Goal: Register for event/course: Sign up to attend an event or enroll in a course

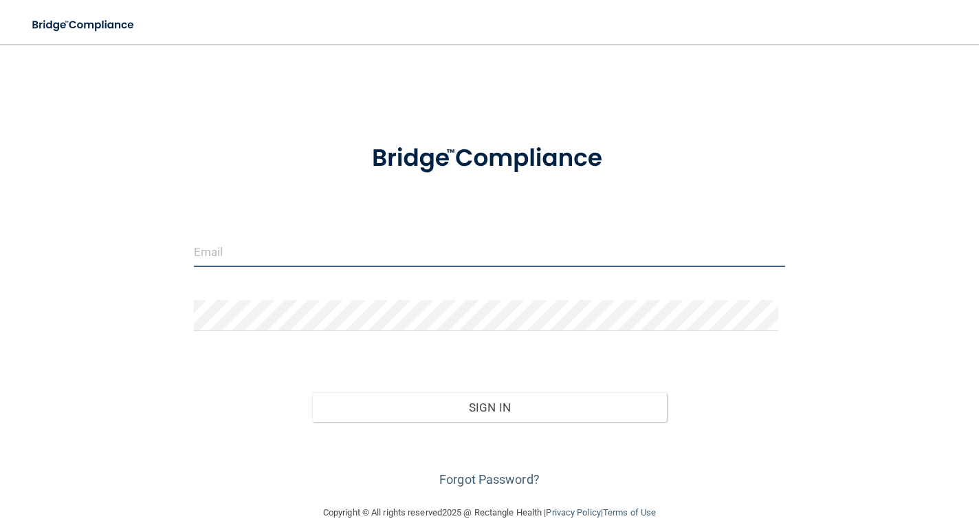
click at [265, 241] on input "email" at bounding box center [490, 251] width 592 height 31
type input "[EMAIL_ADDRESS][DOMAIN_NAME]"
click at [312, 392] on button "Sign In" at bounding box center [489, 407] width 355 height 30
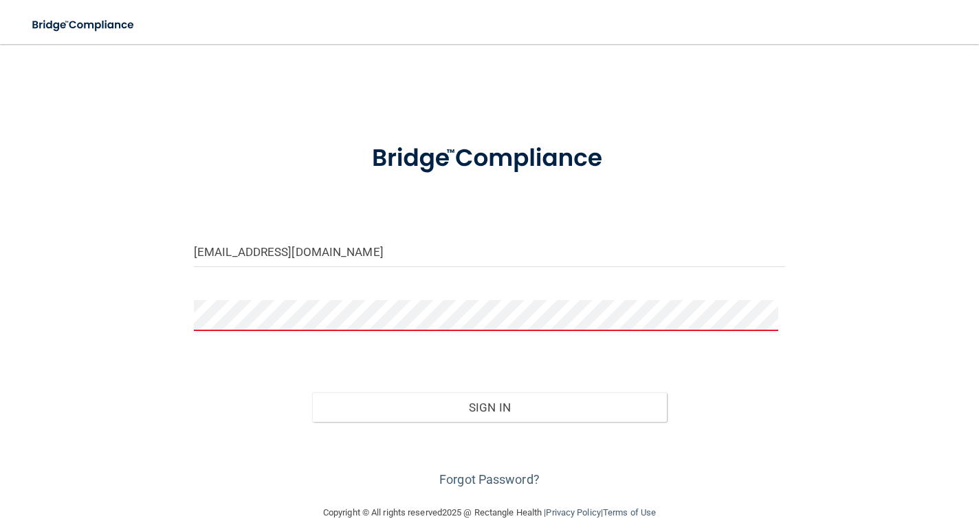
click at [312, 392] on button "Sign In" at bounding box center [489, 407] width 355 height 30
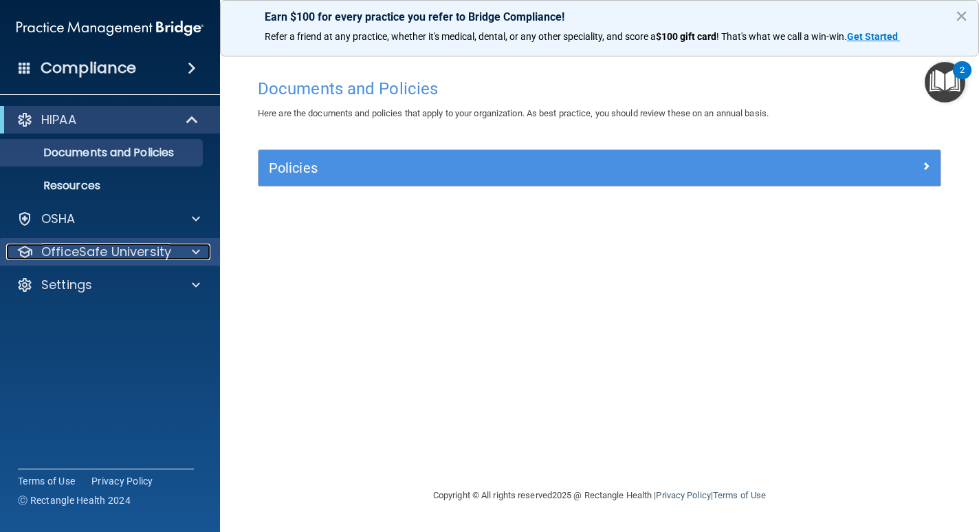
click at [143, 250] on p "OfficeSafe University" at bounding box center [106, 251] width 130 height 17
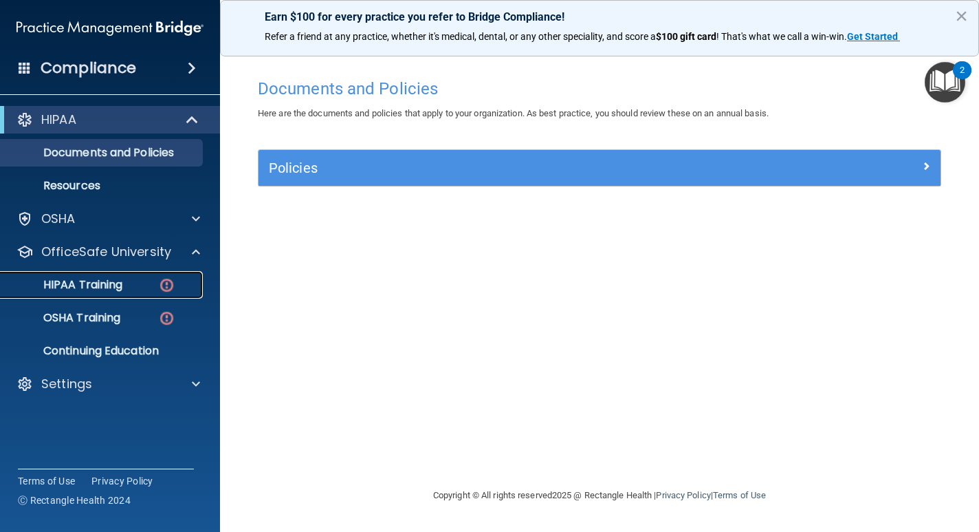
click at [119, 292] on p "HIPAA Training" at bounding box center [65, 285] width 113 height 14
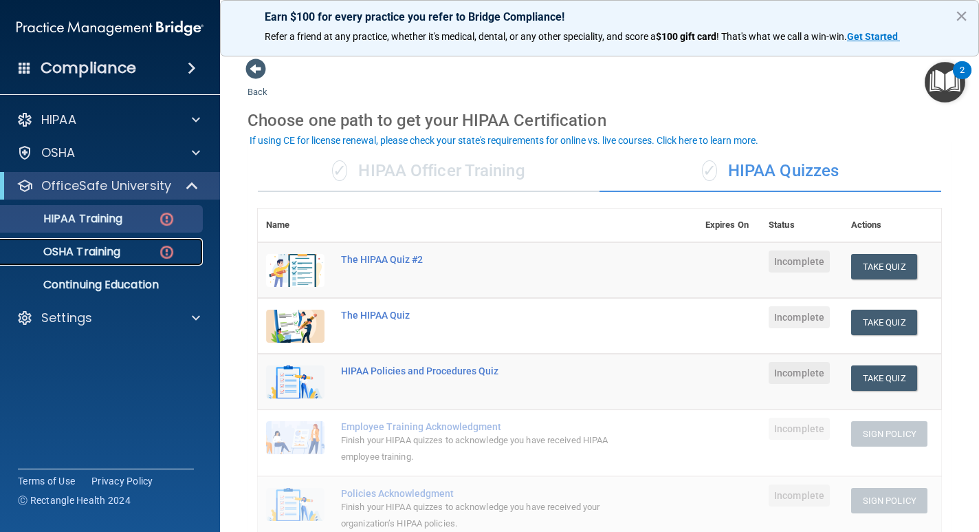
click at [107, 256] on p "OSHA Training" at bounding box center [64, 252] width 111 height 14
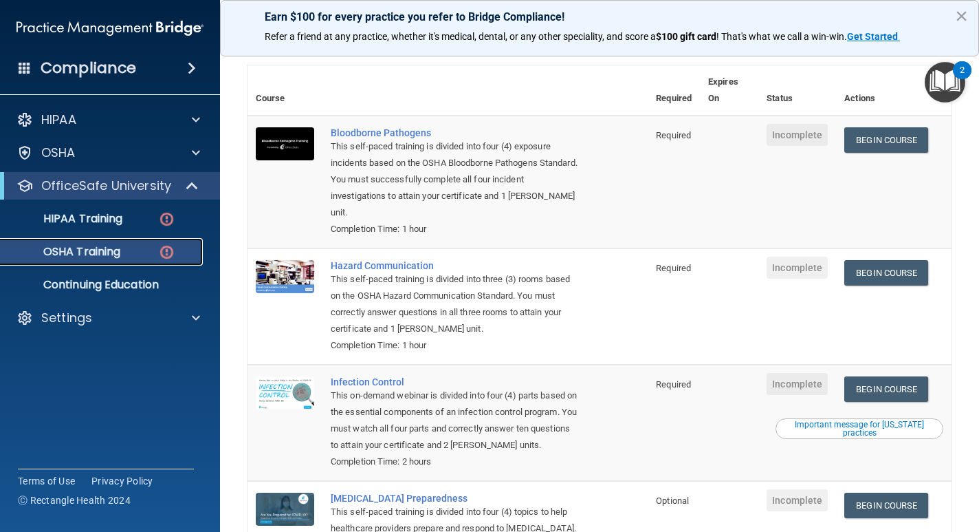
scroll to position [63, 0]
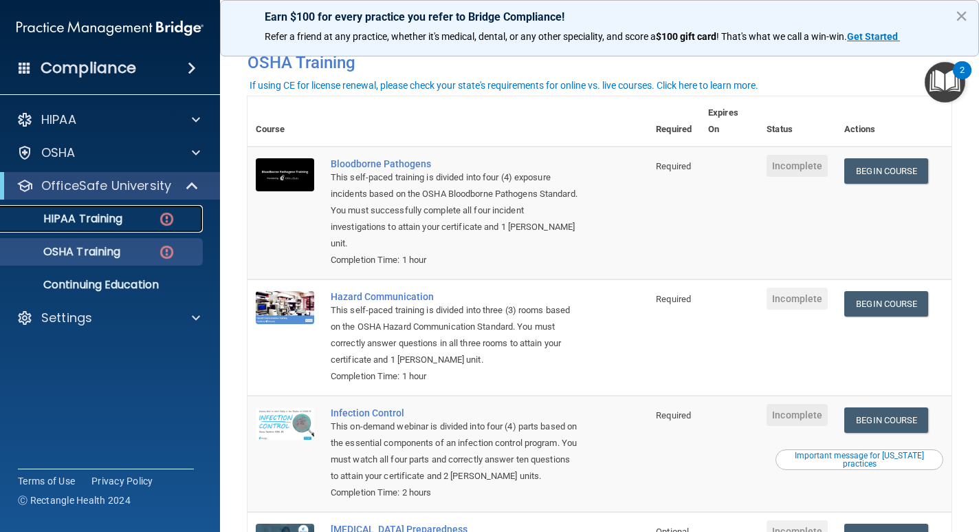
click at [71, 232] on link "HIPAA Training" at bounding box center [94, 219] width 217 height 28
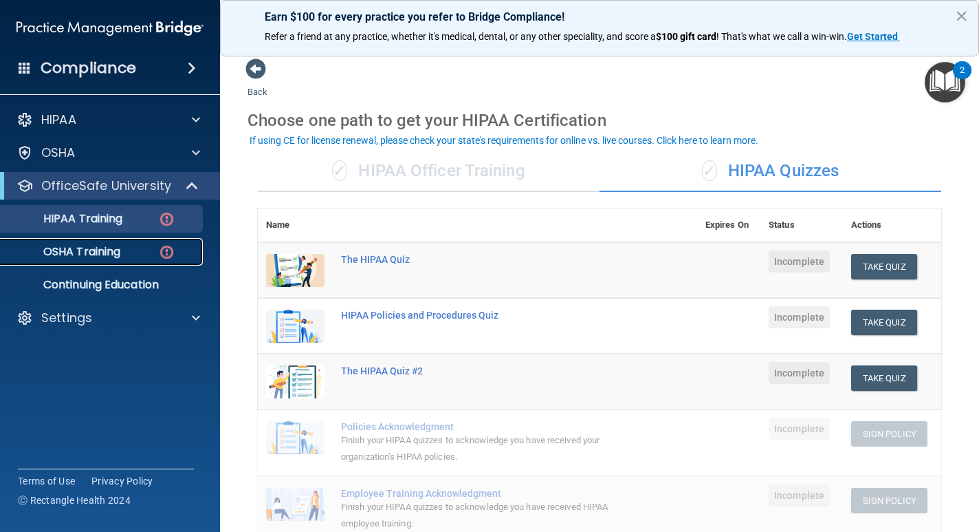
click at [123, 250] on div "OSHA Training" at bounding box center [103, 252] width 188 height 14
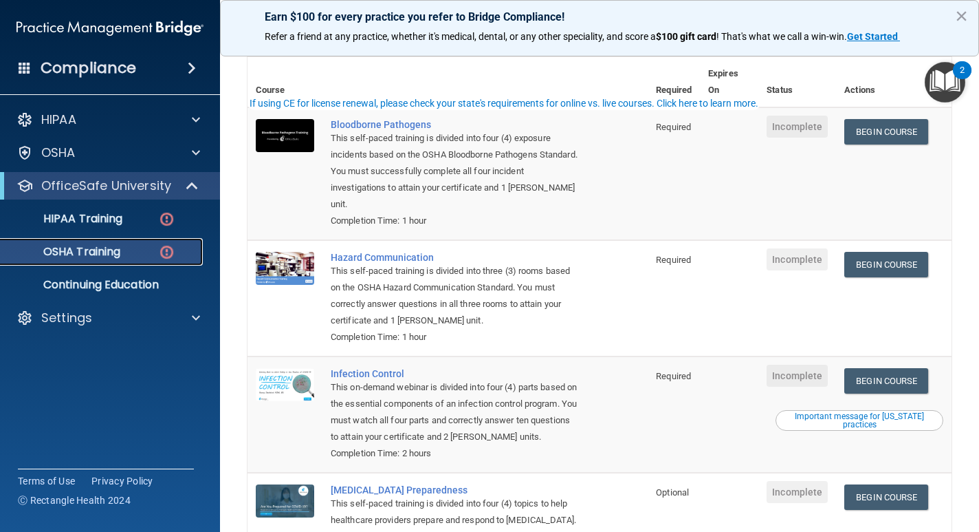
scroll to position [138, 0]
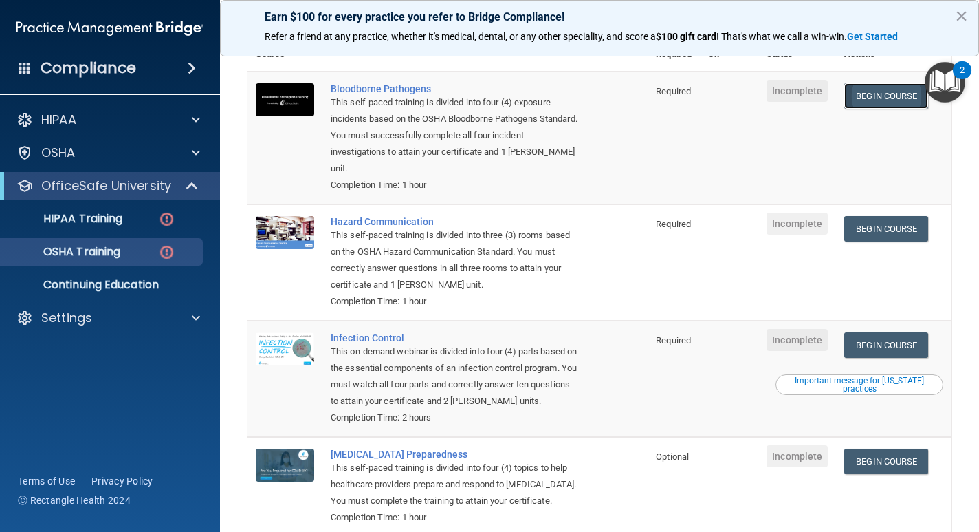
click at [865, 105] on link "Begin Course" at bounding box center [887, 95] width 84 height 25
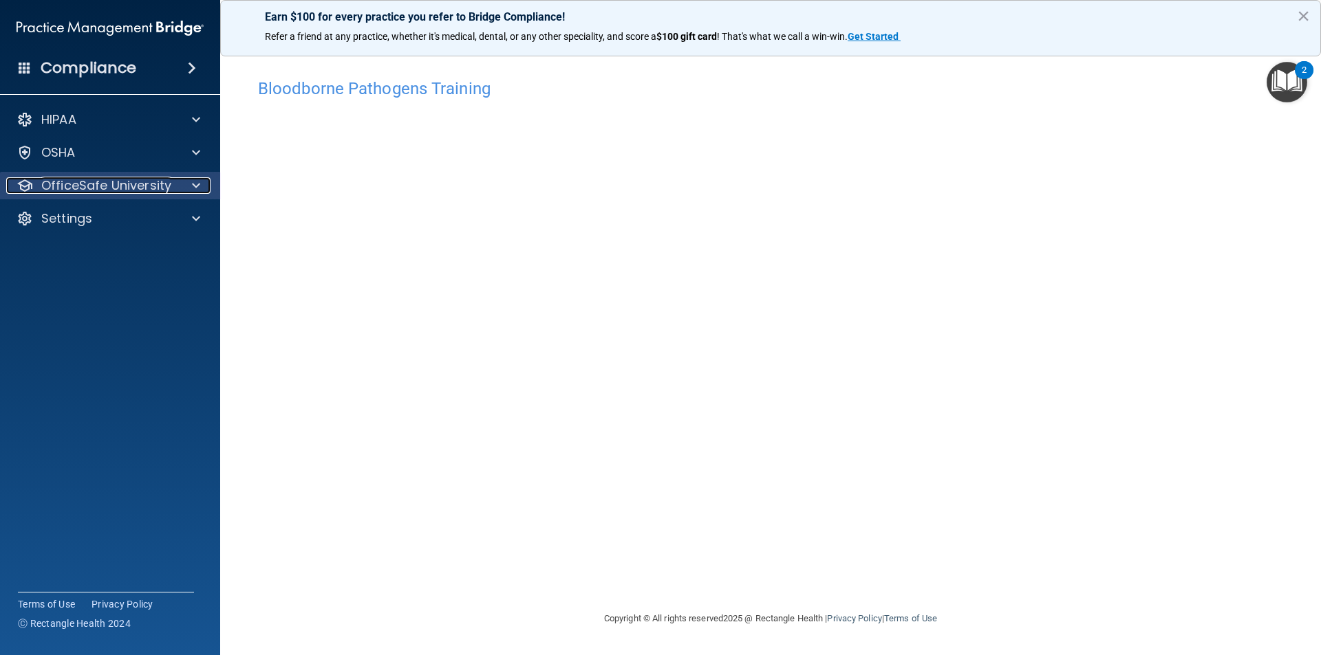
click at [164, 179] on p "OfficeSafe University" at bounding box center [106, 185] width 130 height 17
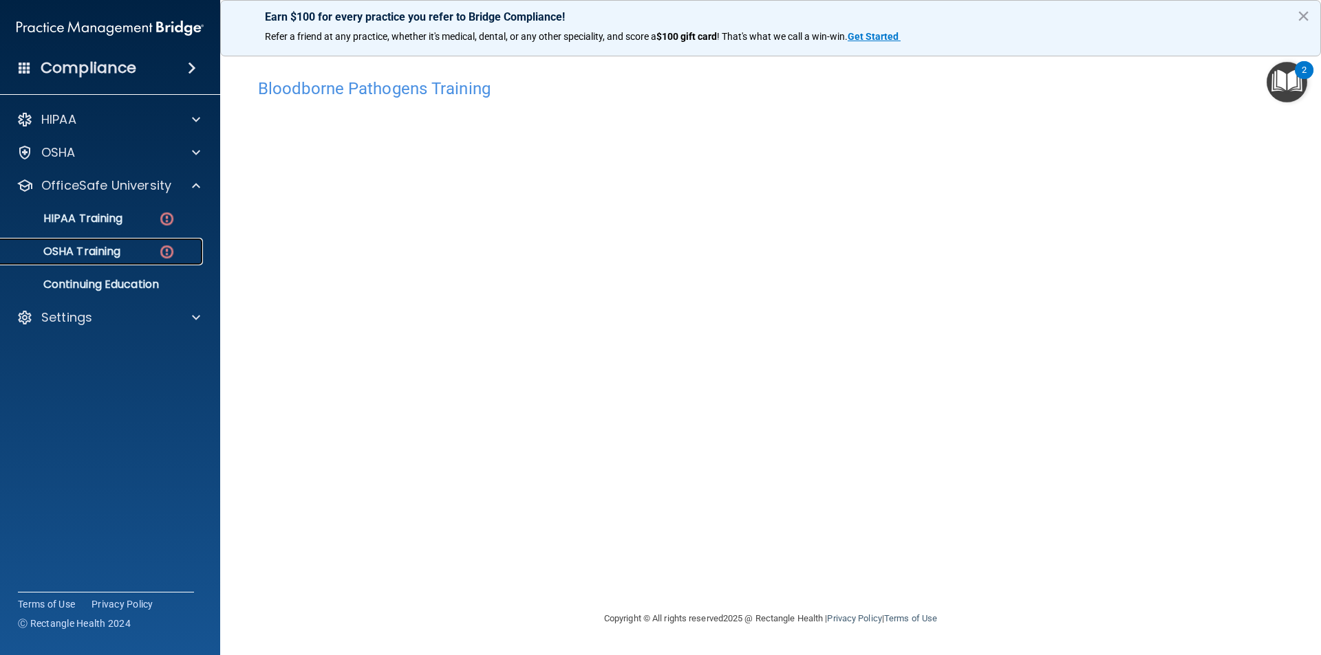
click at [150, 241] on link "OSHA Training" at bounding box center [94, 252] width 217 height 28
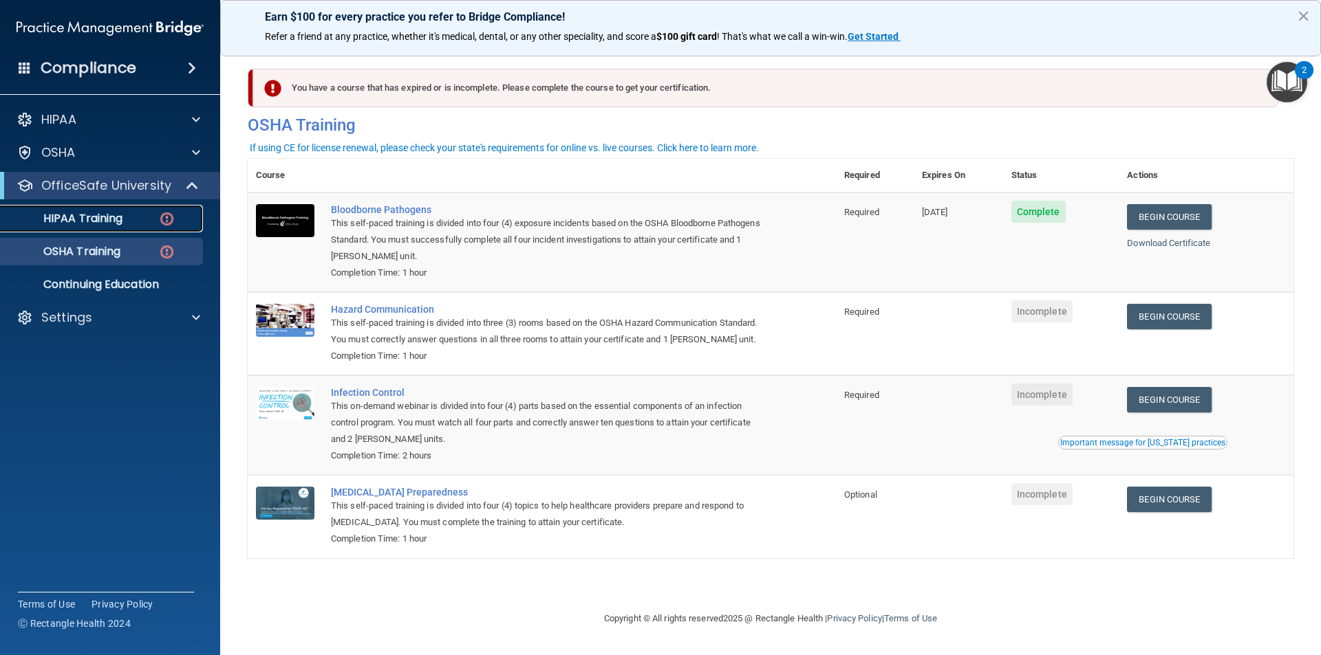
click at [90, 215] on p "HIPAA Training" at bounding box center [65, 219] width 113 height 14
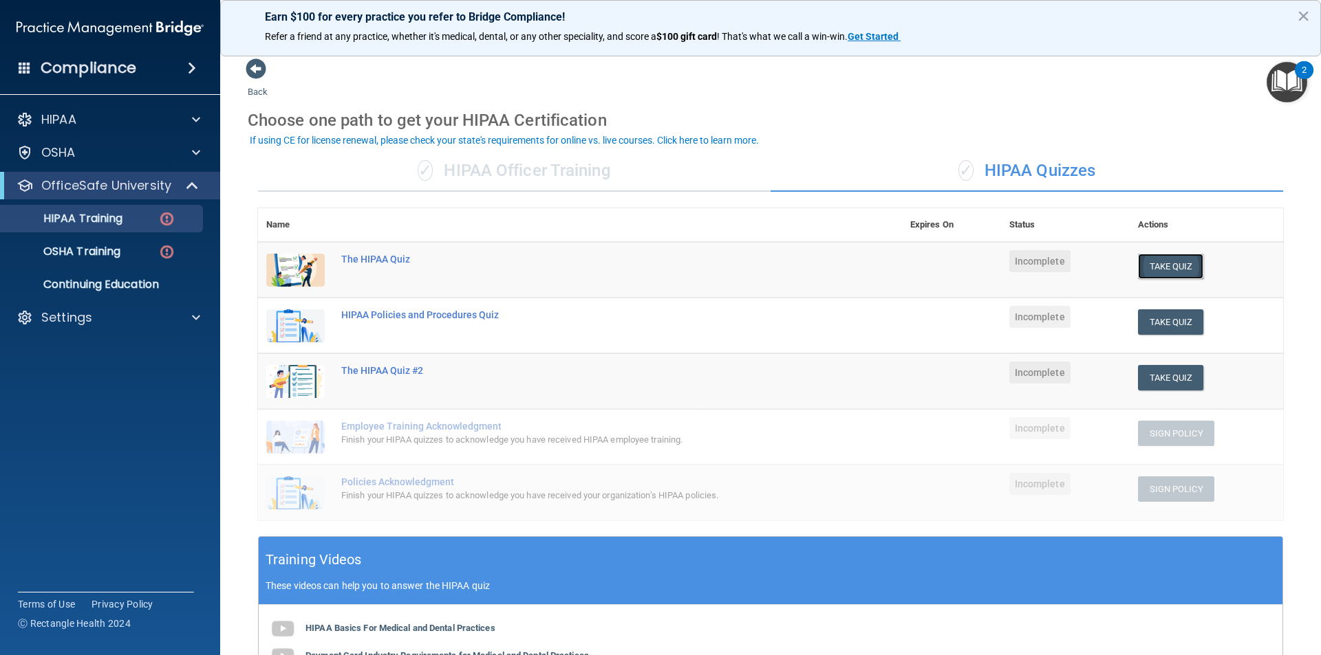
click at [979, 258] on button "Take Quiz" at bounding box center [1171, 266] width 66 height 25
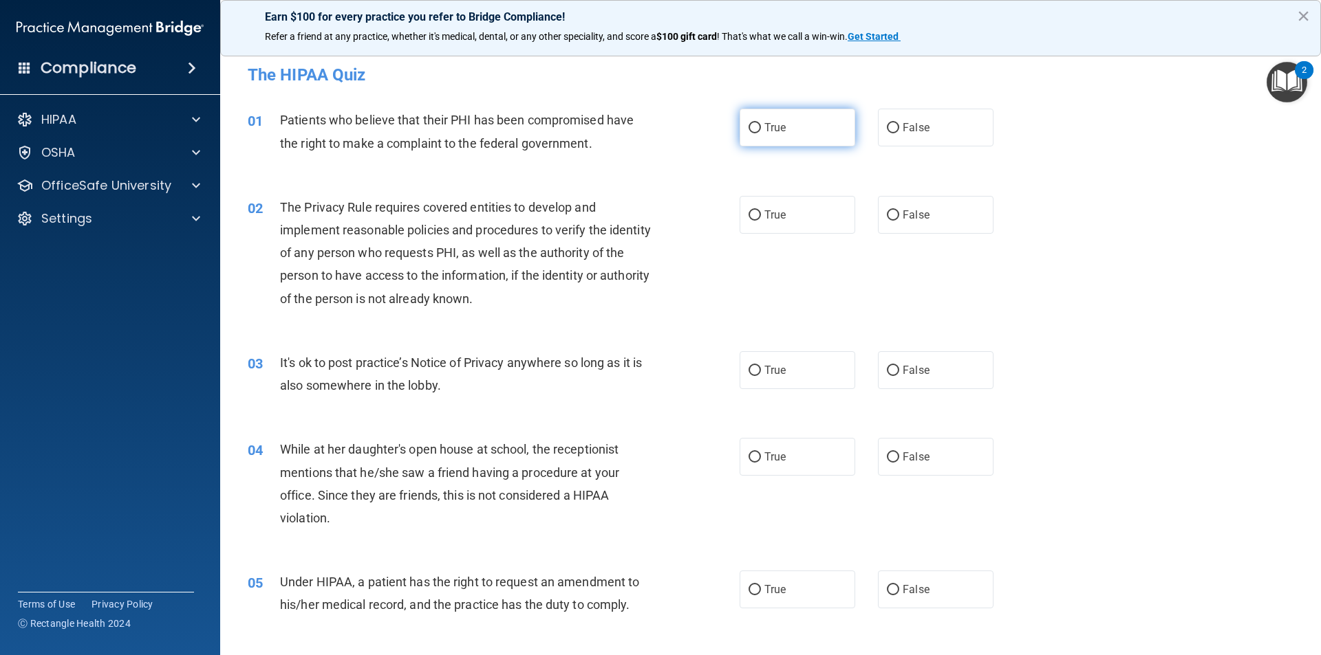
click at [806, 131] on label "True" at bounding box center [797, 128] width 116 height 38
click at [761, 131] on input "True" at bounding box center [754, 128] width 12 height 10
radio input "true"
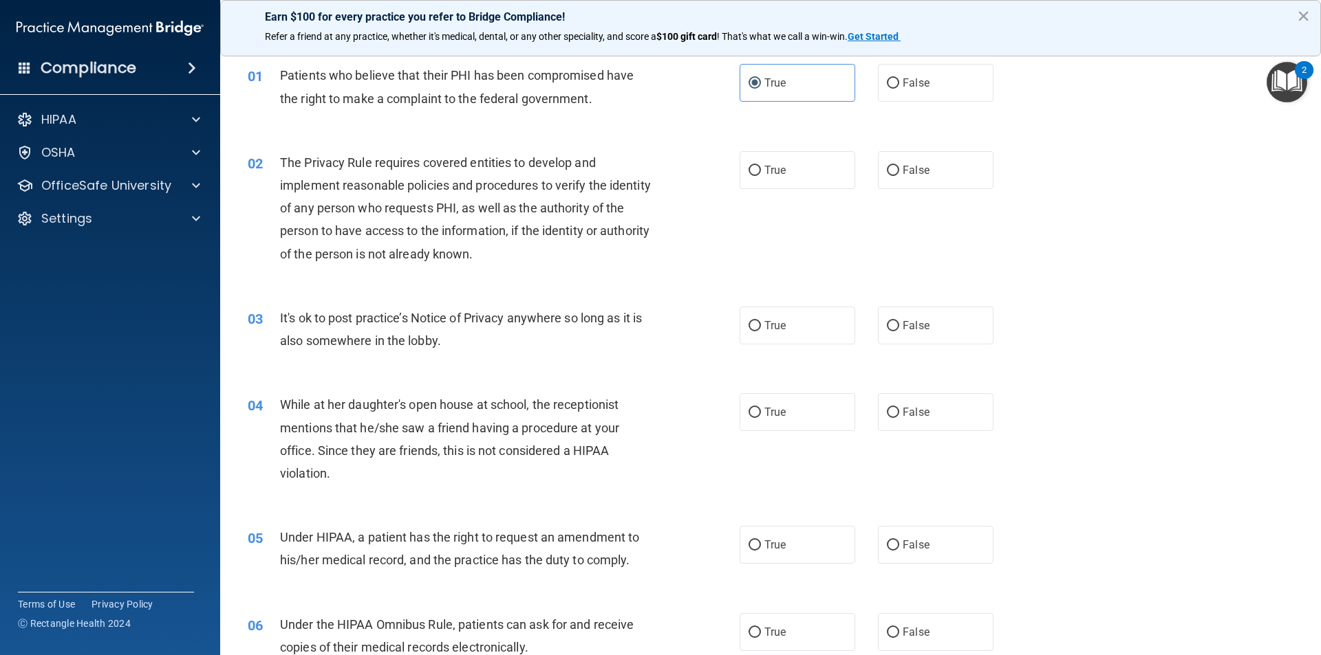
scroll to position [69, 0]
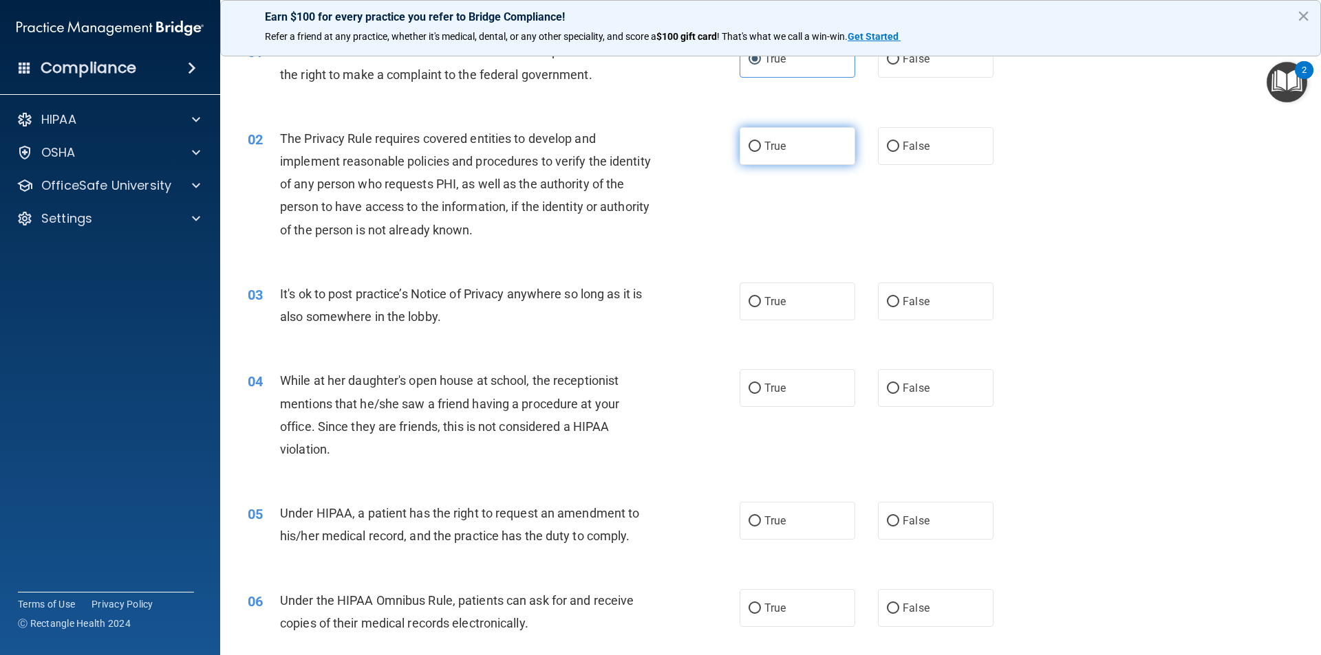
click at [779, 143] on span "True" at bounding box center [774, 146] width 21 height 13
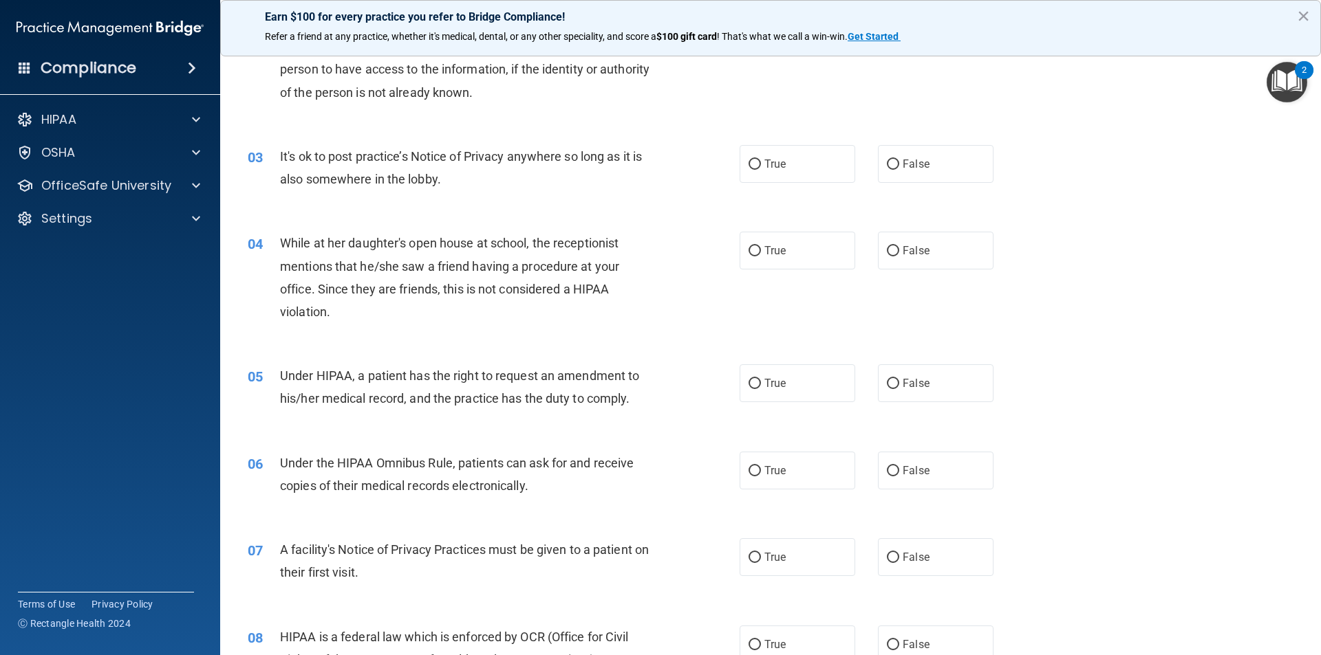
scroll to position [275, 0]
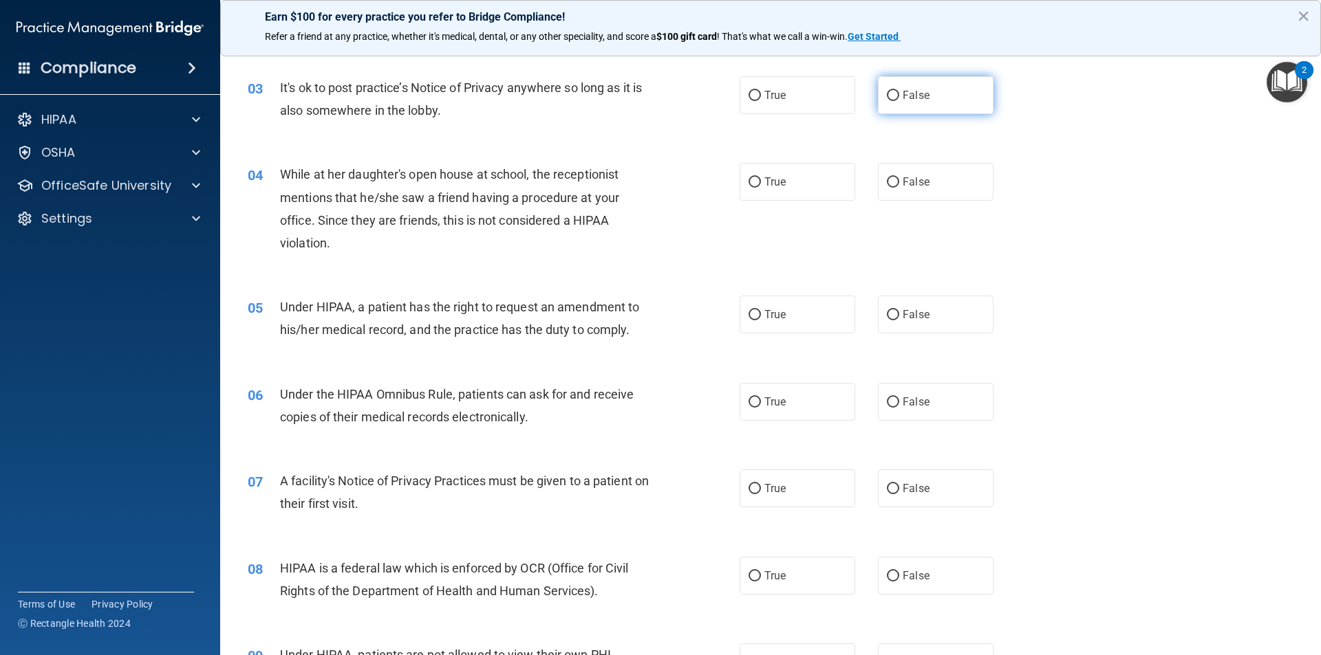
click at [895, 98] on label "False" at bounding box center [936, 95] width 116 height 38
click at [895, 98] on input "False" at bounding box center [893, 96] width 12 height 10
radio input "true"
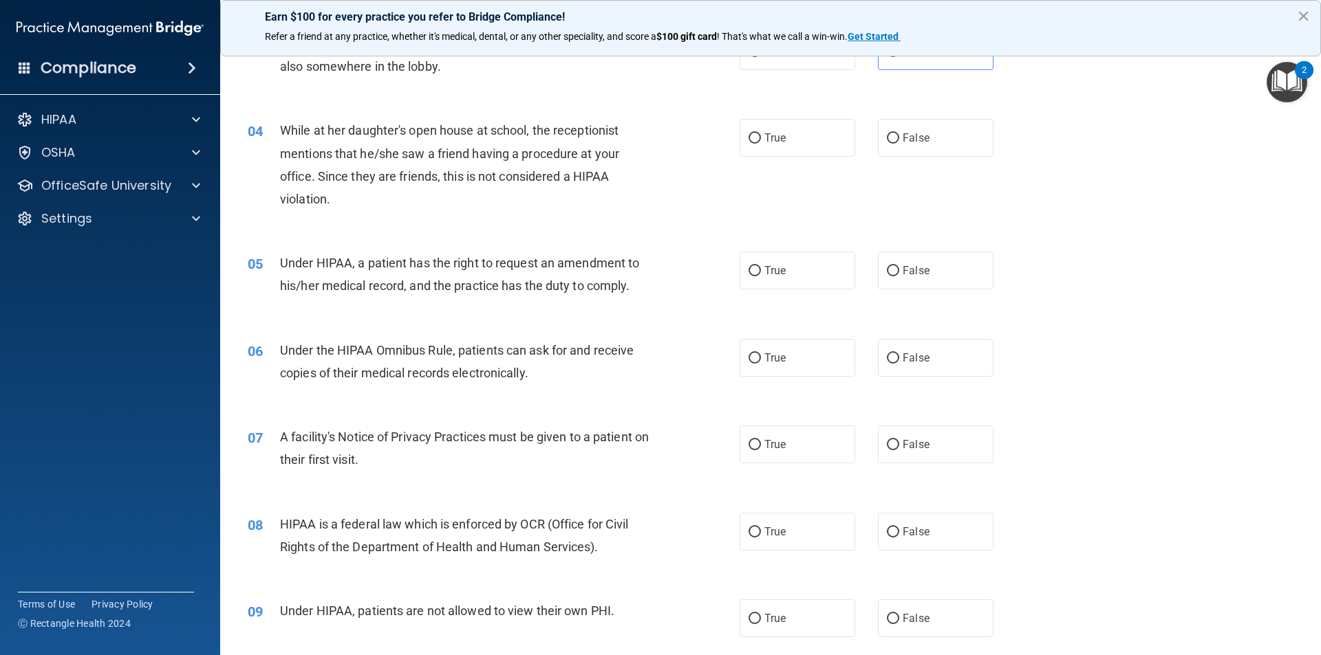
scroll to position [344, 0]
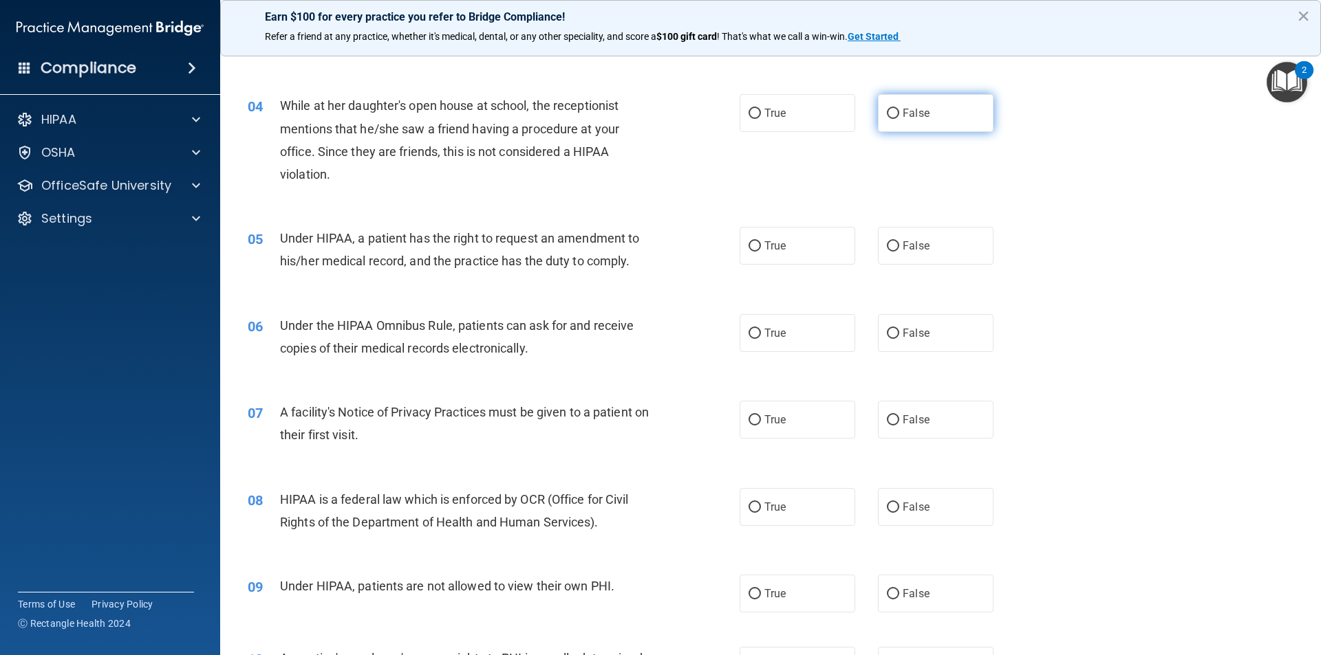
click at [913, 120] on label "False" at bounding box center [936, 113] width 116 height 38
click at [899, 119] on input "False" at bounding box center [893, 114] width 12 height 10
radio input "true"
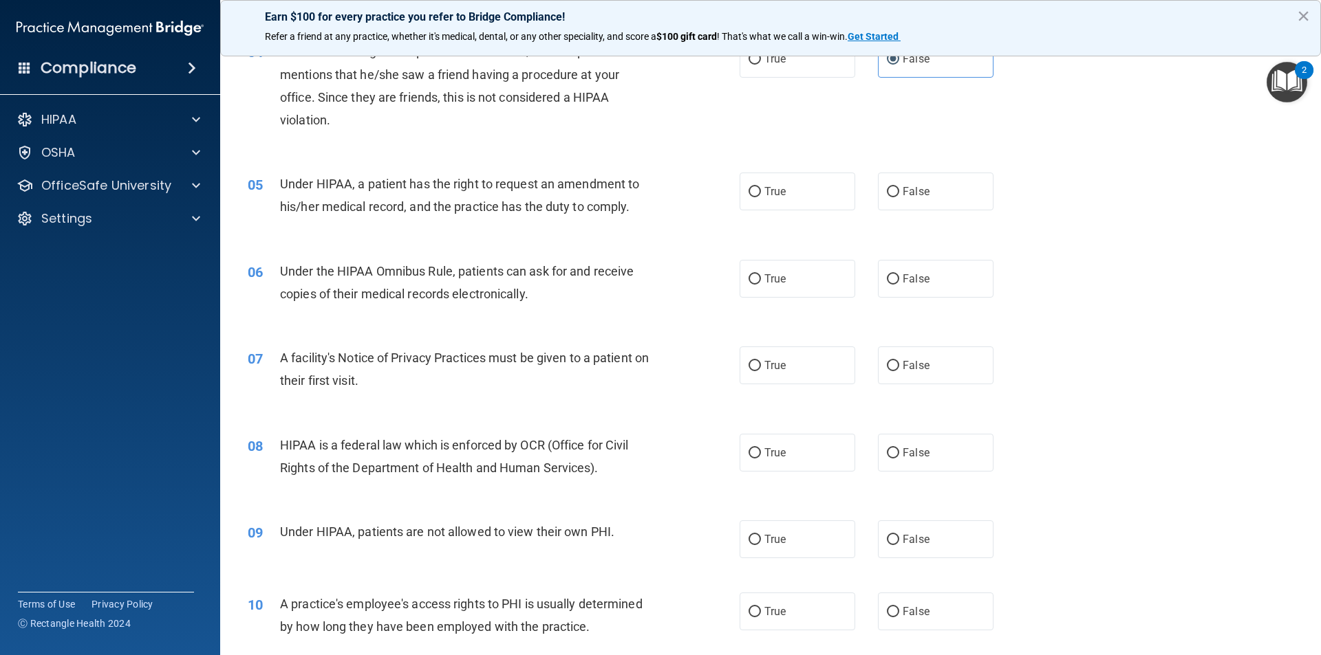
scroll to position [481, 0]
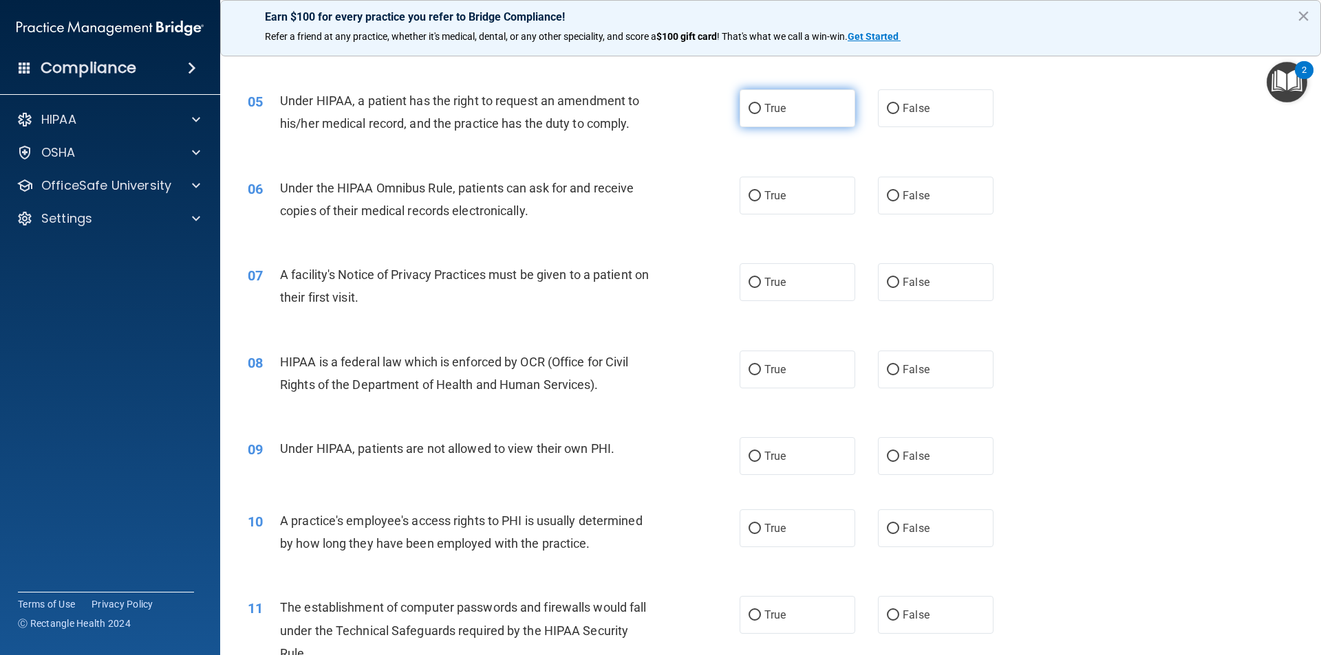
click at [759, 109] on label "True" at bounding box center [797, 108] width 116 height 38
click at [759, 109] on input "True" at bounding box center [754, 109] width 12 height 10
radio input "true"
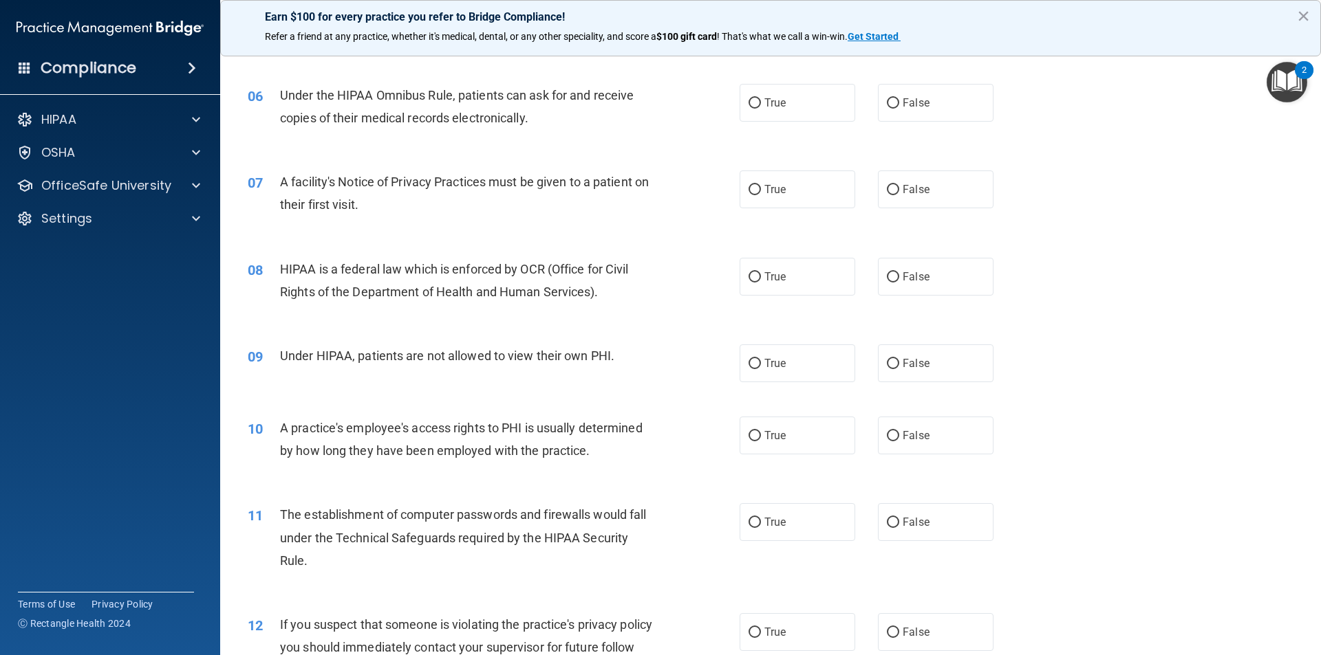
scroll to position [550, 0]
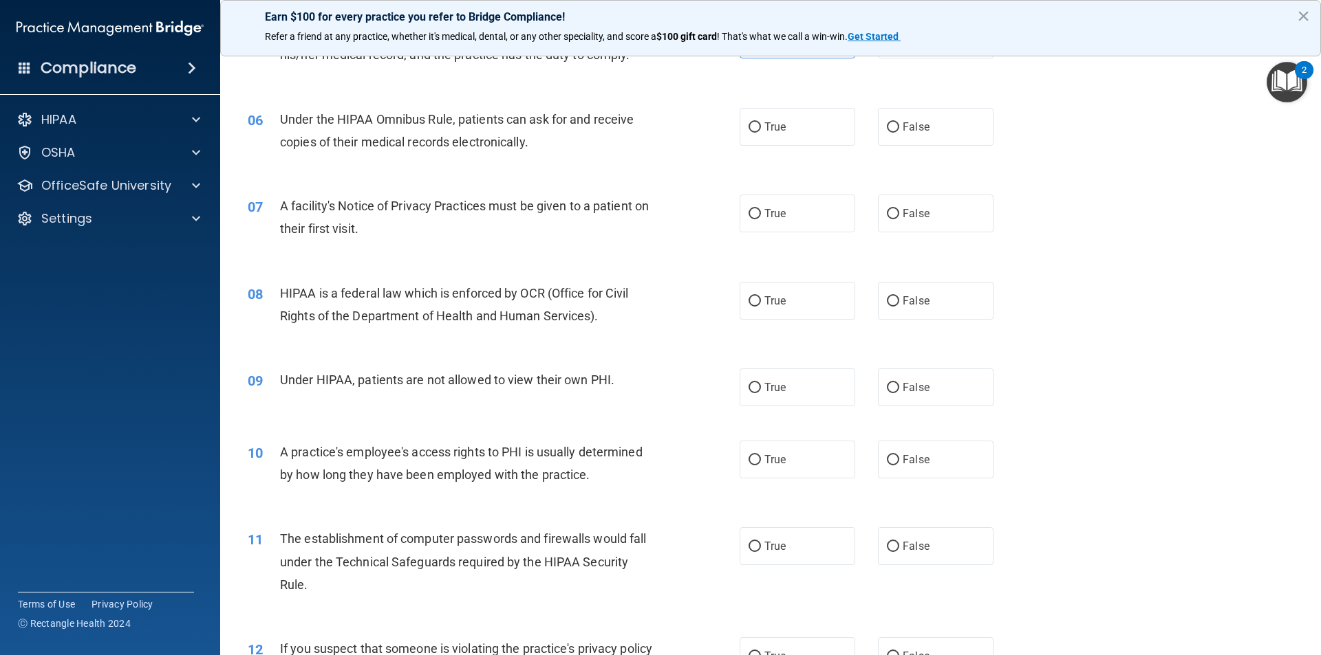
click at [772, 147] on div "06 Under the HIPAA Omnibus Rule, patients can ask for and receive copies of the…" at bounding box center [770, 134] width 1066 height 87
click at [779, 135] on label "True" at bounding box center [797, 127] width 116 height 38
click at [755, 142] on label "True" at bounding box center [797, 127] width 116 height 38
click at [755, 133] on input "True" at bounding box center [754, 127] width 12 height 10
radio input "true"
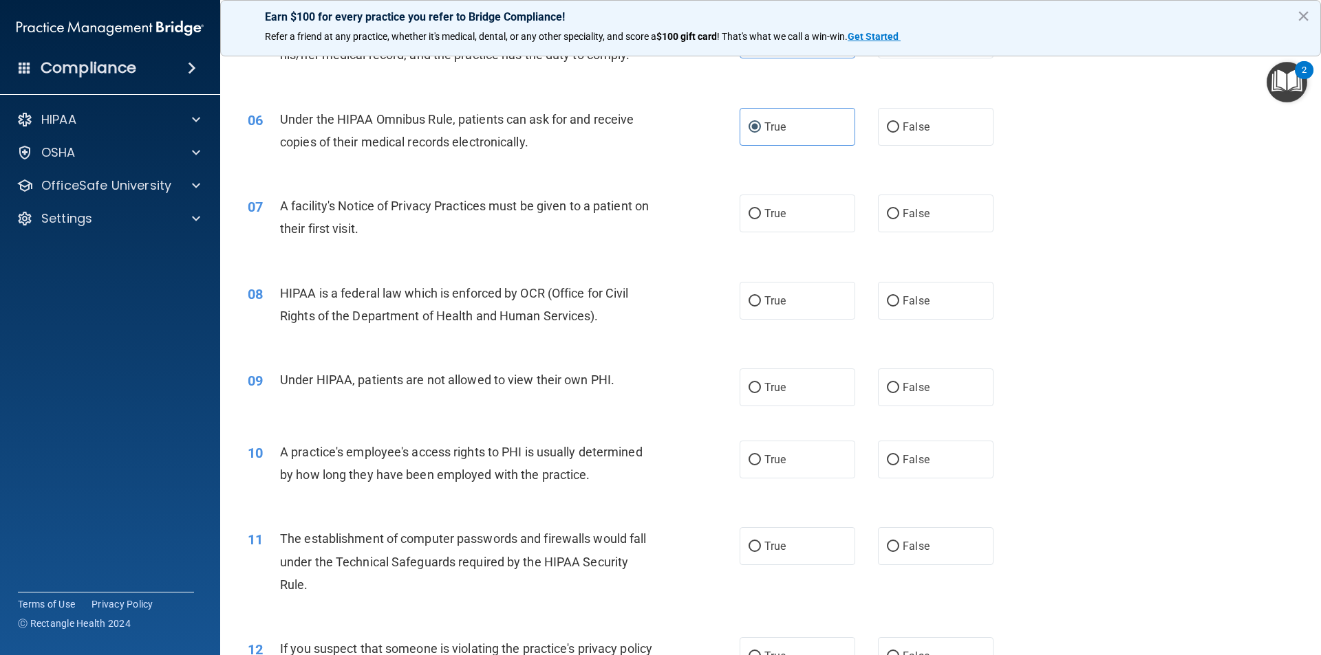
click at [979, 182] on div "07 A facility's Notice of Privacy Practices must be given to a patient on their…" at bounding box center [770, 220] width 1066 height 87
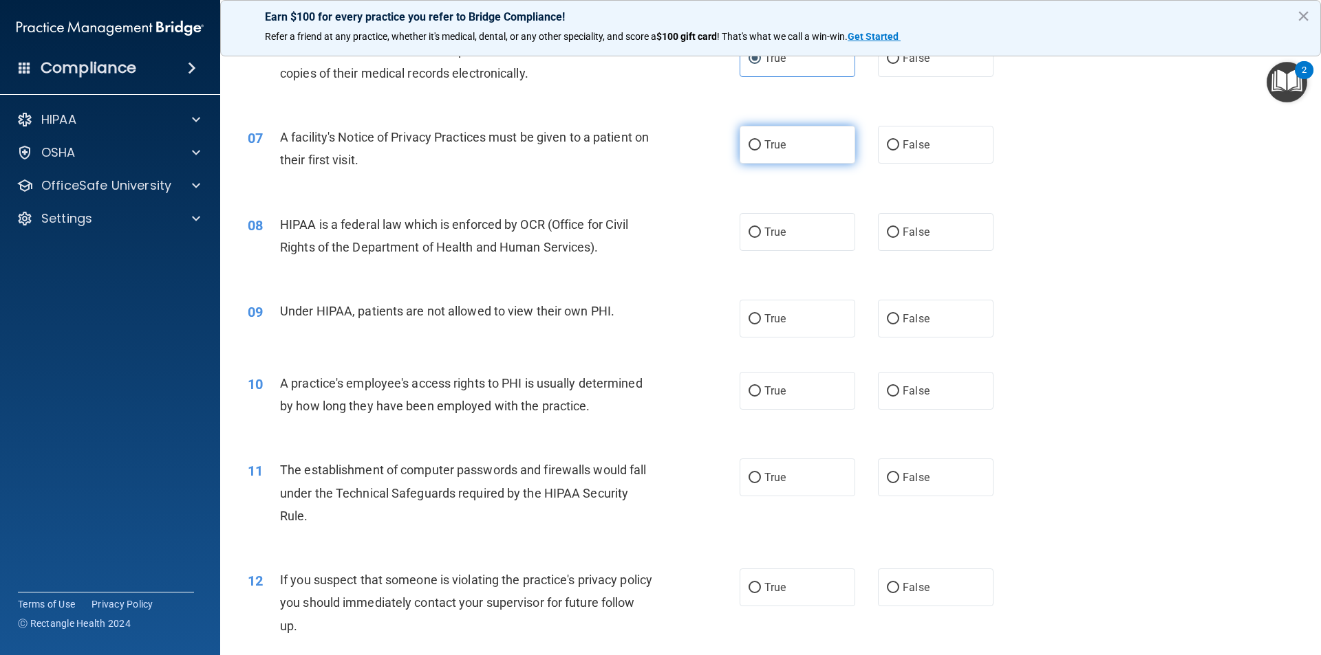
click at [836, 147] on label "True" at bounding box center [797, 145] width 116 height 38
click at [761, 147] on input "True" at bounding box center [754, 145] width 12 height 10
radio input "true"
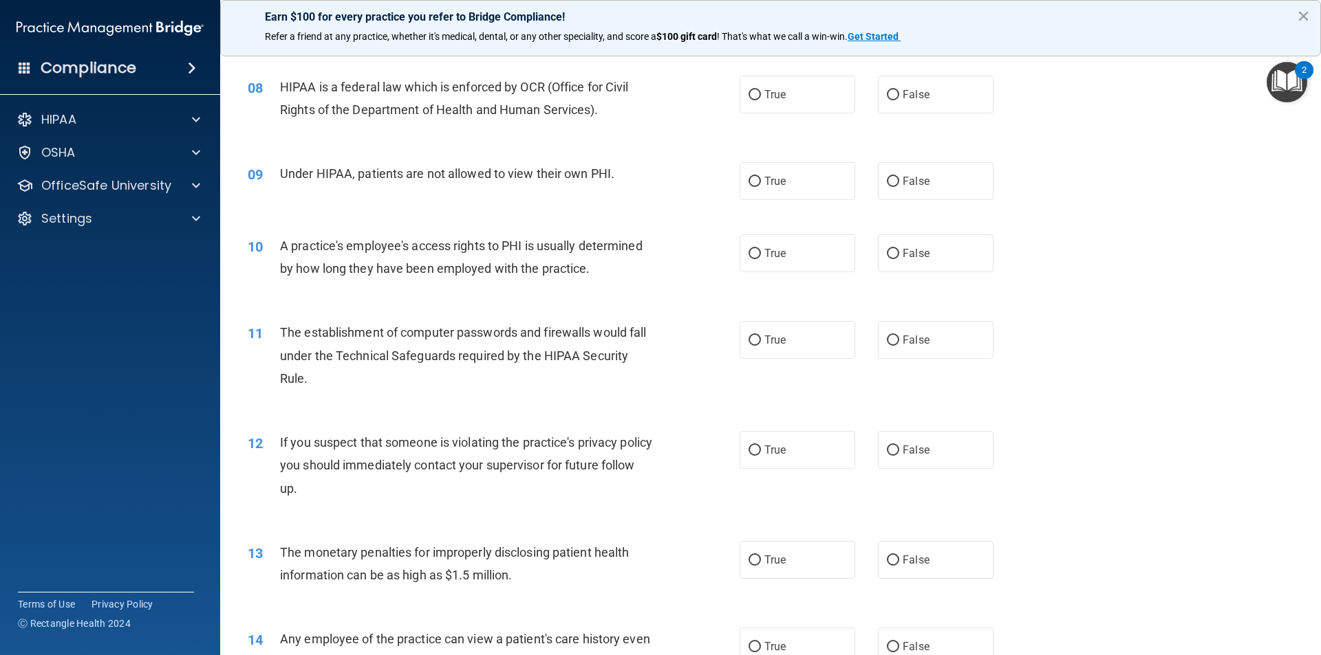
scroll to position [688, 0]
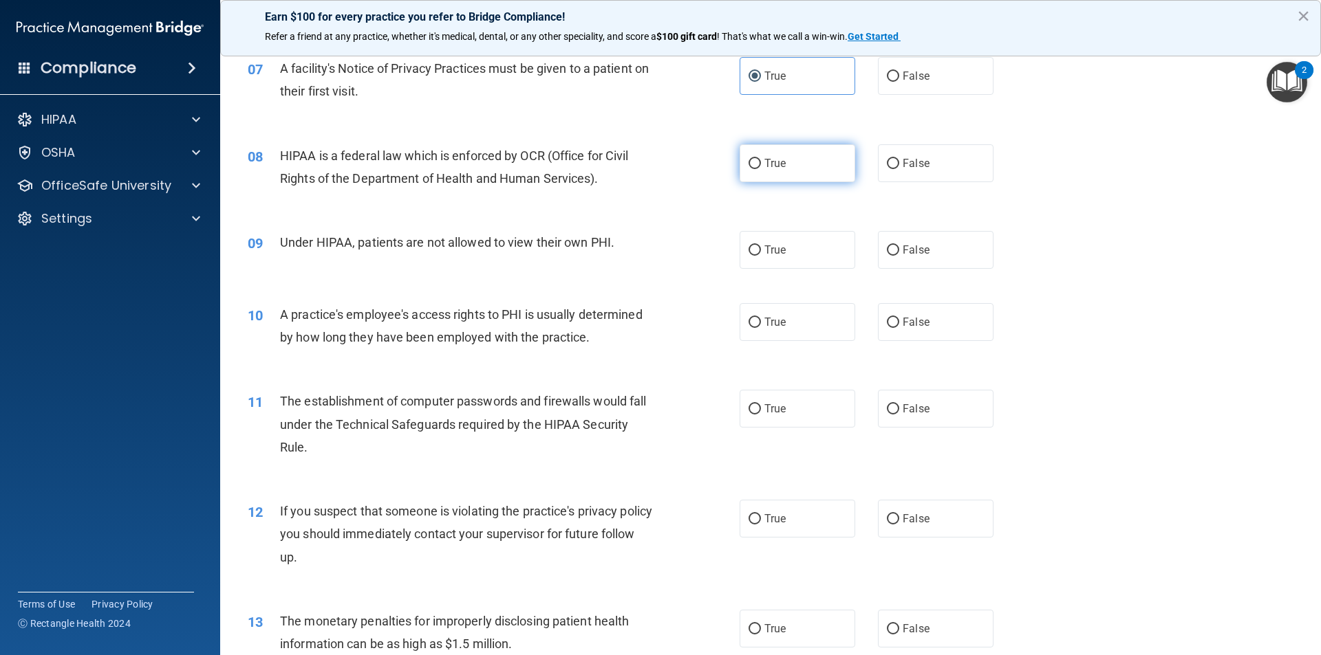
click at [825, 170] on label "True" at bounding box center [797, 163] width 116 height 38
click at [761, 169] on input "True" at bounding box center [754, 164] width 12 height 10
radio input "true"
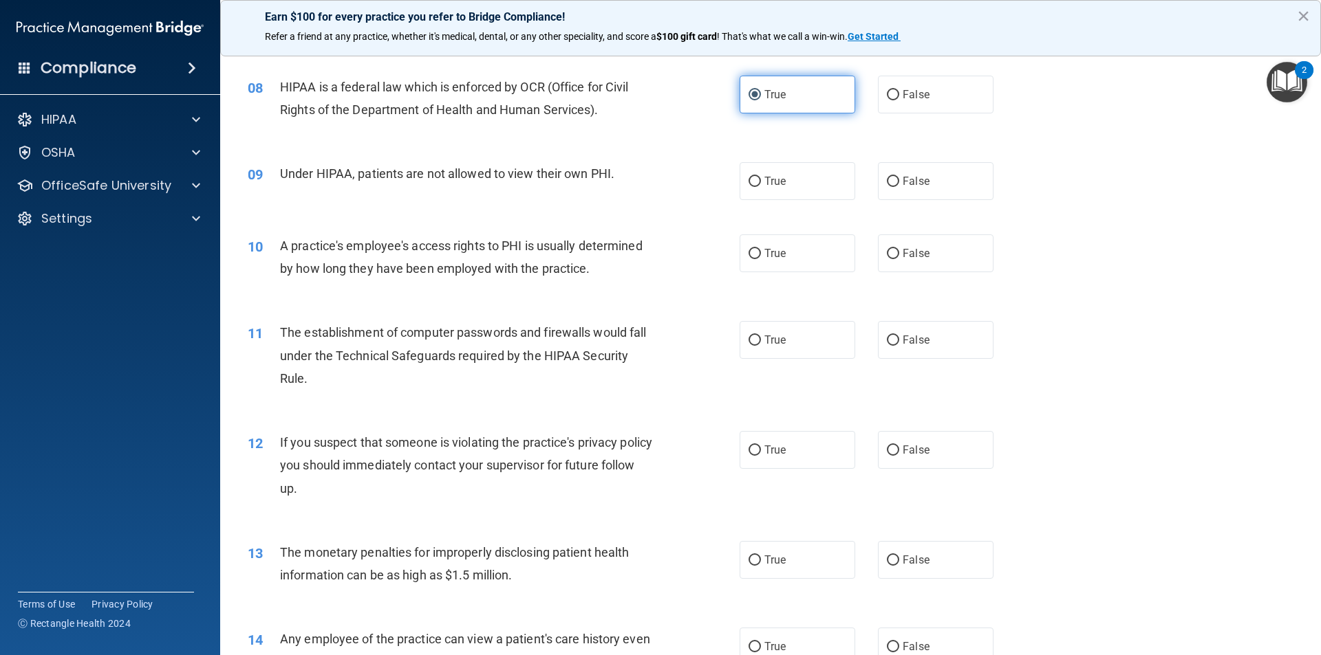
scroll to position [825, 0]
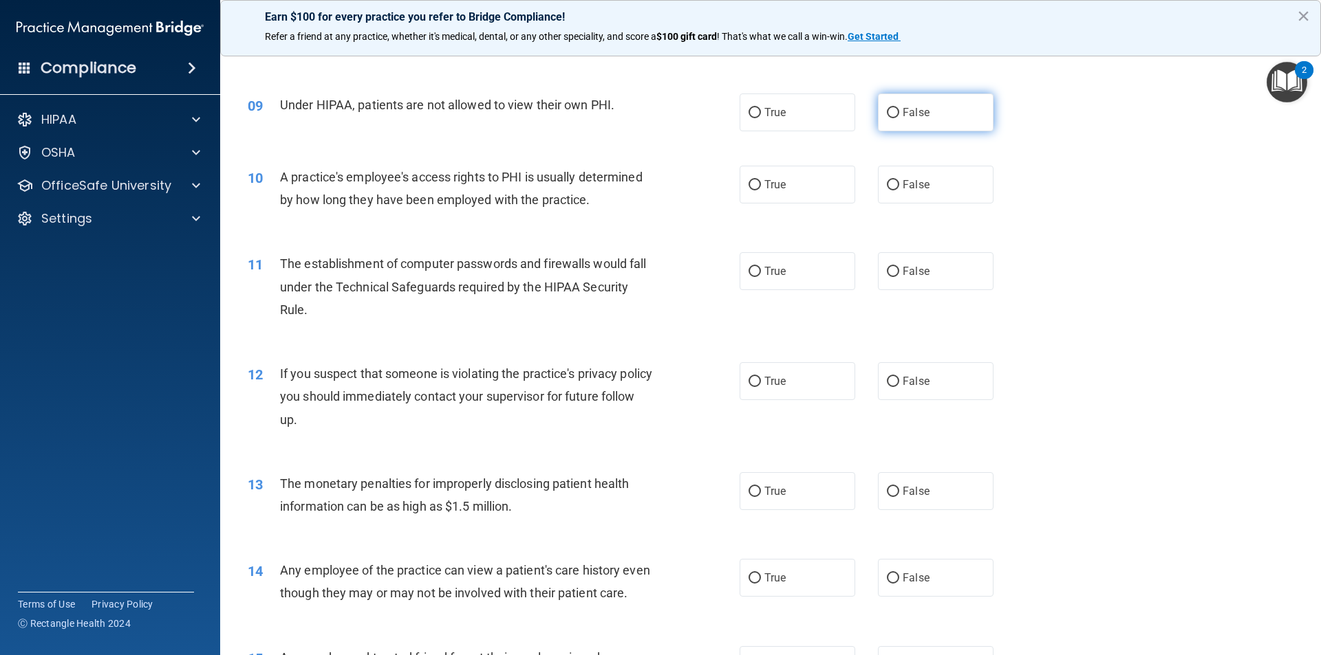
click at [910, 107] on span "False" at bounding box center [915, 112] width 27 height 13
click at [907, 111] on span "False" at bounding box center [915, 112] width 27 height 13
click at [899, 111] on input "False" at bounding box center [893, 113] width 12 height 10
radio input "true"
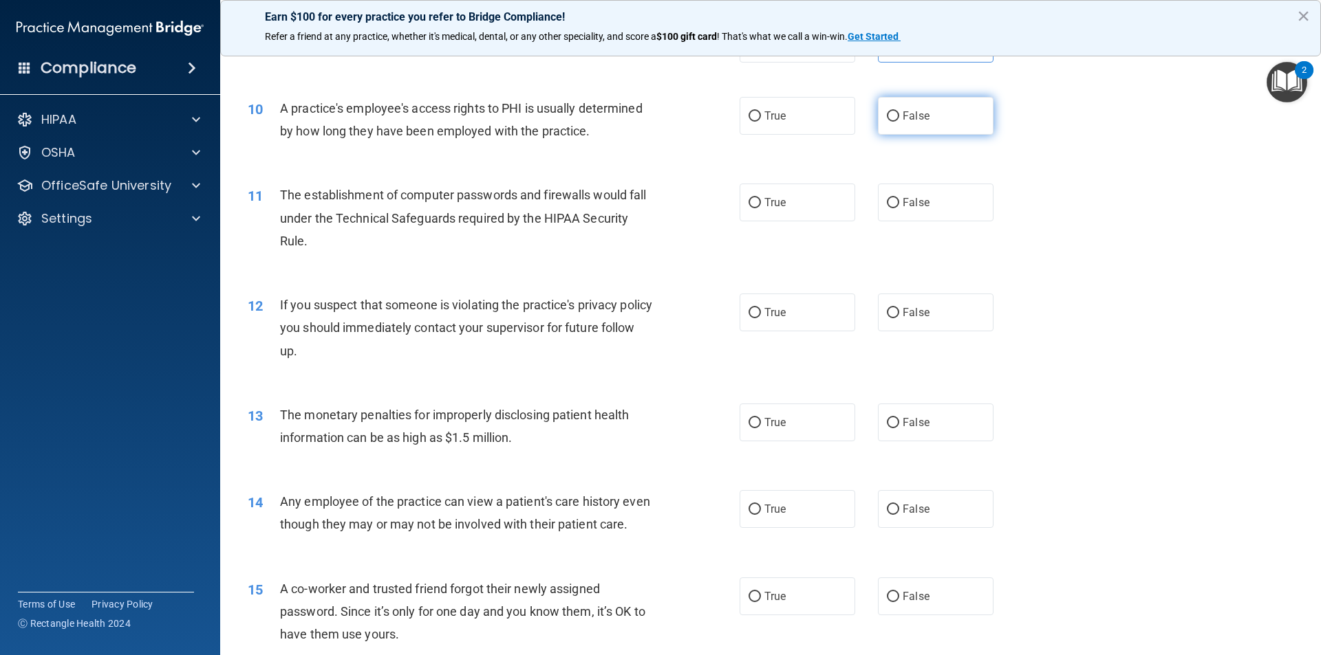
click at [909, 116] on span "False" at bounding box center [915, 115] width 27 height 13
click at [899, 116] on input "False" at bounding box center [893, 116] width 12 height 10
radio input "true"
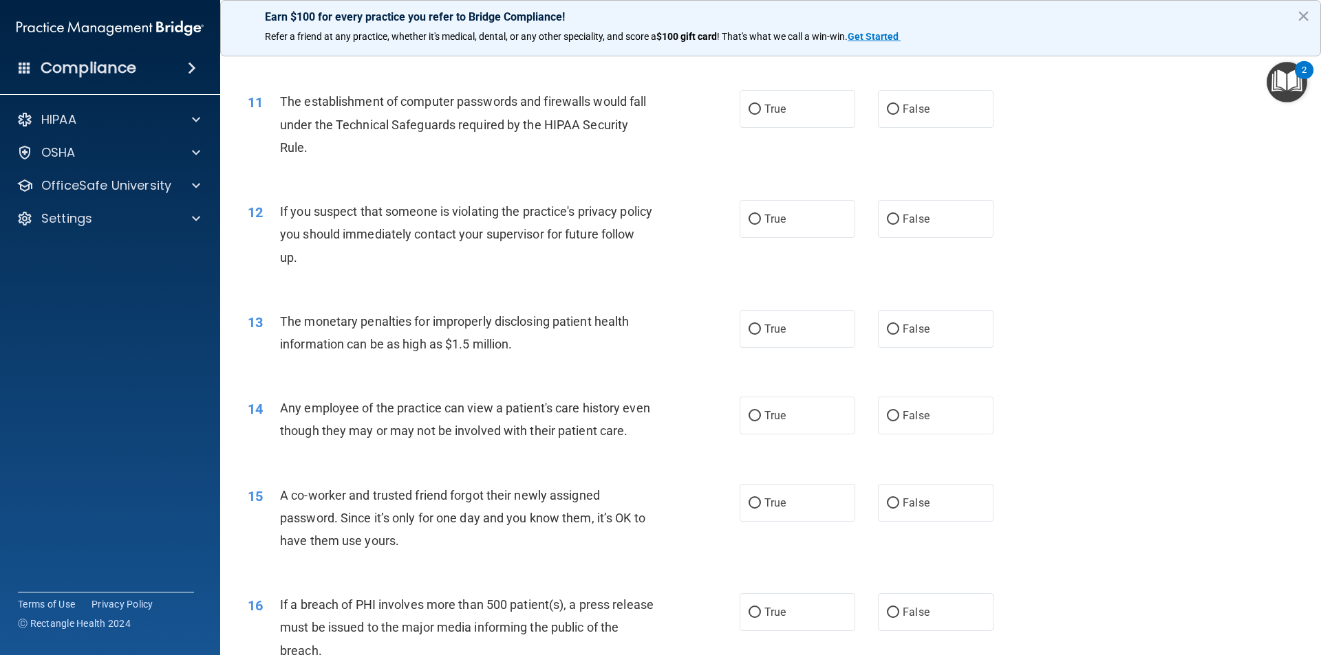
scroll to position [963, 0]
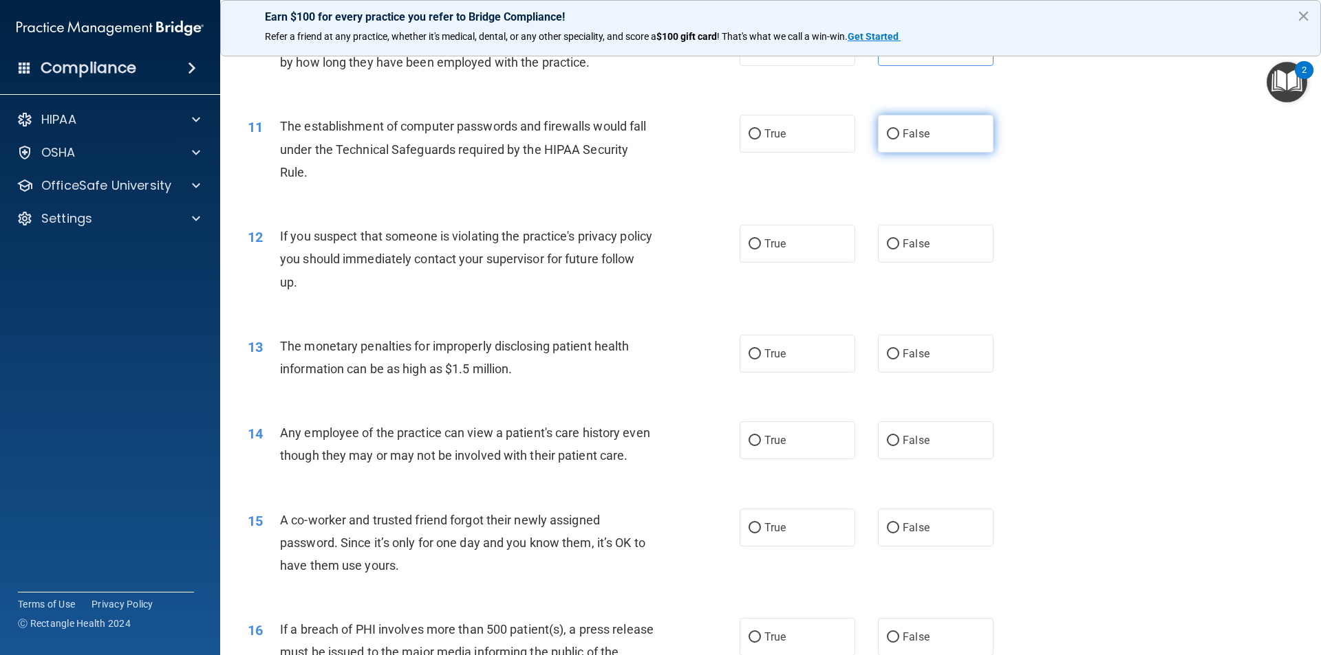
click at [887, 133] on input "False" at bounding box center [893, 134] width 12 height 10
radio input "true"
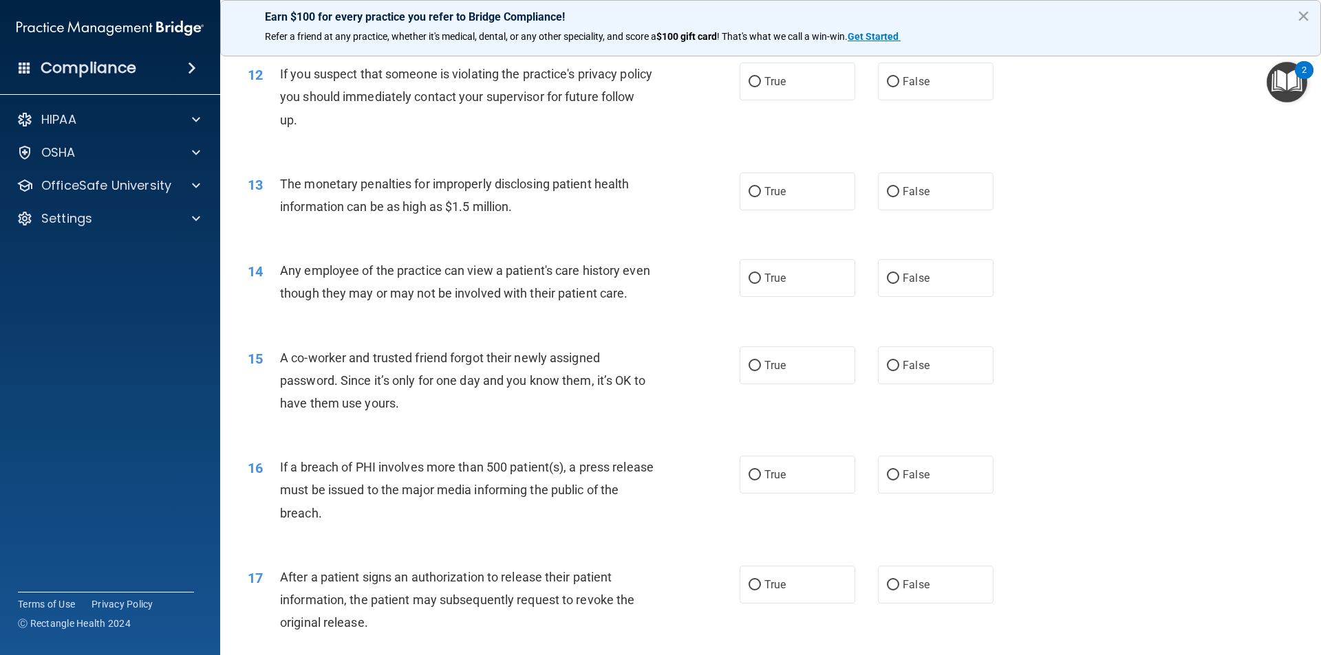
scroll to position [1100, 0]
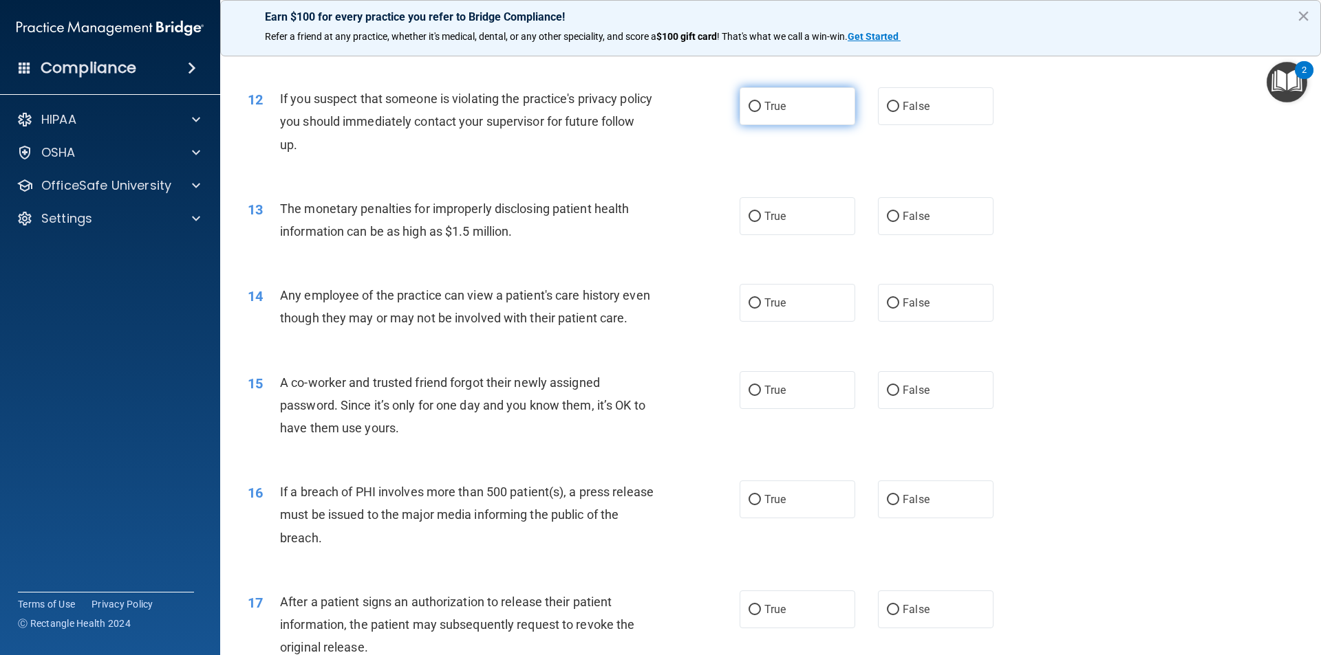
drag, startPoint x: 788, startPoint y: 108, endPoint x: 801, endPoint y: 110, distance: 13.9
click at [788, 108] on label "True" at bounding box center [797, 106] width 116 height 38
click at [761, 108] on input "True" at bounding box center [754, 107] width 12 height 10
radio input "true"
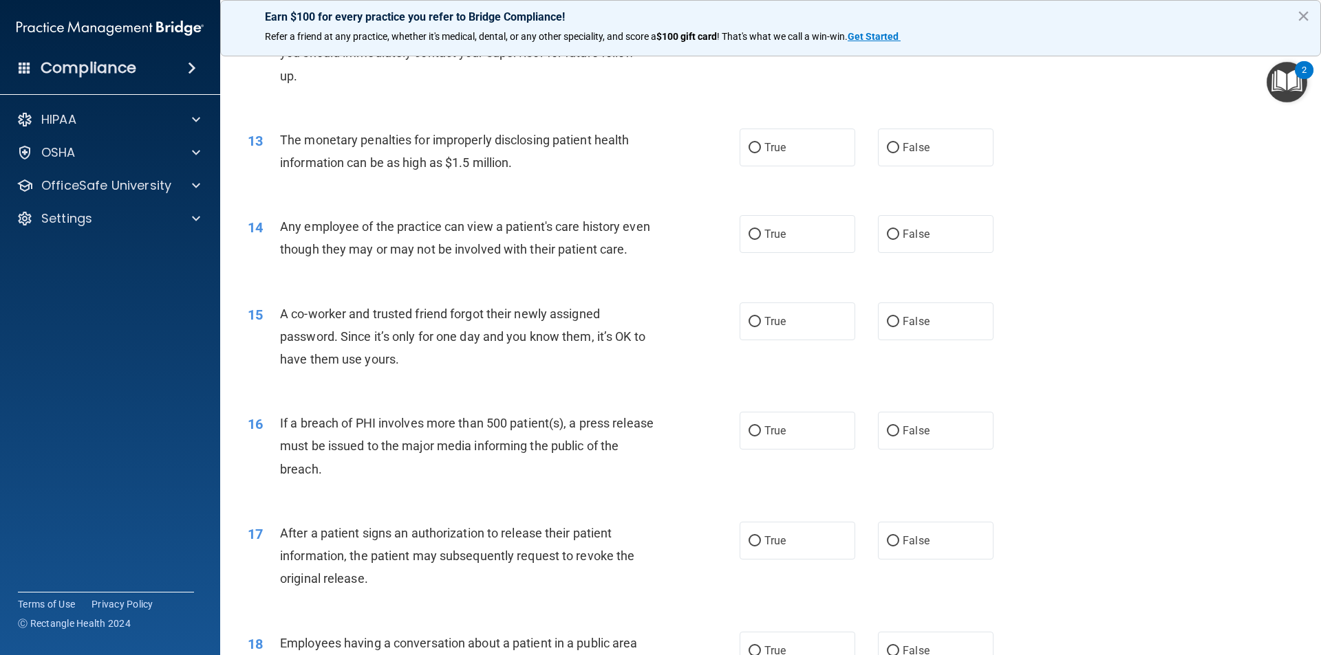
scroll to position [1238, 0]
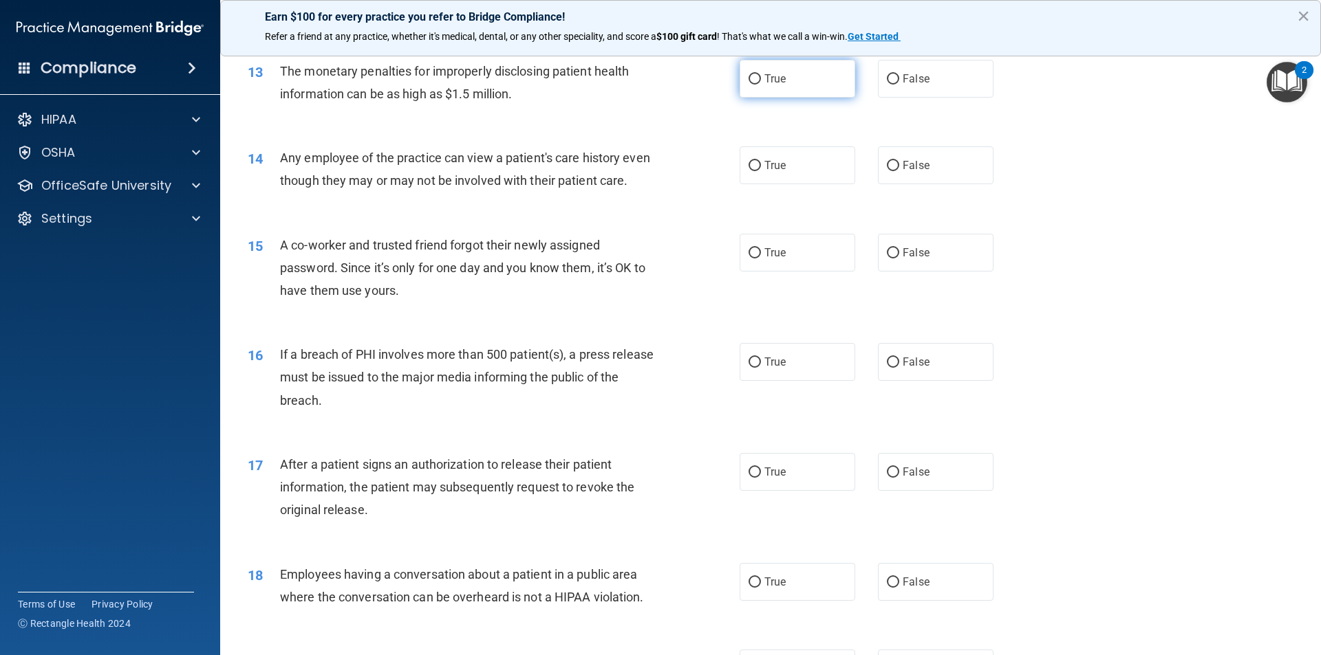
click at [766, 85] on span "True" at bounding box center [774, 78] width 21 height 13
click at [761, 85] on input "True" at bounding box center [754, 79] width 12 height 10
radio input "true"
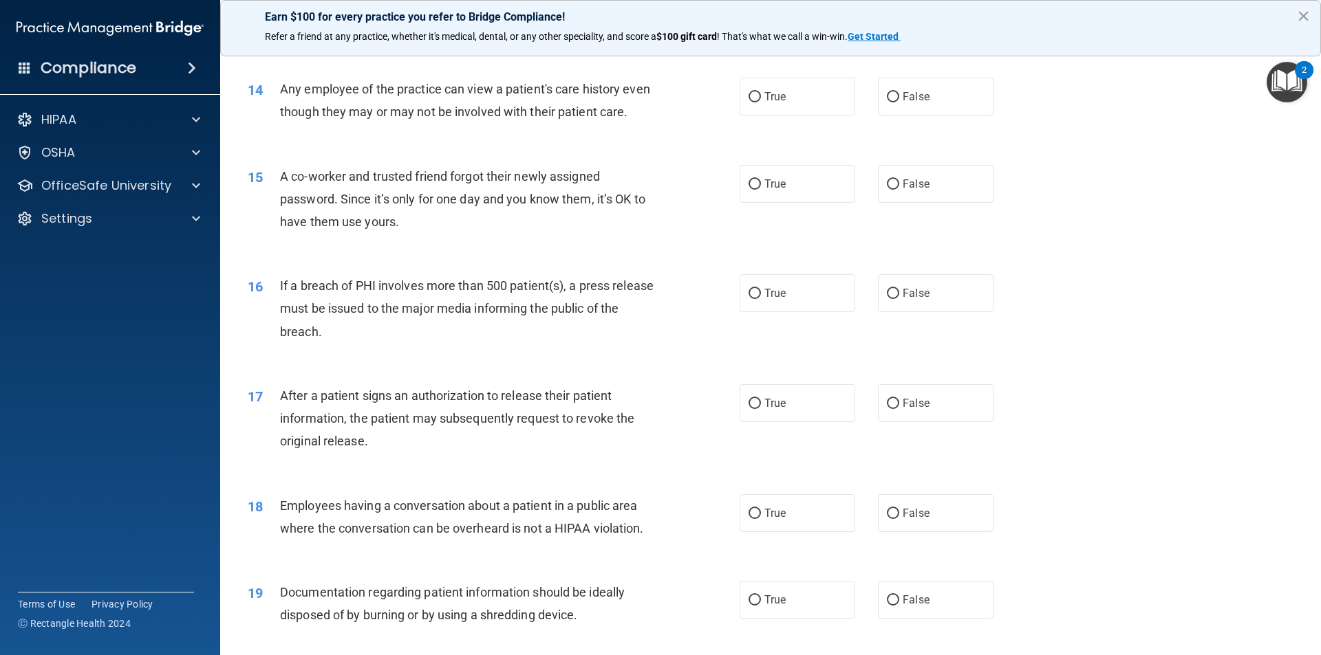
click at [979, 173] on div "15 A co-worker and trusted friend forgot their newly assigned password. Since i…" at bounding box center [770, 203] width 1066 height 110
click at [781, 105] on label "True" at bounding box center [797, 97] width 116 height 38
click at [761, 102] on input "True" at bounding box center [754, 97] width 12 height 10
radio input "true"
click at [893, 99] on label "False" at bounding box center [936, 97] width 116 height 38
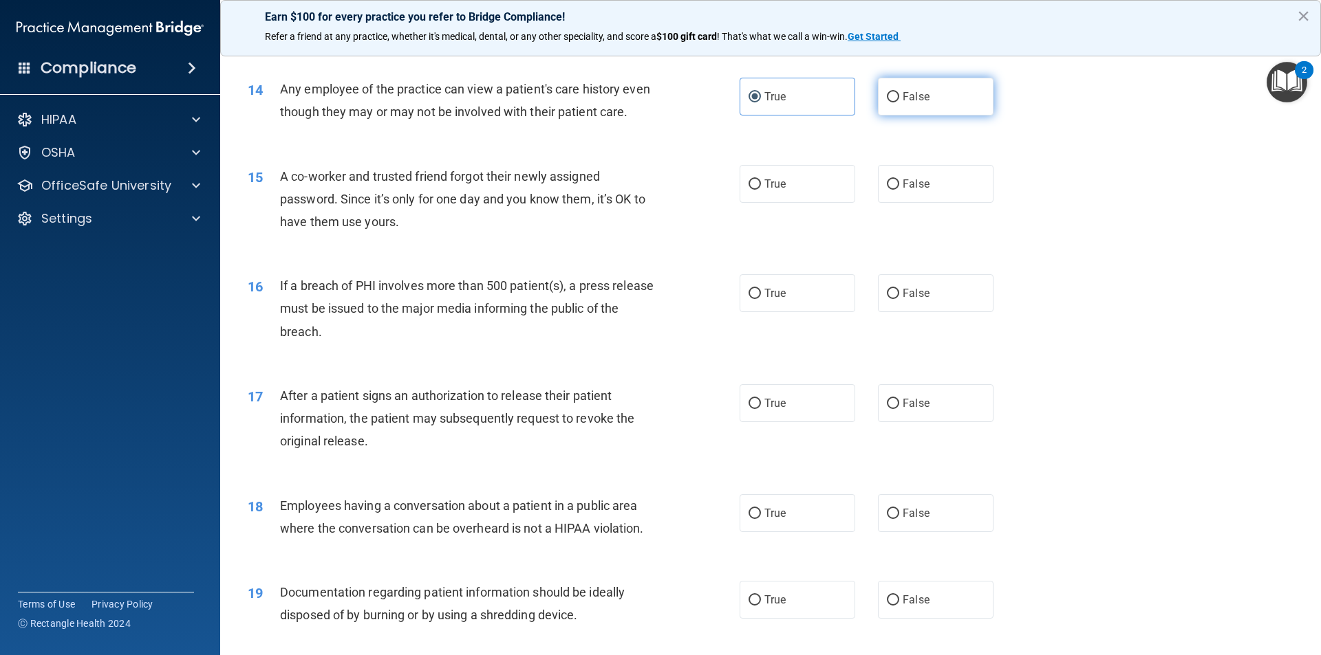
click at [893, 99] on input "False" at bounding box center [893, 97] width 12 height 10
radio input "true"
radio input "false"
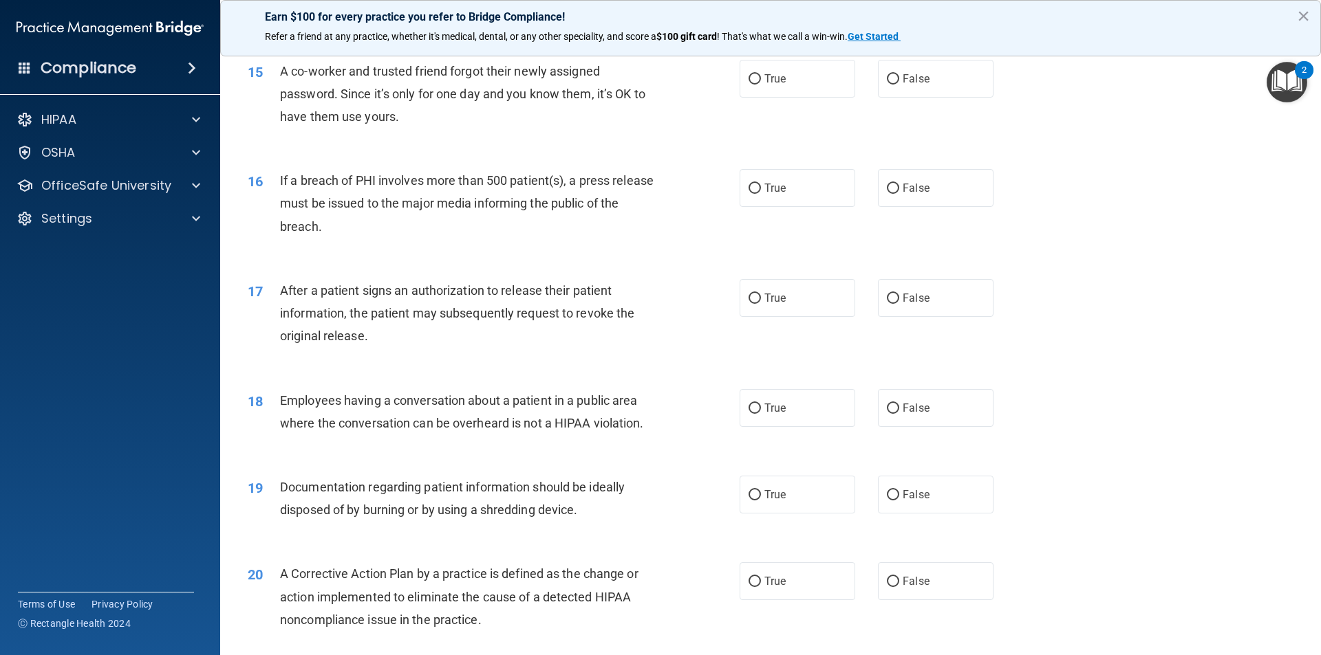
scroll to position [1444, 0]
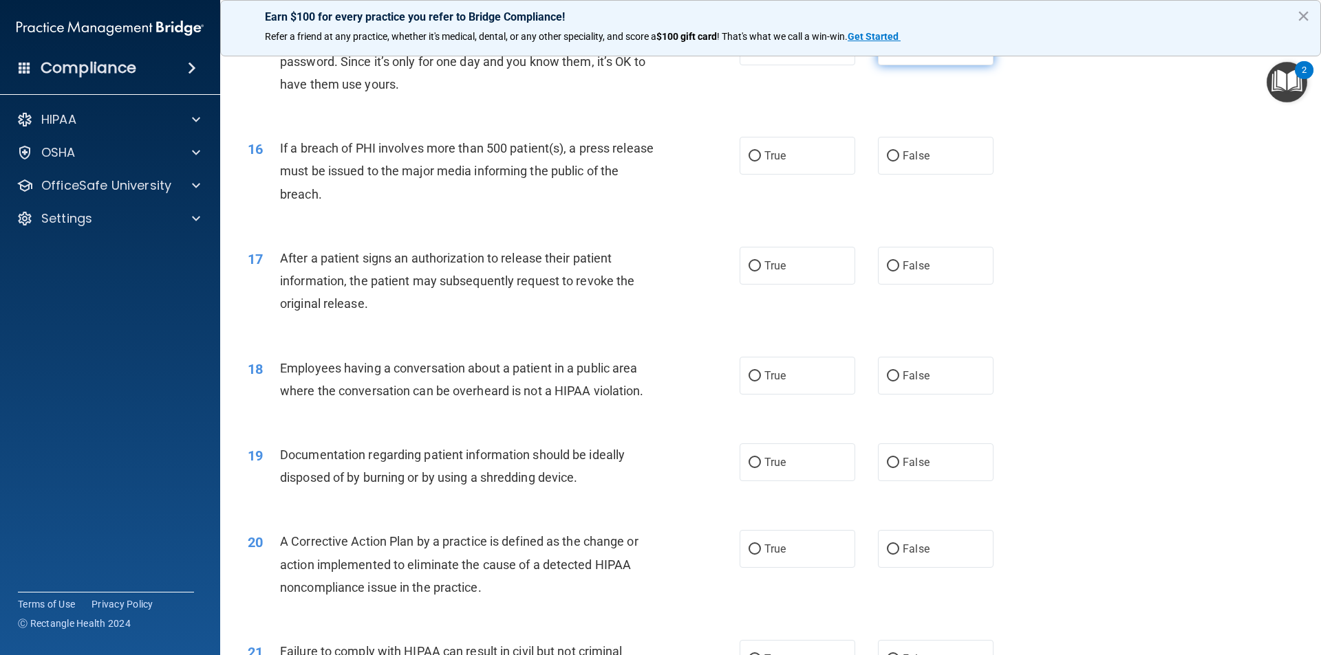
click at [902, 53] on span "False" at bounding box center [915, 46] width 27 height 13
click at [898, 52] on input "False" at bounding box center [893, 47] width 12 height 10
radio input "true"
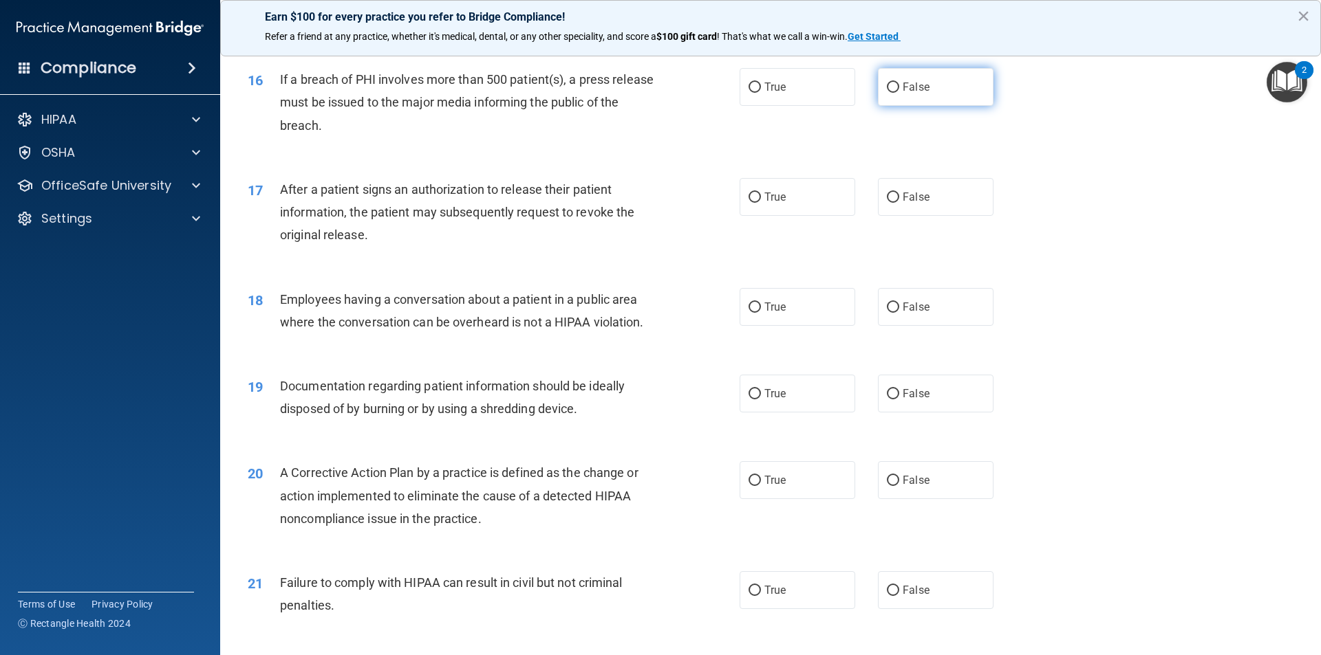
click at [931, 101] on label "False" at bounding box center [936, 87] width 116 height 38
click at [899, 93] on input "False" at bounding box center [893, 88] width 12 height 10
radio input "true"
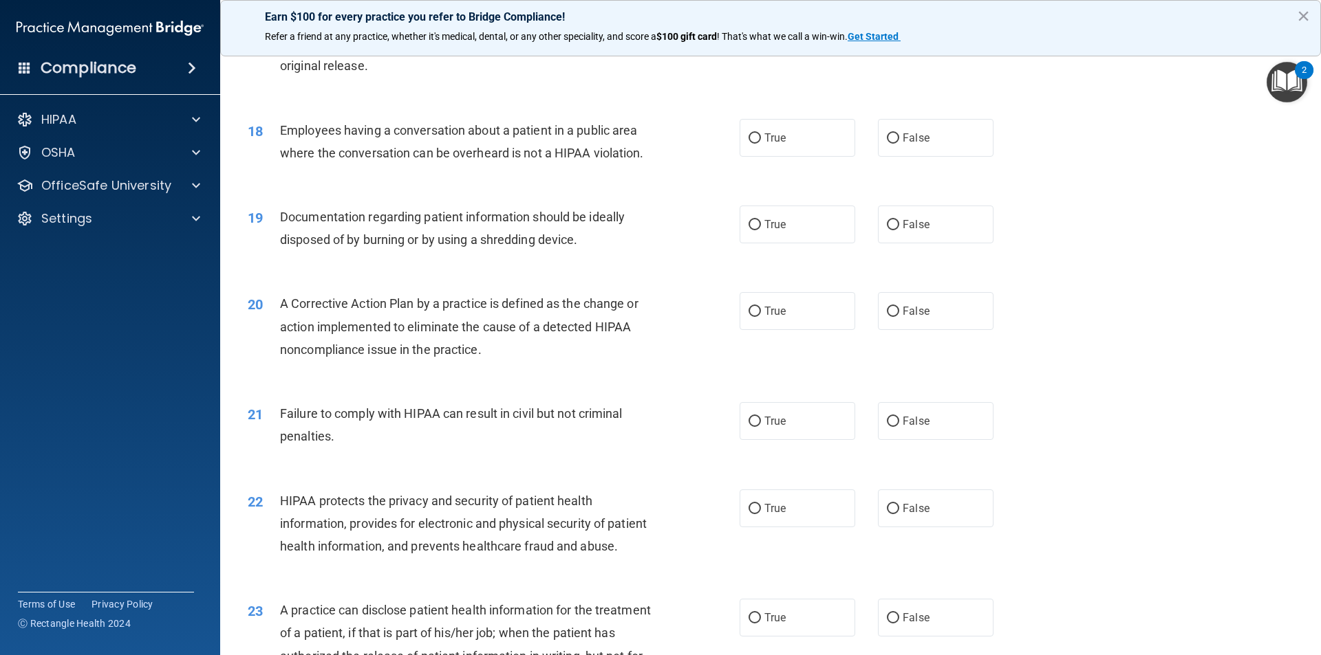
scroll to position [1651, 0]
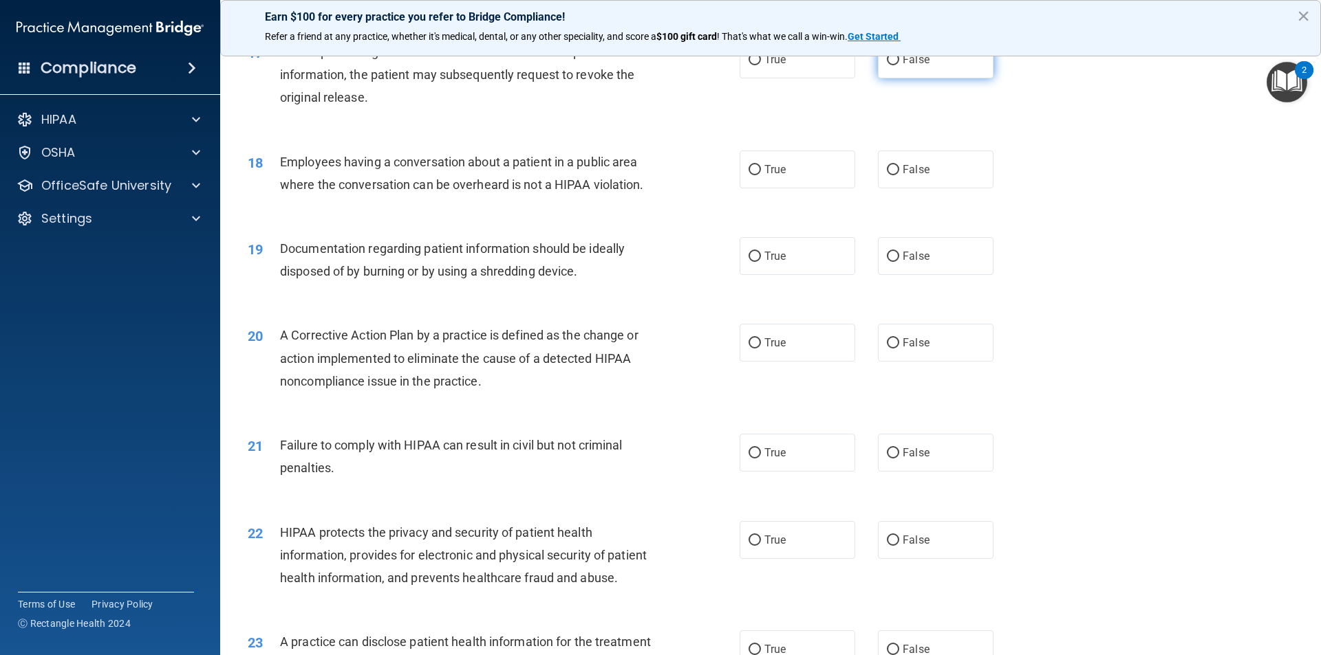
click at [902, 66] on span "False" at bounding box center [915, 59] width 27 height 13
click at [898, 65] on input "False" at bounding box center [893, 60] width 12 height 10
radio input "true"
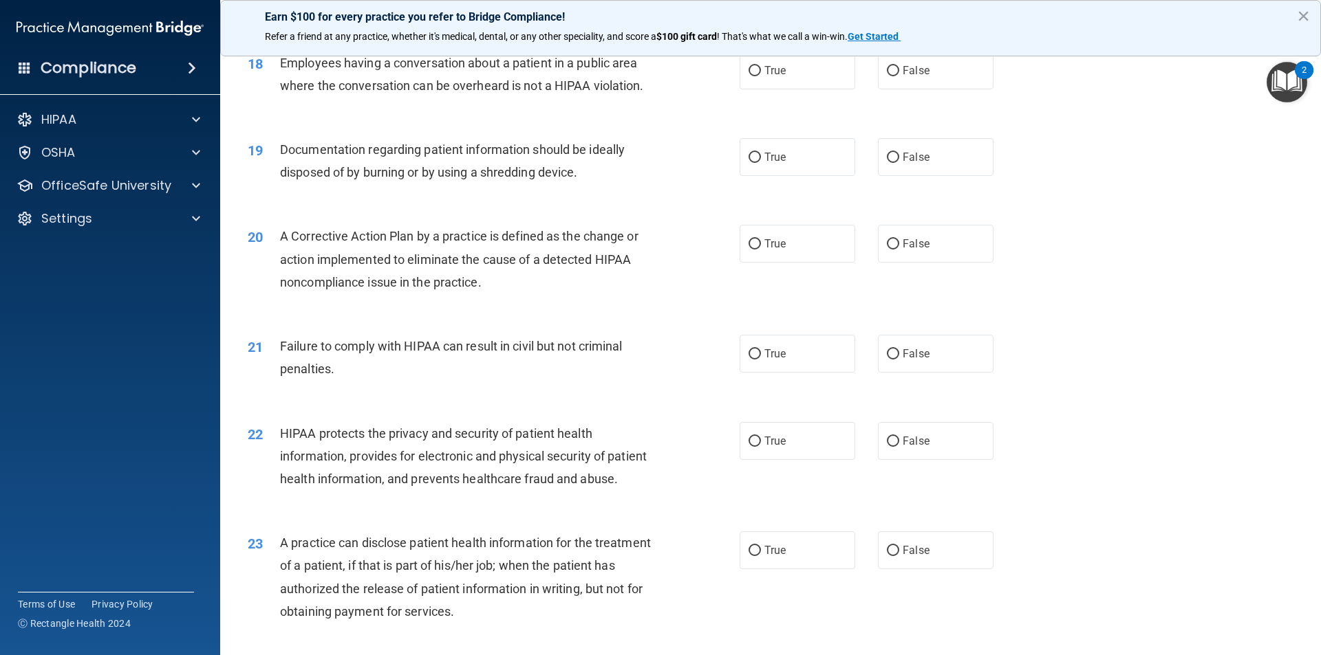
scroll to position [1761, 0]
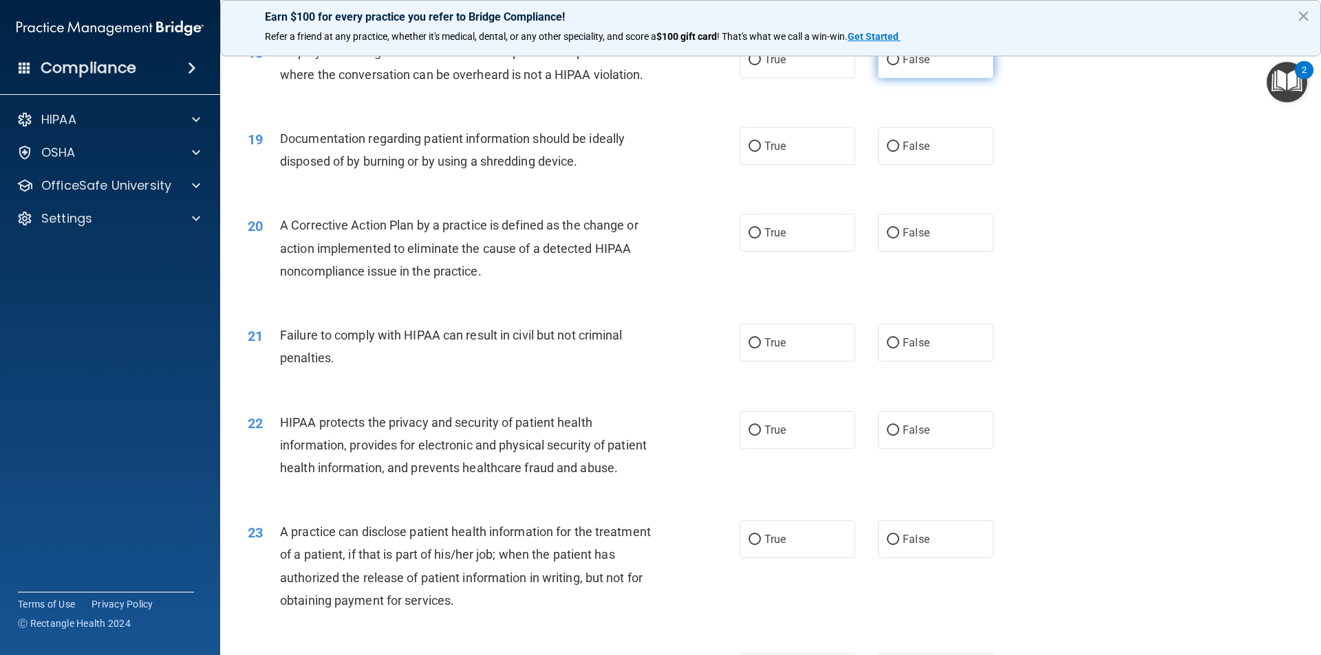
click at [891, 65] on input "False" at bounding box center [893, 60] width 12 height 10
radio input "true"
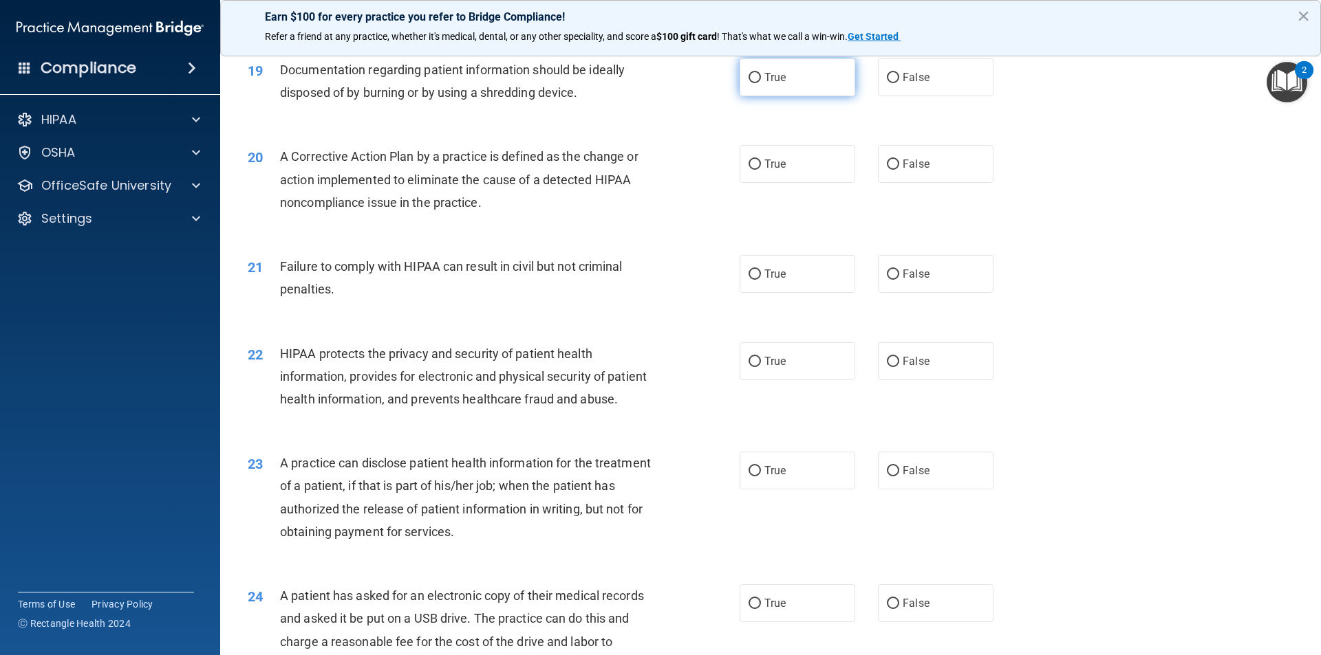
click at [749, 83] on input "True" at bounding box center [754, 78] width 12 height 10
radio input "true"
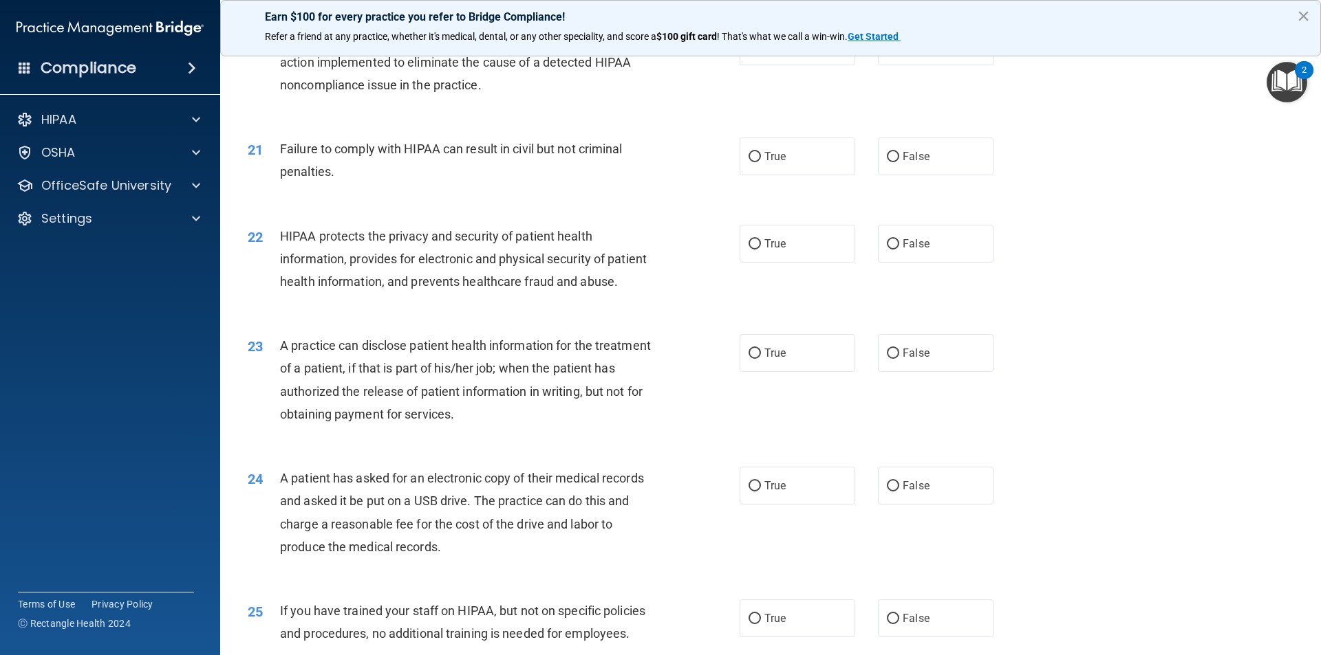
scroll to position [1940, 0]
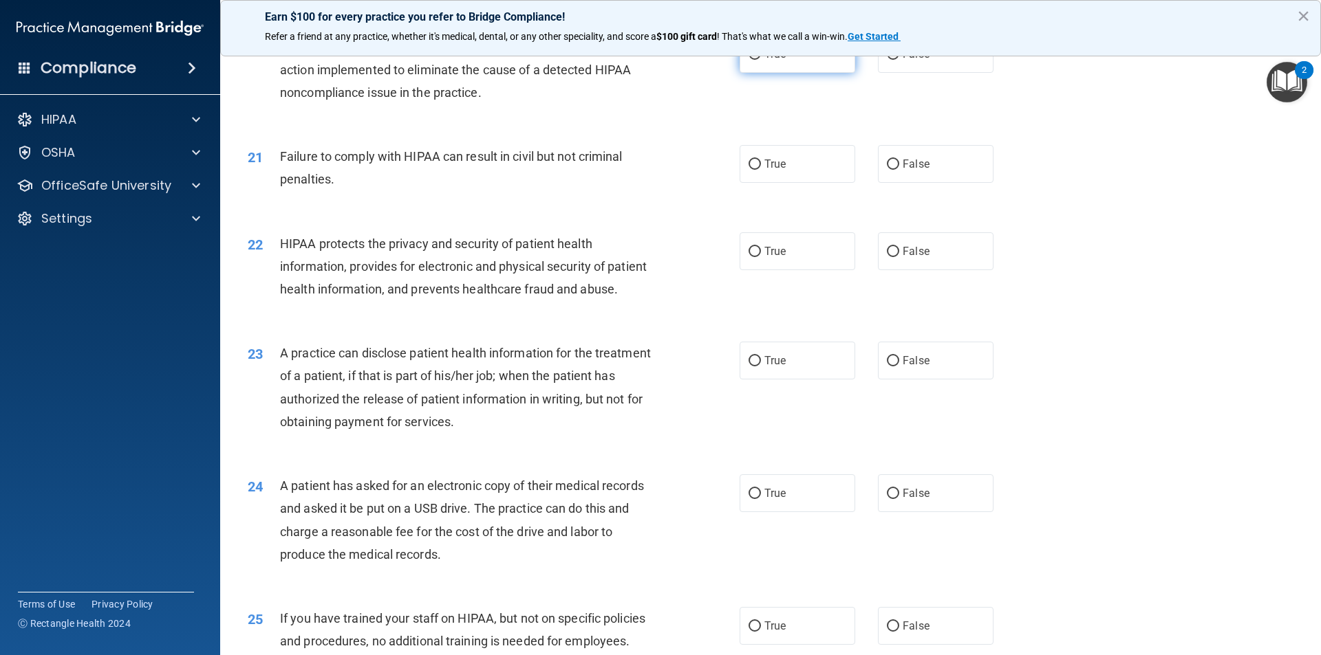
click at [750, 60] on input "True" at bounding box center [754, 55] width 12 height 10
radio input "true"
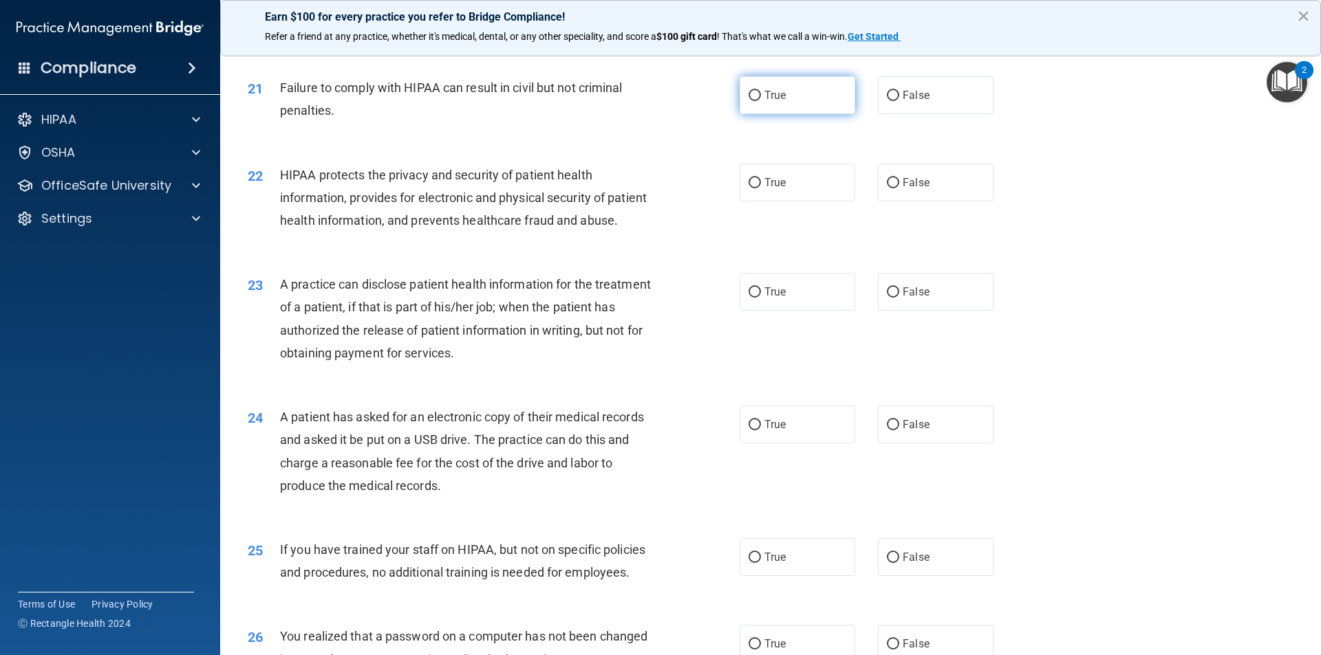
click at [756, 114] on label "True" at bounding box center [797, 95] width 116 height 38
click at [756, 101] on input "True" at bounding box center [754, 96] width 12 height 10
radio input "true"
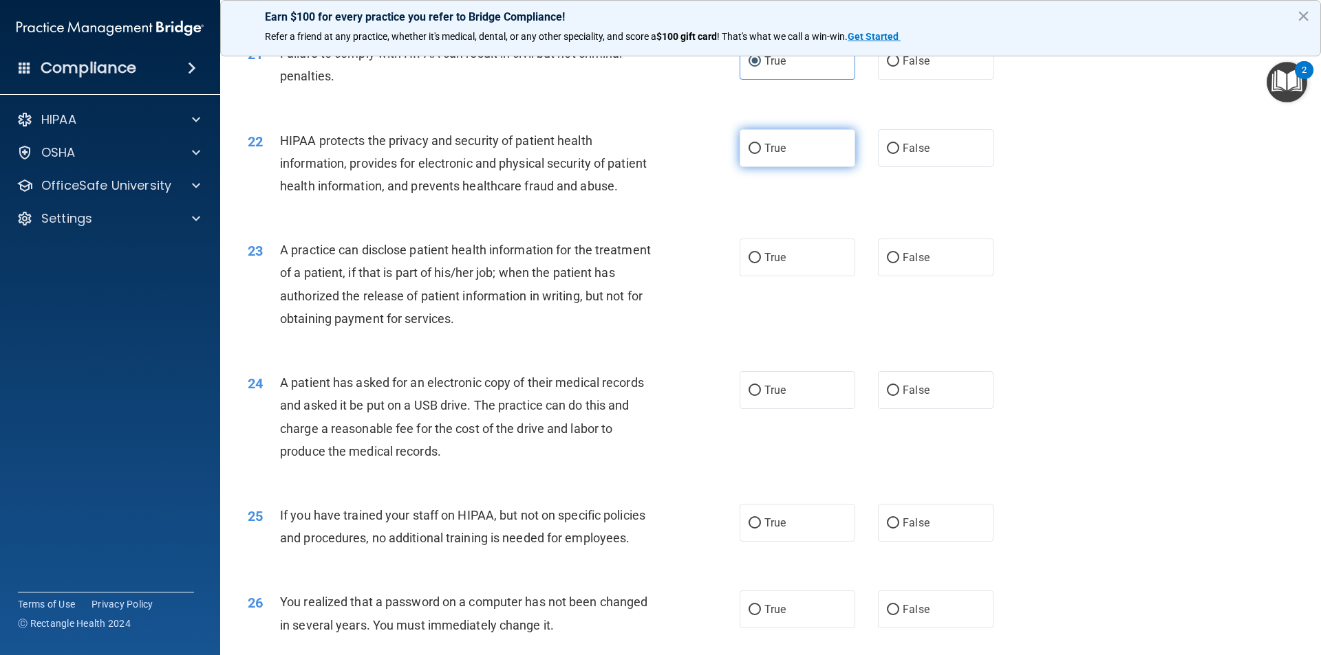
scroll to position [2077, 0]
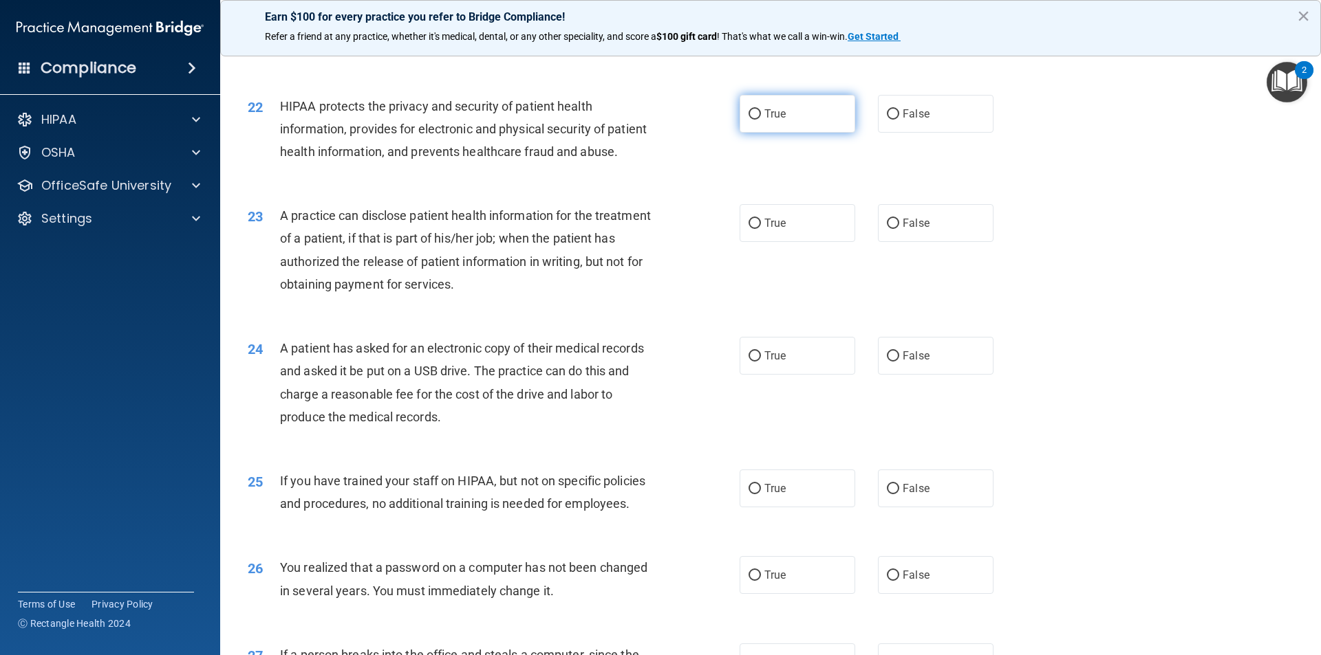
click at [750, 120] on input "True" at bounding box center [754, 114] width 12 height 10
radio input "true"
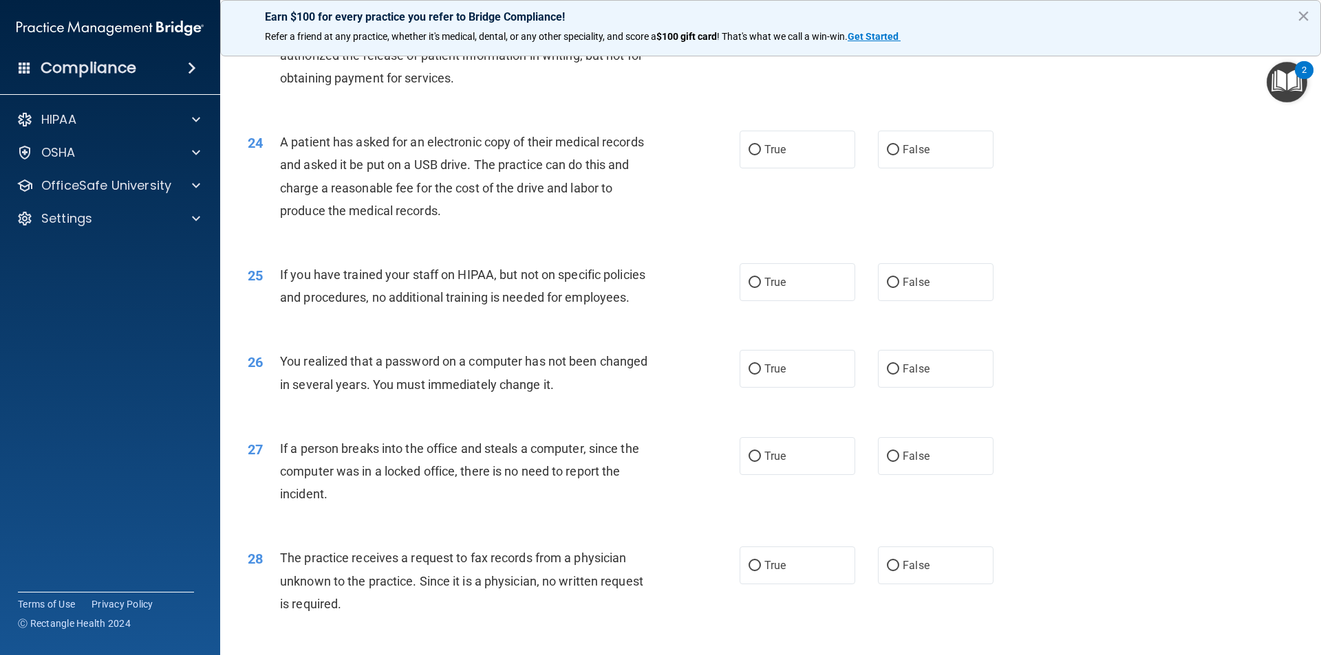
scroll to position [2215, 0]
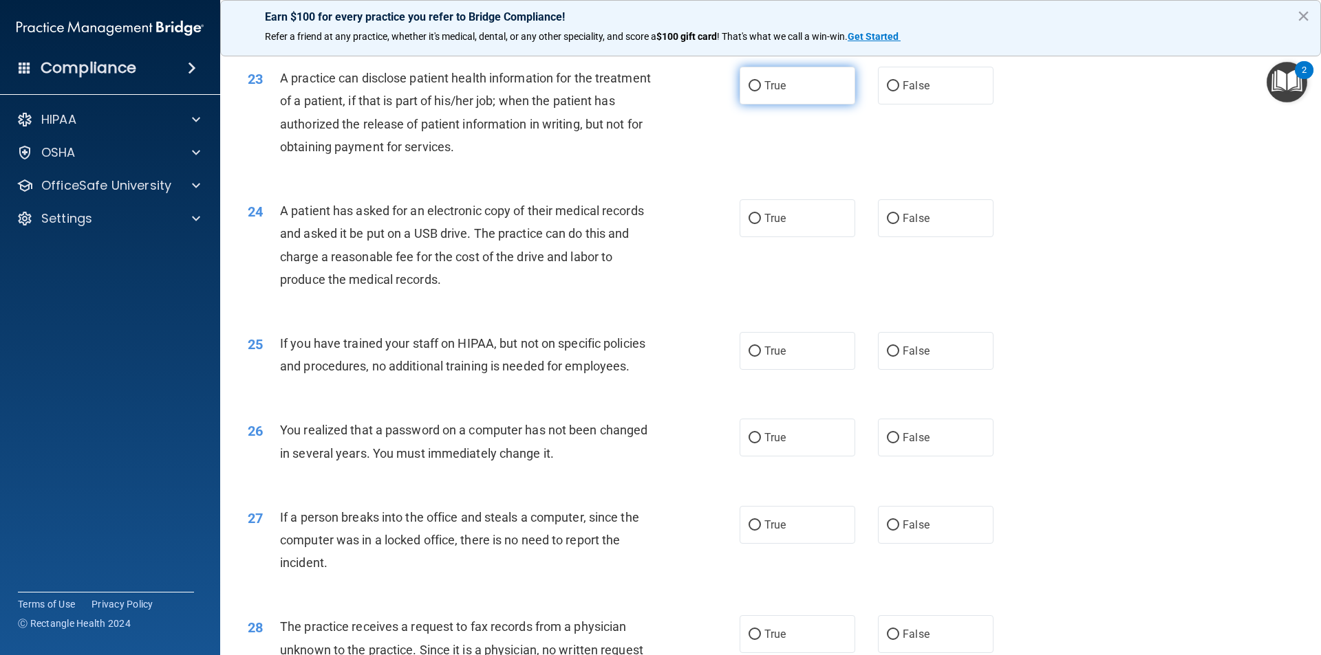
click at [748, 91] on input "True" at bounding box center [754, 86] width 12 height 10
radio input "true"
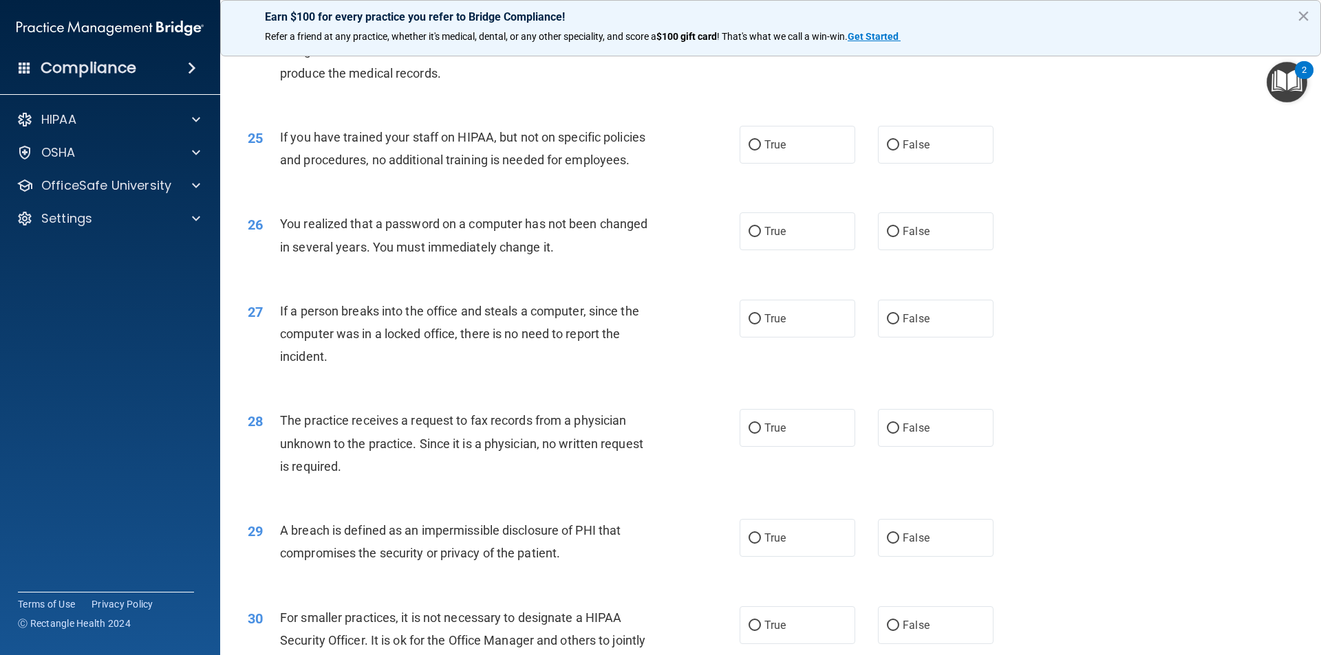
scroll to position [2352, 0]
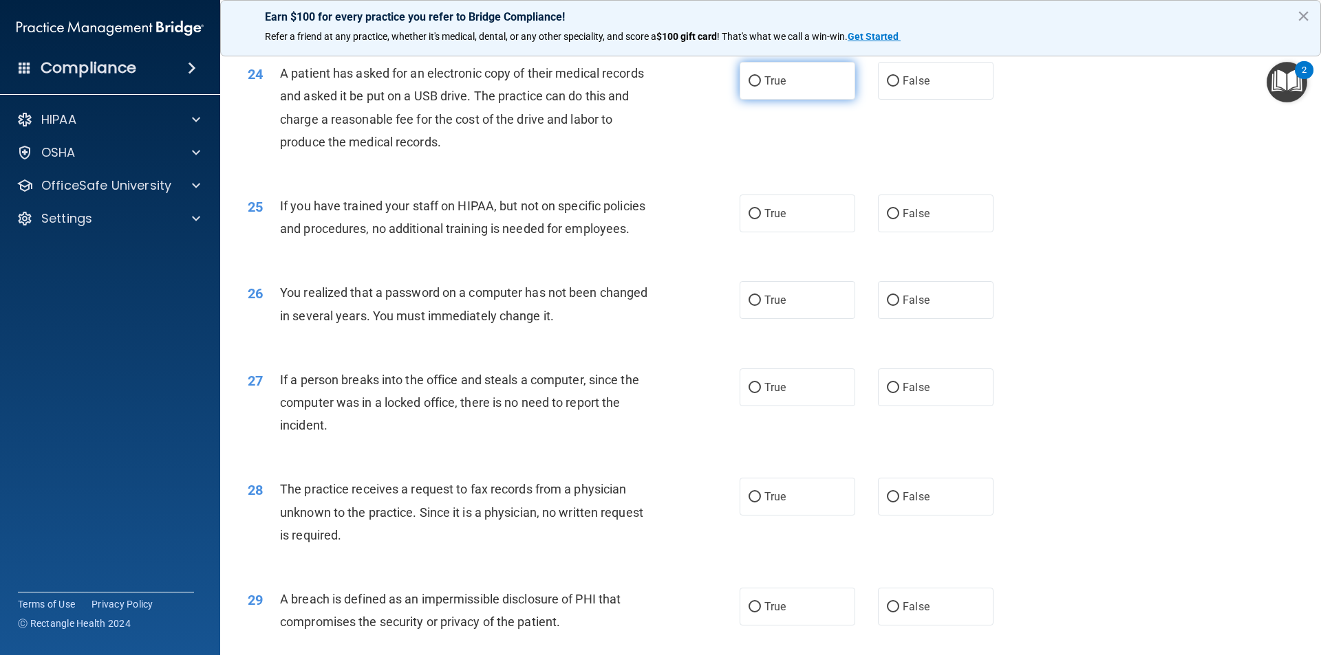
click at [750, 87] on input "True" at bounding box center [754, 81] width 12 height 10
radio input "true"
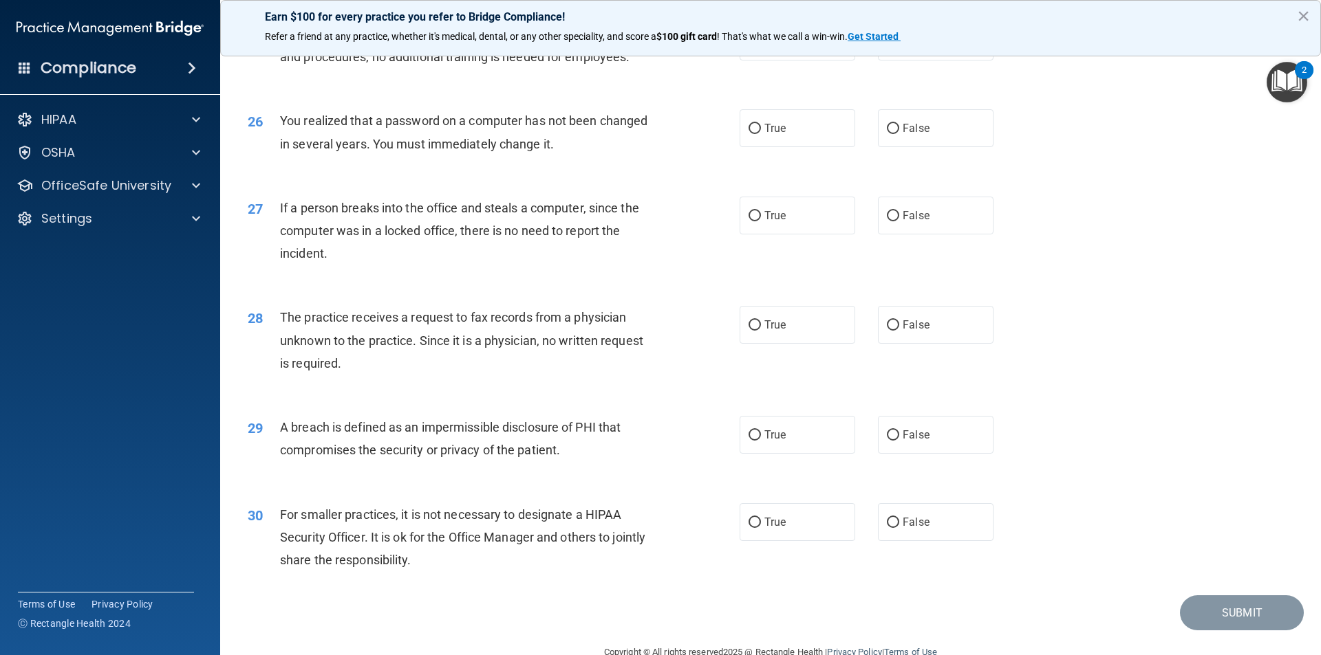
scroll to position [2490, 0]
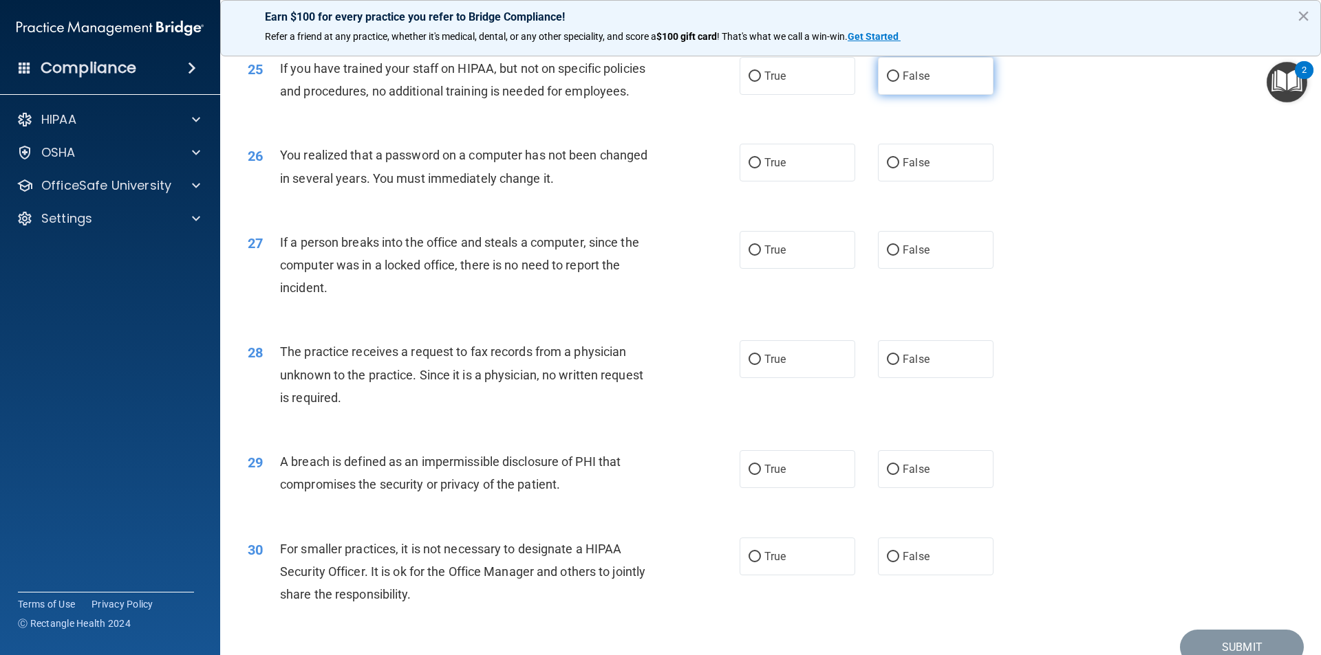
click at [892, 82] on input "False" at bounding box center [893, 77] width 12 height 10
radio input "true"
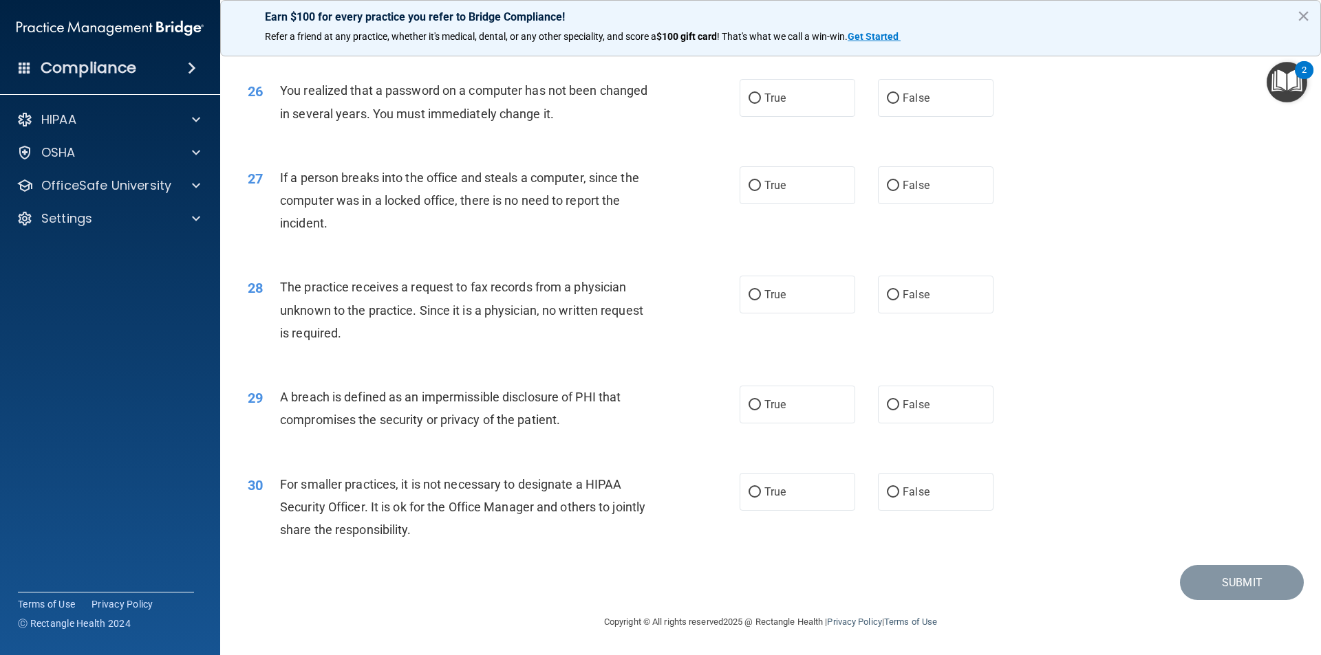
scroll to position [2600, 0]
click at [757, 101] on label "True" at bounding box center [797, 98] width 116 height 38
click at [757, 101] on input "True" at bounding box center [754, 99] width 12 height 10
radio input "true"
click at [901, 196] on label "False" at bounding box center [936, 185] width 116 height 38
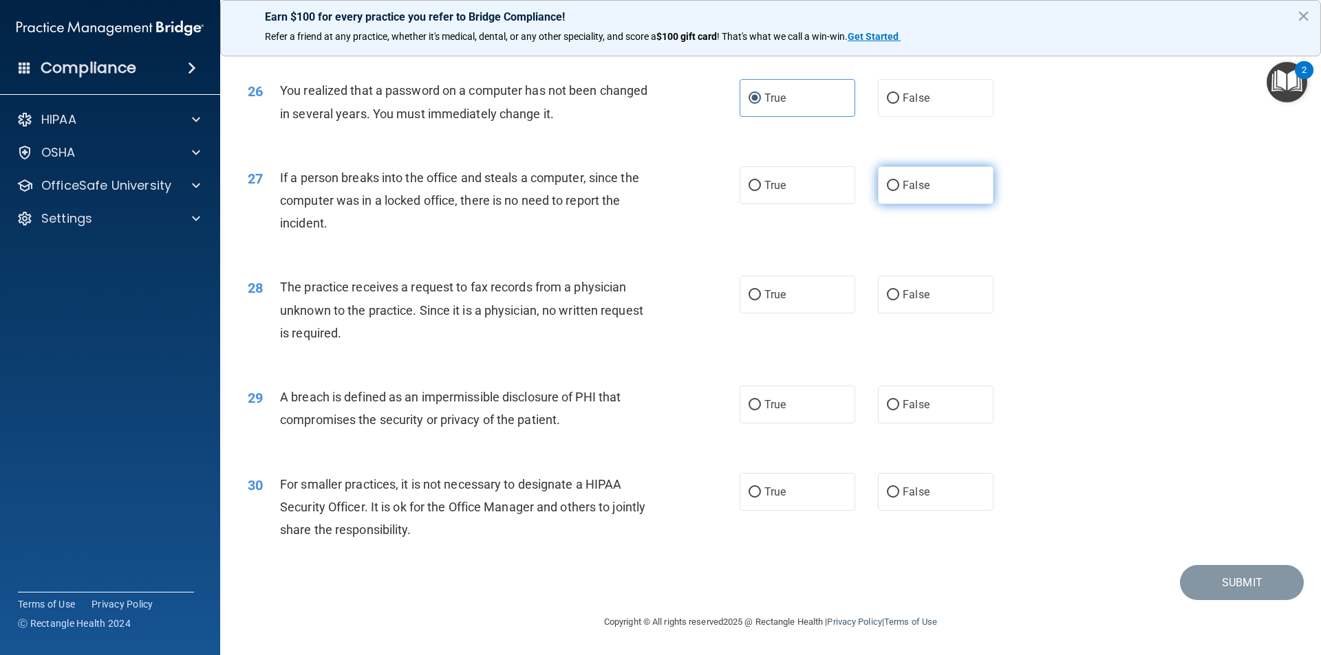
click at [899, 191] on input "False" at bounding box center [893, 186] width 12 height 10
radio input "true"
click at [887, 300] on input "False" at bounding box center [893, 295] width 12 height 10
radio input "true"
click at [757, 406] on label "True" at bounding box center [797, 405] width 116 height 38
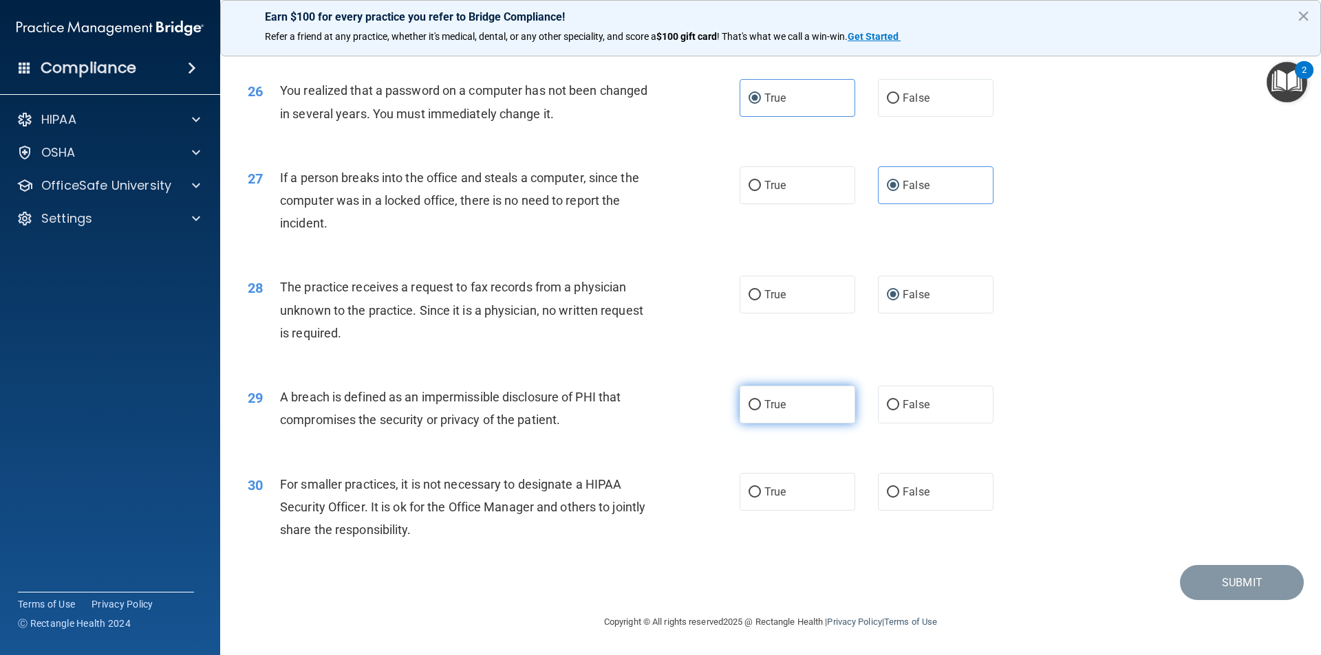
click at [757, 406] on input "True" at bounding box center [754, 405] width 12 height 10
radio input "true"
click at [895, 500] on label "False" at bounding box center [936, 492] width 116 height 38
click at [895, 498] on input "False" at bounding box center [893, 493] width 12 height 10
radio input "true"
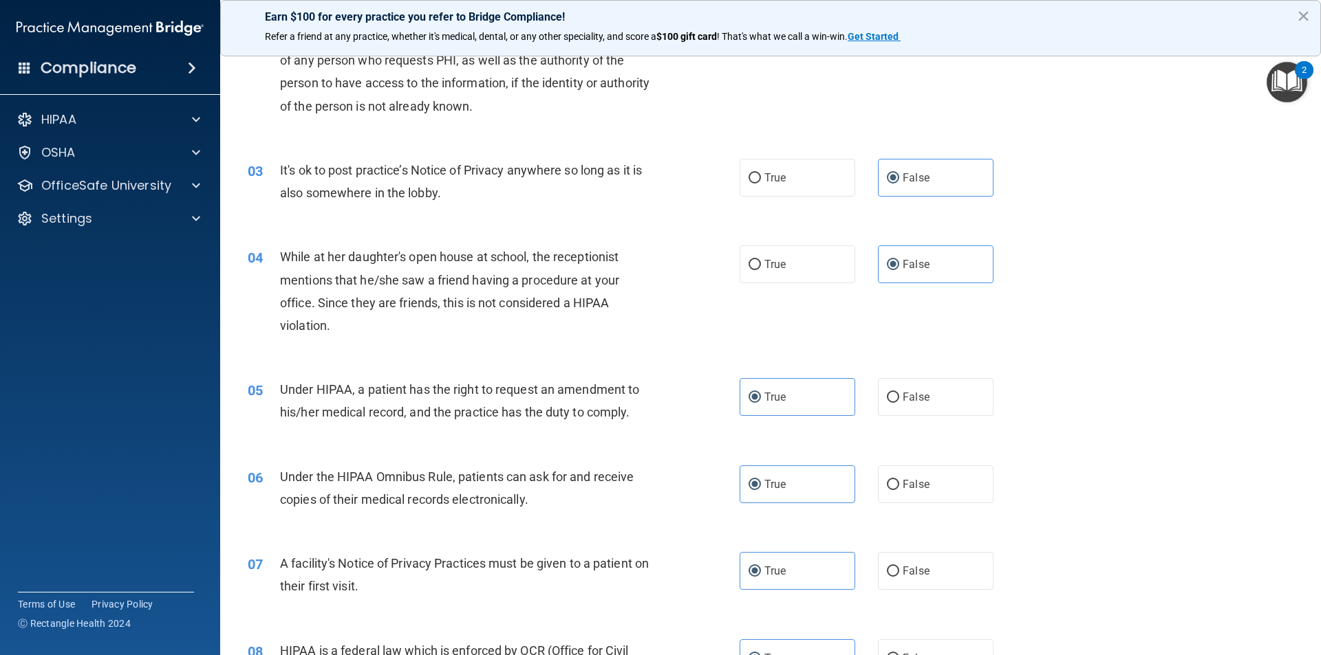
scroll to position [0, 0]
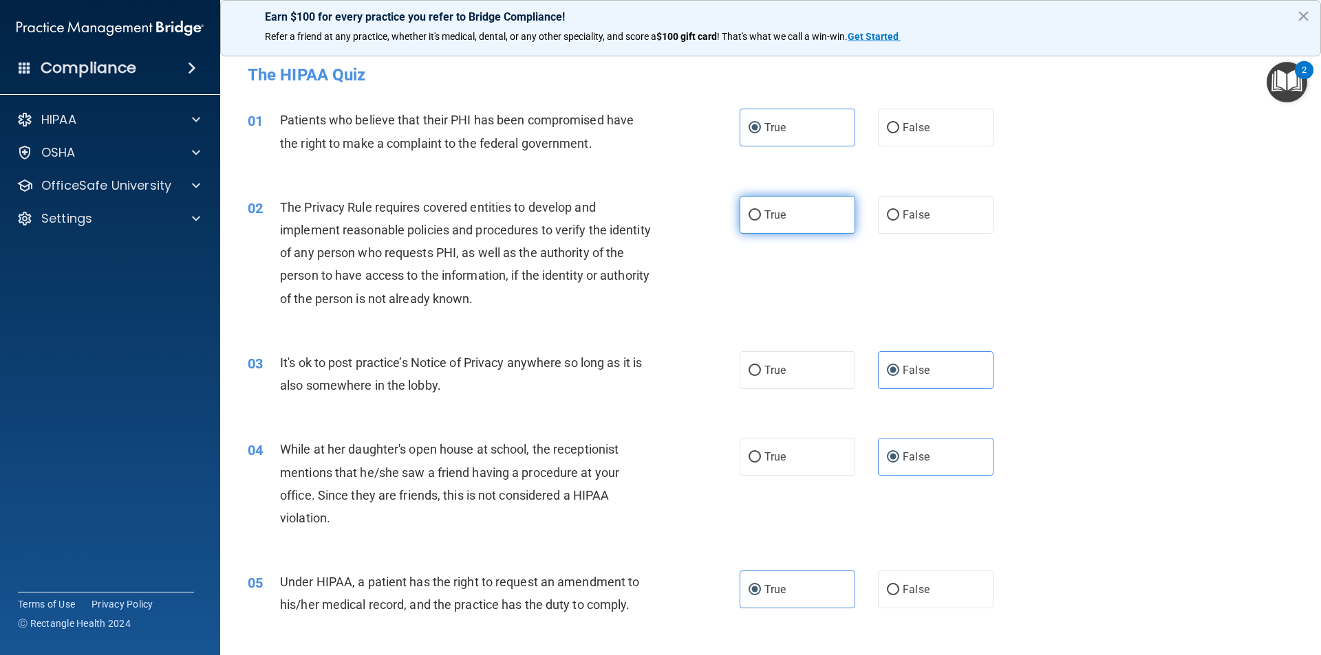
click at [774, 223] on label "True" at bounding box center [797, 215] width 116 height 38
click at [761, 221] on input "True" at bounding box center [754, 215] width 12 height 10
radio input "true"
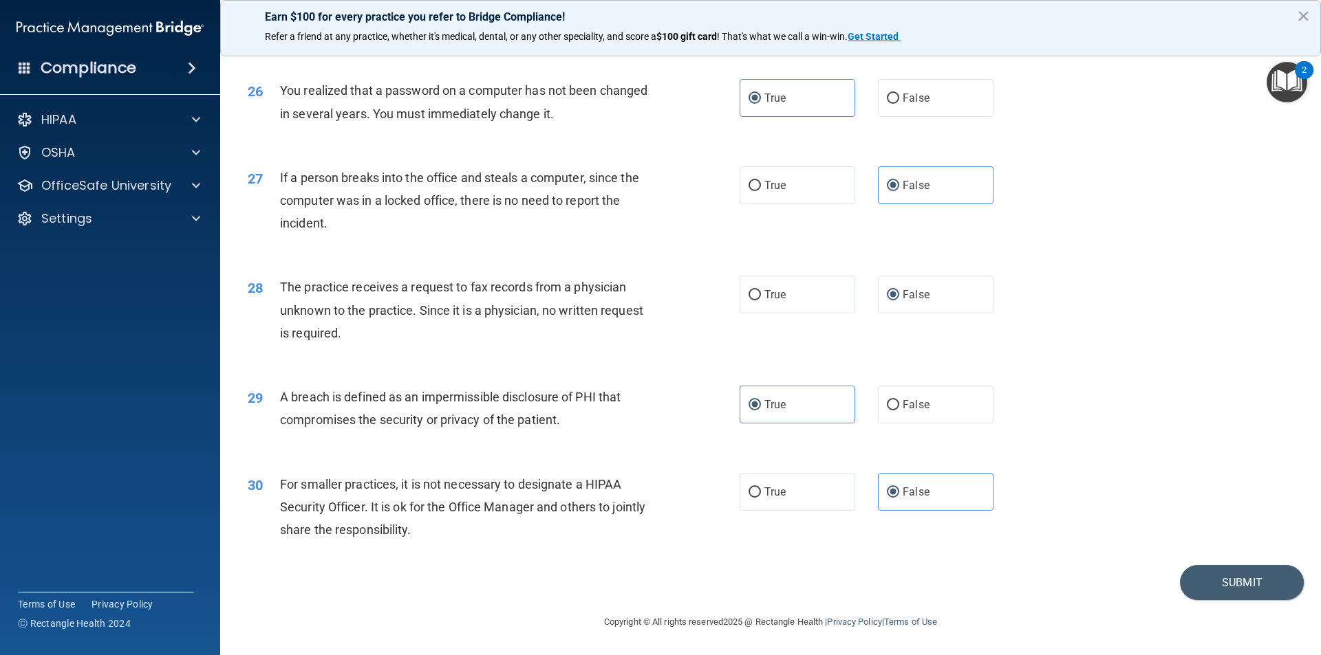
scroll to position [2600, 0]
click at [979, 531] on button "Submit" at bounding box center [1242, 582] width 124 height 35
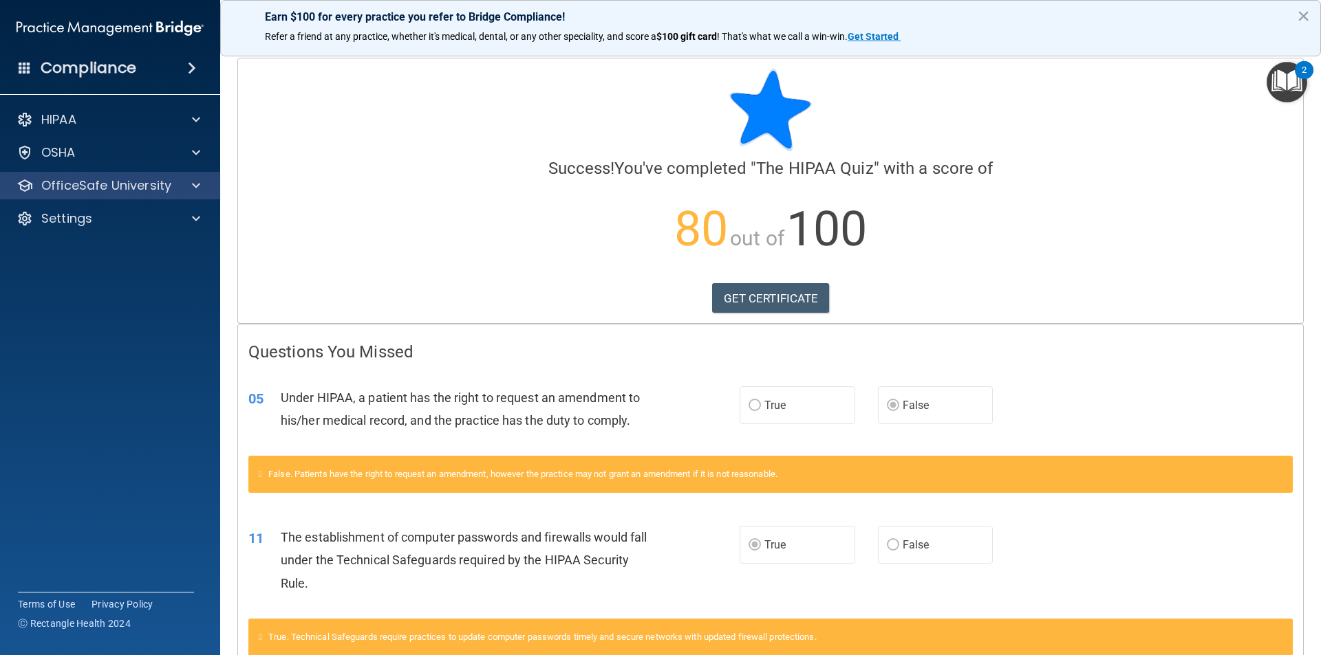
click at [160, 173] on div "OfficeSafe University" at bounding box center [110, 186] width 221 height 28
click at [163, 188] on p "OfficeSafe University" at bounding box center [106, 185] width 130 height 17
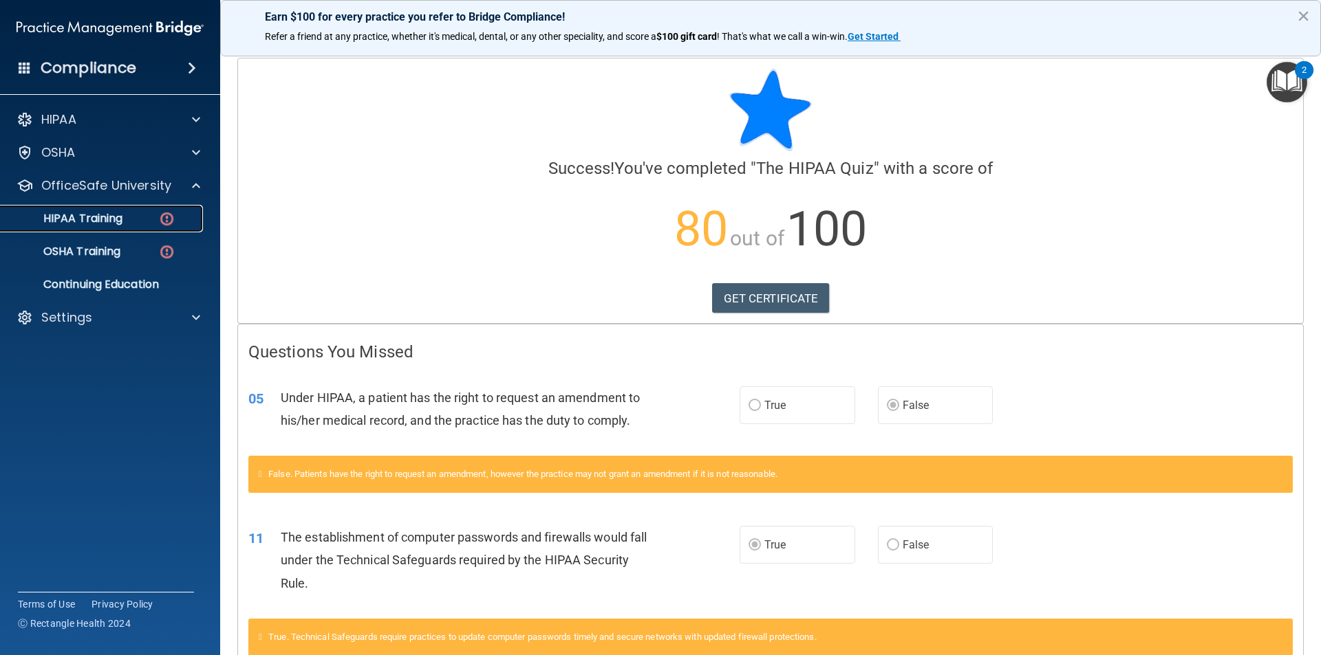
click at [147, 211] on link "HIPAA Training" at bounding box center [94, 219] width 217 height 28
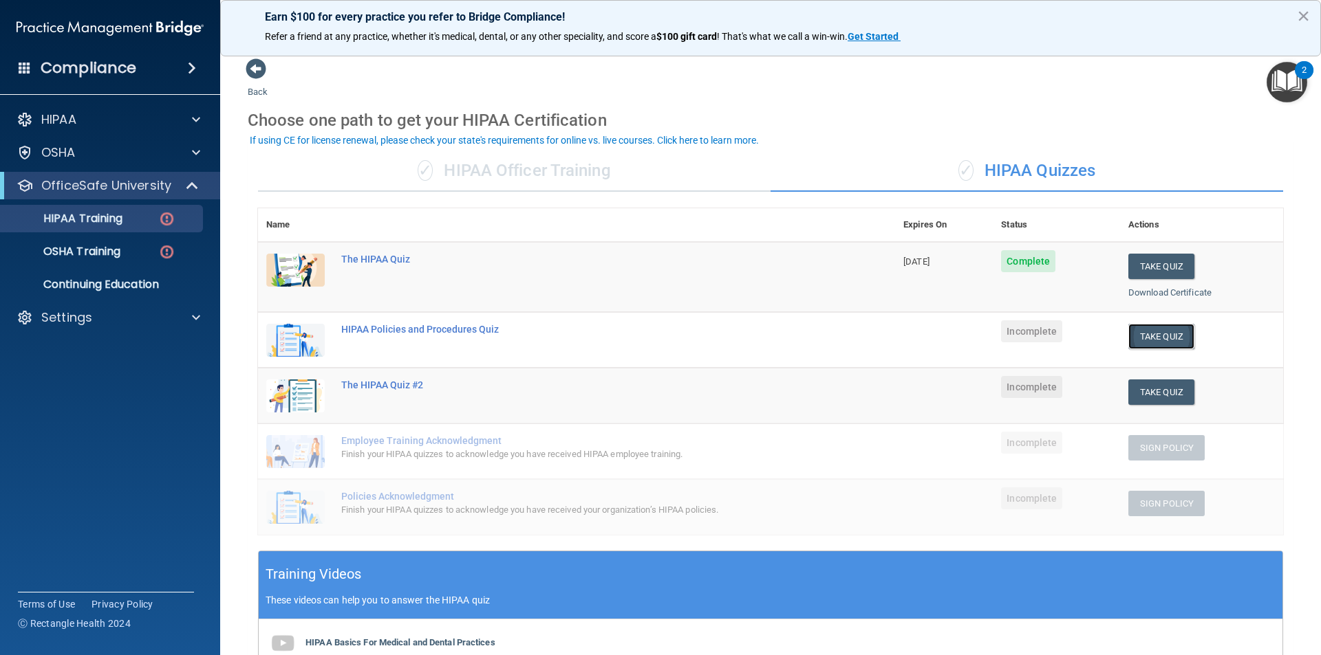
click at [979, 338] on button "Take Quiz" at bounding box center [1161, 336] width 66 height 25
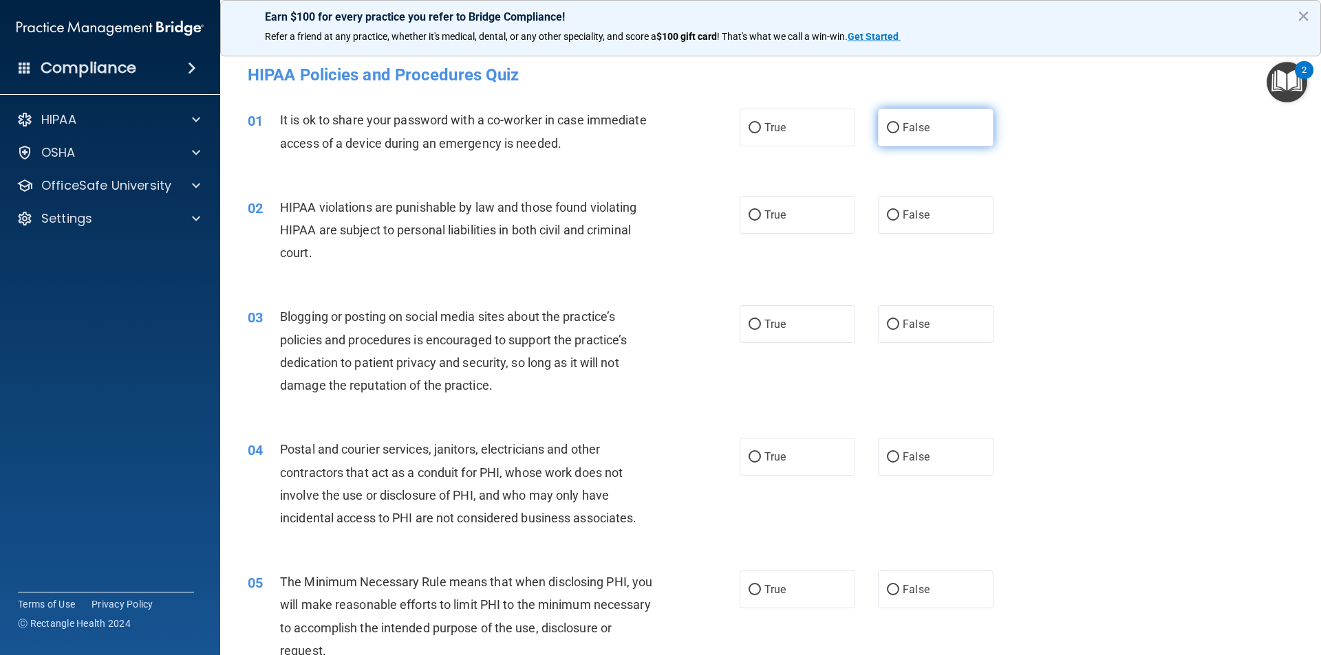
click at [887, 131] on input "False" at bounding box center [893, 128] width 12 height 10
radio input "true"
click at [751, 215] on input "True" at bounding box center [754, 215] width 12 height 10
radio input "true"
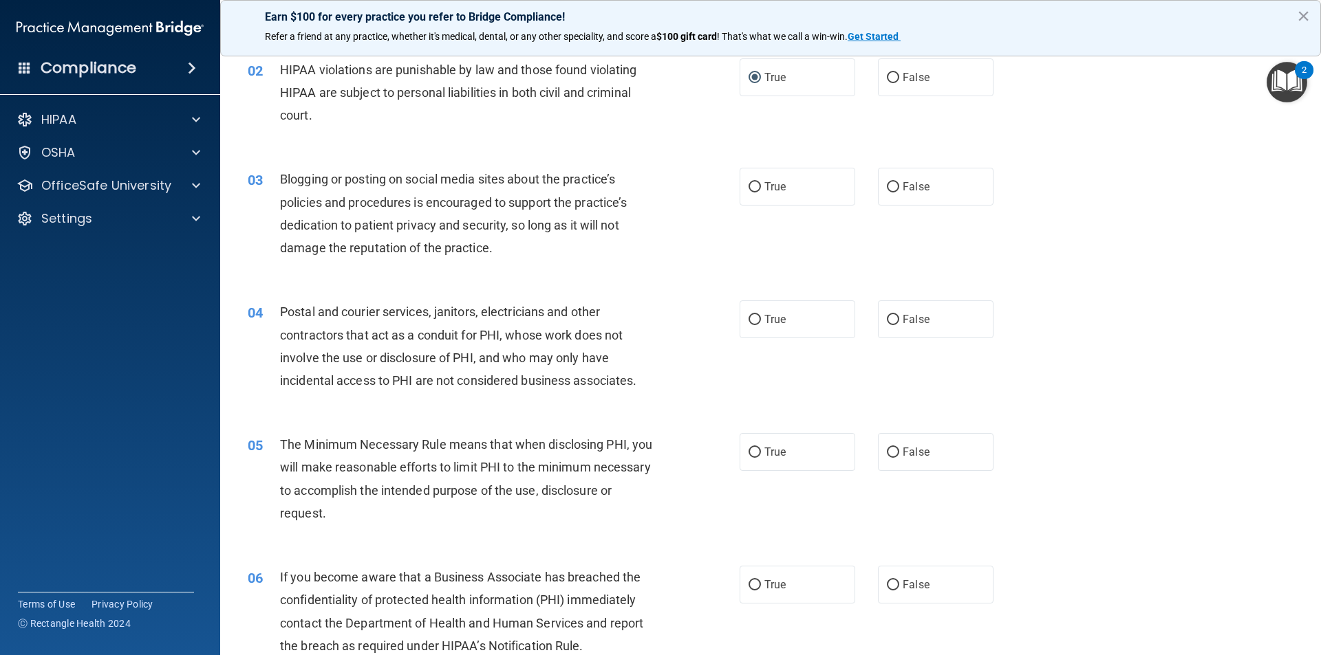
scroll to position [206, 0]
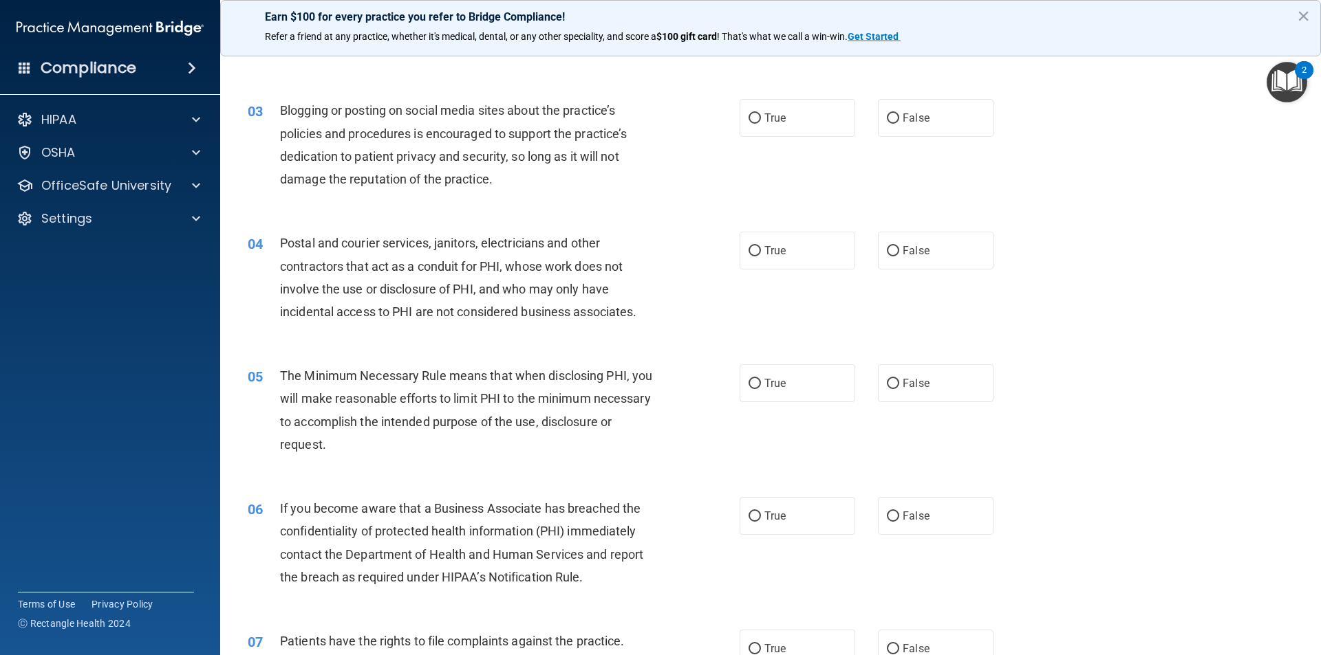
click at [979, 113] on div "03 Blogging or posting on social media sites about the practice’s policies and …" at bounding box center [770, 148] width 1066 height 133
click at [878, 116] on label "False" at bounding box center [936, 118] width 116 height 38
click at [887, 116] on input "False" at bounding box center [893, 118] width 12 height 10
radio input "true"
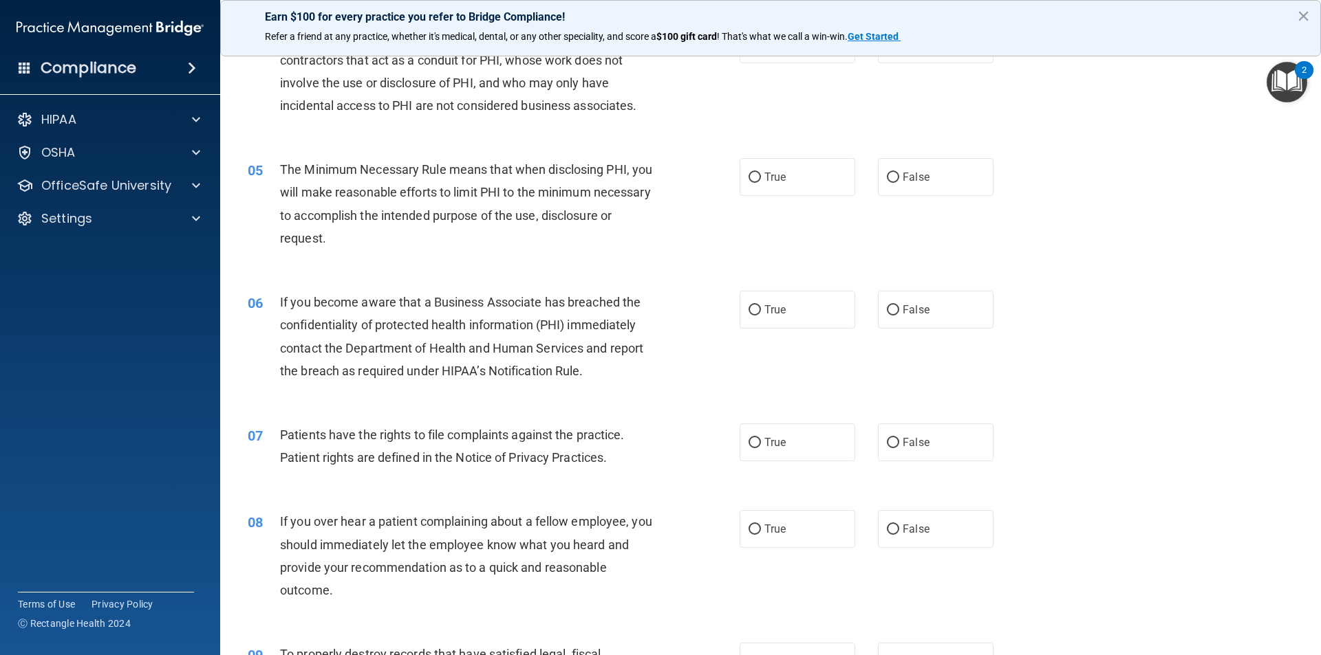
scroll to position [344, 0]
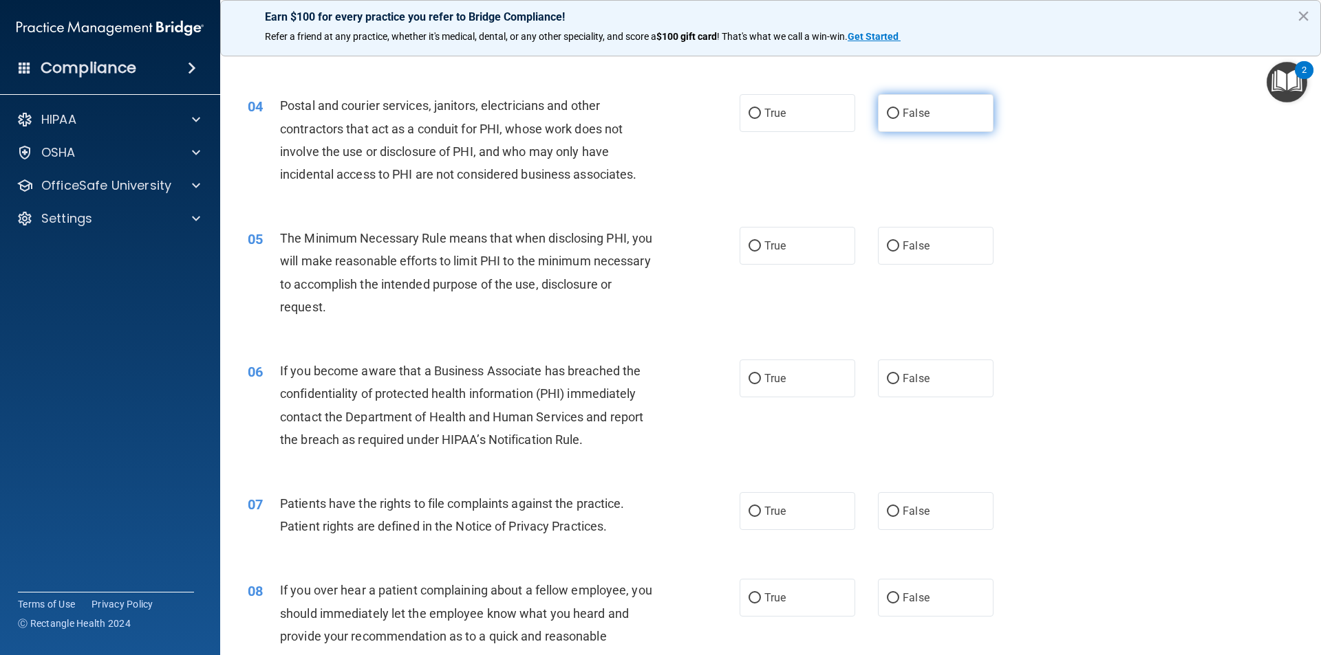
click at [887, 111] on input "False" at bounding box center [893, 114] width 12 height 10
radio input "true"
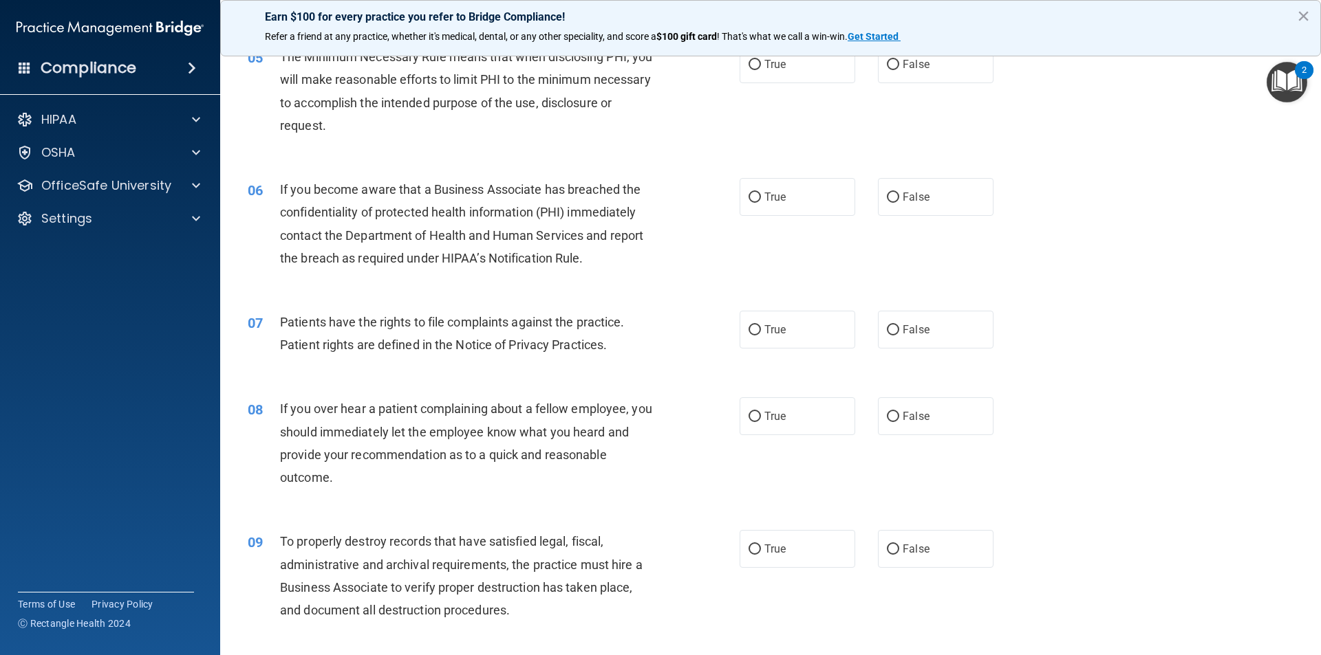
scroll to position [550, 0]
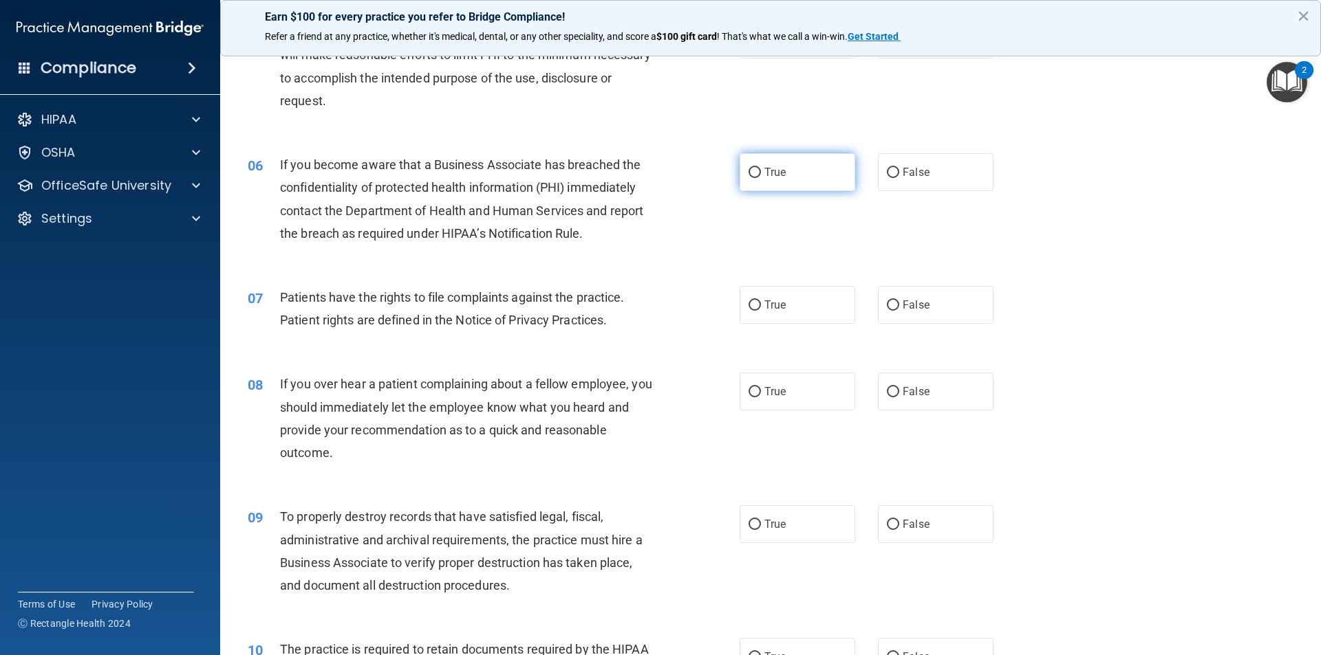
click at [776, 170] on span "True" at bounding box center [774, 172] width 21 height 13
click at [761, 170] on input "True" at bounding box center [754, 173] width 12 height 10
radio input "true"
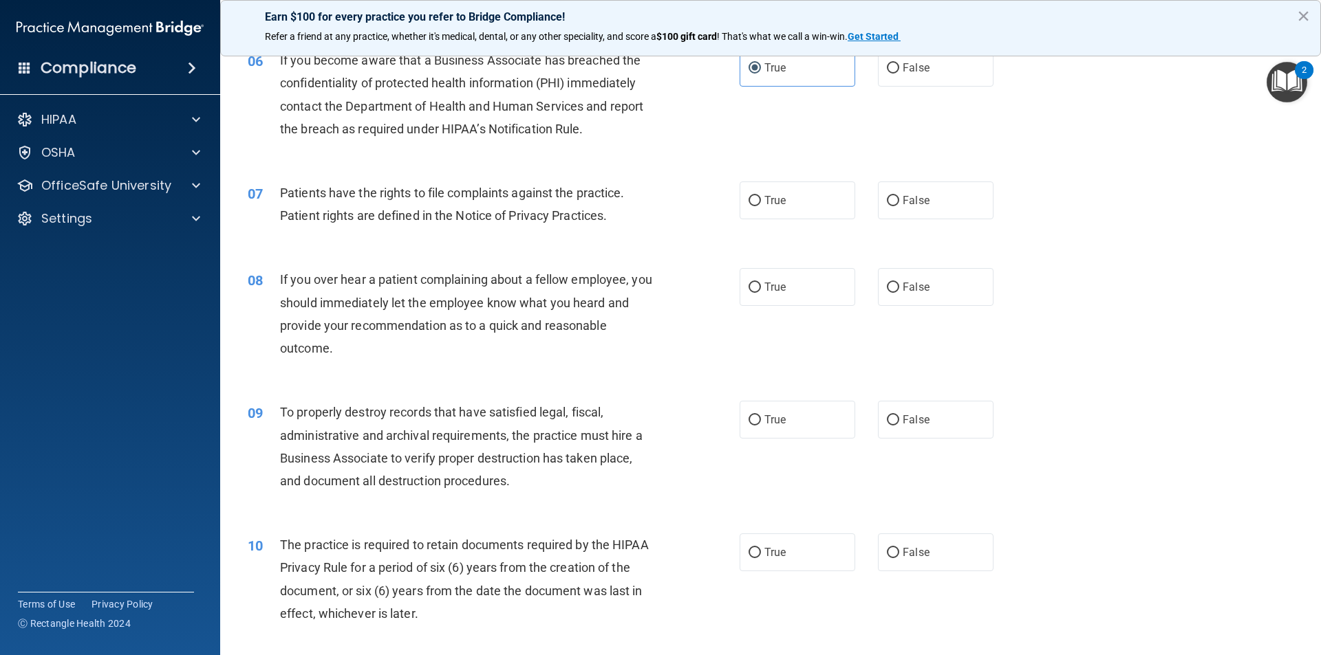
scroll to position [688, 0]
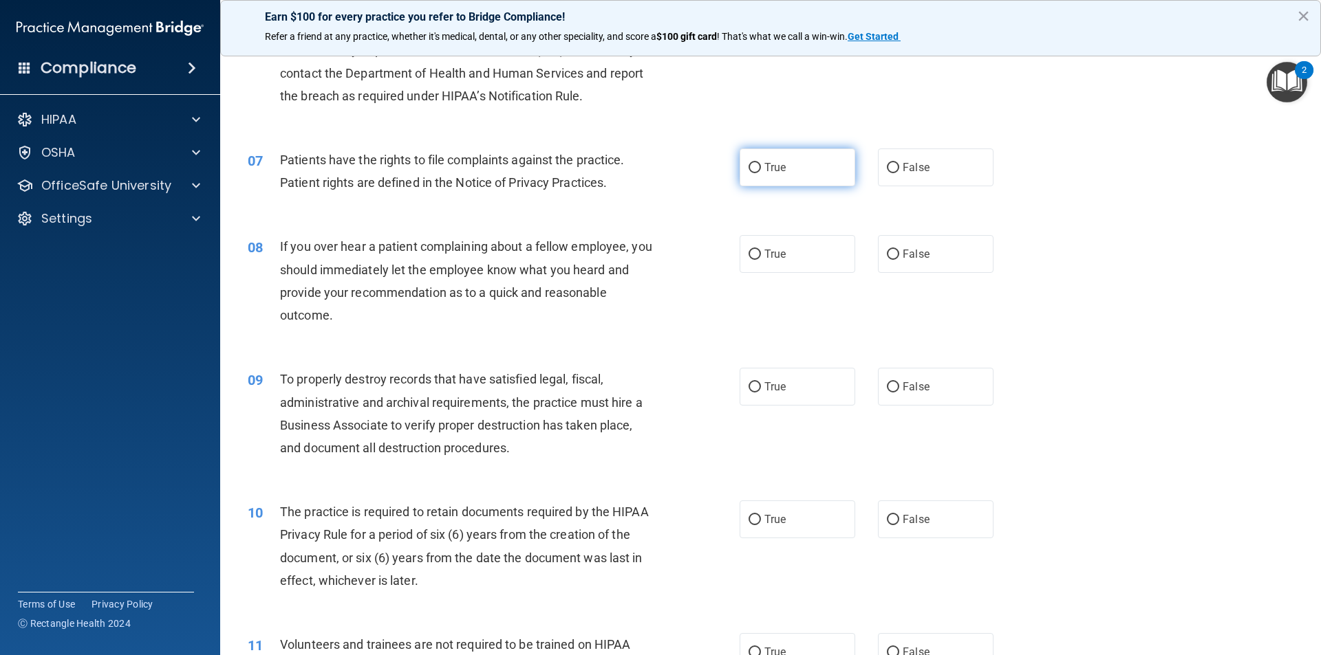
click at [772, 167] on span "True" at bounding box center [774, 167] width 21 height 13
click at [761, 167] on input "True" at bounding box center [754, 168] width 12 height 10
radio input "true"
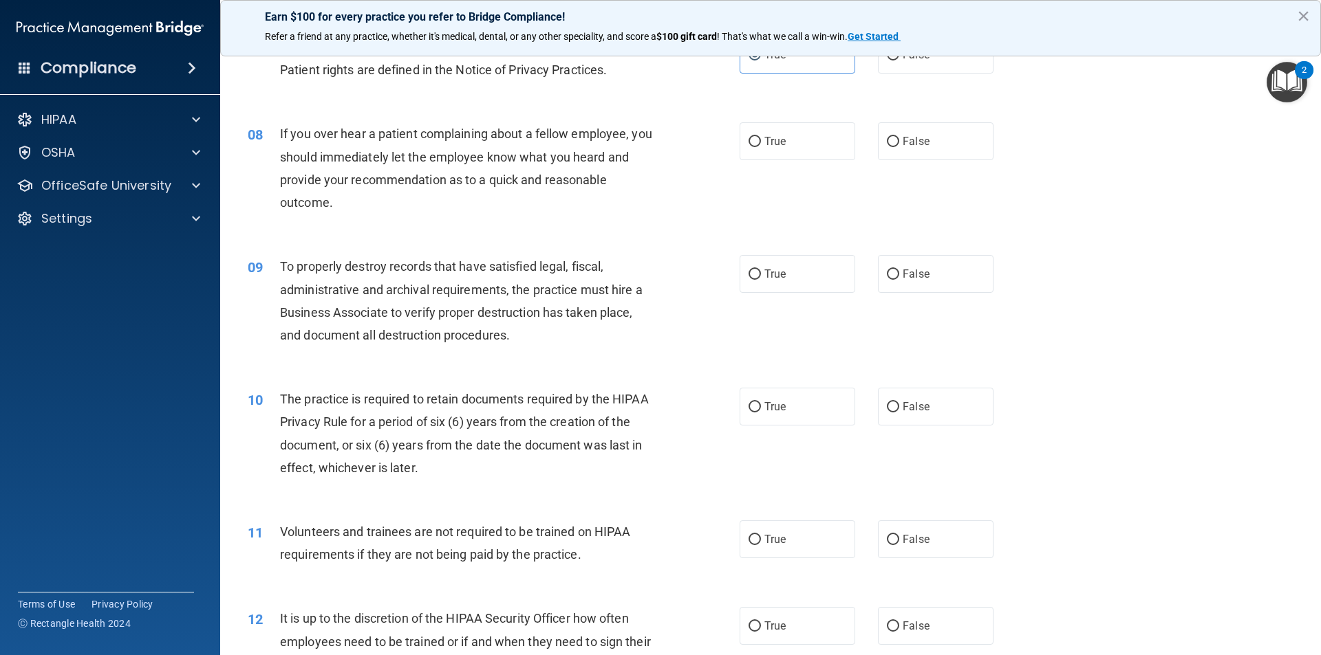
scroll to position [825, 0]
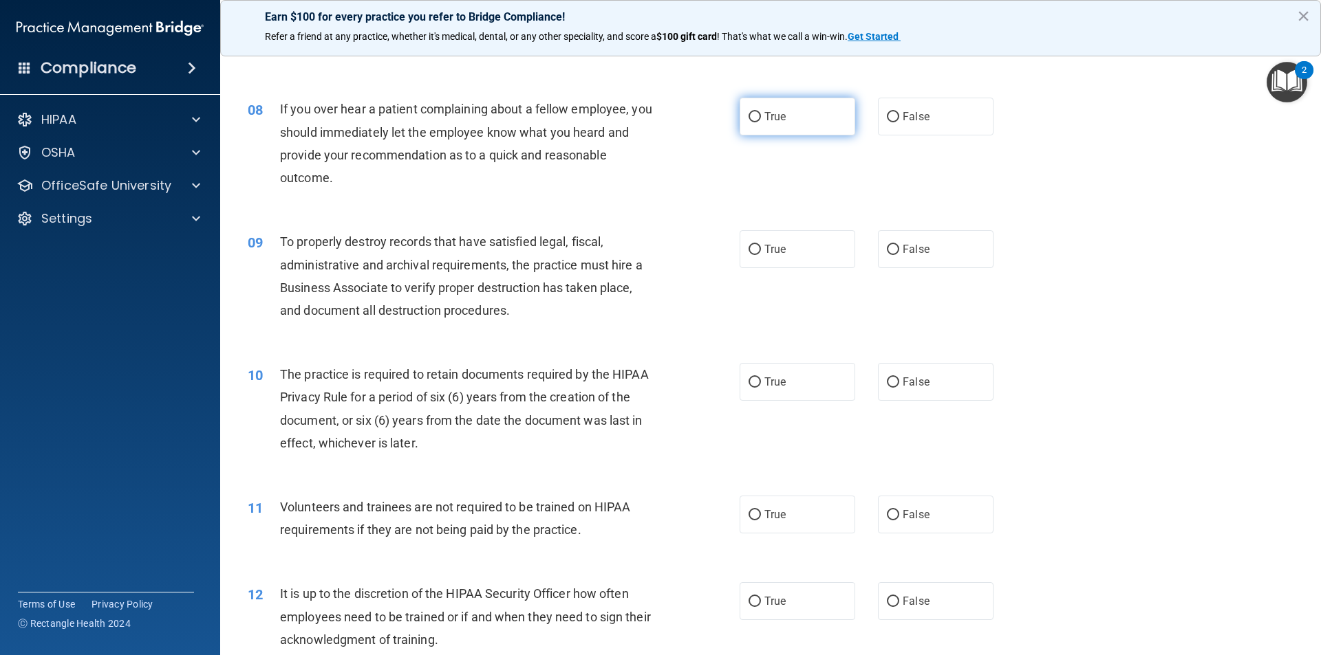
click at [767, 116] on span "True" at bounding box center [774, 116] width 21 height 13
click at [761, 116] on input "True" at bounding box center [754, 117] width 12 height 10
radio input "true"
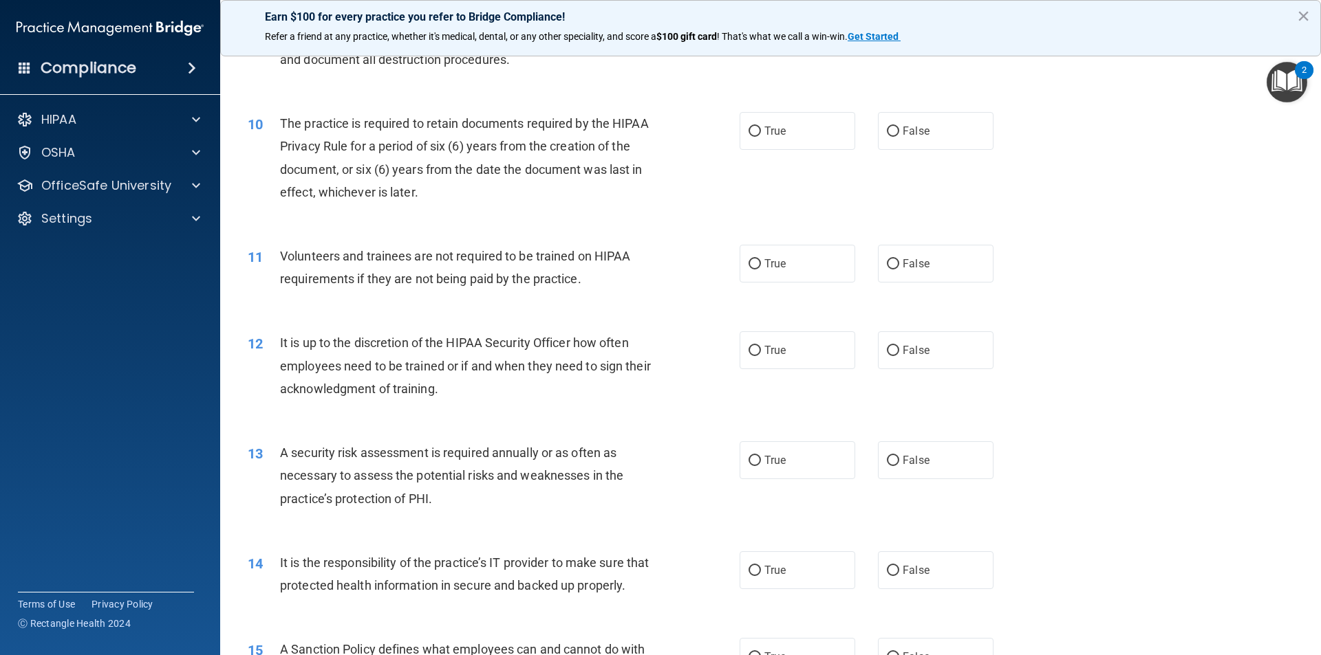
scroll to position [1100, 0]
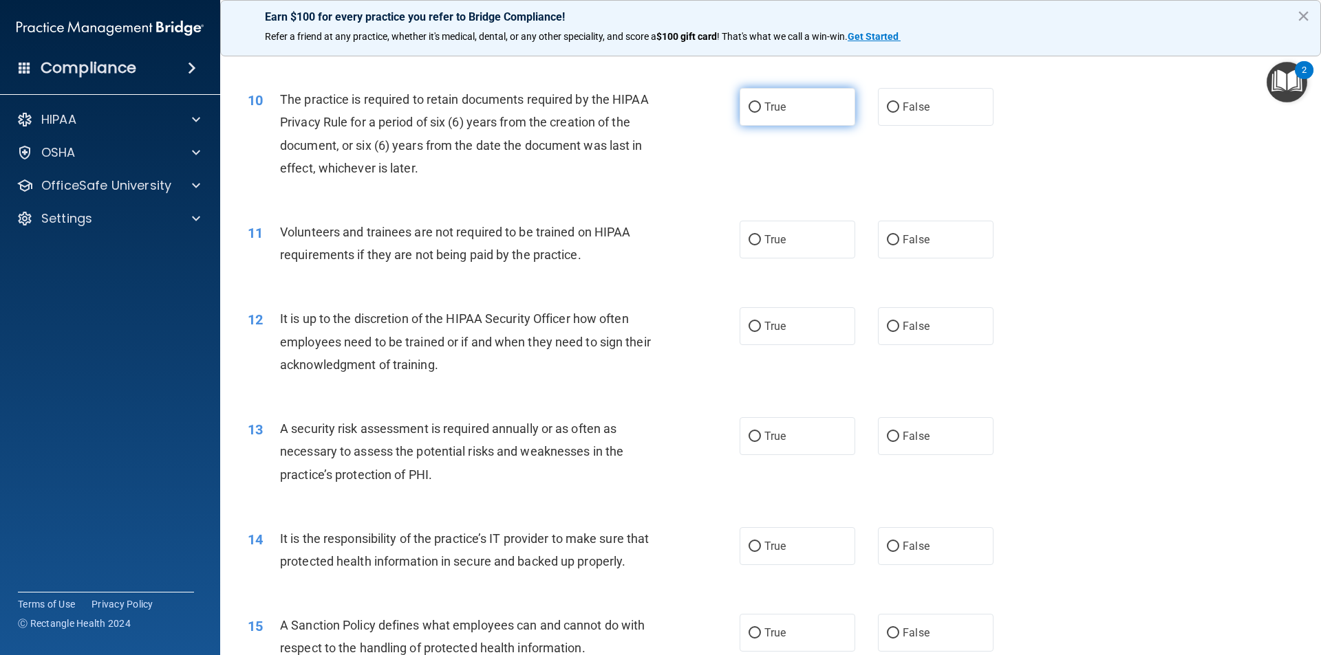
click at [789, 106] on label "True" at bounding box center [797, 107] width 116 height 38
click at [761, 106] on input "True" at bounding box center [754, 107] width 12 height 10
radio input "true"
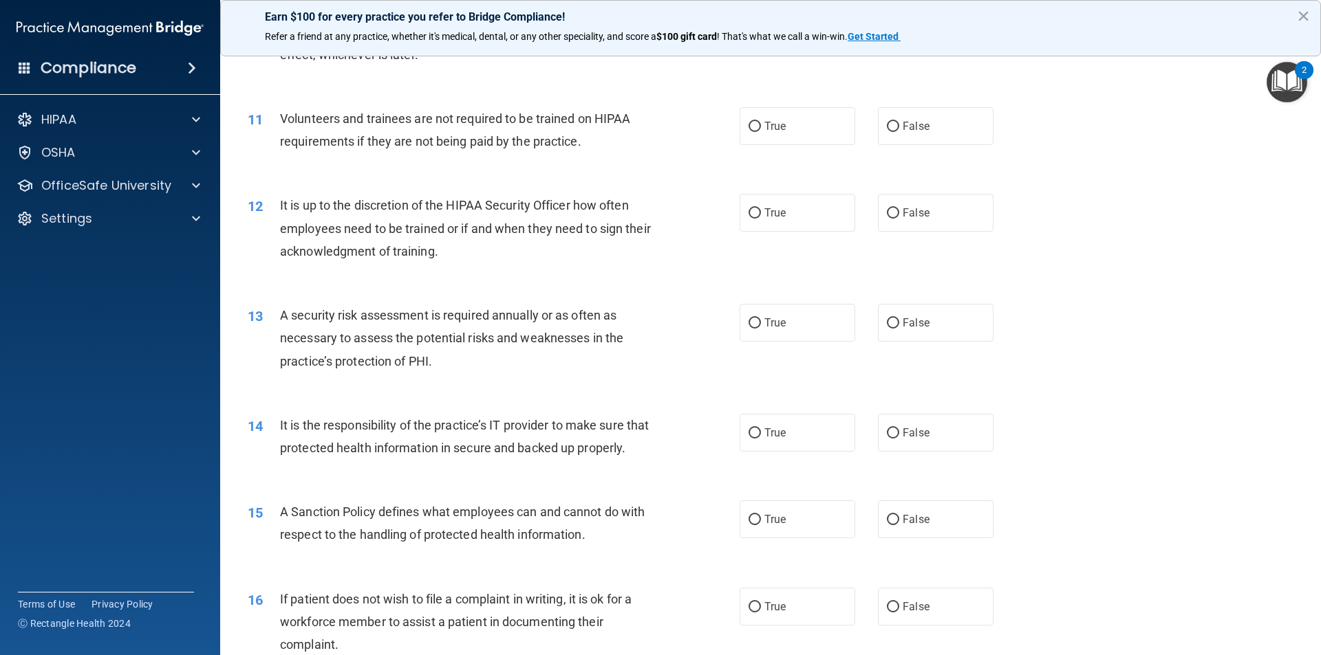
scroll to position [1238, 0]
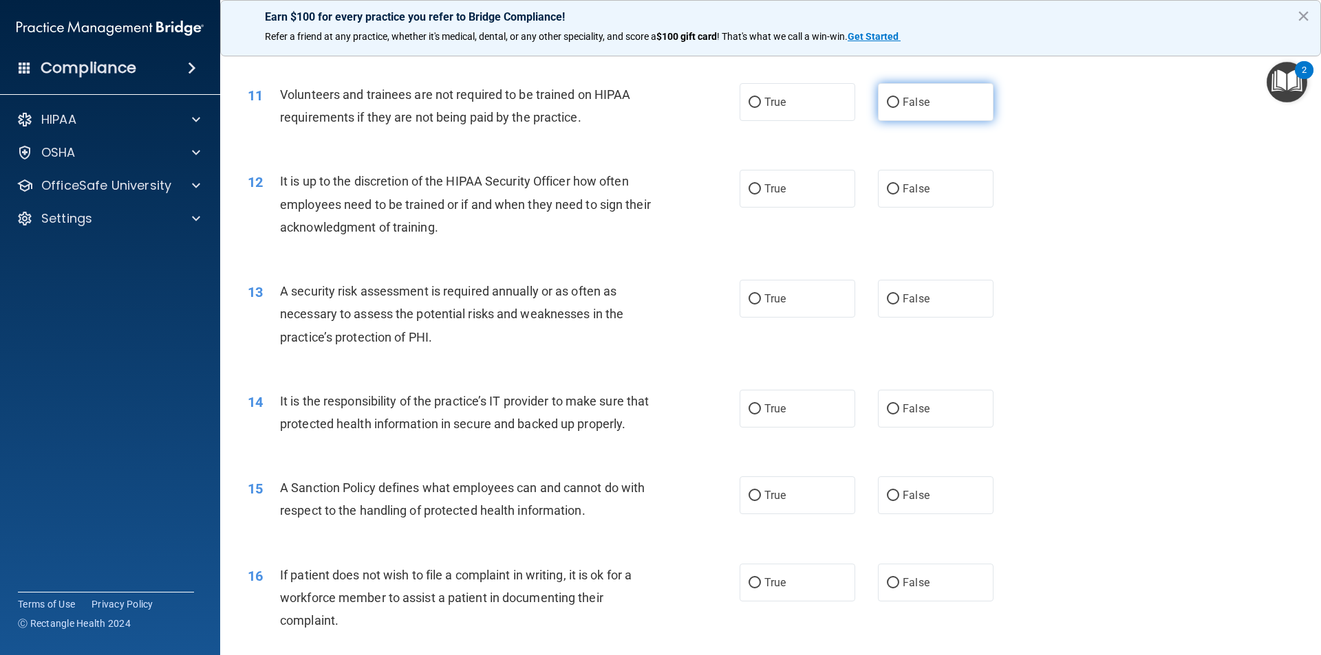
click at [902, 102] on span "False" at bounding box center [915, 102] width 27 height 13
click at [898, 102] on input "False" at bounding box center [893, 103] width 12 height 10
radio input "true"
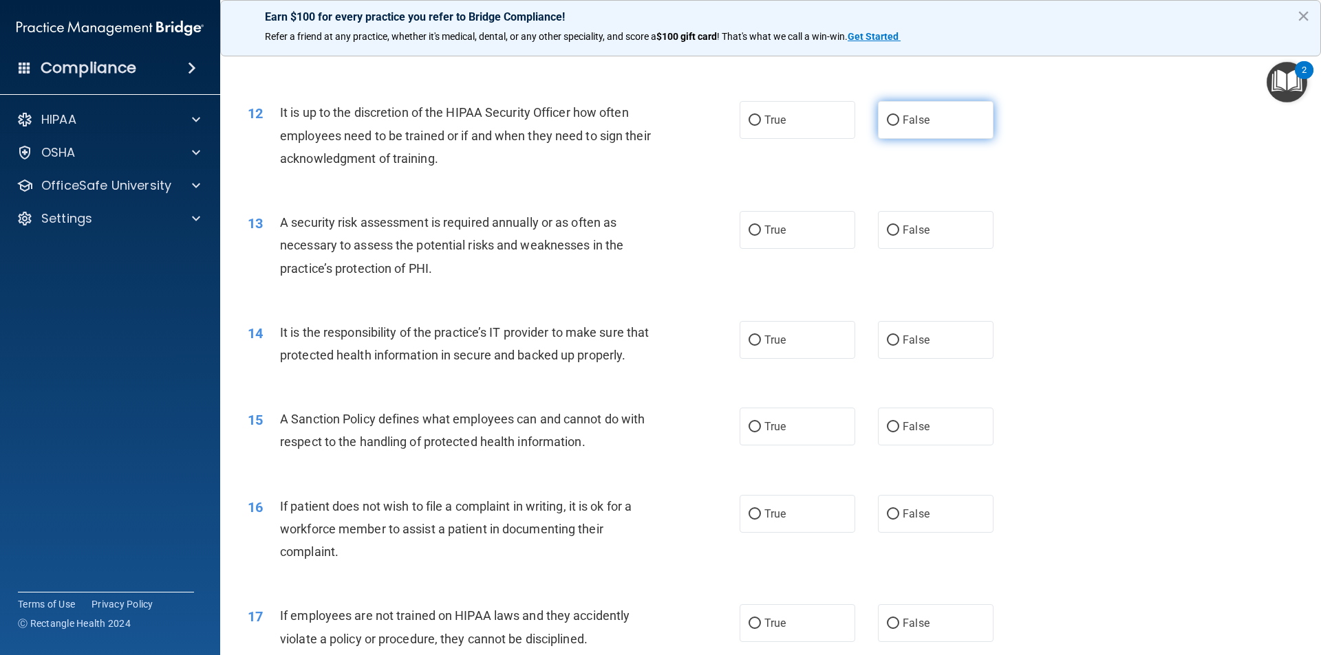
click at [904, 120] on span "False" at bounding box center [915, 119] width 27 height 13
click at [899, 120] on input "False" at bounding box center [893, 121] width 12 height 10
radio input "true"
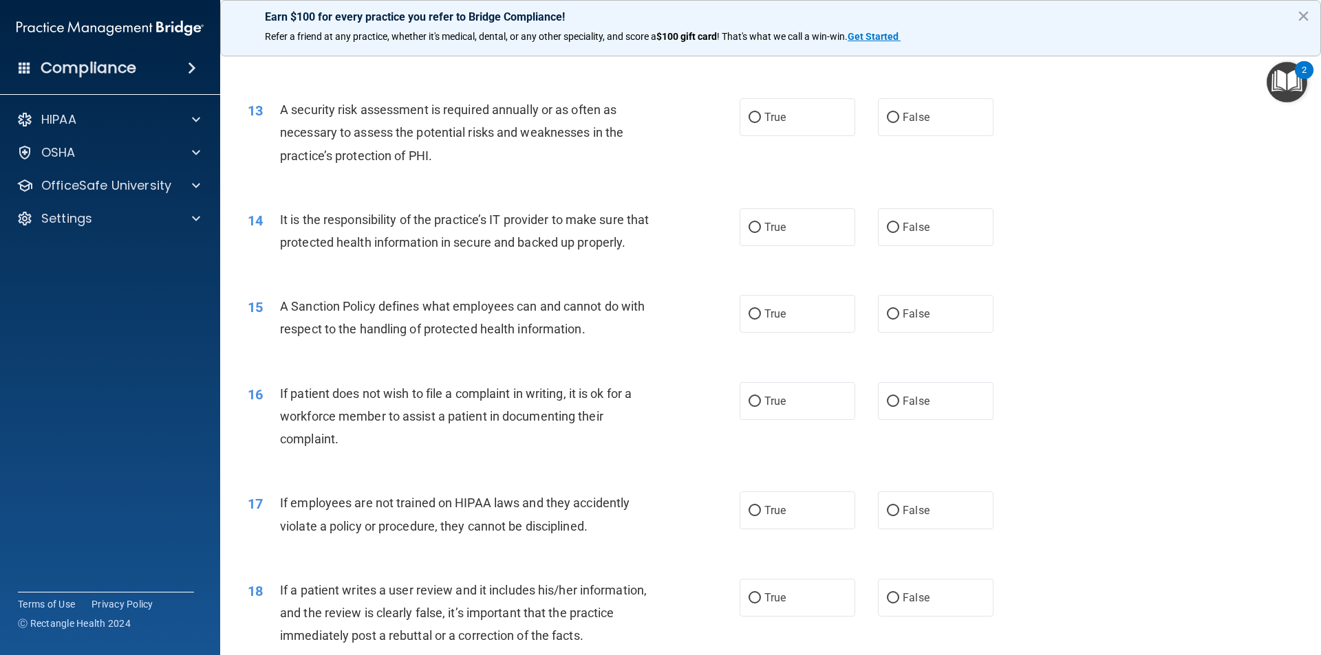
scroll to position [1444, 0]
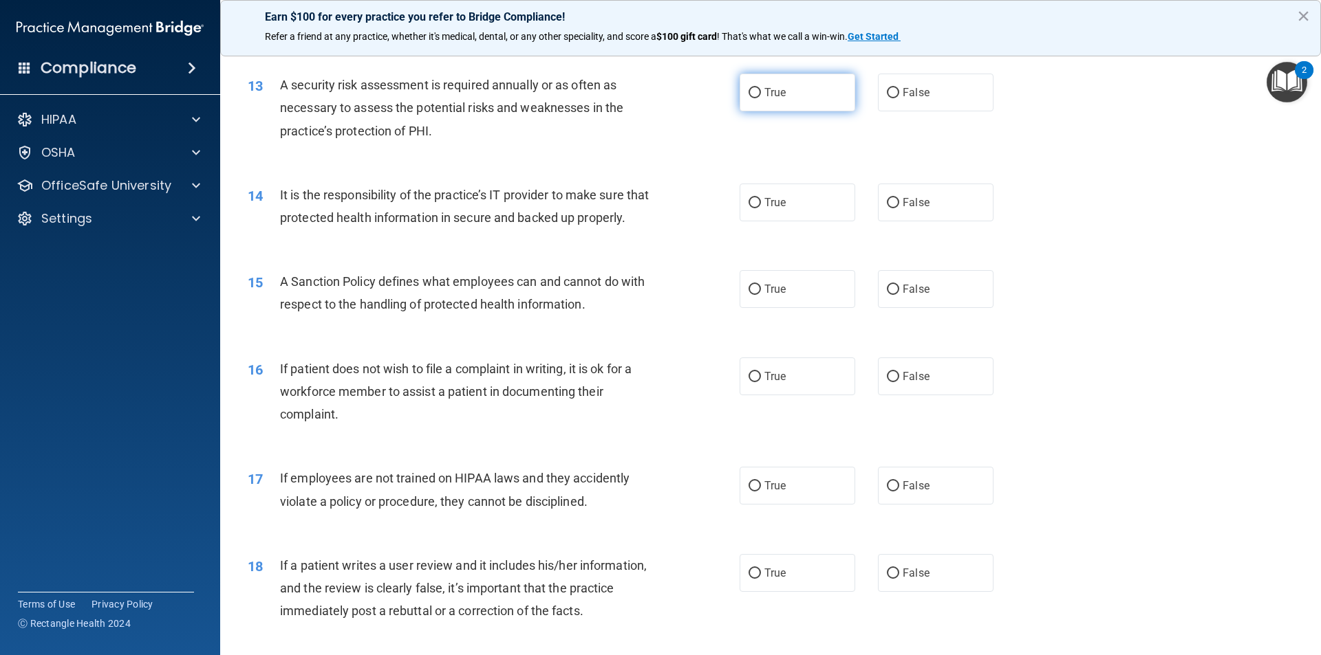
click at [795, 93] on label "True" at bounding box center [797, 93] width 116 height 38
click at [761, 93] on input "True" at bounding box center [754, 93] width 12 height 10
radio input "true"
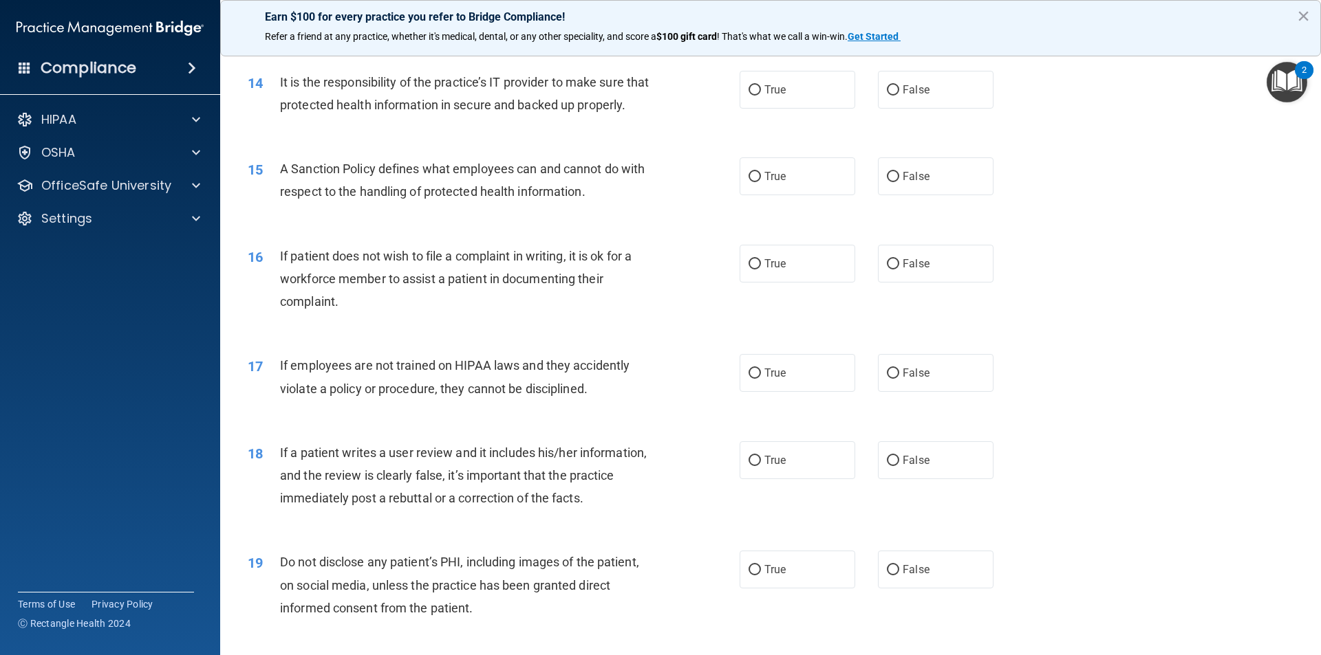
scroll to position [1513, 0]
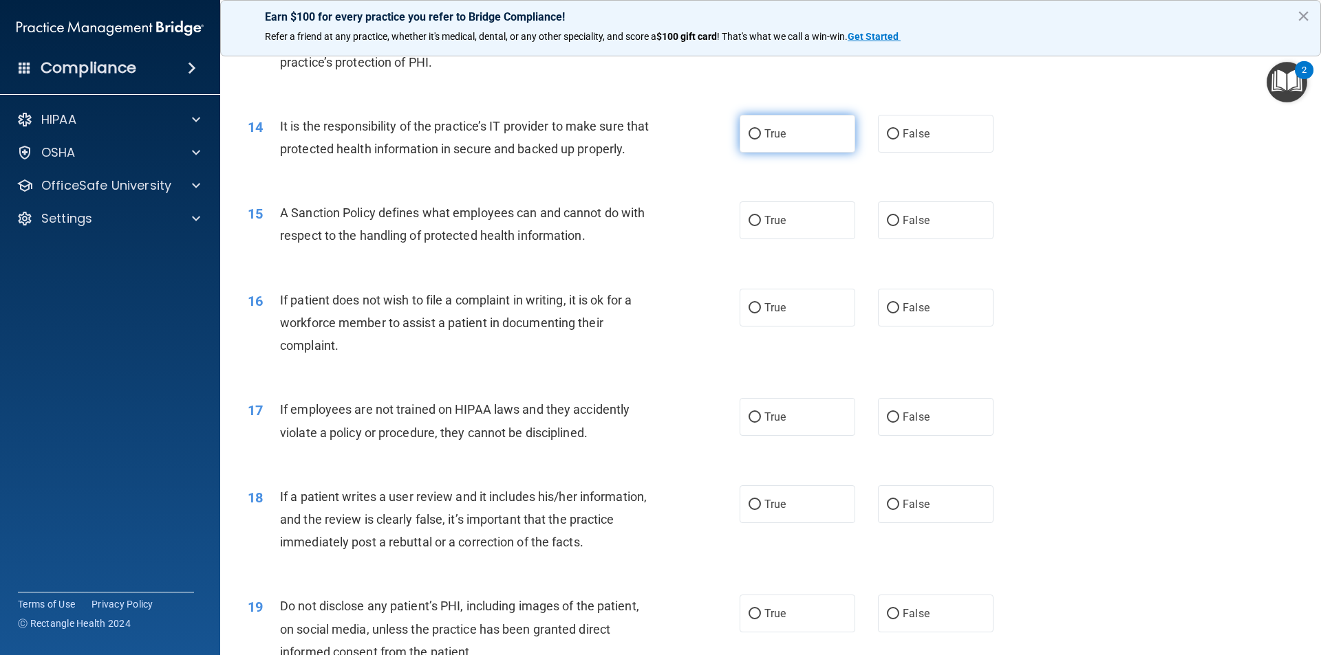
click at [774, 135] on span "True" at bounding box center [774, 133] width 21 height 13
click at [761, 135] on input "True" at bounding box center [754, 134] width 12 height 10
radio input "true"
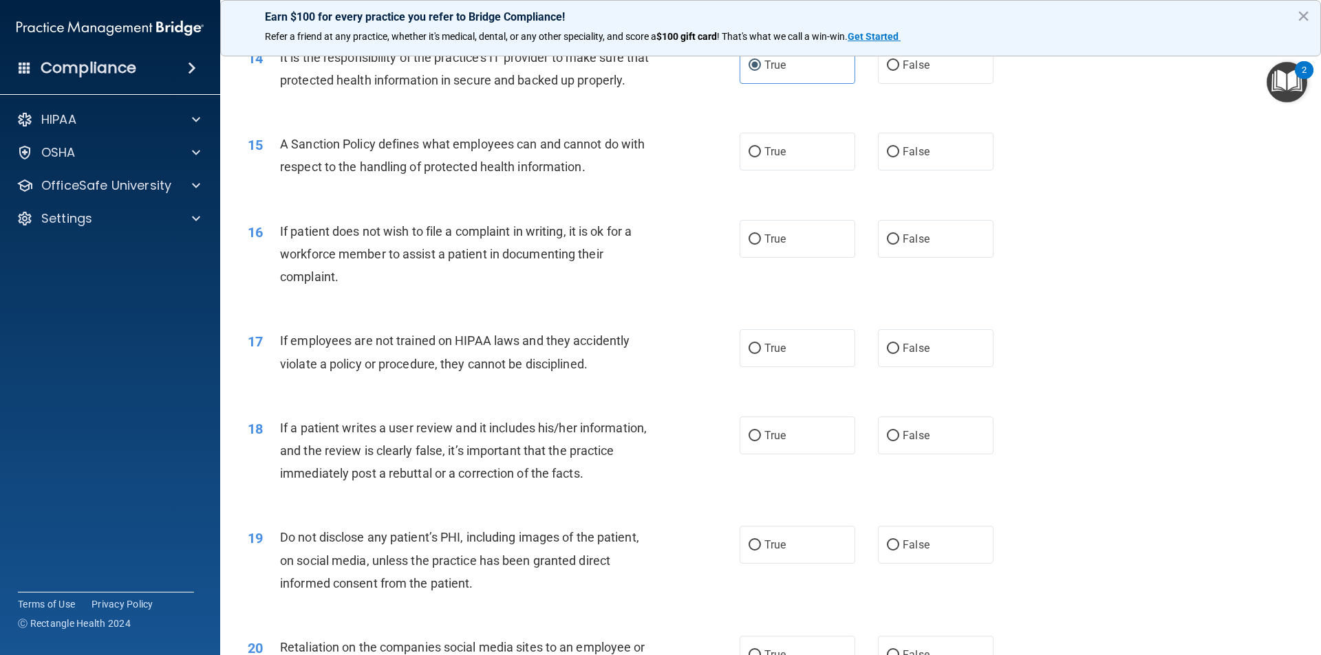
scroll to position [1651, 0]
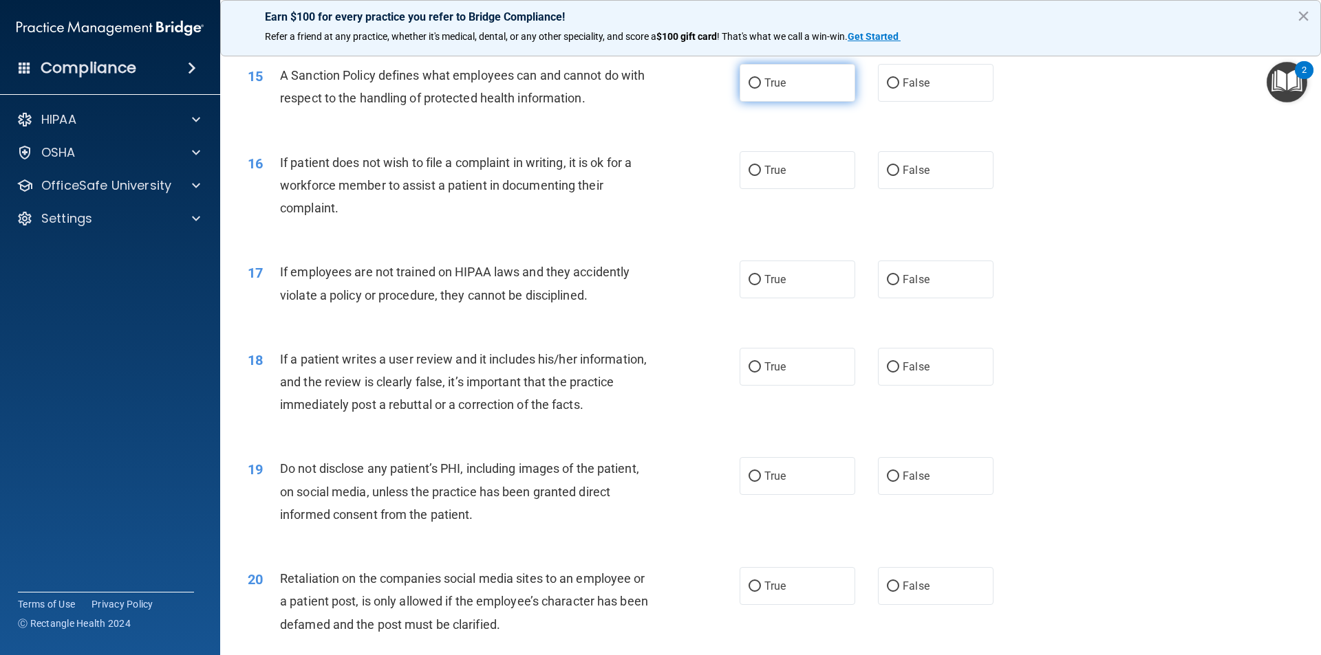
click at [774, 98] on label "True" at bounding box center [797, 83] width 116 height 38
click at [761, 89] on input "True" at bounding box center [754, 83] width 12 height 10
radio input "true"
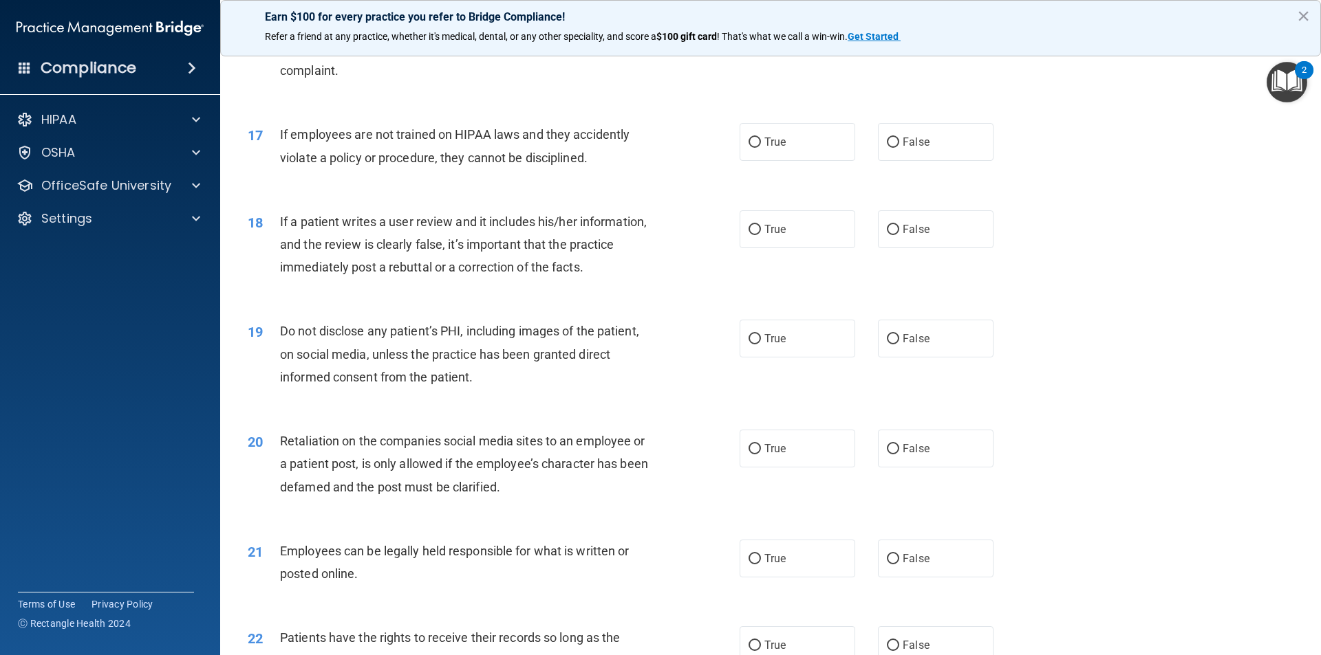
scroll to position [1720, 0]
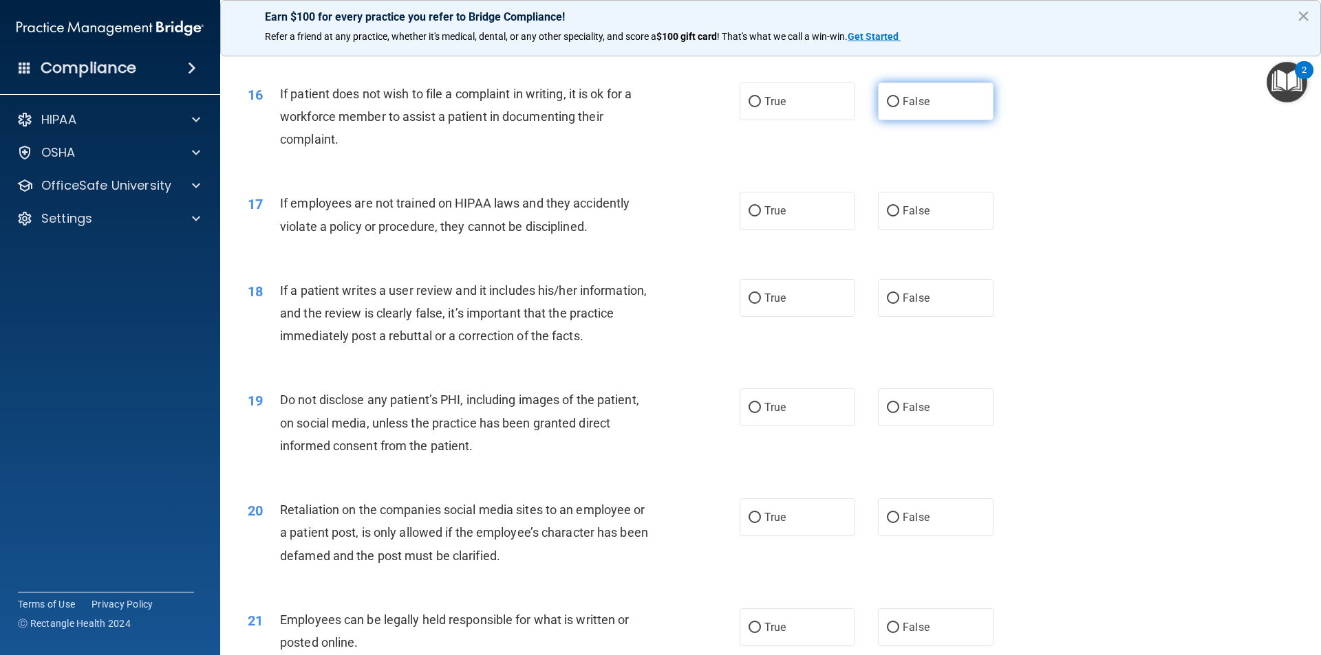
click at [887, 107] on input "False" at bounding box center [893, 102] width 12 height 10
radio input "true"
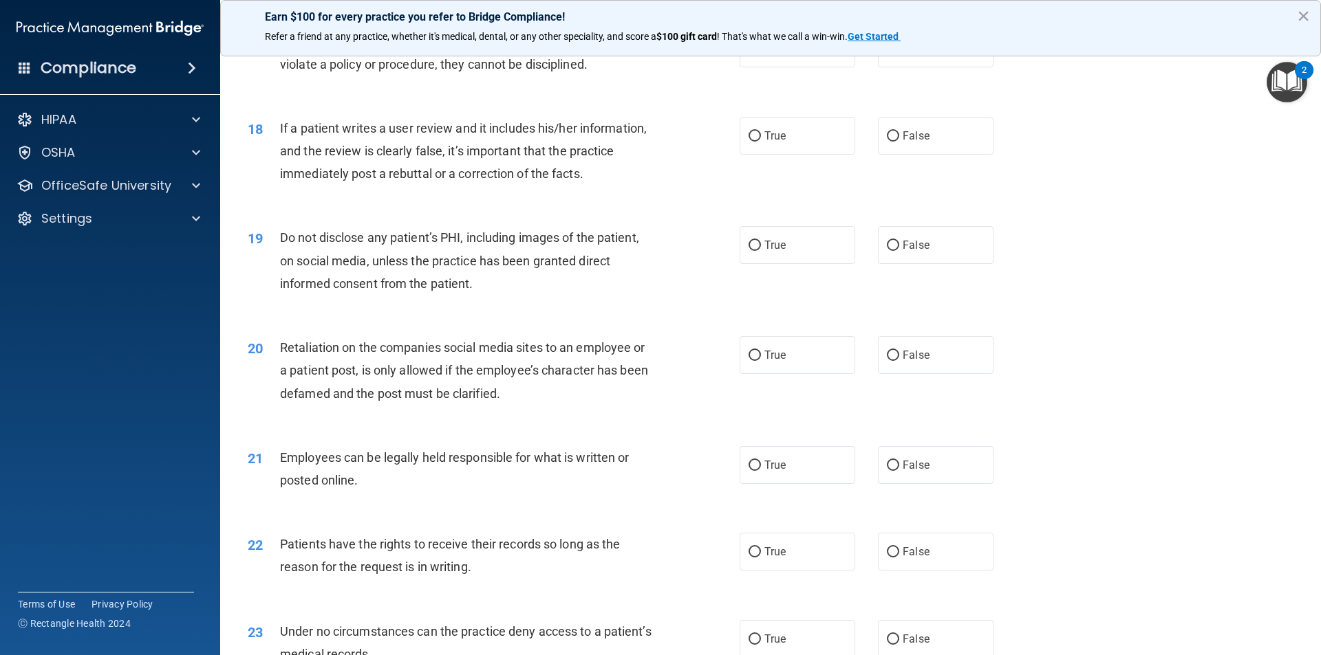
scroll to position [1857, 0]
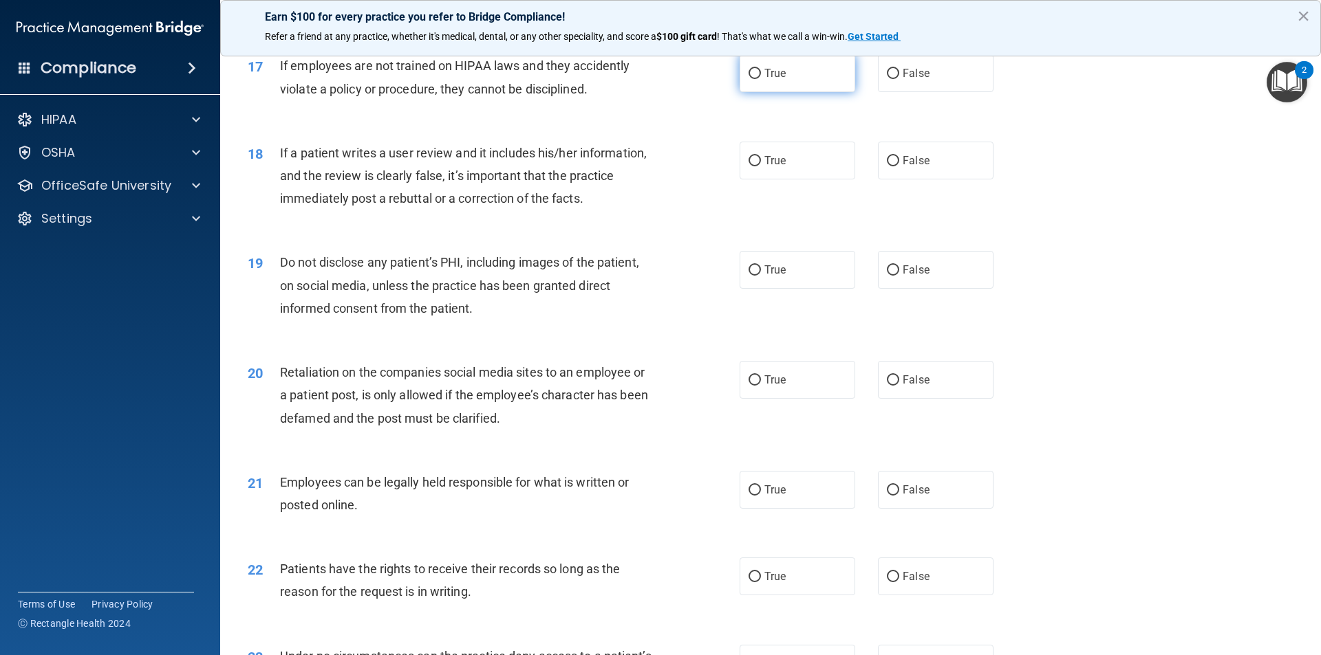
click at [794, 92] on label "True" at bounding box center [797, 73] width 116 height 38
click at [761, 79] on input "True" at bounding box center [754, 74] width 12 height 10
radio input "true"
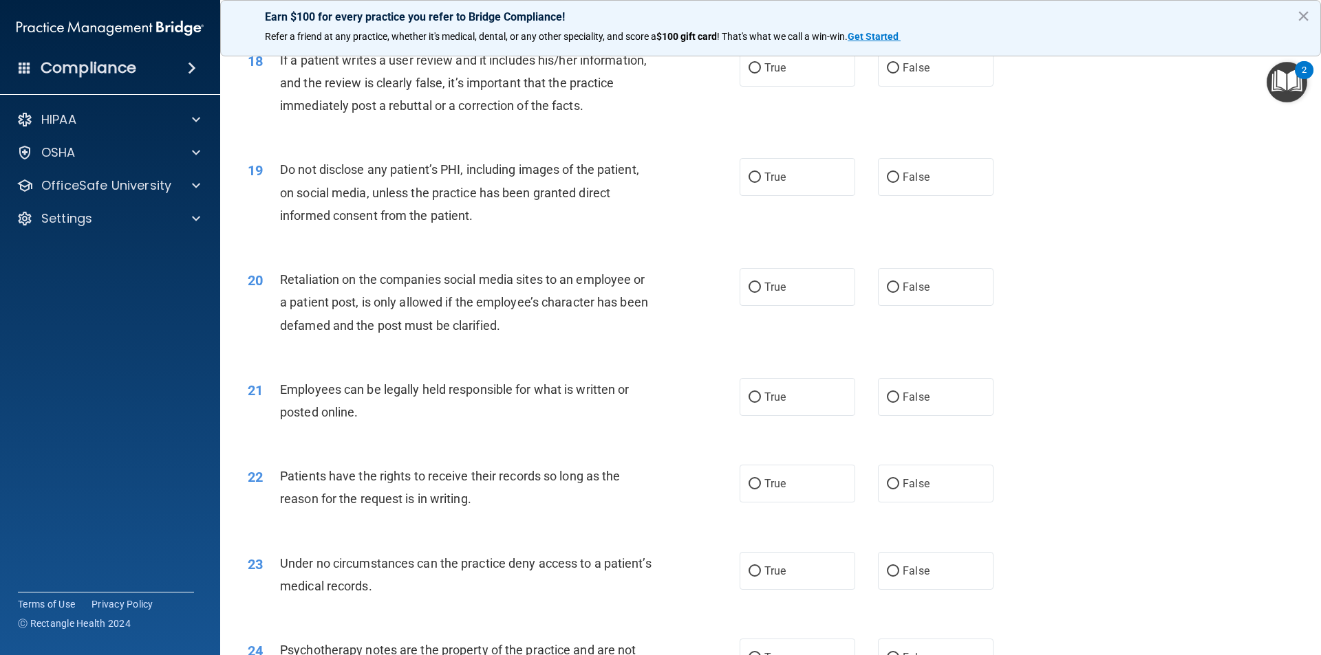
scroll to position [1926, 0]
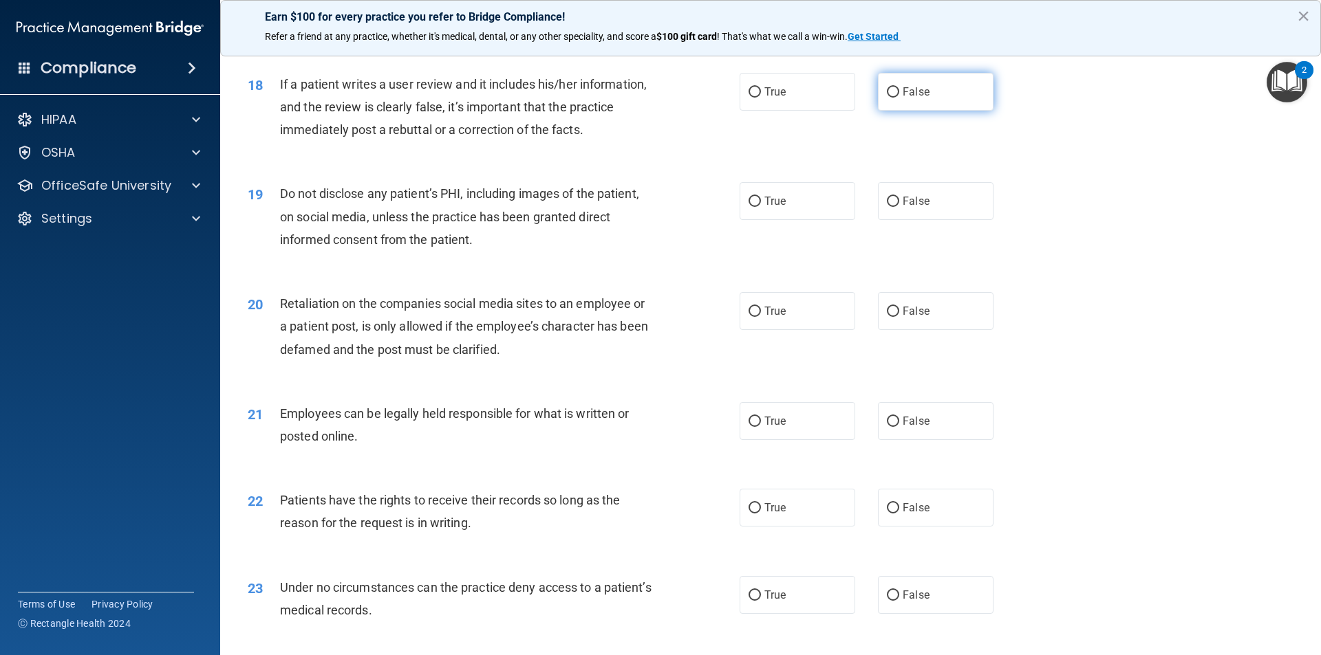
click at [885, 111] on label "False" at bounding box center [936, 92] width 116 height 38
click at [887, 98] on input "False" at bounding box center [893, 92] width 12 height 10
radio input "true"
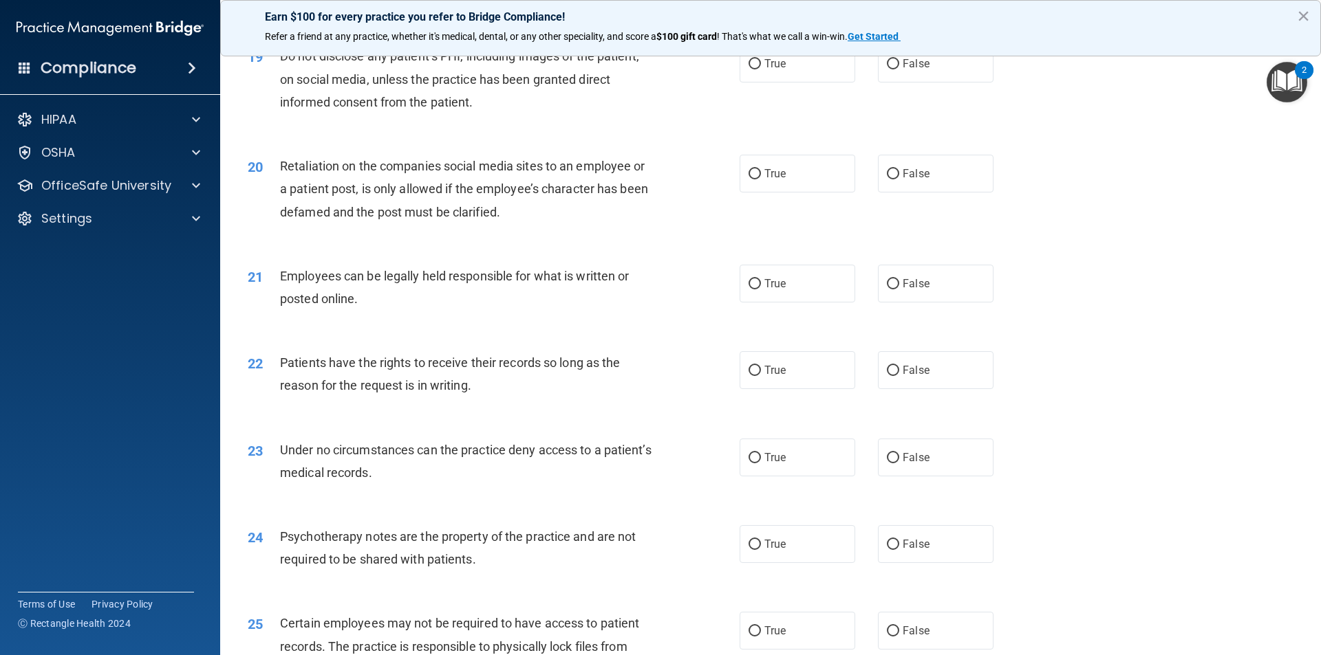
scroll to position [1995, 0]
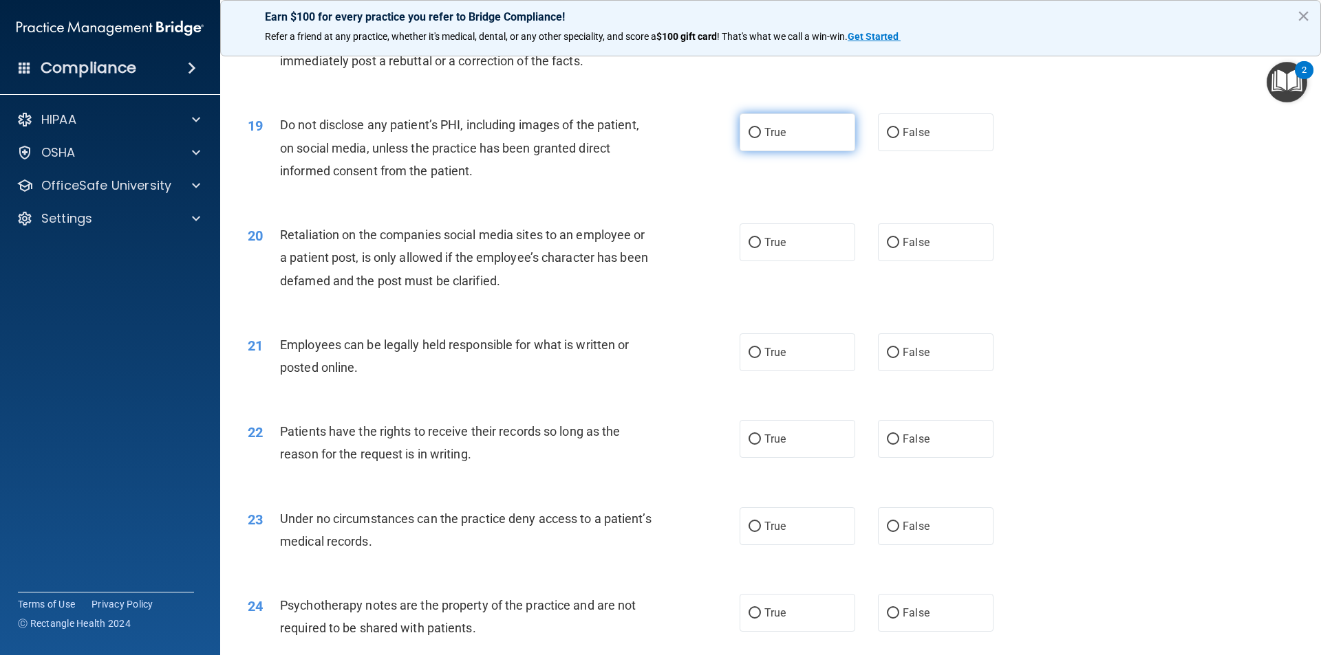
click at [789, 151] on label "True" at bounding box center [797, 132] width 116 height 38
click at [761, 138] on input "True" at bounding box center [754, 133] width 12 height 10
radio input "true"
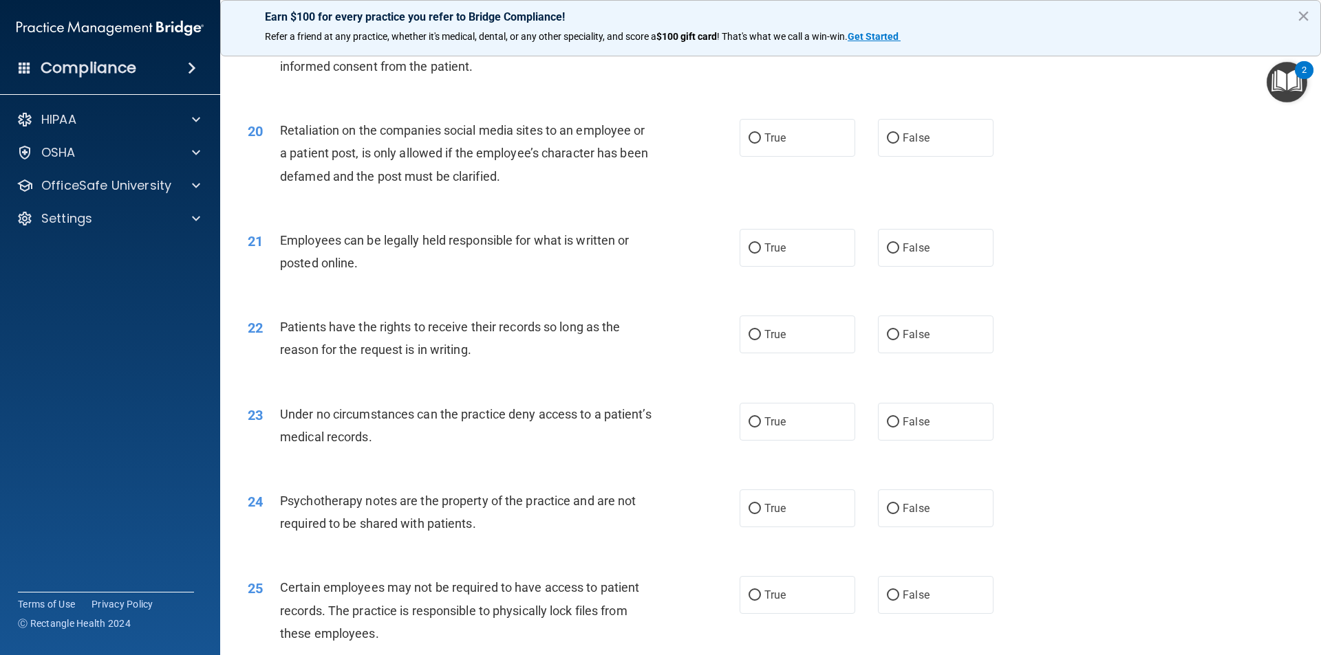
scroll to position [2132, 0]
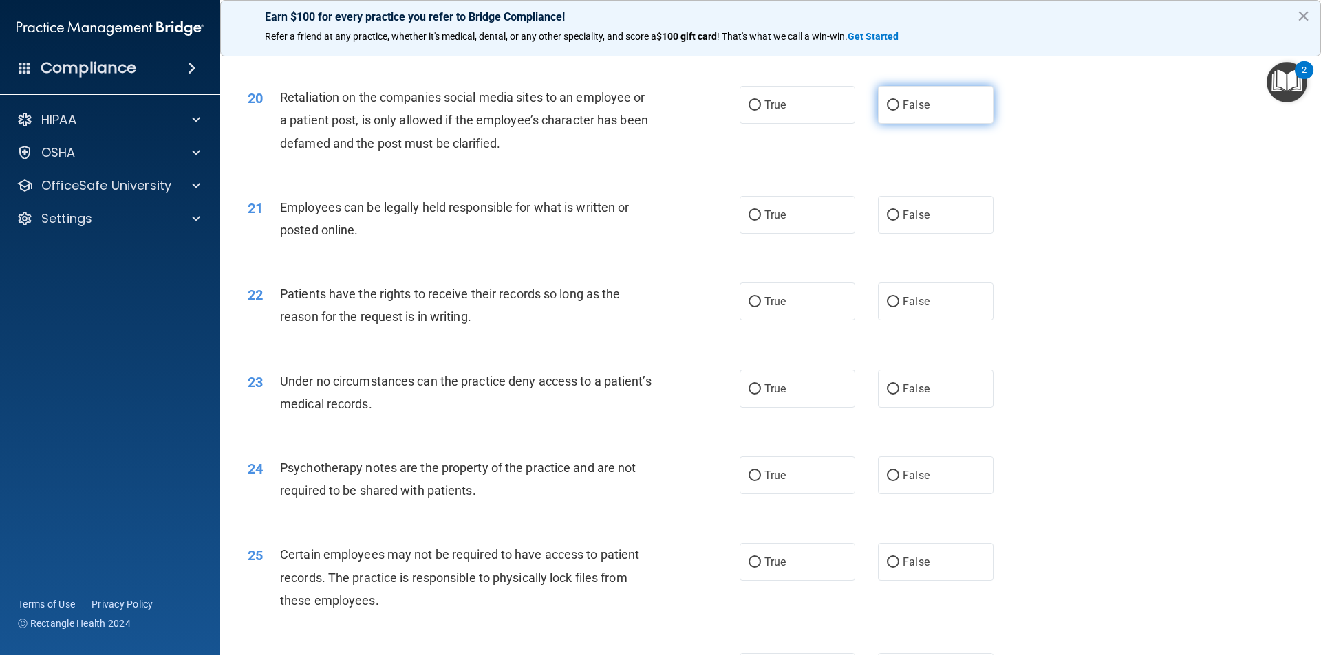
click at [909, 124] on label "False" at bounding box center [936, 105] width 116 height 38
click at [899, 111] on input "False" at bounding box center [893, 105] width 12 height 10
radio input "true"
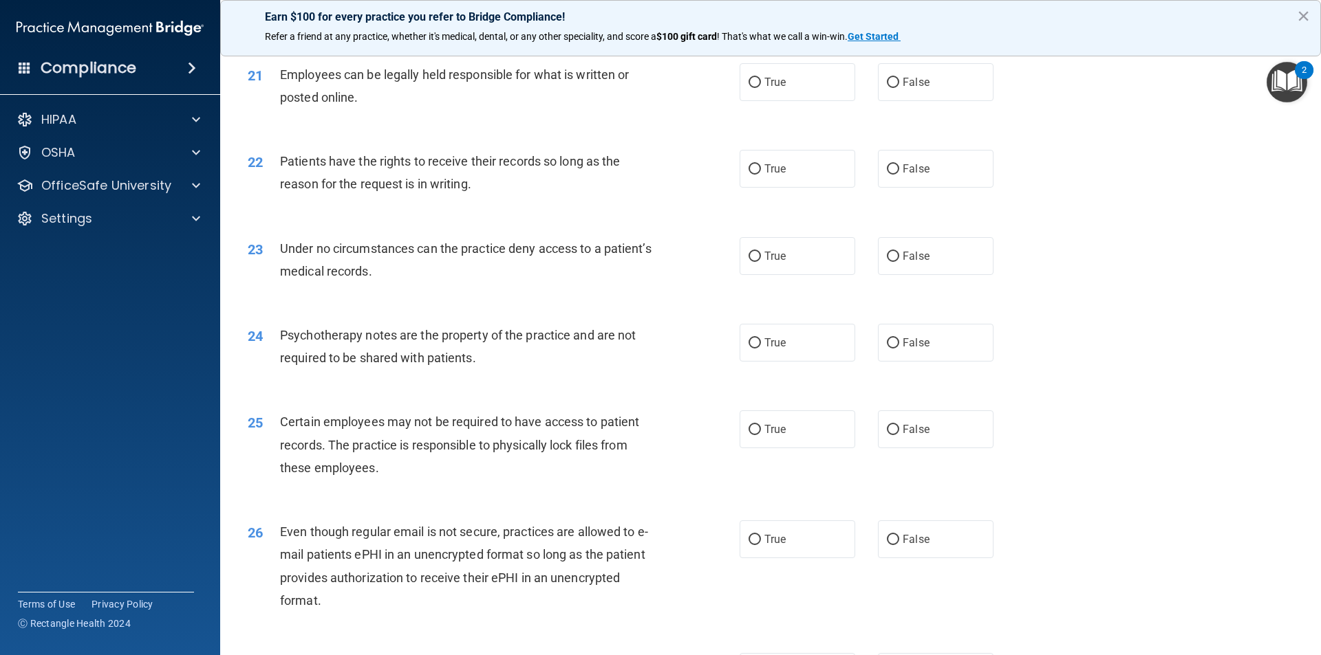
scroll to position [2270, 0]
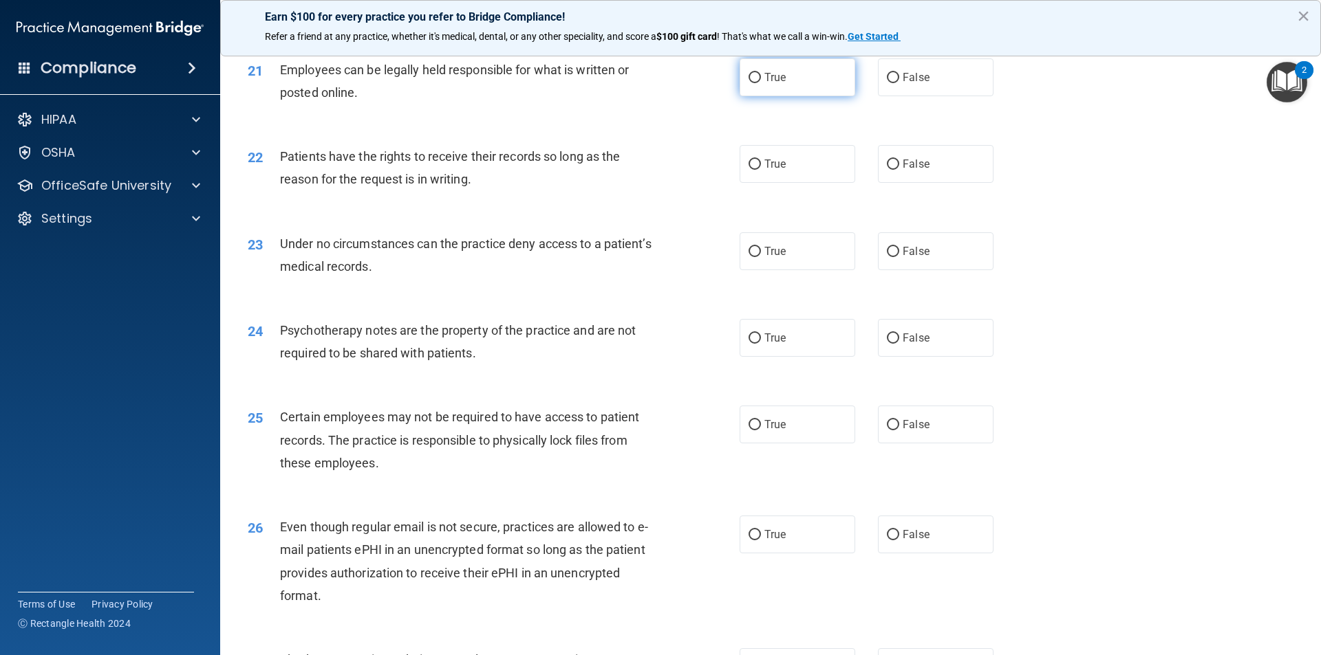
click at [753, 83] on input "True" at bounding box center [754, 78] width 12 height 10
radio input "true"
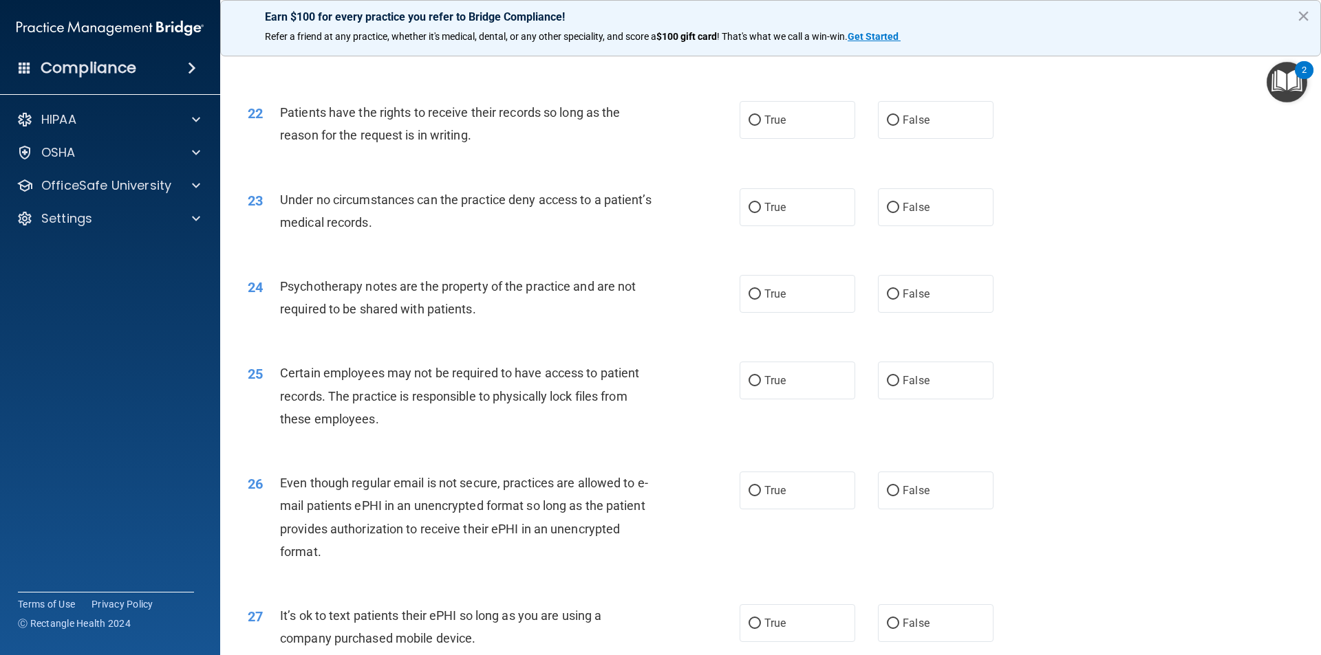
scroll to position [2339, 0]
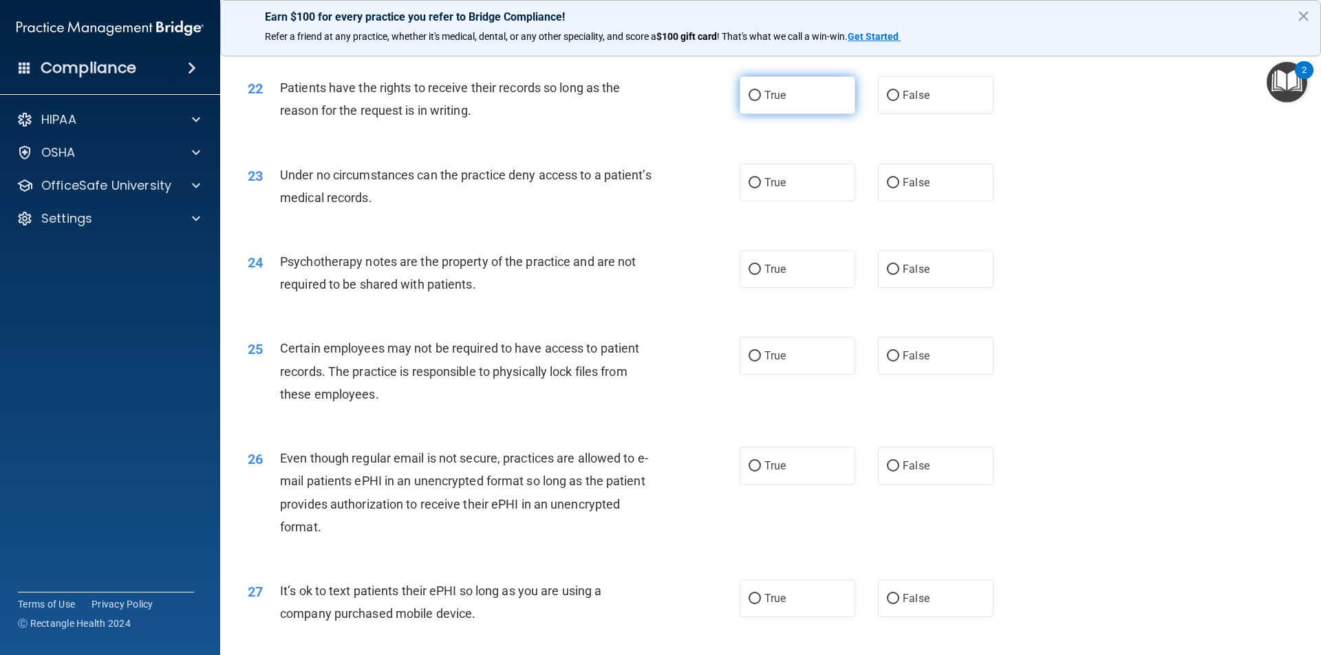
click at [785, 114] on label "True" at bounding box center [797, 95] width 116 height 38
click at [761, 101] on input "True" at bounding box center [754, 96] width 12 height 10
radio input "true"
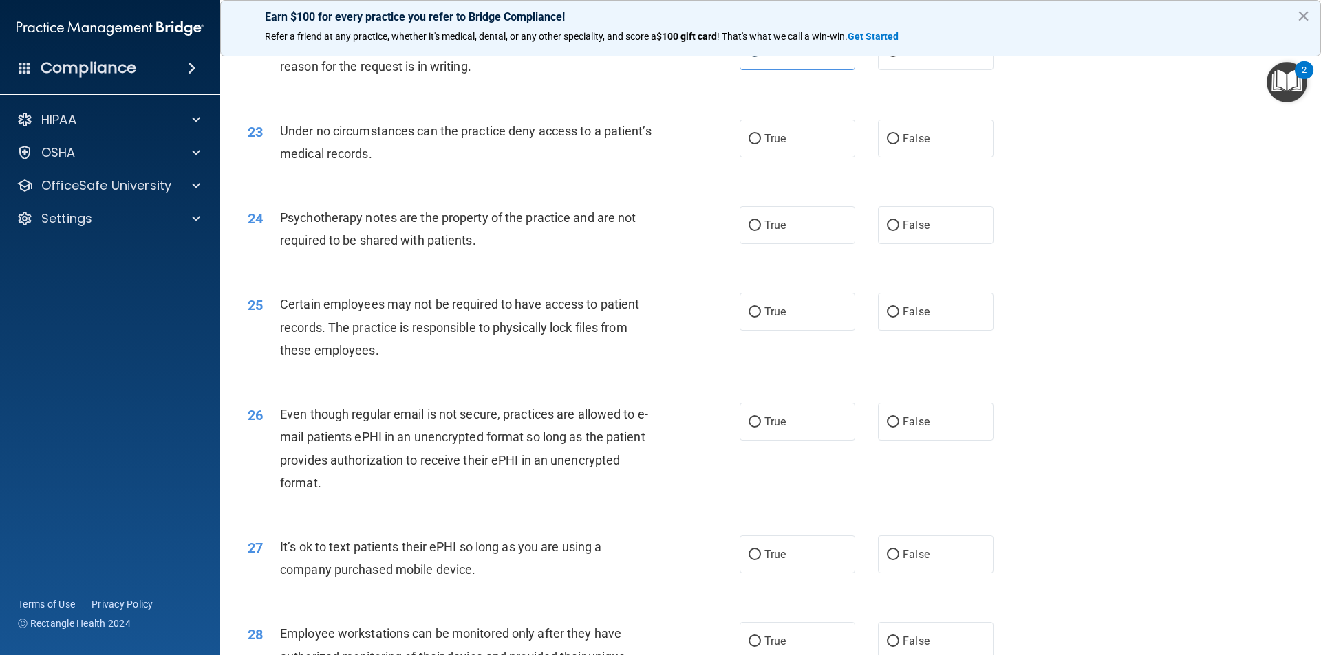
scroll to position [2407, 0]
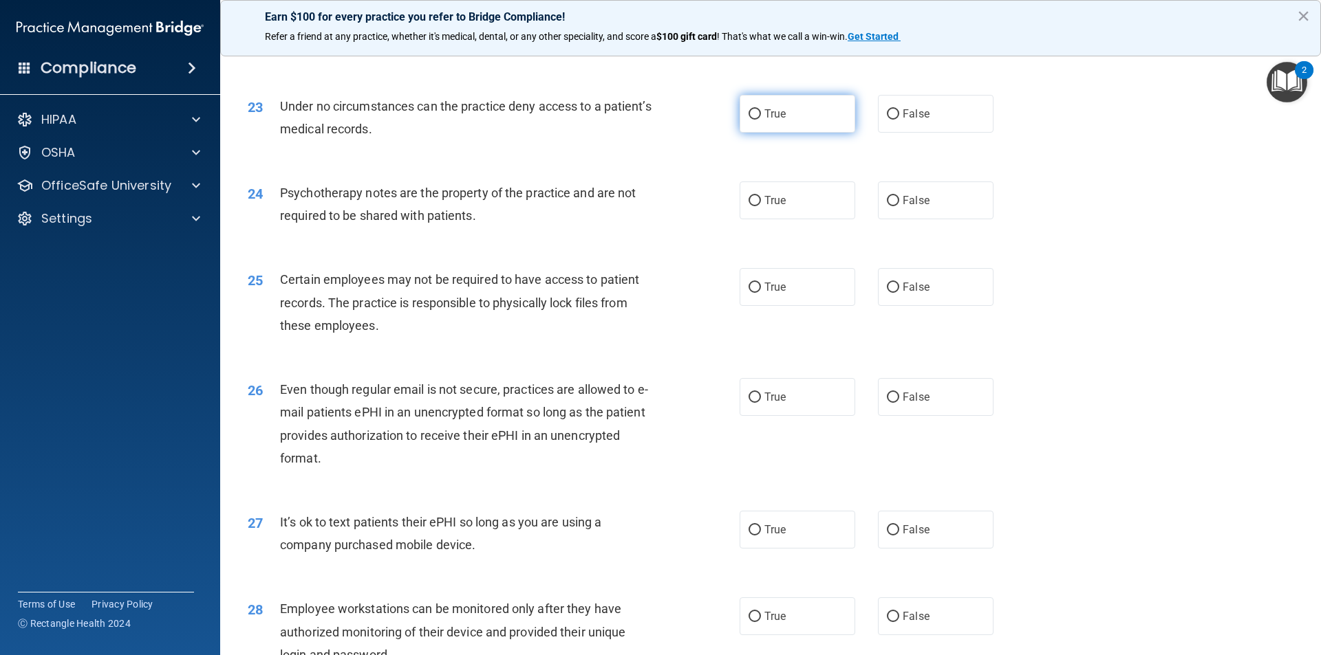
click at [825, 133] on label "True" at bounding box center [797, 114] width 116 height 38
click at [761, 120] on input "True" at bounding box center [754, 114] width 12 height 10
radio input "true"
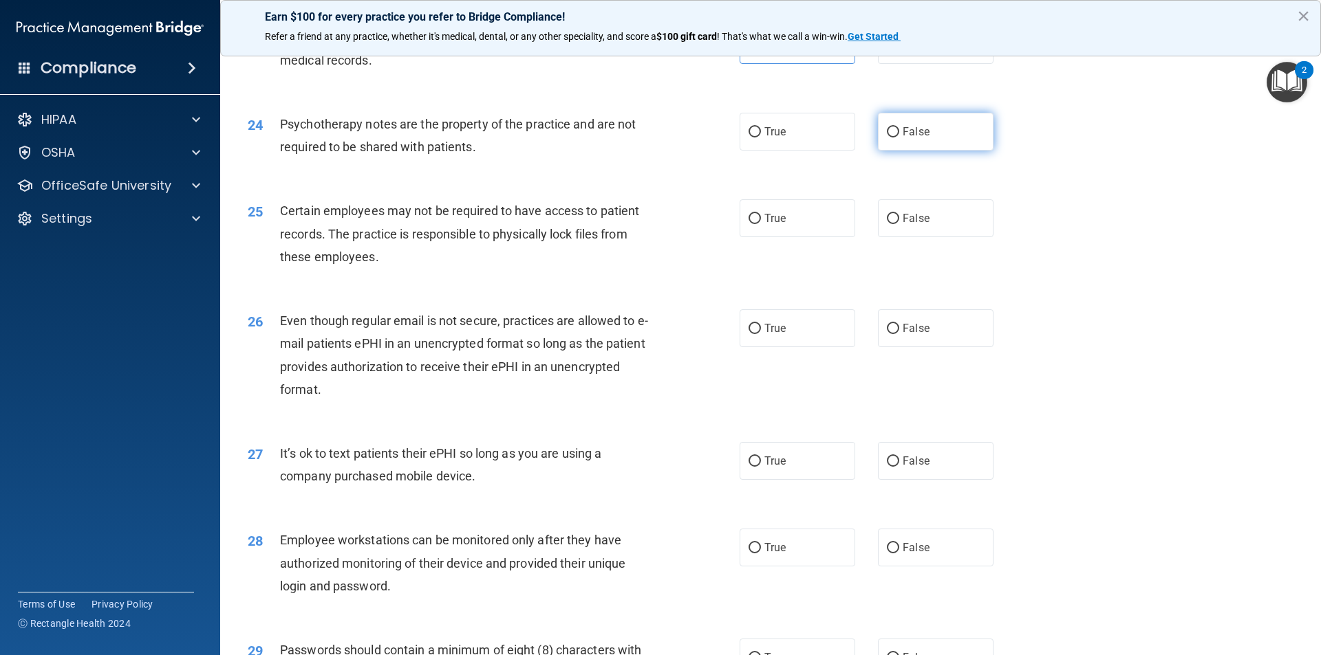
click at [935, 144] on label "False" at bounding box center [936, 132] width 116 height 38
click at [899, 138] on input "False" at bounding box center [893, 132] width 12 height 10
radio input "true"
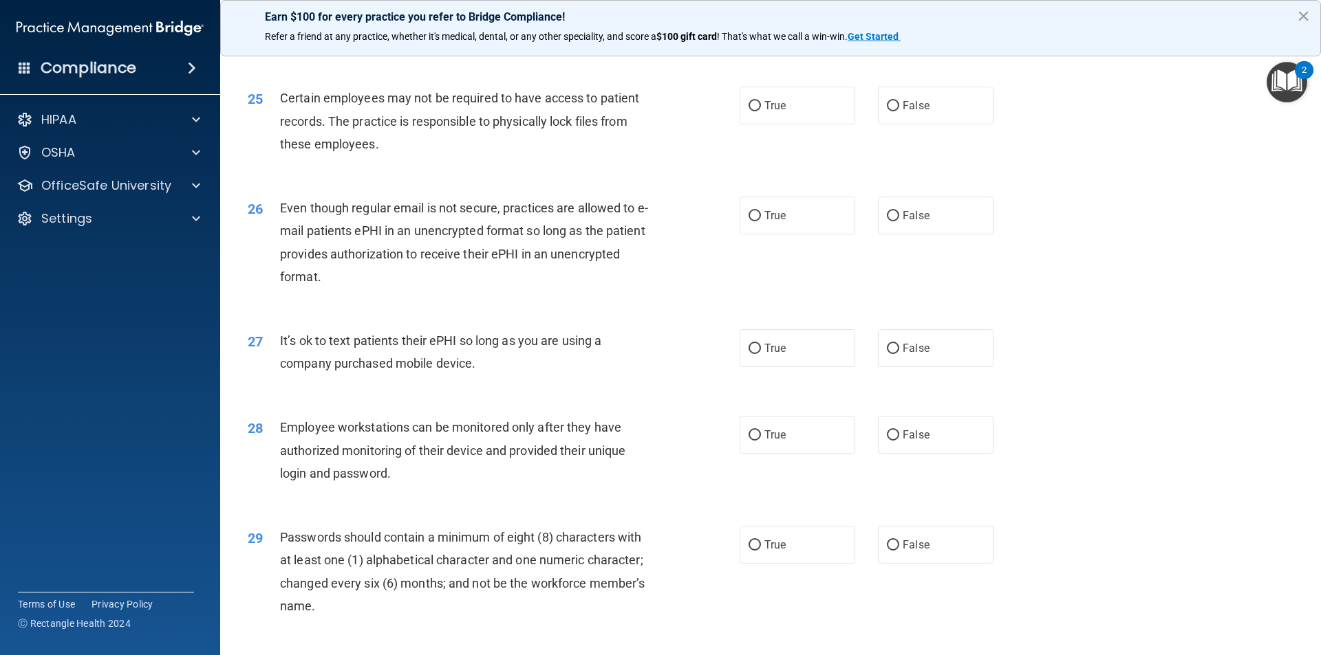
scroll to position [2614, 0]
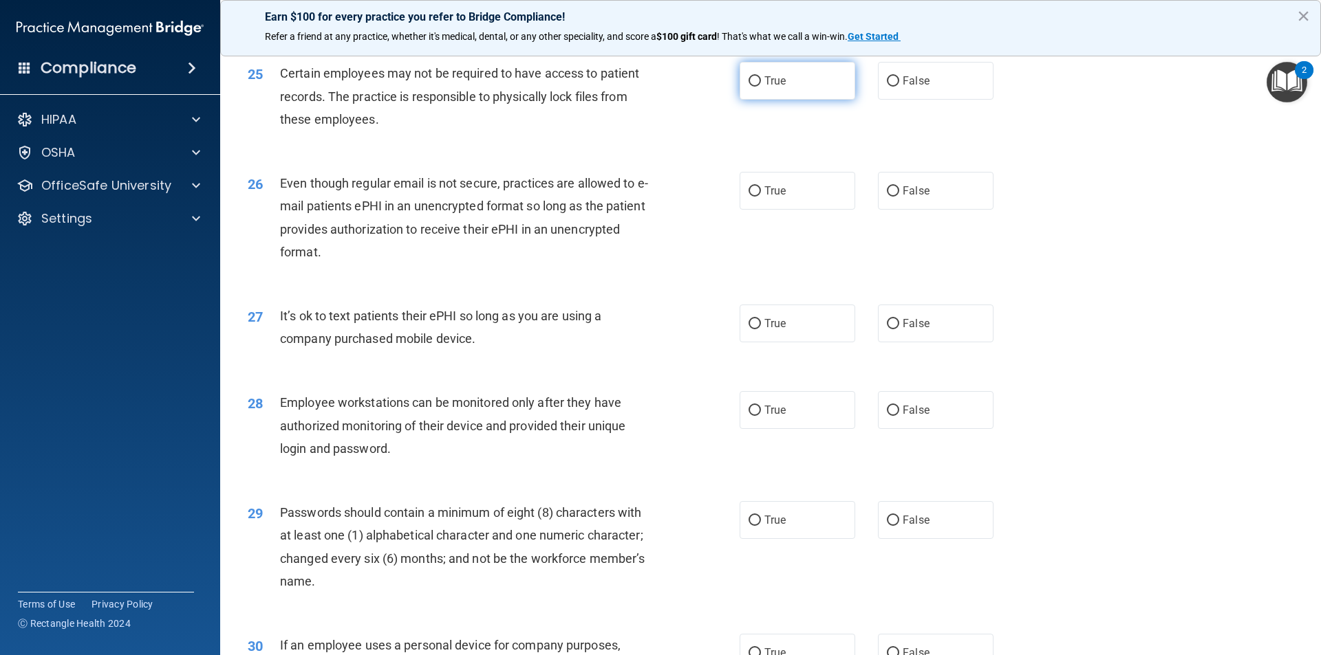
click at [781, 87] on span "True" at bounding box center [774, 80] width 21 height 13
click at [761, 87] on input "True" at bounding box center [754, 81] width 12 height 10
radio input "true"
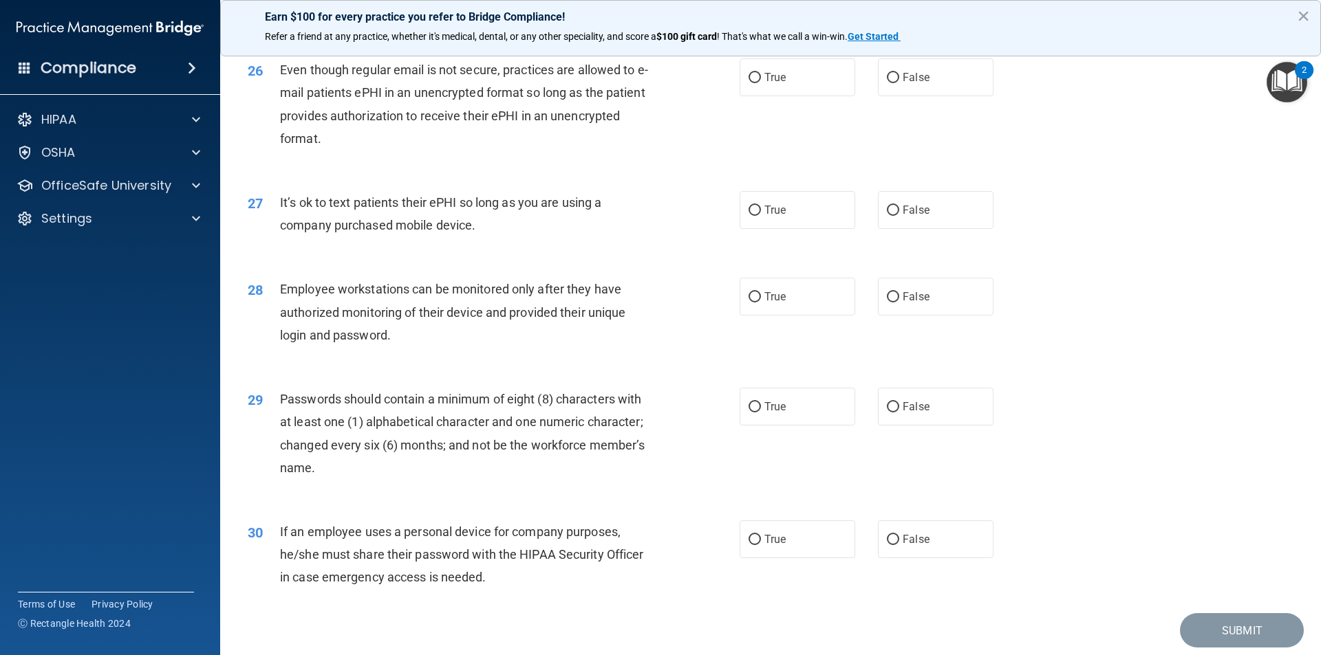
scroll to position [2751, 0]
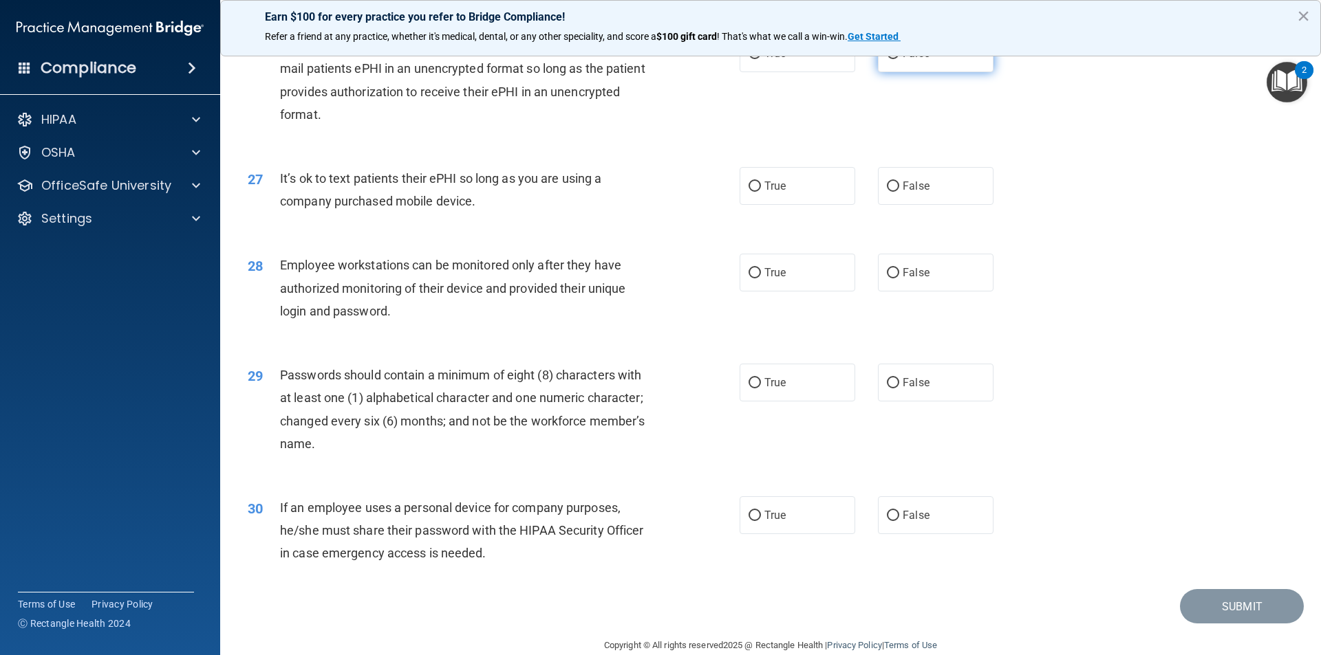
click at [902, 60] on span "False" at bounding box center [915, 53] width 27 height 13
click at [899, 59] on input "False" at bounding box center [893, 54] width 12 height 10
radio input "true"
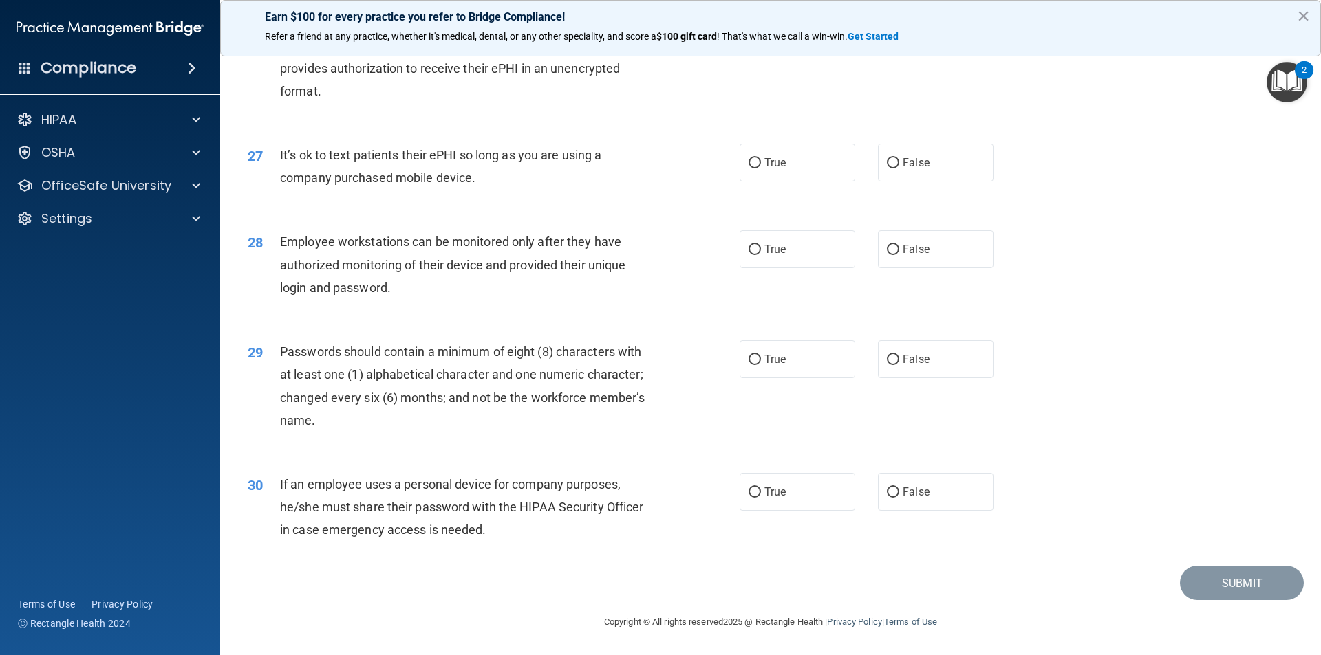
scroll to position [2797, 0]
click at [893, 178] on label "False" at bounding box center [936, 163] width 116 height 38
click at [893, 169] on input "False" at bounding box center [893, 163] width 12 height 10
radio input "true"
drag, startPoint x: 567, startPoint y: 264, endPoint x: 534, endPoint y: 290, distance: 42.1
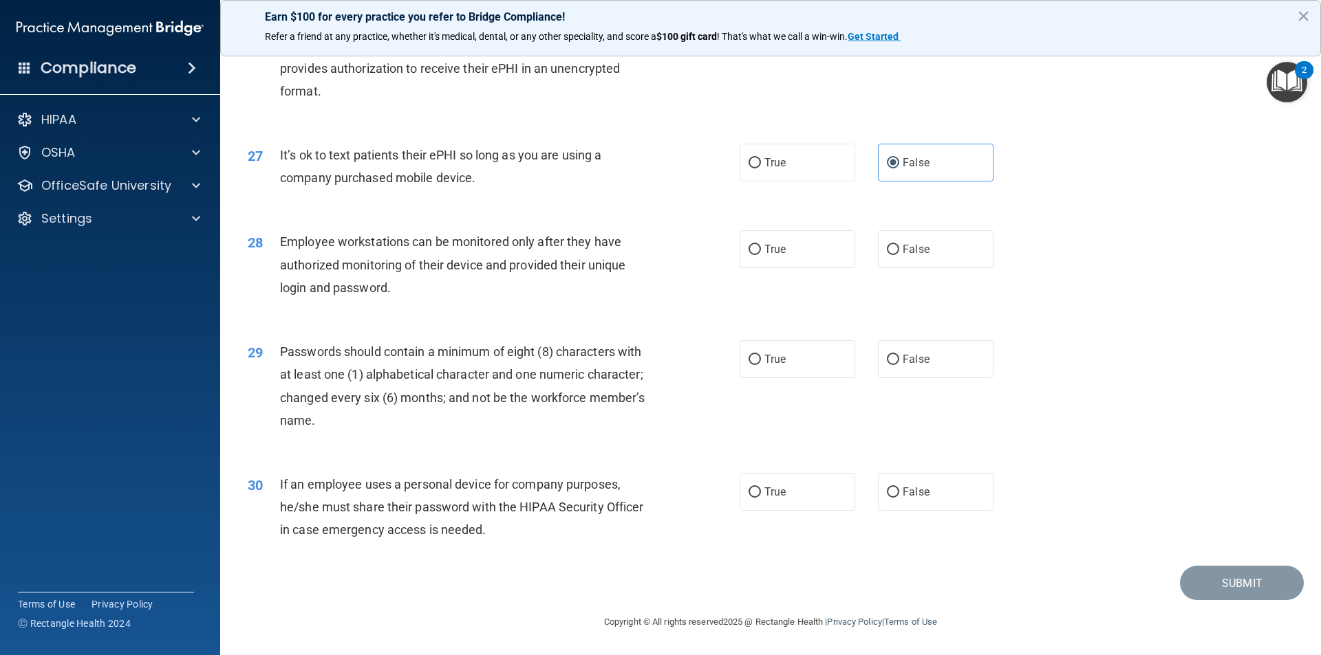
click at [534, 290] on div "Employee workstations can be monitored only after they have authorized monitori…" at bounding box center [472, 264] width 384 height 69
click at [750, 257] on label "True" at bounding box center [797, 249] width 116 height 38
click at [750, 255] on input "True" at bounding box center [754, 250] width 12 height 10
radio input "true"
click at [894, 360] on label "False" at bounding box center [936, 359] width 116 height 38
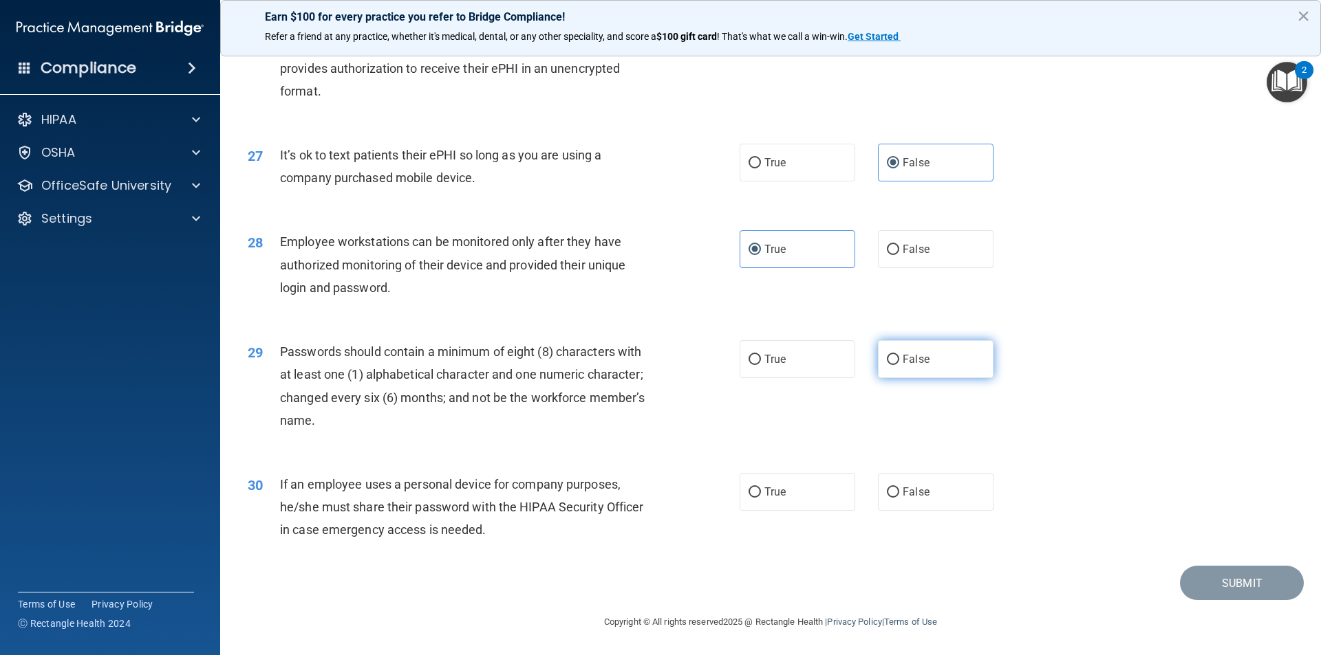
click at [894, 360] on input "False" at bounding box center [893, 360] width 12 height 10
radio input "true"
click at [904, 494] on span "False" at bounding box center [915, 492] width 27 height 13
click at [899, 494] on input "False" at bounding box center [893, 493] width 12 height 10
radio input "true"
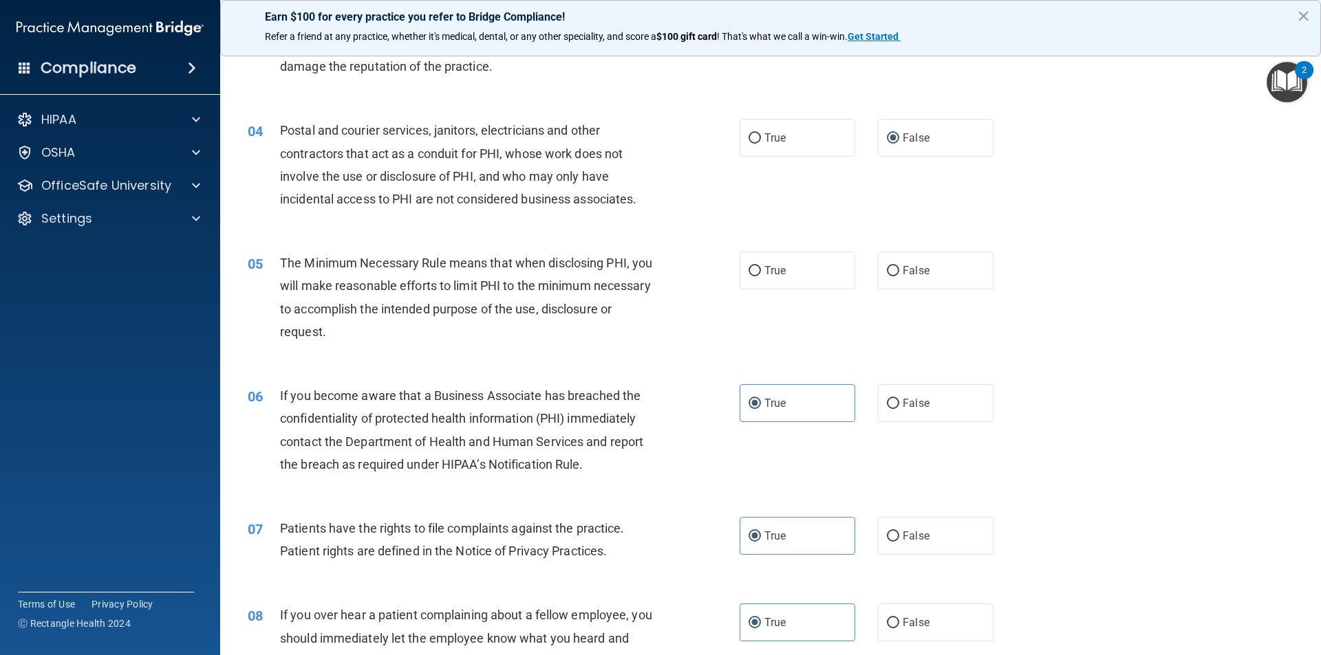
scroll to position [344, 0]
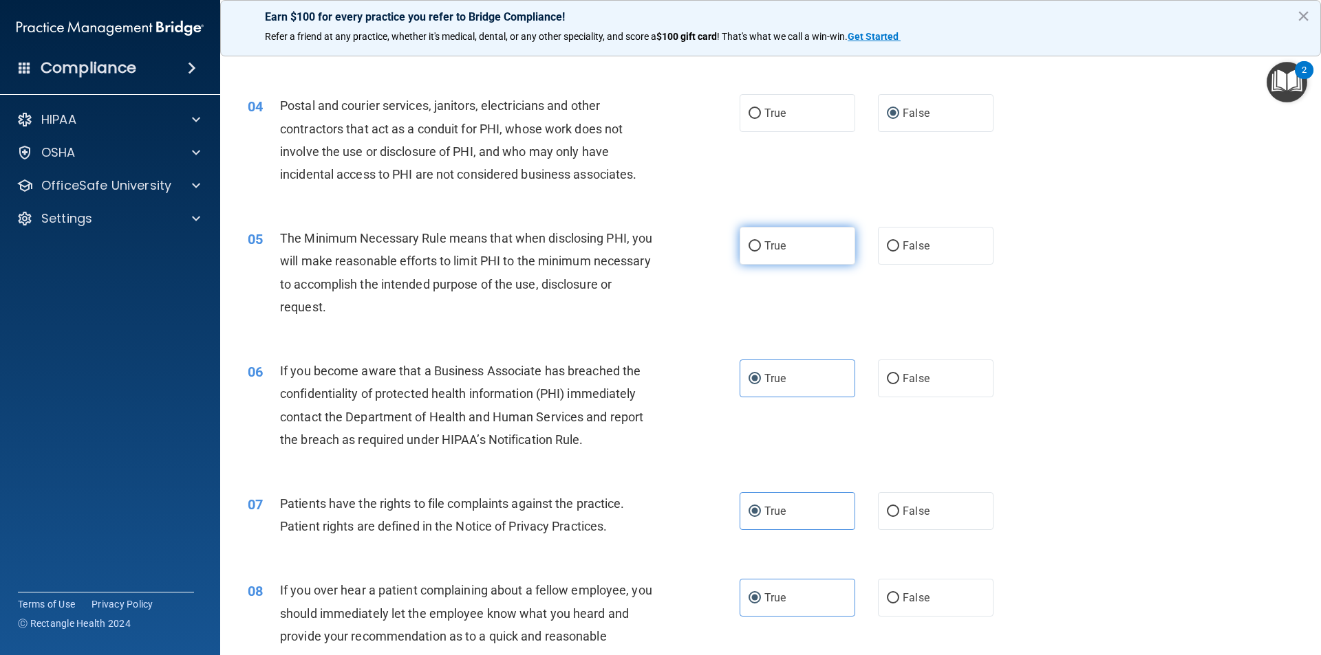
click at [784, 245] on label "True" at bounding box center [797, 246] width 116 height 38
click at [761, 245] on input "True" at bounding box center [754, 246] width 12 height 10
radio input "true"
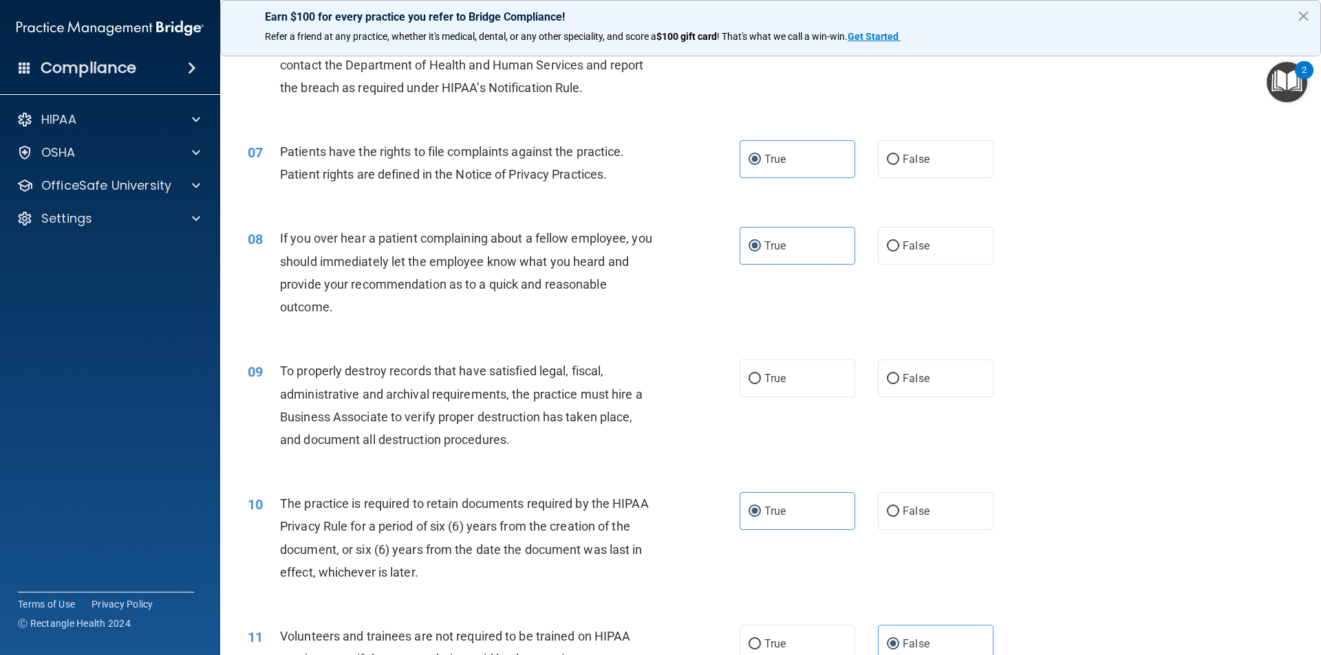
scroll to position [665, 0]
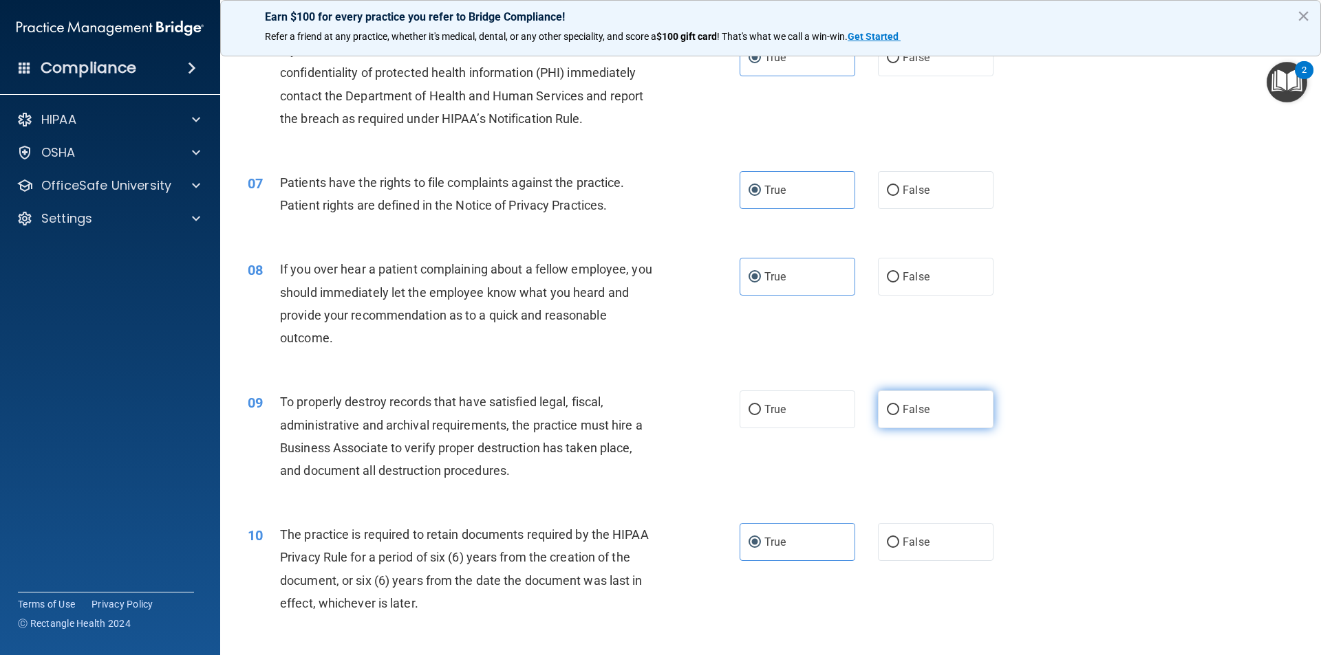
click at [893, 412] on label "False" at bounding box center [936, 410] width 116 height 38
click at [893, 412] on input "False" at bounding box center [893, 410] width 12 height 10
radio input "true"
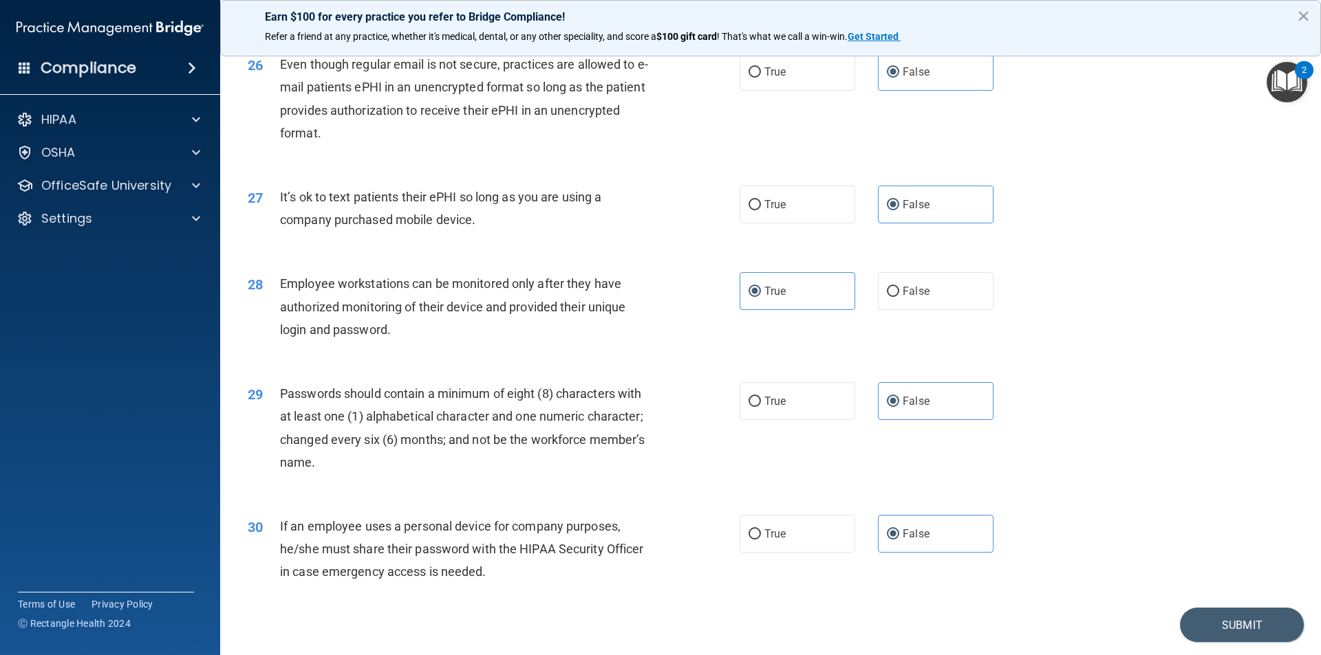
scroll to position [2797, 0]
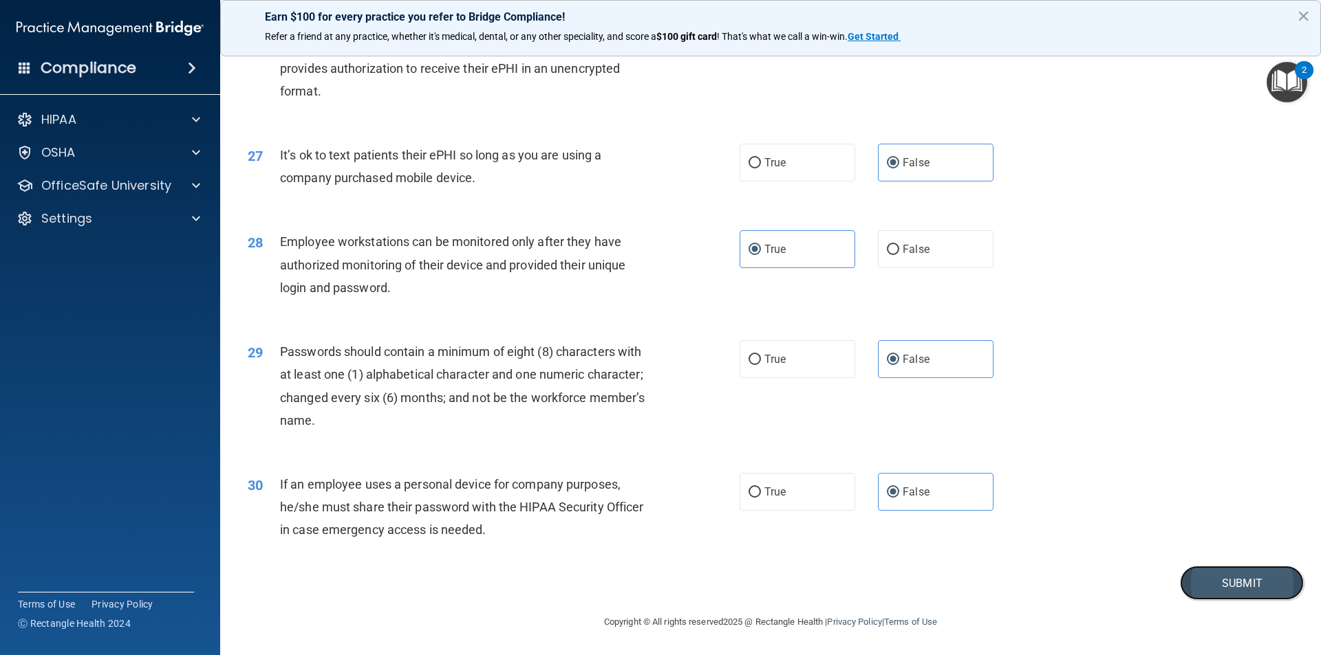
click at [979, 531] on button "Submit" at bounding box center [1242, 583] width 124 height 35
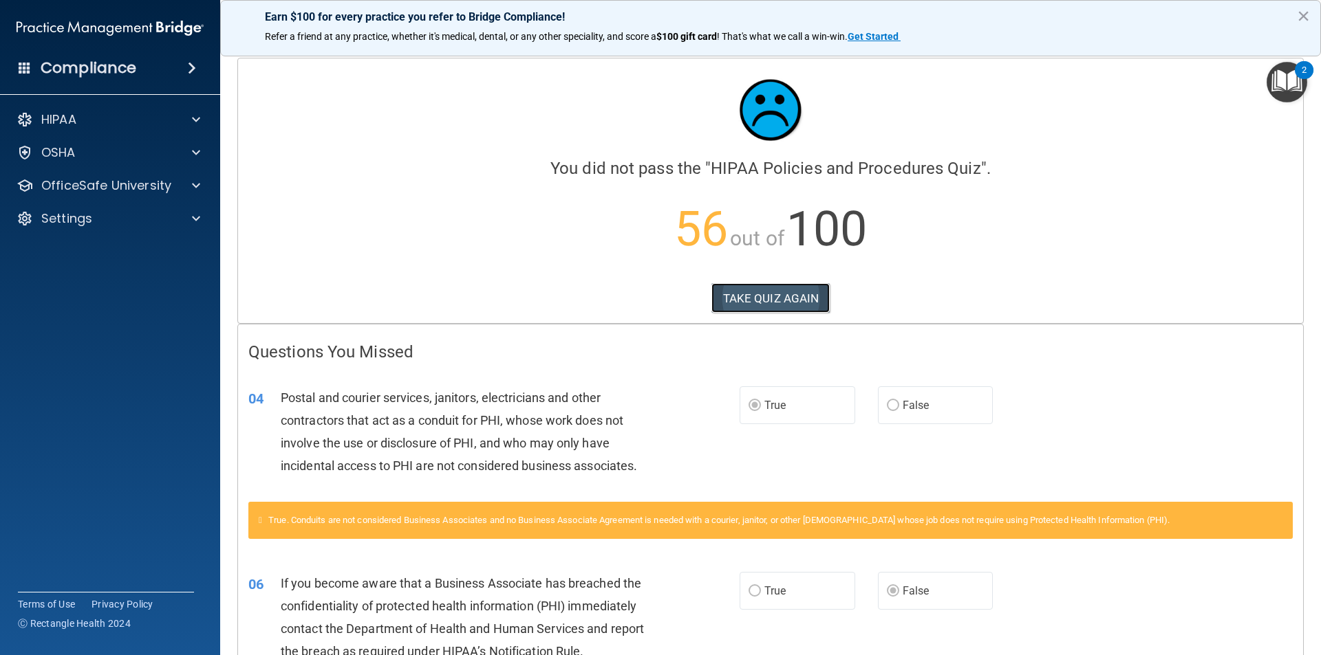
click at [782, 301] on button "TAKE QUIZ AGAIN" at bounding box center [770, 298] width 119 height 30
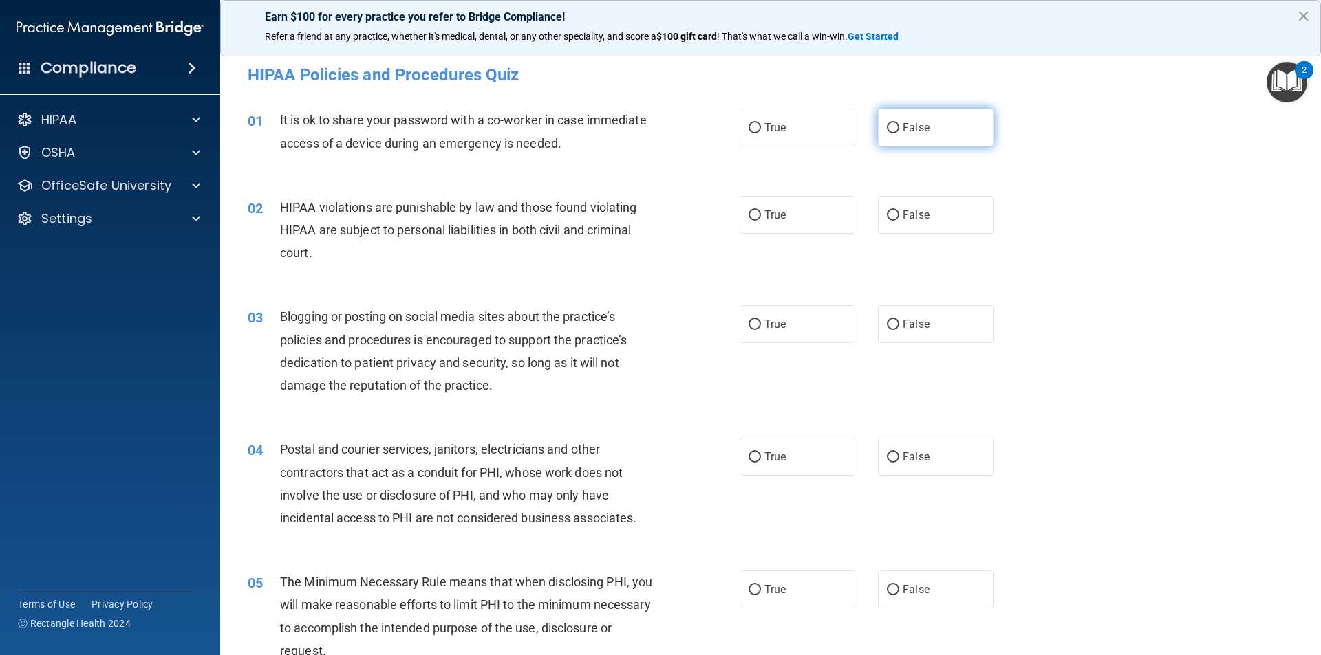
click at [891, 124] on input "False" at bounding box center [893, 128] width 12 height 10
radio input "true"
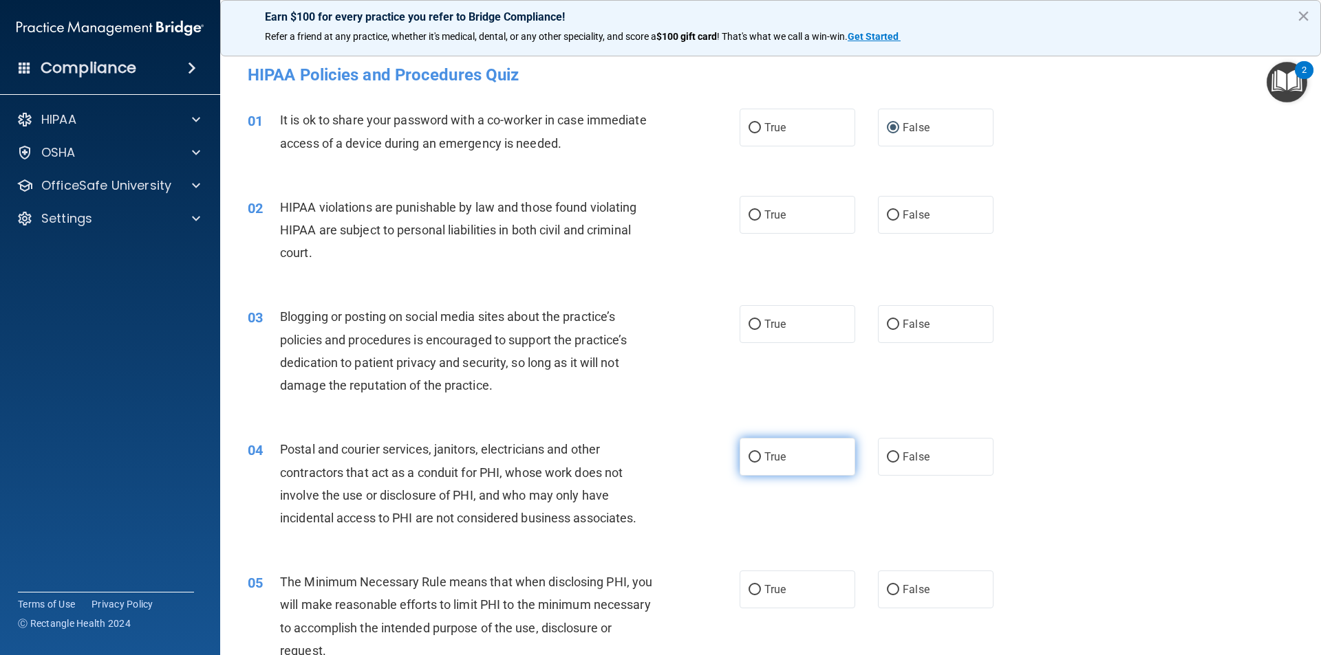
click at [765, 453] on span "True" at bounding box center [774, 457] width 21 height 13
click at [761, 453] on input "True" at bounding box center [754, 458] width 12 height 10
radio input "true"
click at [887, 322] on input "False" at bounding box center [893, 325] width 12 height 10
radio input "true"
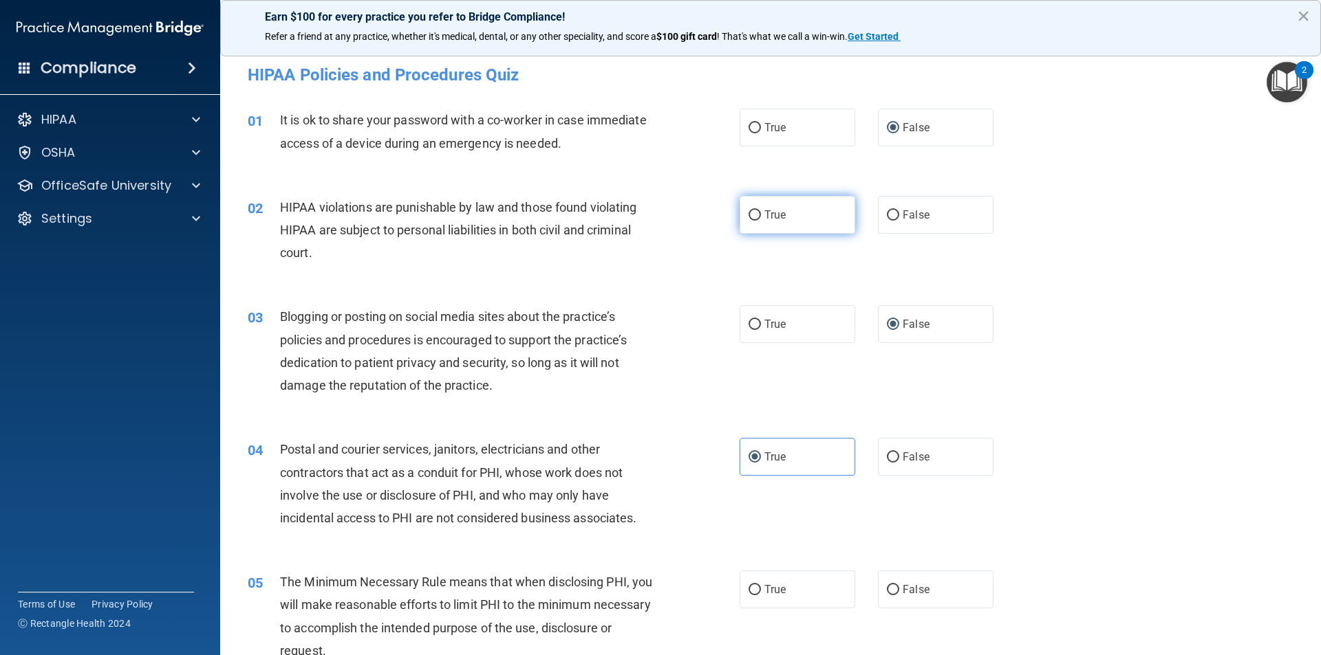
click at [739, 212] on label "True" at bounding box center [797, 215] width 116 height 38
click at [748, 212] on input "True" at bounding box center [754, 215] width 12 height 10
radio input "true"
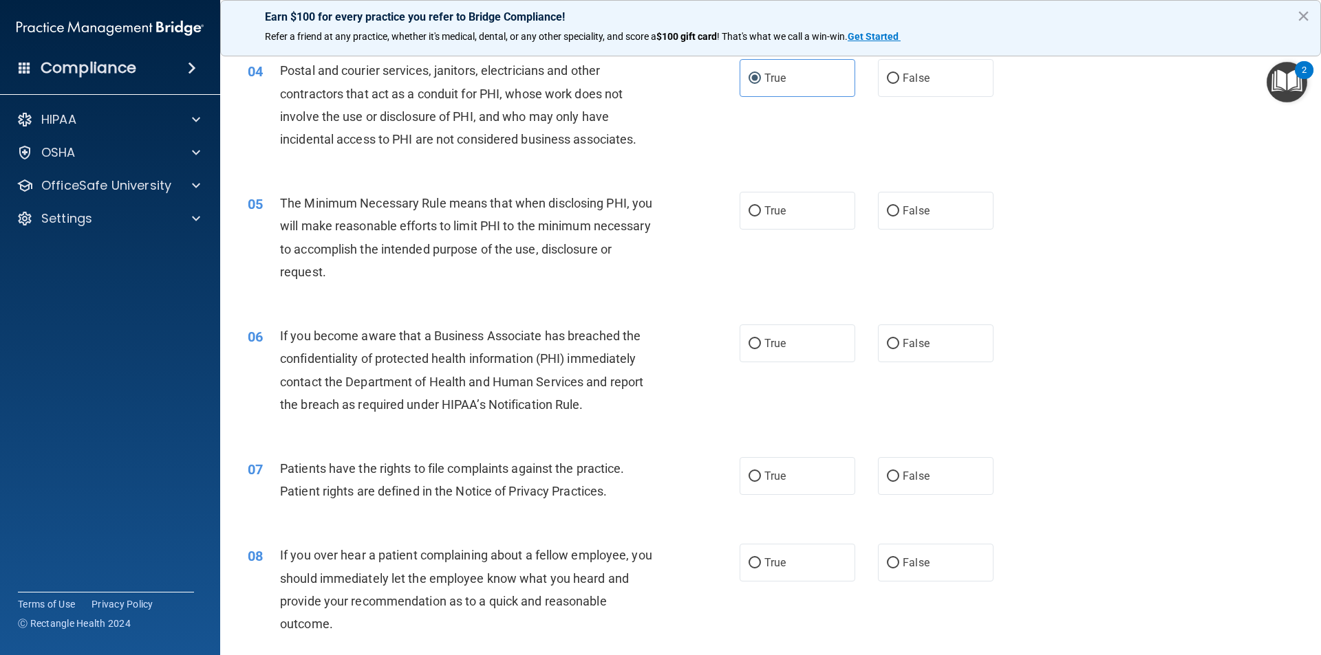
scroll to position [413, 0]
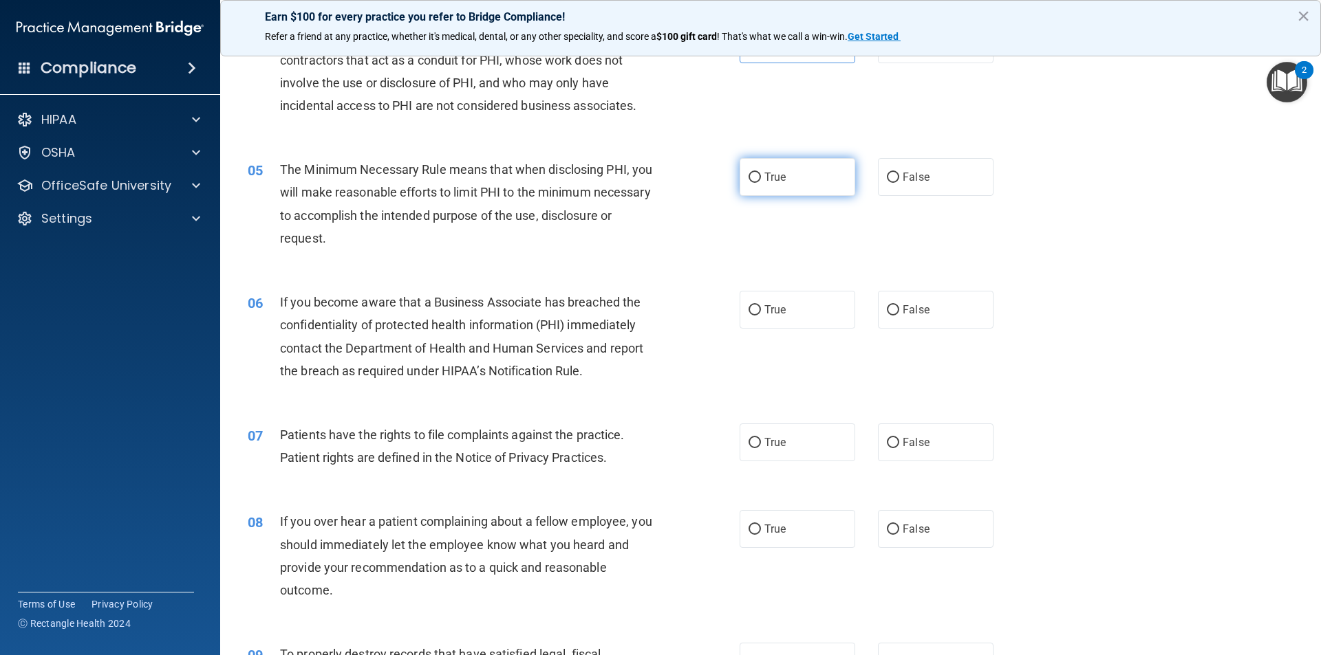
click at [785, 172] on label "True" at bounding box center [797, 177] width 116 height 38
click at [761, 173] on input "True" at bounding box center [754, 178] width 12 height 10
radio input "true"
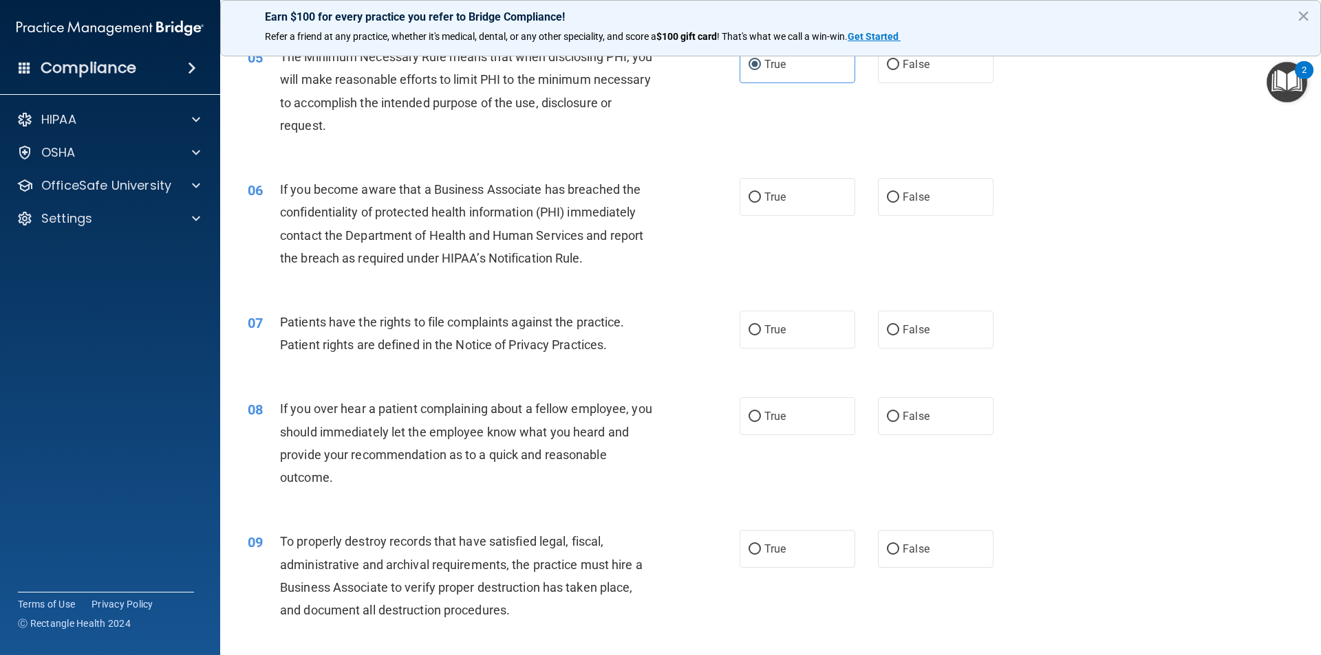
scroll to position [550, 0]
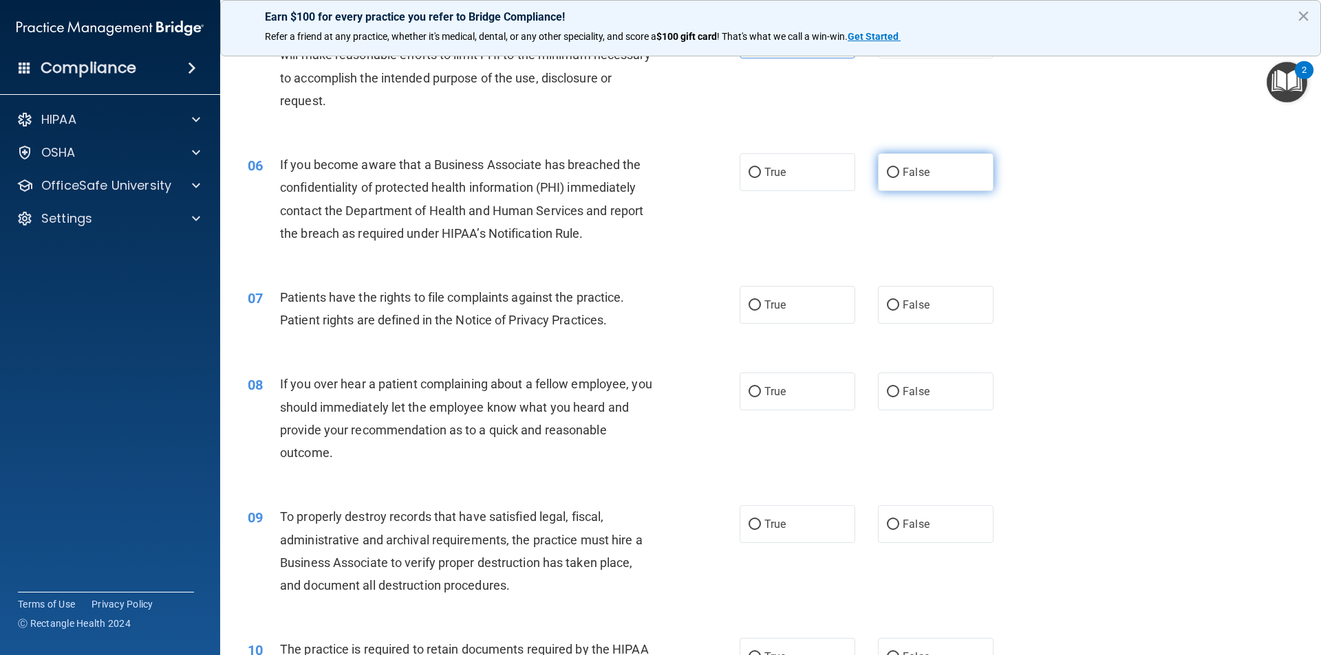
click at [907, 173] on span "False" at bounding box center [915, 172] width 27 height 13
click at [899, 173] on input "False" at bounding box center [893, 173] width 12 height 10
radio input "true"
click at [866, 387] on div "True False" at bounding box center [877, 392] width 277 height 38
click at [878, 387] on label "False" at bounding box center [936, 392] width 116 height 38
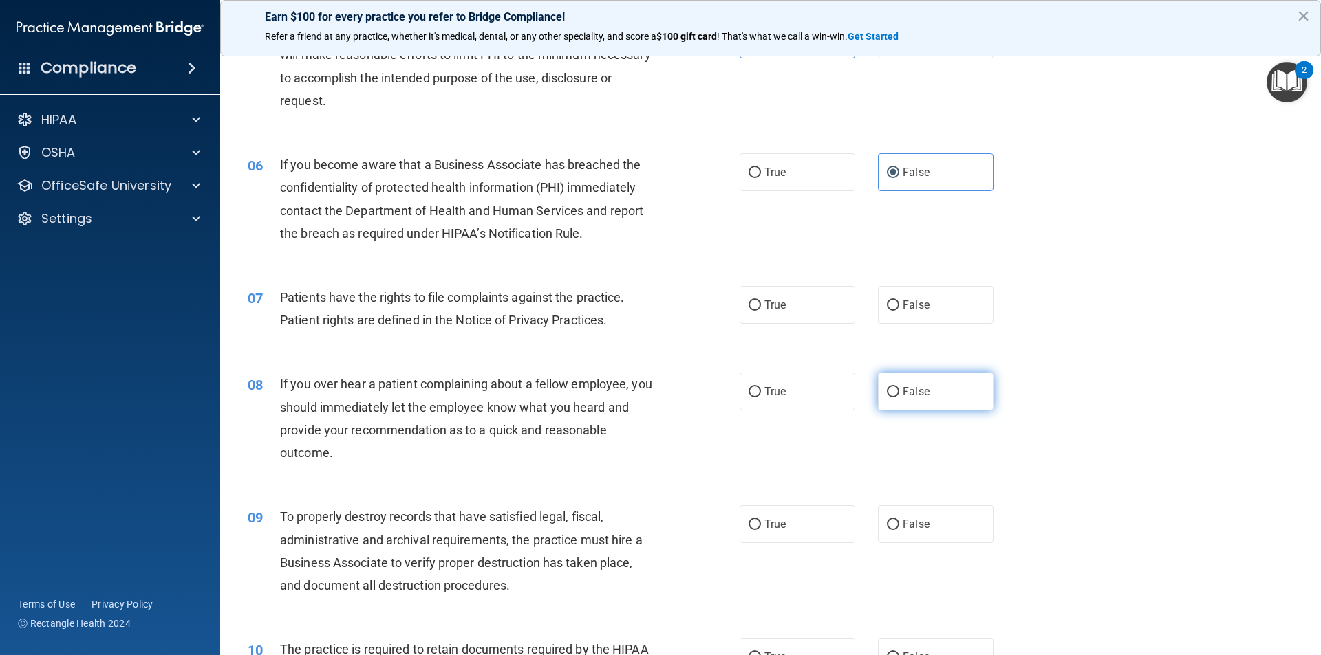
click at [887, 387] on input "False" at bounding box center [893, 392] width 12 height 10
radio input "true"
click at [778, 297] on label "True" at bounding box center [797, 305] width 116 height 38
click at [761, 301] on input "True" at bounding box center [754, 306] width 12 height 10
radio input "true"
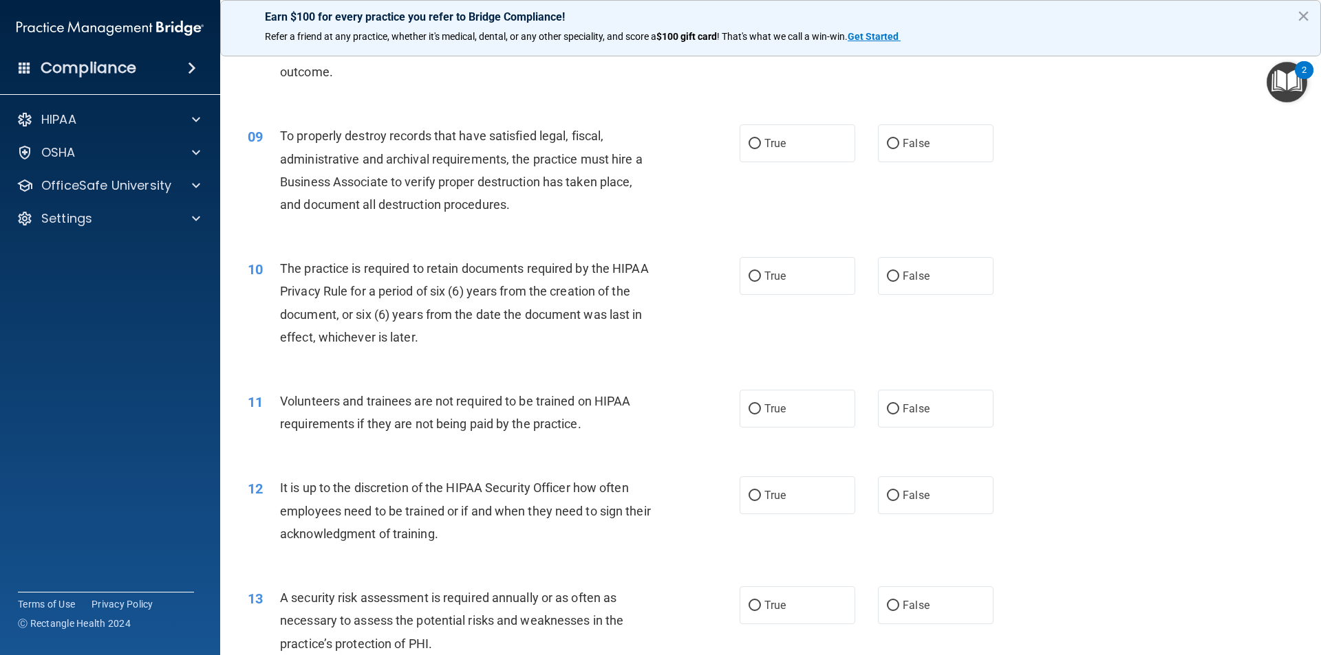
scroll to position [963, 0]
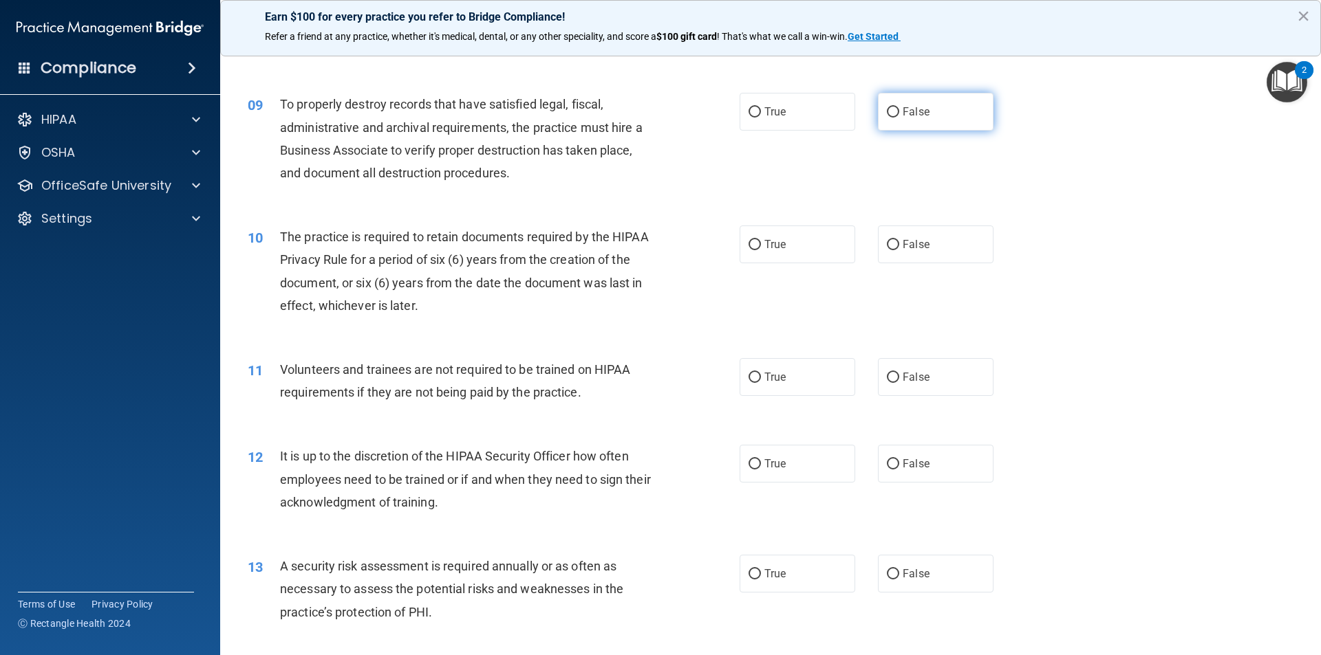
click at [902, 112] on span "False" at bounding box center [915, 111] width 27 height 13
click at [899, 112] on input "False" at bounding box center [893, 112] width 12 height 10
radio input "true"
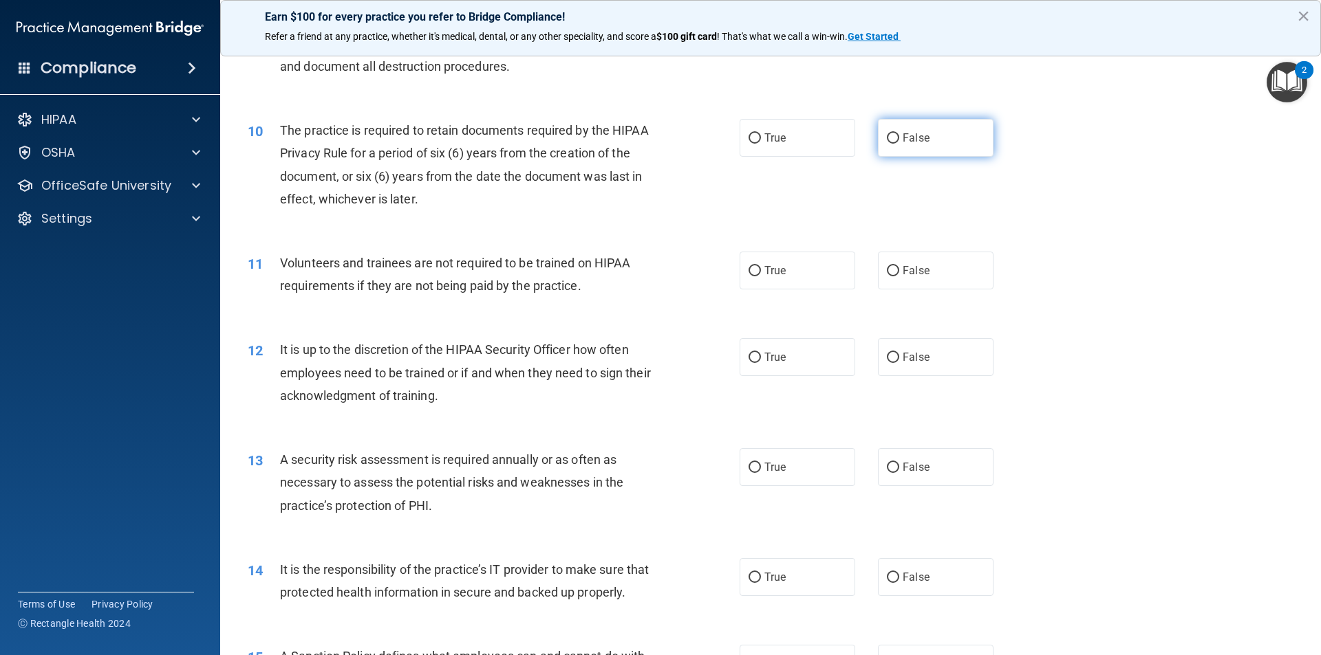
scroll to position [1100, 0]
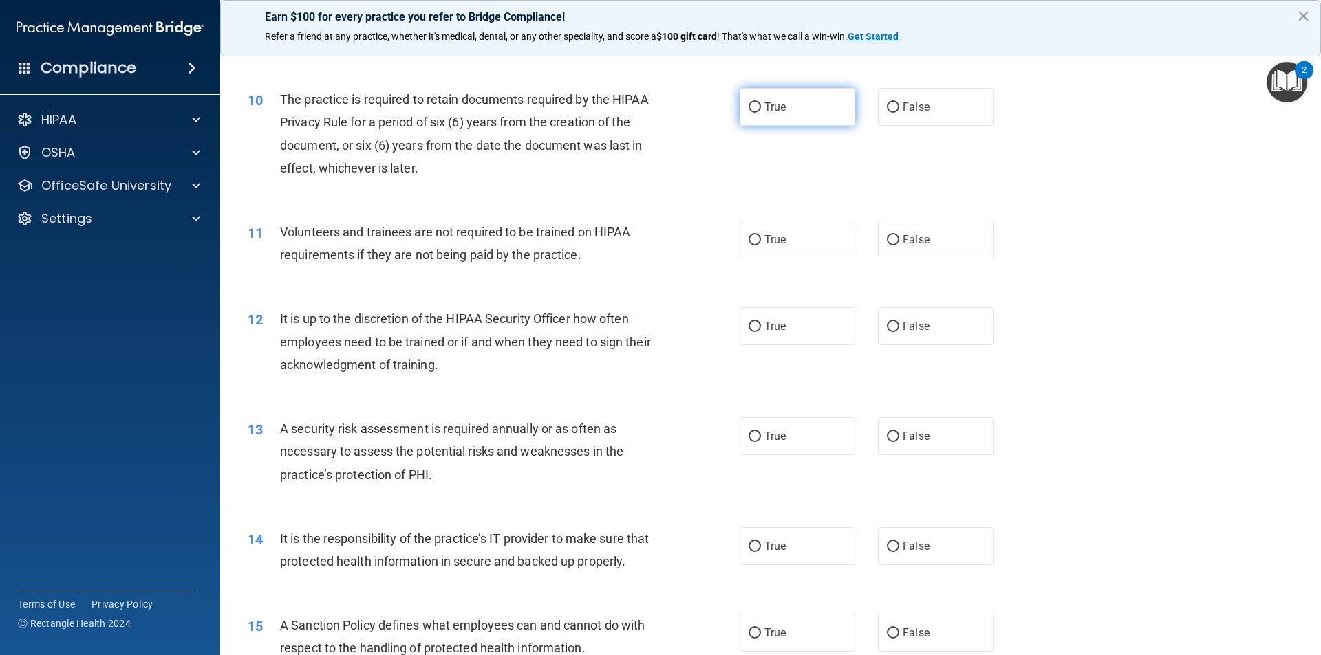
click at [787, 102] on label "True" at bounding box center [797, 107] width 116 height 38
click at [761, 102] on input "True" at bounding box center [754, 107] width 12 height 10
radio input "true"
click at [910, 243] on span "False" at bounding box center [915, 239] width 27 height 13
click at [899, 243] on input "False" at bounding box center [893, 240] width 12 height 10
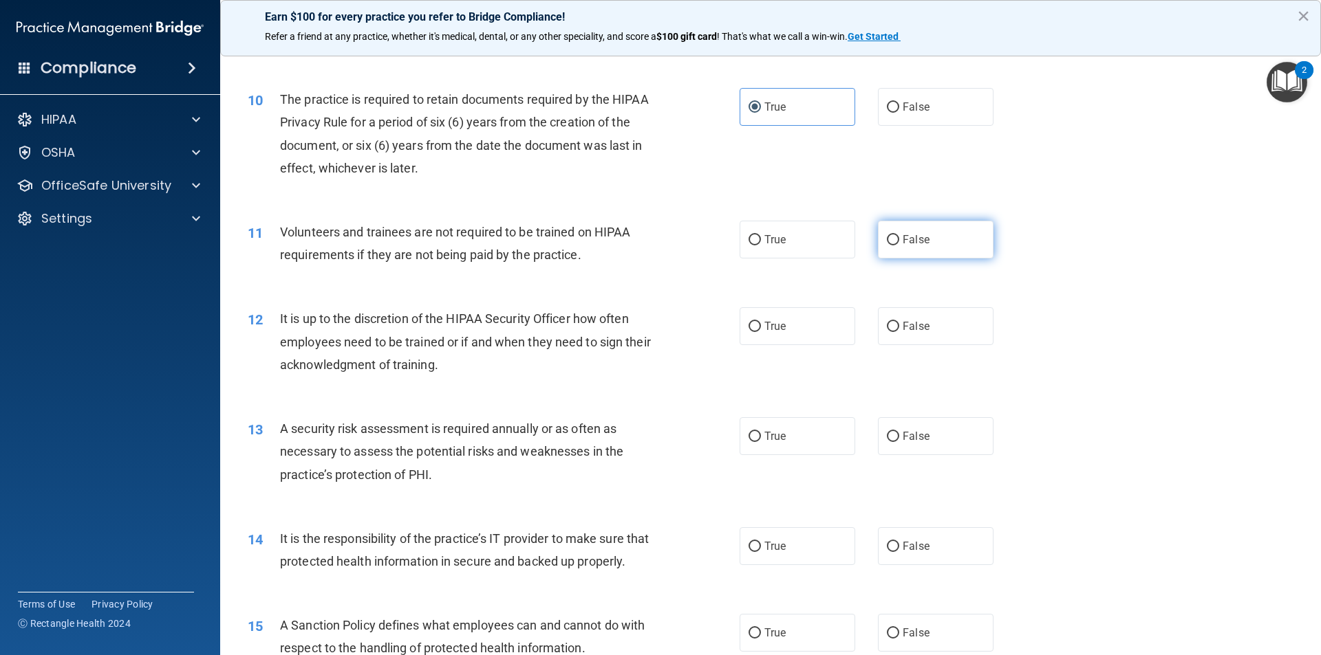
radio input "true"
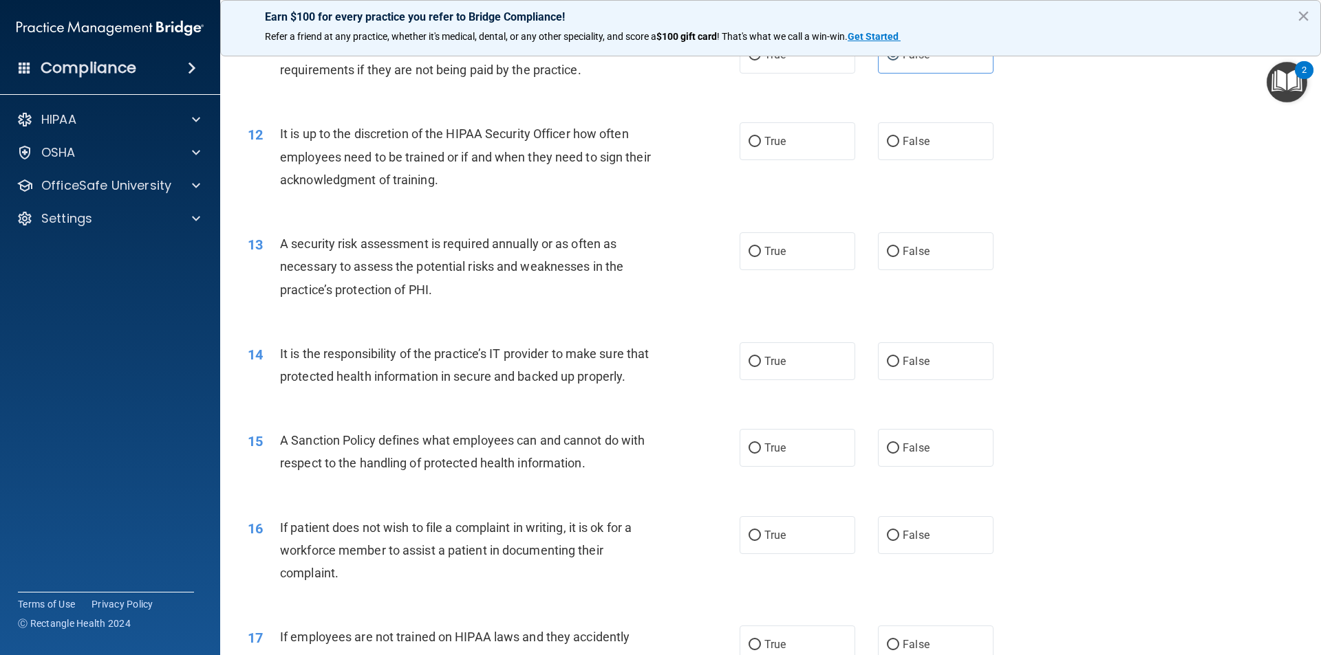
scroll to position [1307, 0]
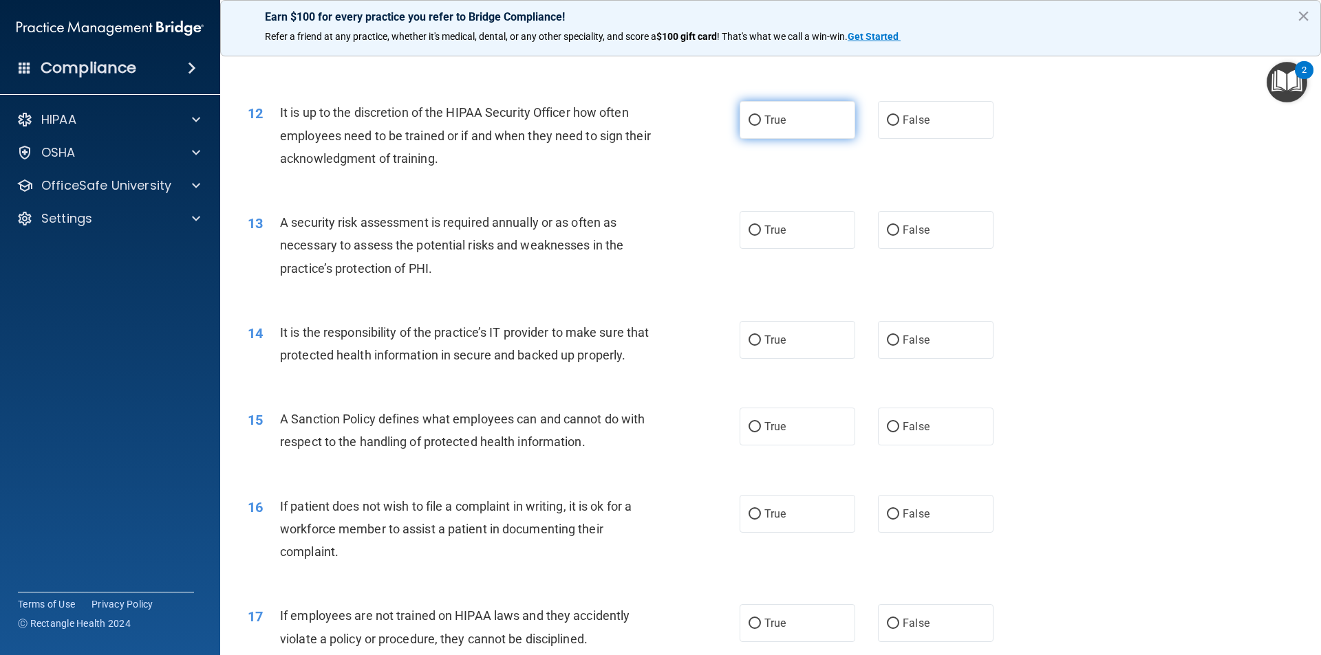
click at [799, 121] on label "True" at bounding box center [797, 120] width 116 height 38
click at [761, 121] on input "True" at bounding box center [754, 121] width 12 height 10
radio input "true"
click at [927, 122] on label "False" at bounding box center [936, 120] width 116 height 38
click at [899, 122] on input "False" at bounding box center [893, 121] width 12 height 10
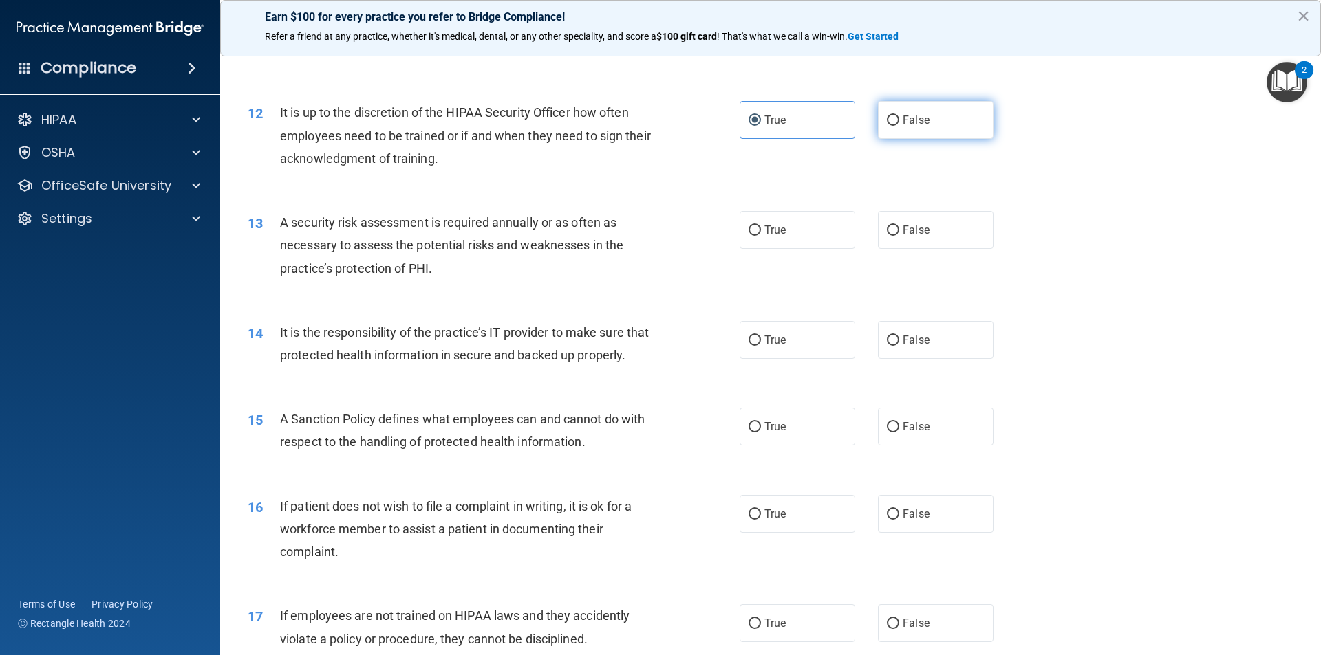
radio input "true"
radio input "false"
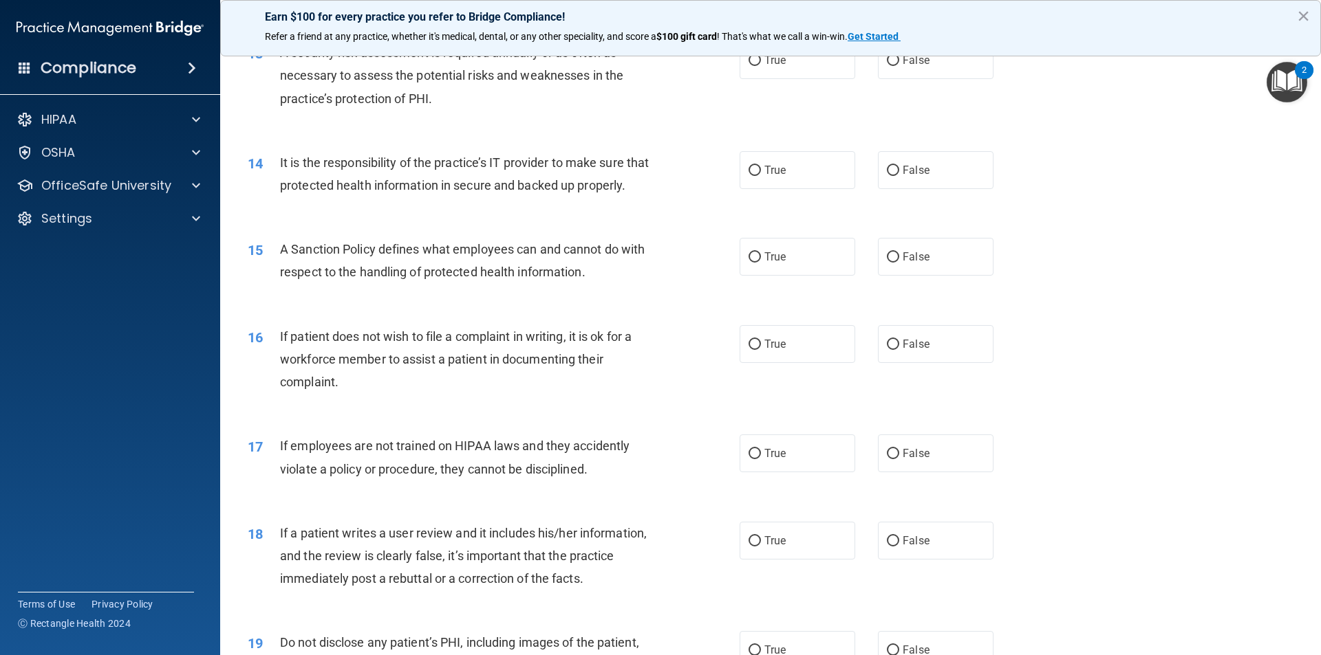
scroll to position [1444, 0]
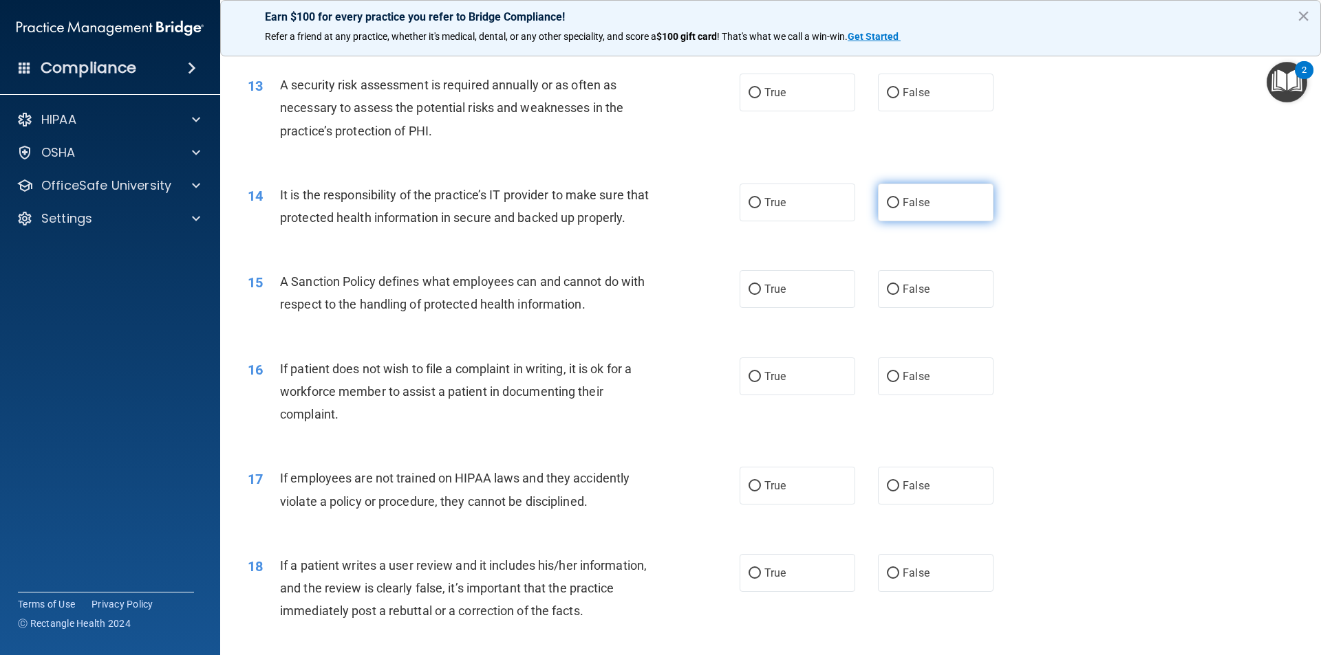
click at [878, 199] on label "False" at bounding box center [936, 203] width 116 height 38
click at [887, 199] on input "False" at bounding box center [893, 203] width 12 height 10
radio input "true"
click at [819, 99] on label "True" at bounding box center [797, 93] width 116 height 38
click at [761, 98] on input "True" at bounding box center [754, 93] width 12 height 10
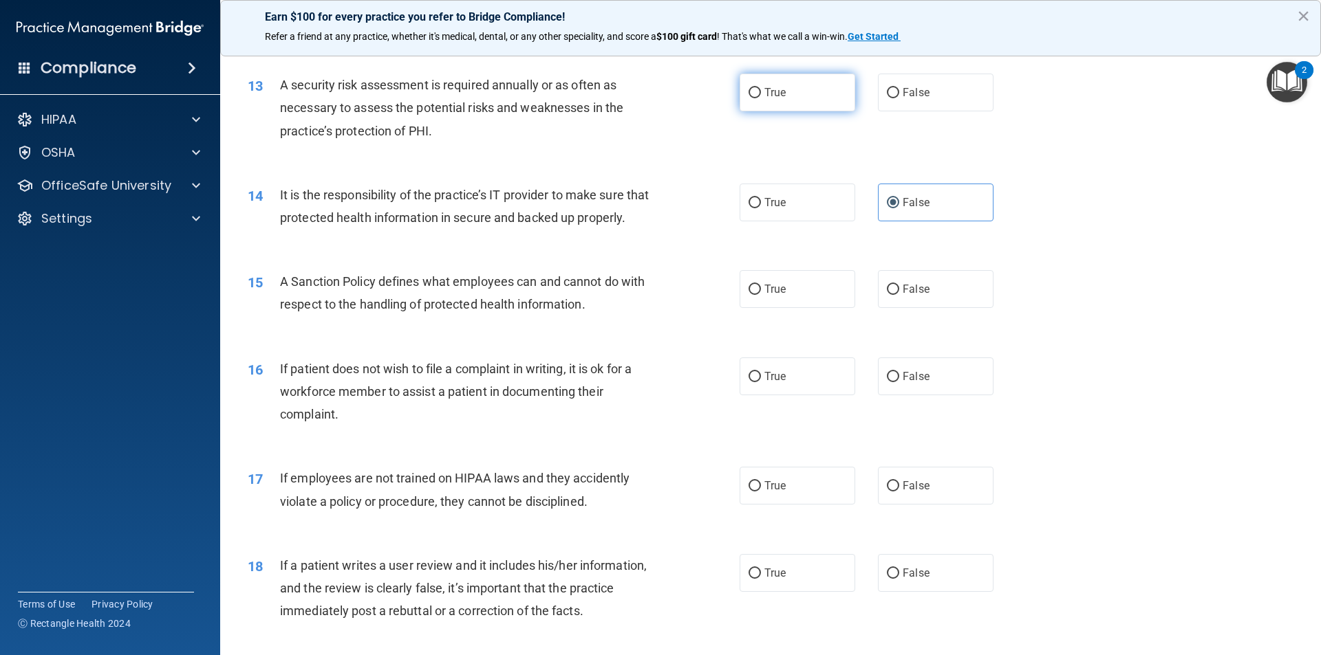
radio input "true"
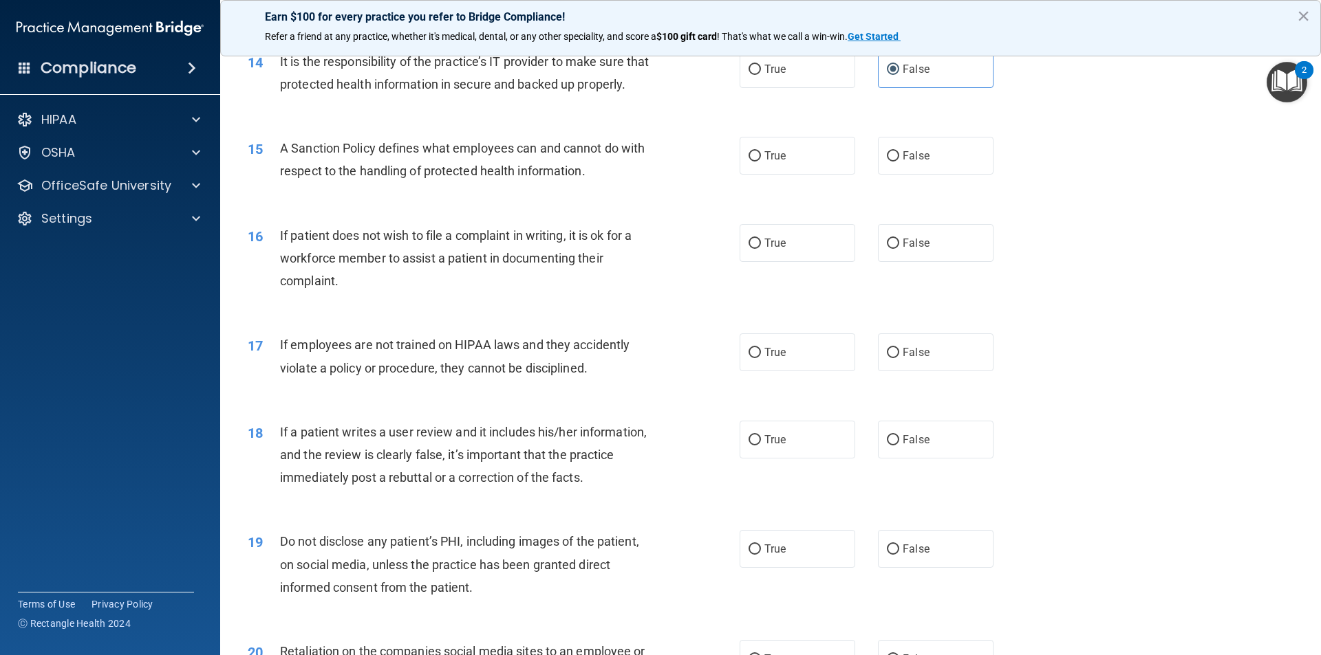
scroll to position [1582, 0]
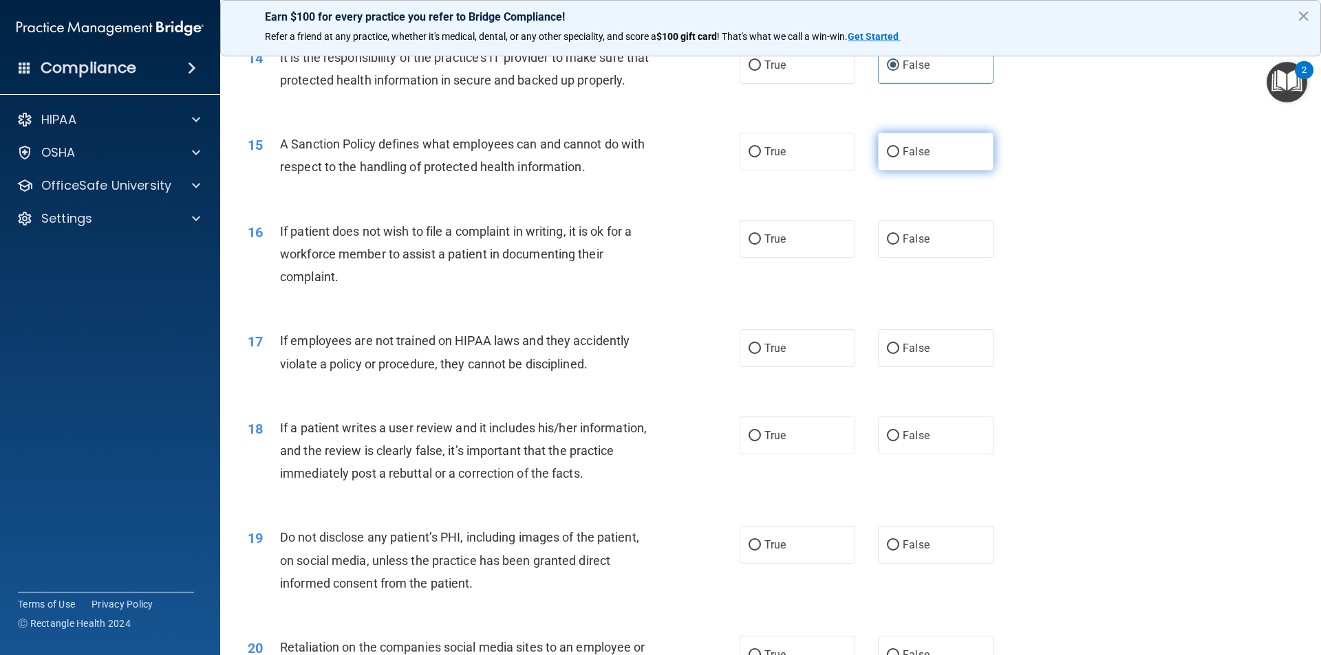
click at [892, 158] on input "False" at bounding box center [893, 152] width 12 height 10
radio input "true"
click at [768, 246] on span "True" at bounding box center [774, 238] width 21 height 13
click at [761, 245] on input "True" at bounding box center [754, 240] width 12 height 10
radio input "true"
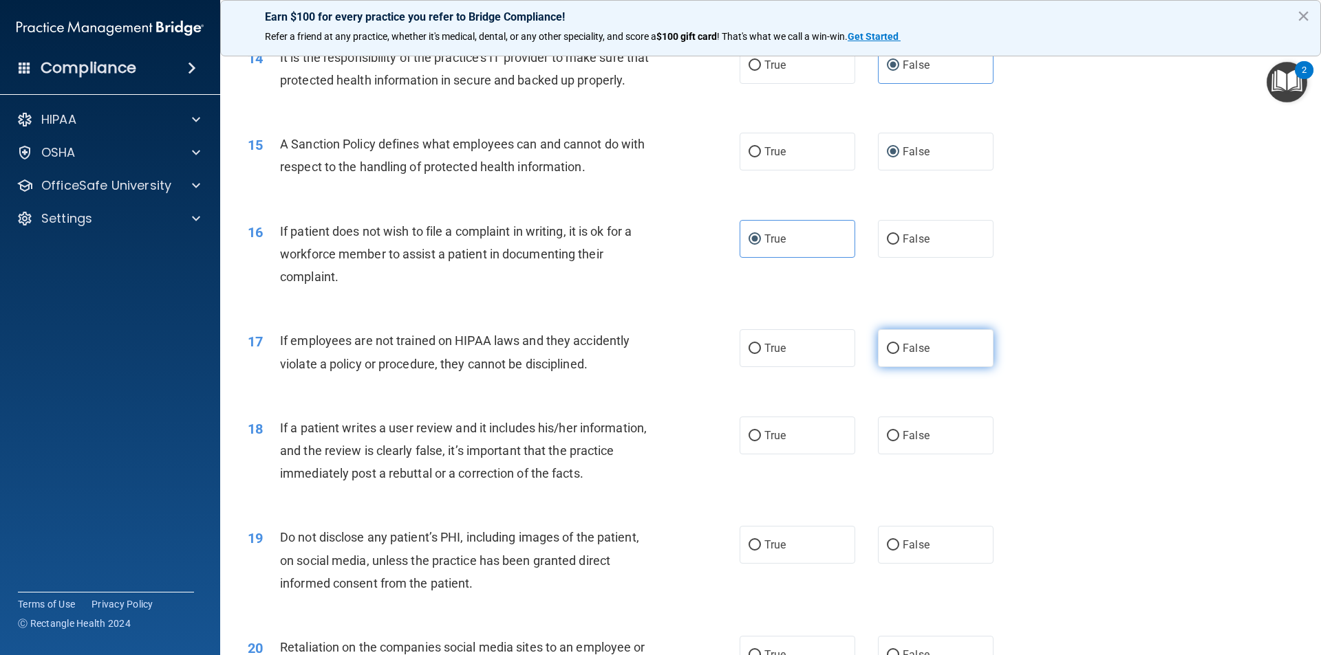
click at [903, 362] on label "False" at bounding box center [936, 348] width 116 height 38
click at [899, 354] on input "False" at bounding box center [893, 349] width 12 height 10
radio input "true"
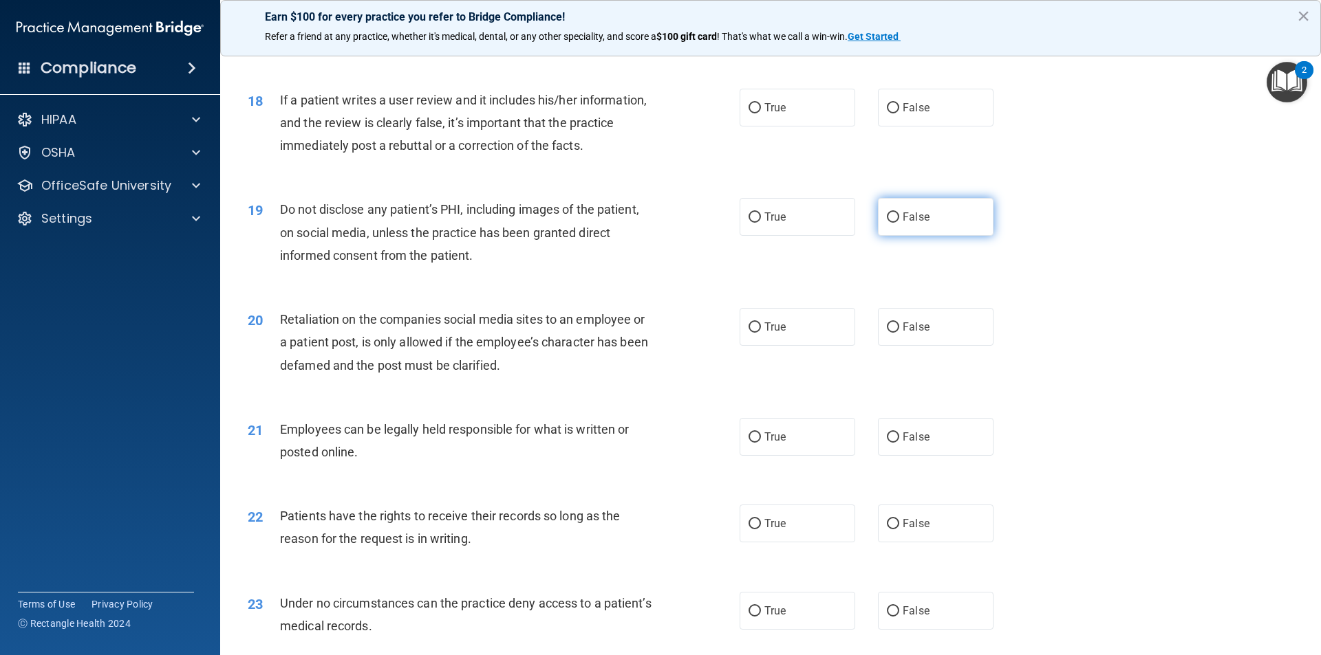
scroll to position [1926, 0]
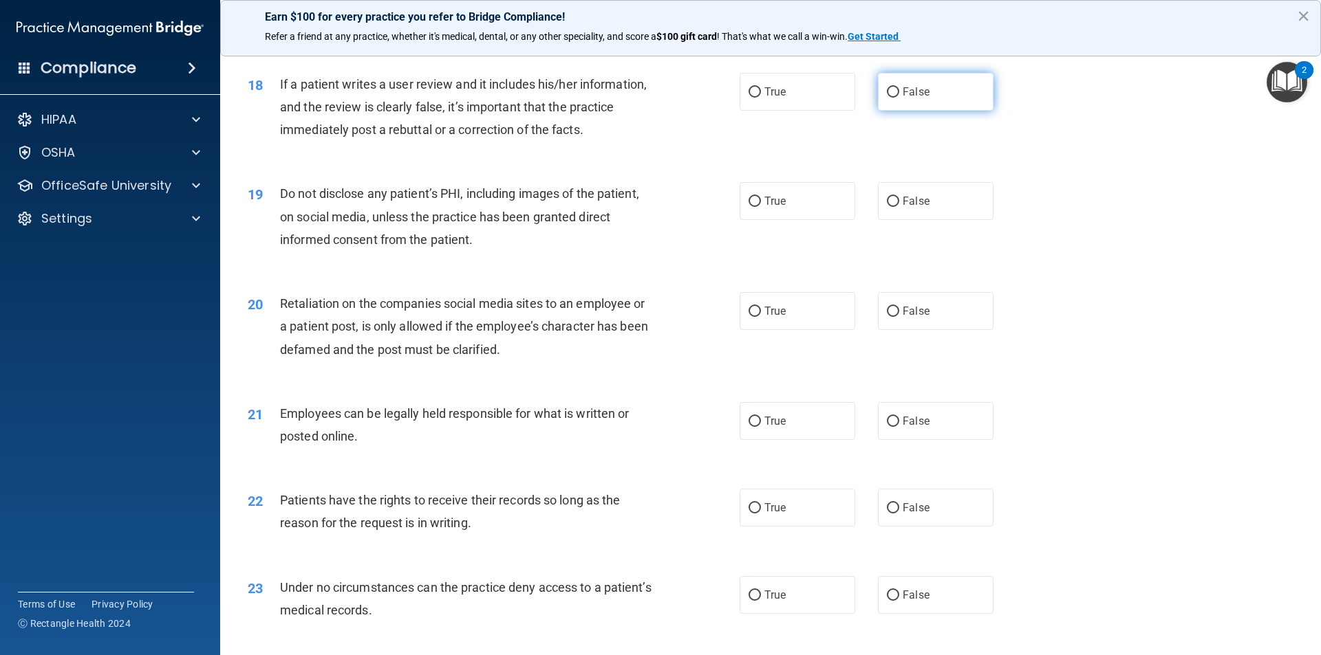
click at [902, 98] on span "False" at bounding box center [915, 91] width 27 height 13
click at [899, 98] on input "False" at bounding box center [893, 92] width 12 height 10
radio input "true"
click at [904, 208] on span "False" at bounding box center [915, 201] width 27 height 13
click at [899, 207] on input "False" at bounding box center [893, 202] width 12 height 10
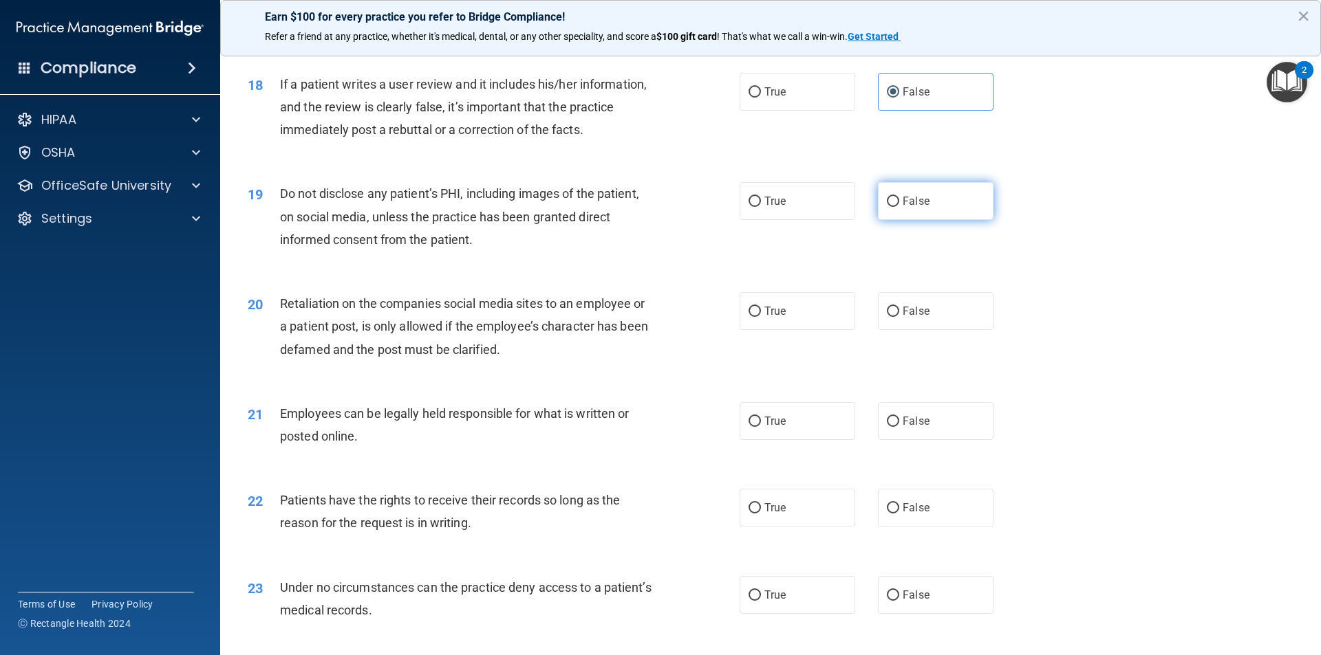
radio input "true"
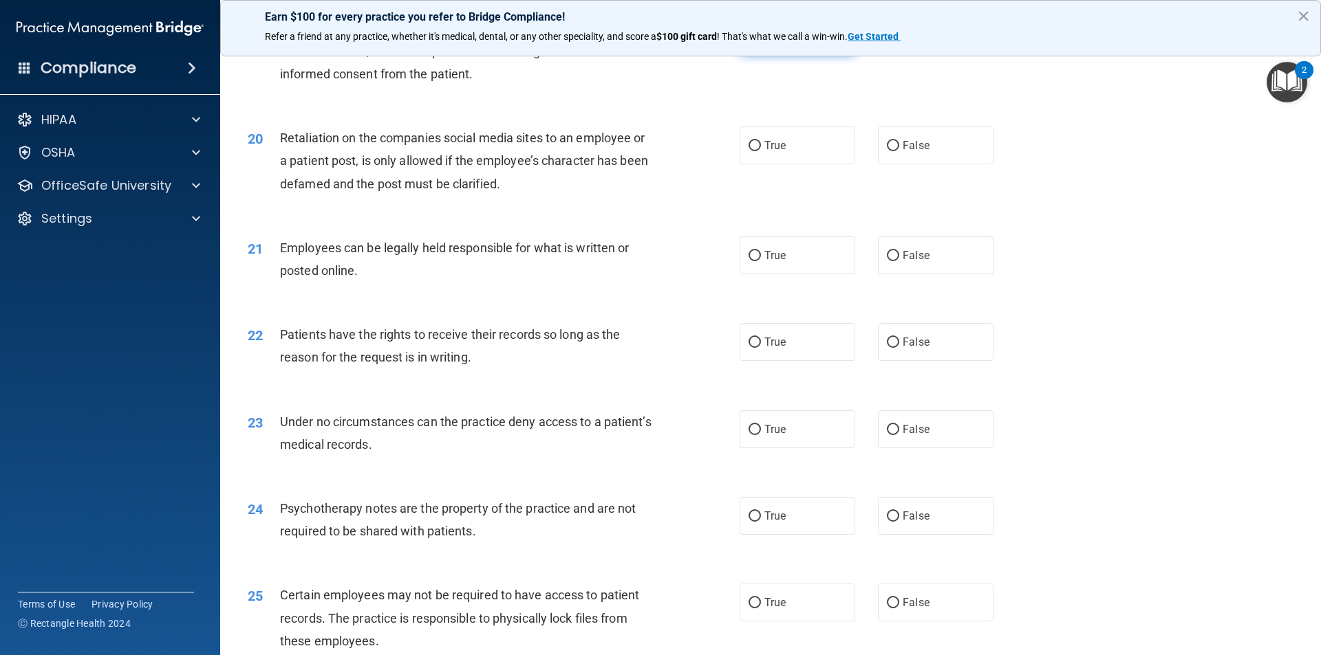
scroll to position [2132, 0]
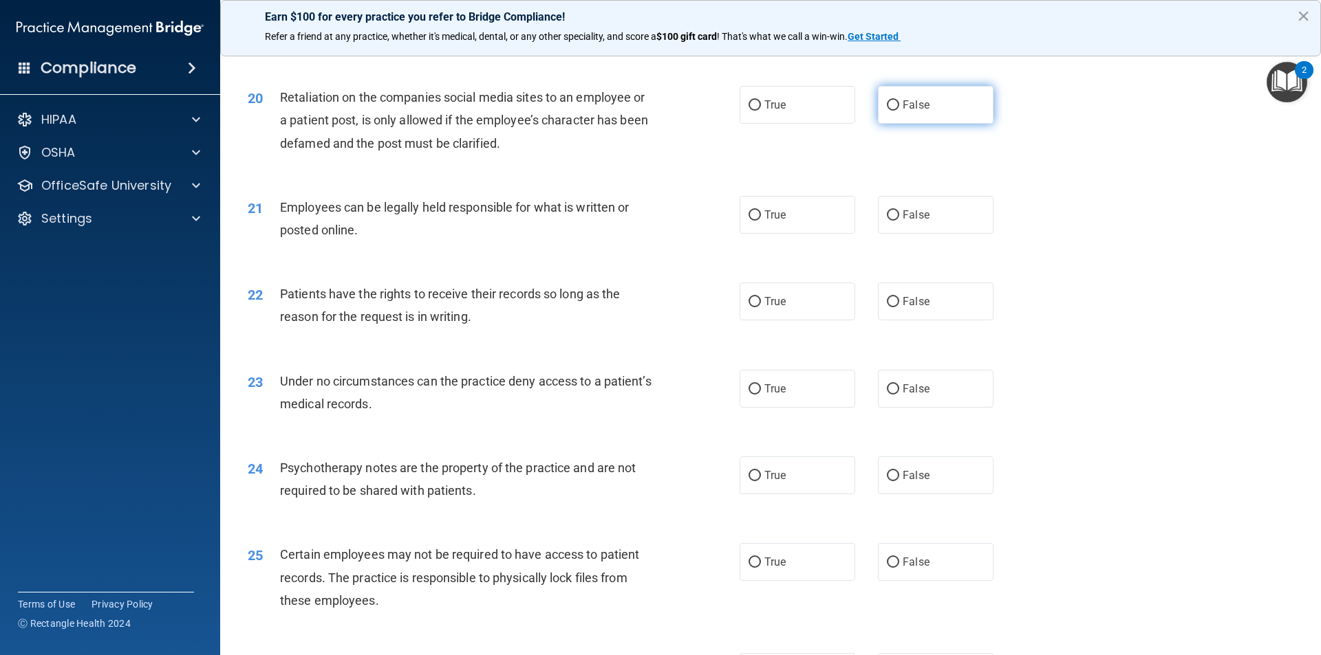
click at [878, 124] on label "False" at bounding box center [936, 105] width 116 height 38
click at [887, 111] on input "False" at bounding box center [893, 105] width 12 height 10
radio input "true"
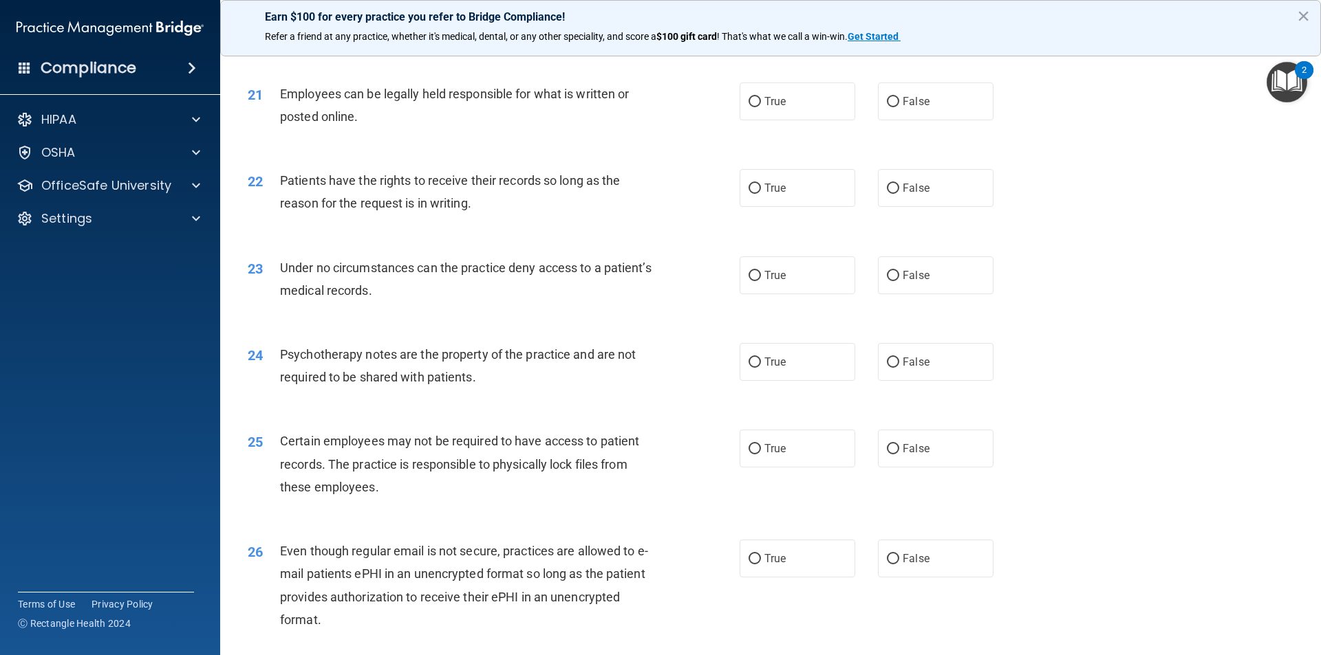
scroll to position [2270, 0]
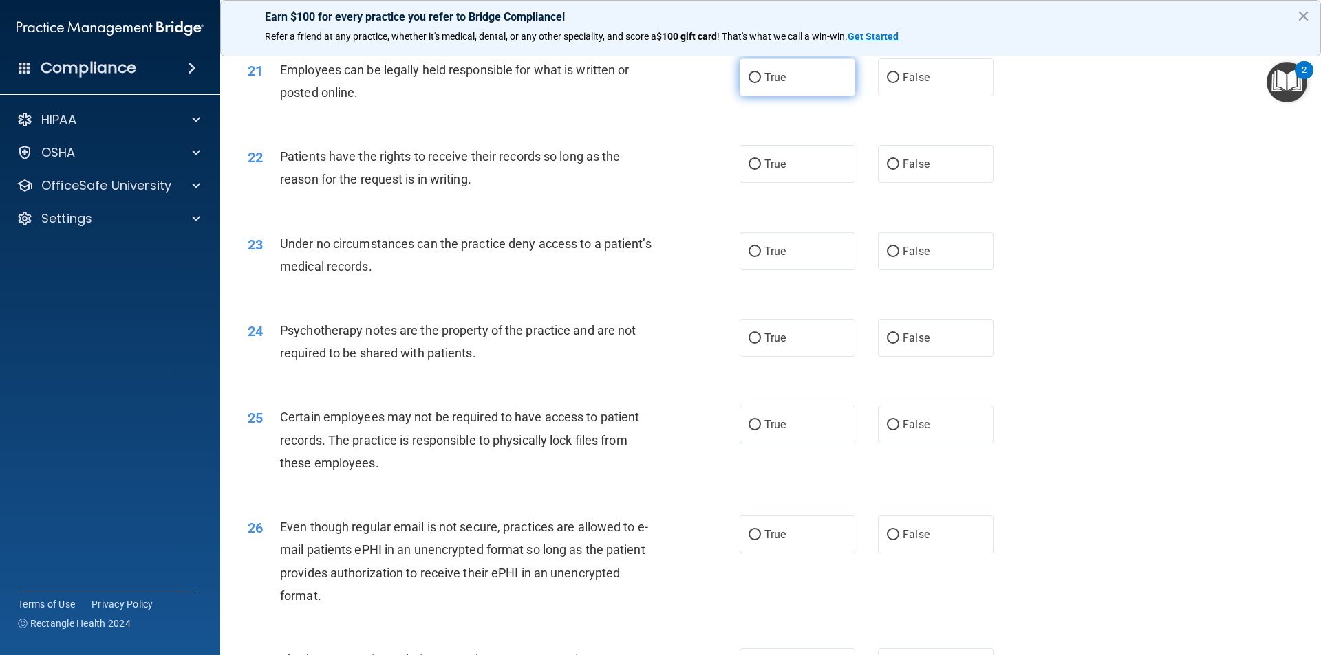
click at [821, 96] on label "True" at bounding box center [797, 77] width 116 height 38
click at [761, 83] on input "True" at bounding box center [754, 78] width 12 height 10
radio input "true"
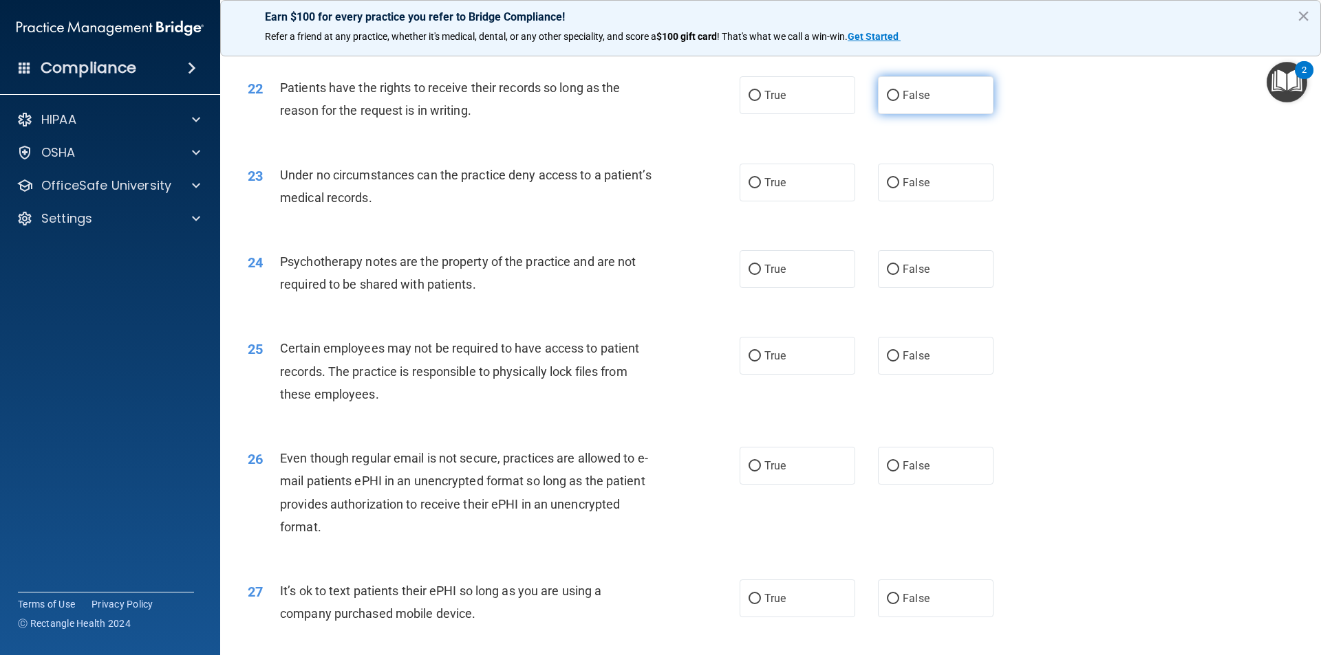
click at [904, 109] on label "False" at bounding box center [936, 95] width 116 height 38
click at [899, 101] on input "False" at bounding box center [893, 96] width 12 height 10
radio input "true"
click at [918, 197] on label "False" at bounding box center [936, 183] width 116 height 38
click at [899, 188] on input "False" at bounding box center [893, 183] width 12 height 10
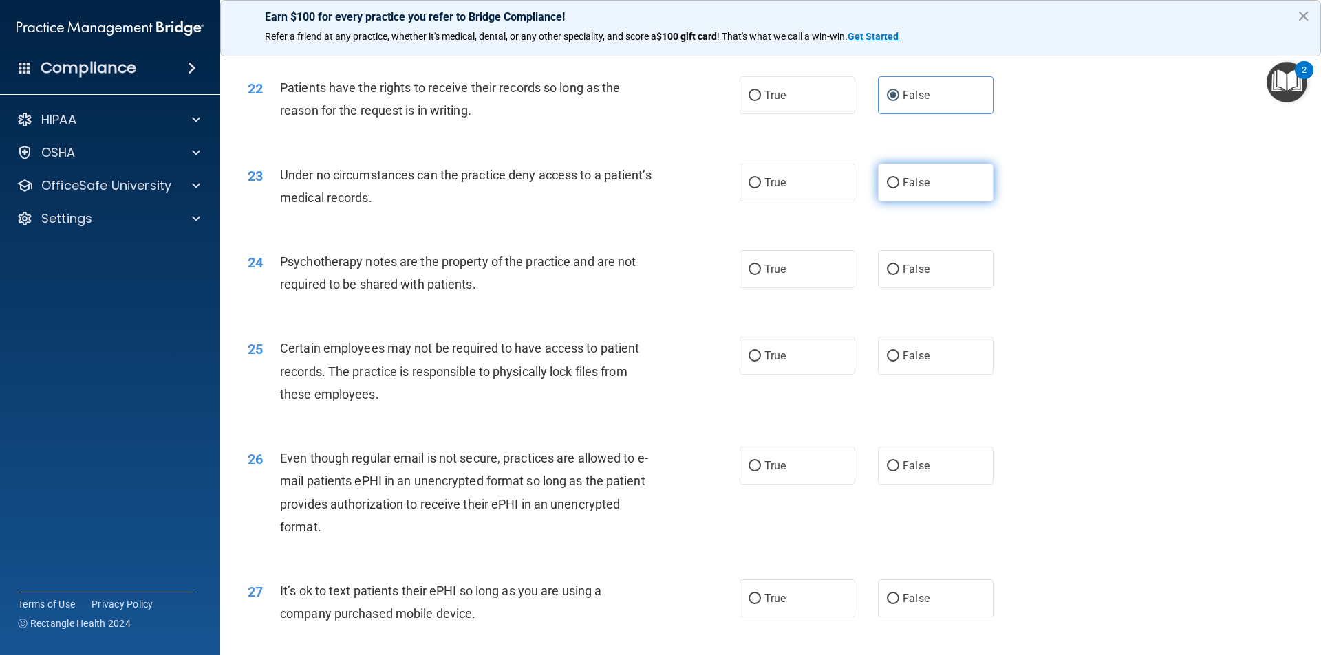
radio input "true"
click at [817, 288] on label "True" at bounding box center [797, 269] width 116 height 38
click at [761, 275] on input "True" at bounding box center [754, 270] width 12 height 10
radio input "true"
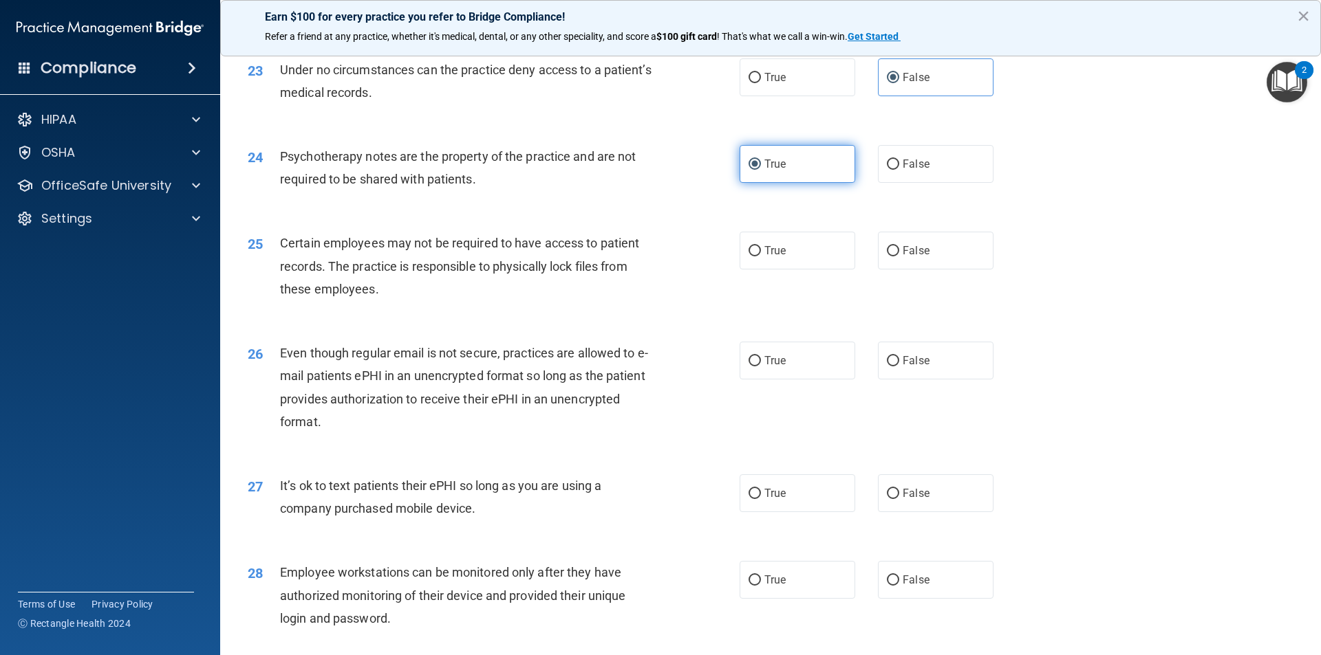
scroll to position [2476, 0]
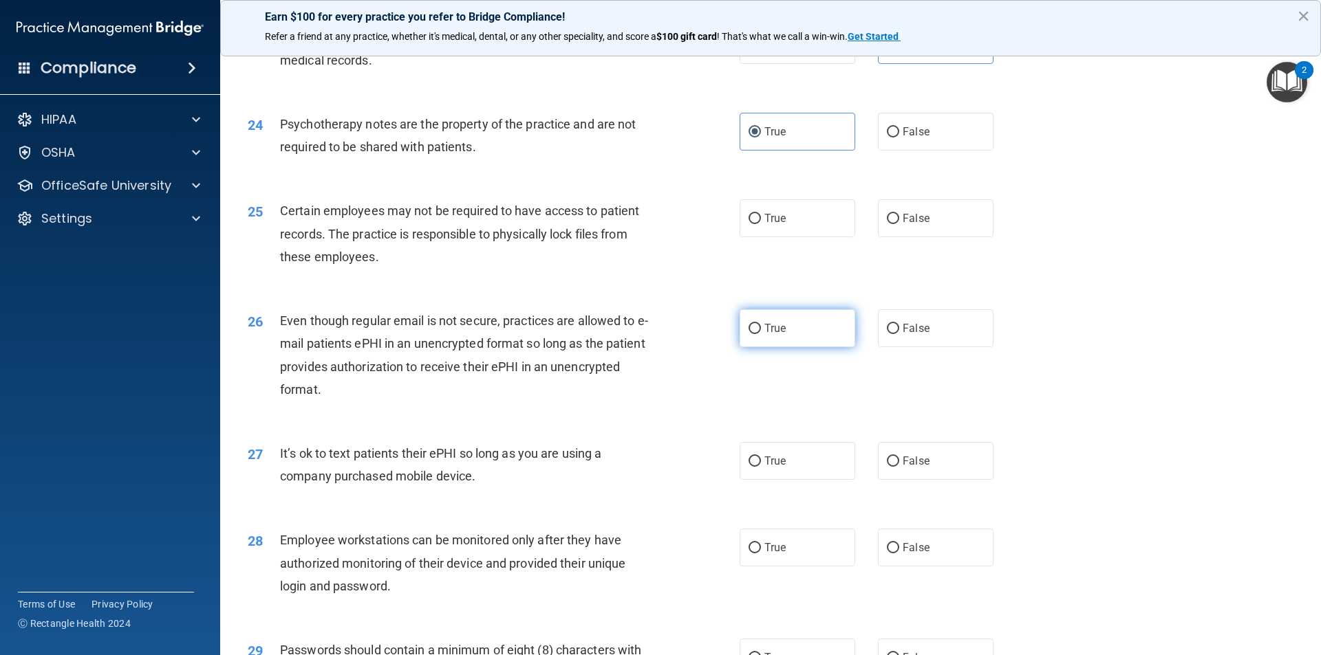
click at [779, 347] on label "True" at bounding box center [797, 329] width 116 height 38
click at [761, 334] on input "True" at bounding box center [754, 329] width 12 height 10
radio input "true"
click at [832, 237] on label "True" at bounding box center [797, 218] width 116 height 38
click at [761, 224] on input "True" at bounding box center [754, 219] width 12 height 10
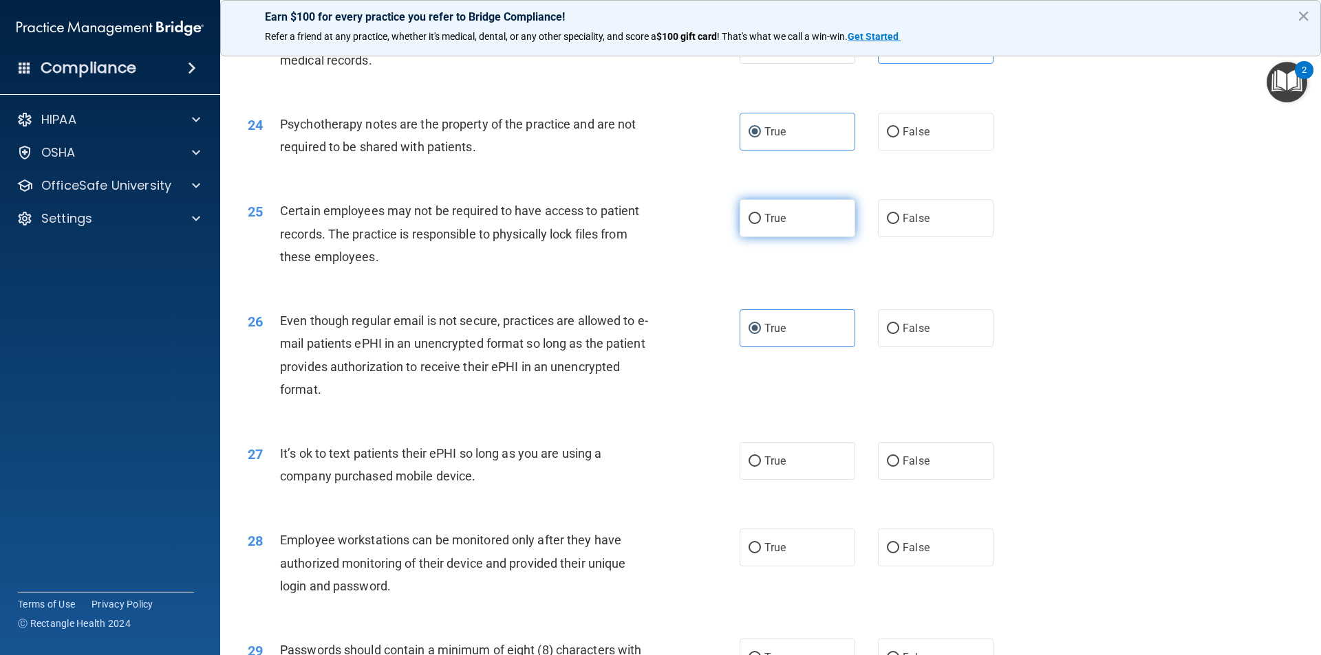
radio input "true"
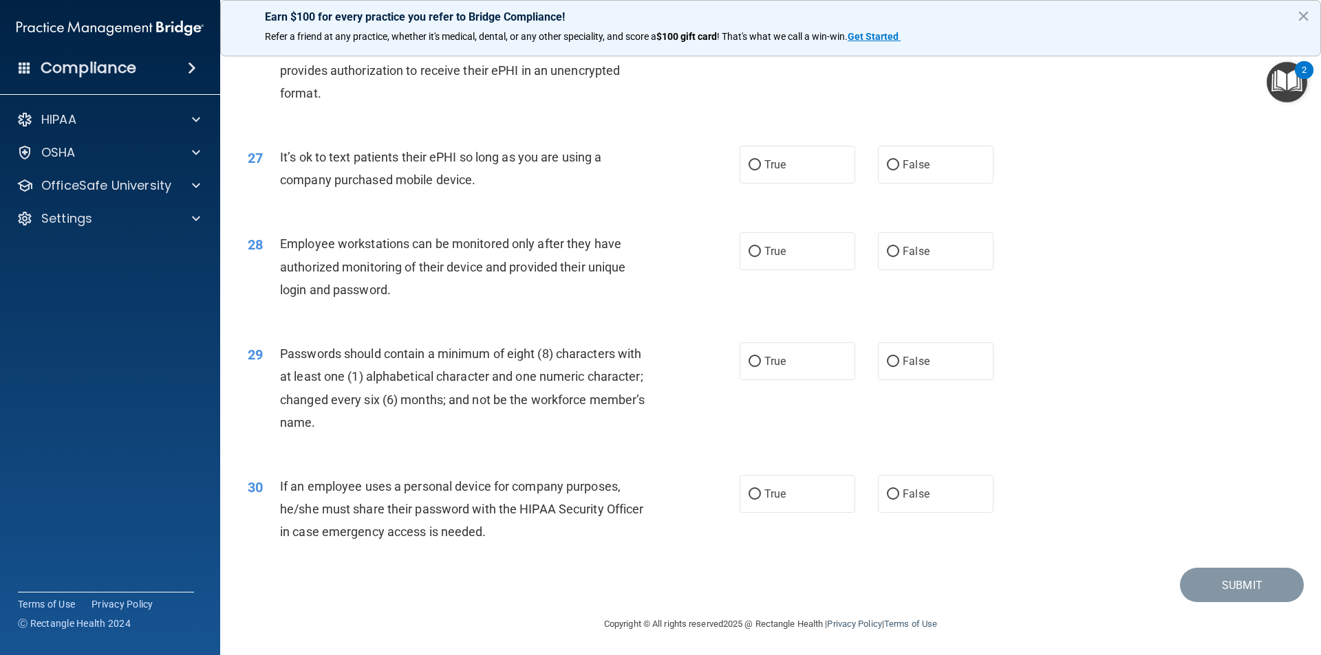
scroll to position [2797, 0]
click at [945, 171] on label "False" at bounding box center [936, 163] width 116 height 38
click at [899, 169] on input "False" at bounding box center [893, 163] width 12 height 10
radio input "true"
click at [910, 249] on span "False" at bounding box center [915, 249] width 27 height 13
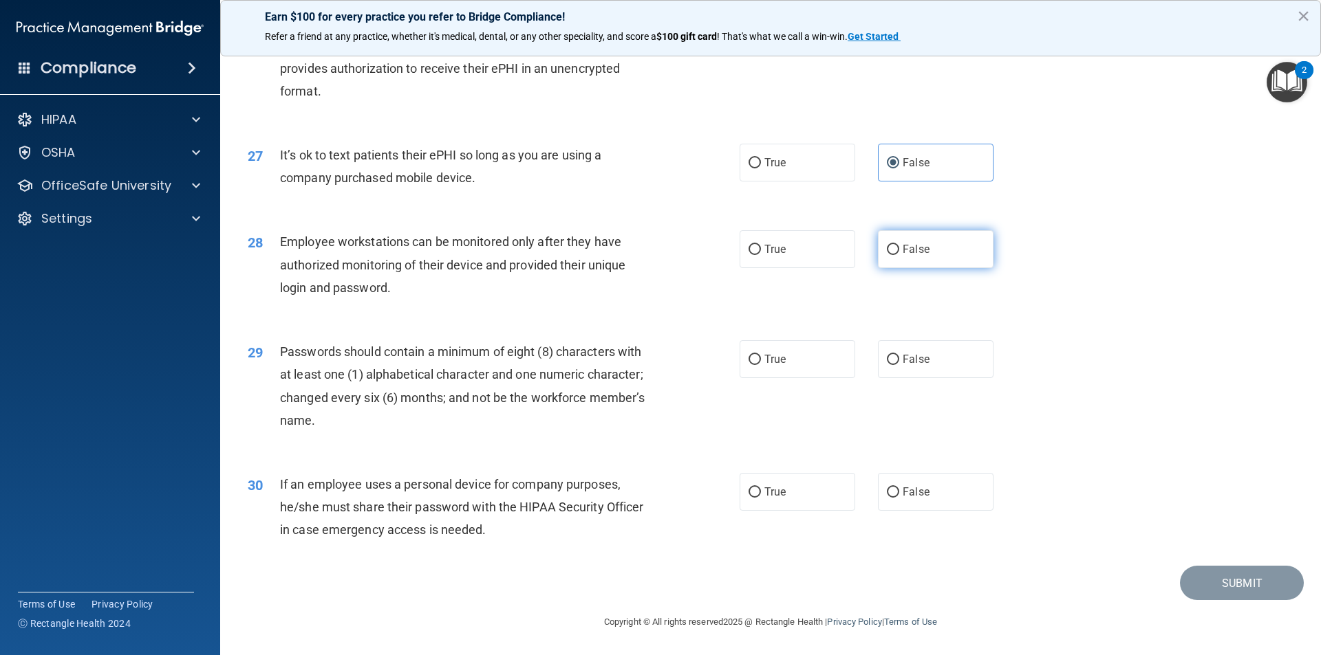
click at [899, 249] on input "False" at bounding box center [893, 250] width 12 height 10
radio input "true"
click at [774, 351] on label "True" at bounding box center [797, 359] width 116 height 38
click at [761, 355] on input "True" at bounding box center [754, 360] width 12 height 10
radio input "true"
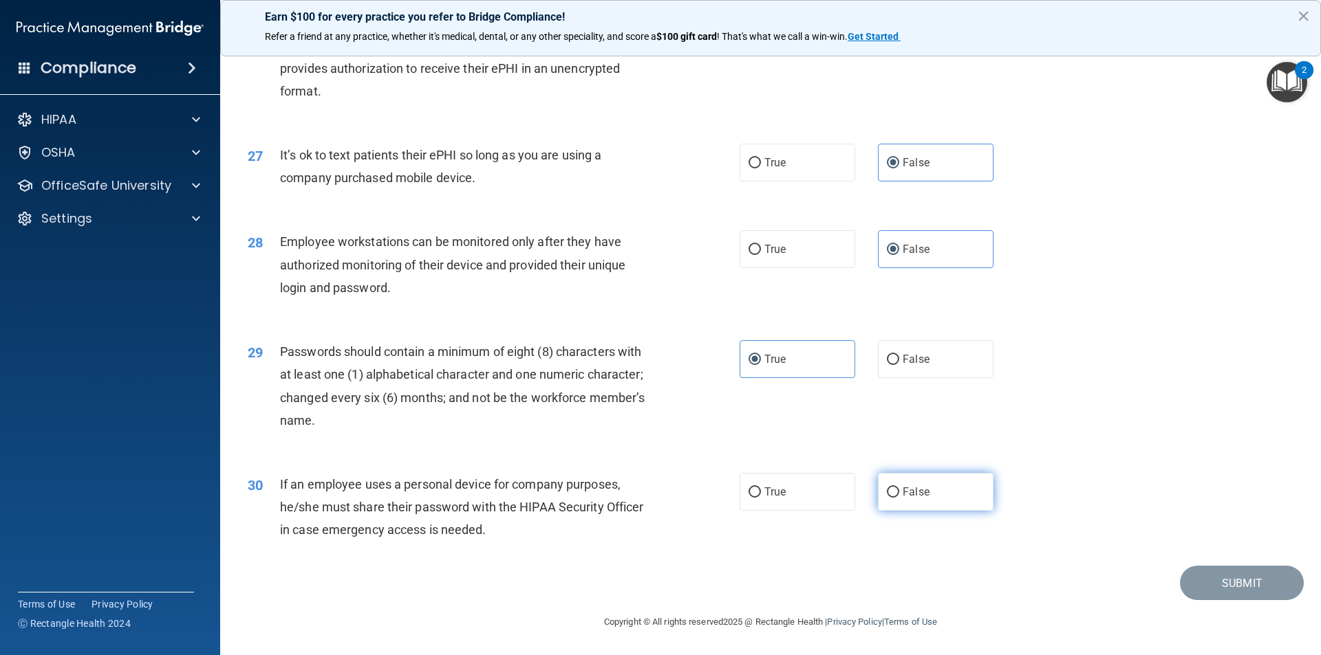
click at [914, 504] on label "False" at bounding box center [936, 492] width 116 height 38
click at [899, 498] on input "False" at bounding box center [893, 493] width 12 height 10
radio input "true"
click at [979, 531] on button "Submit" at bounding box center [1242, 583] width 124 height 35
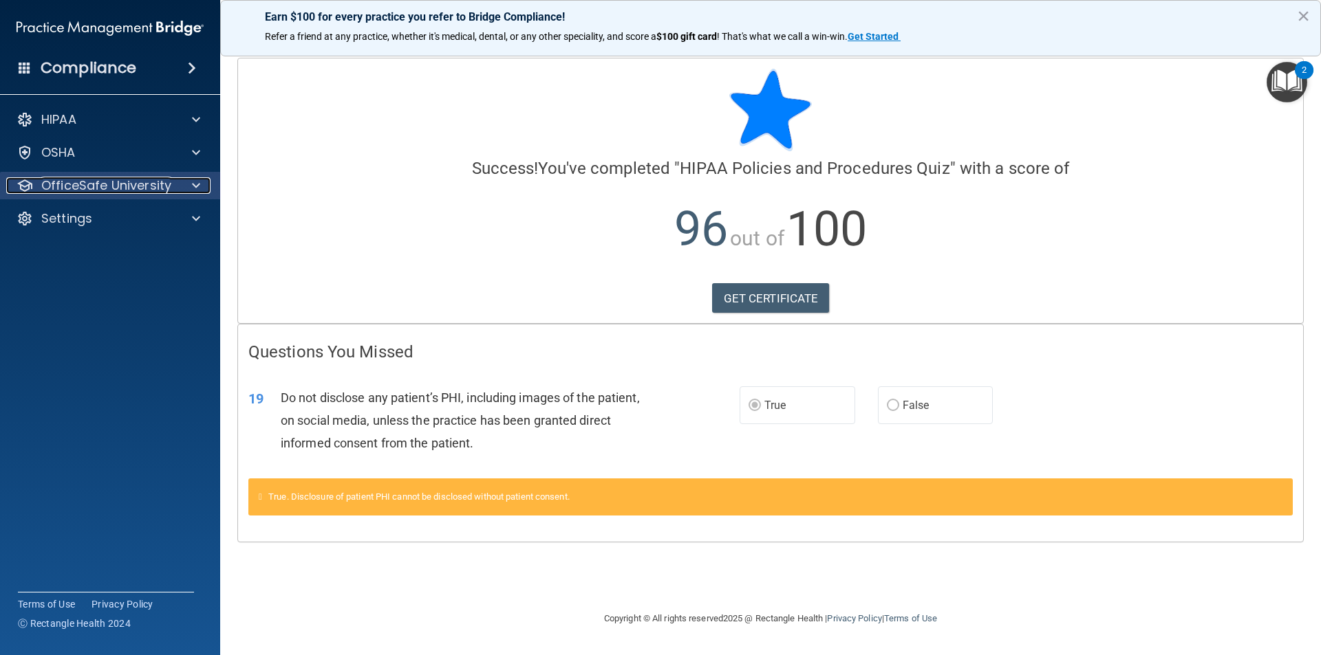
click at [128, 191] on p "OfficeSafe University" at bounding box center [106, 185] width 130 height 17
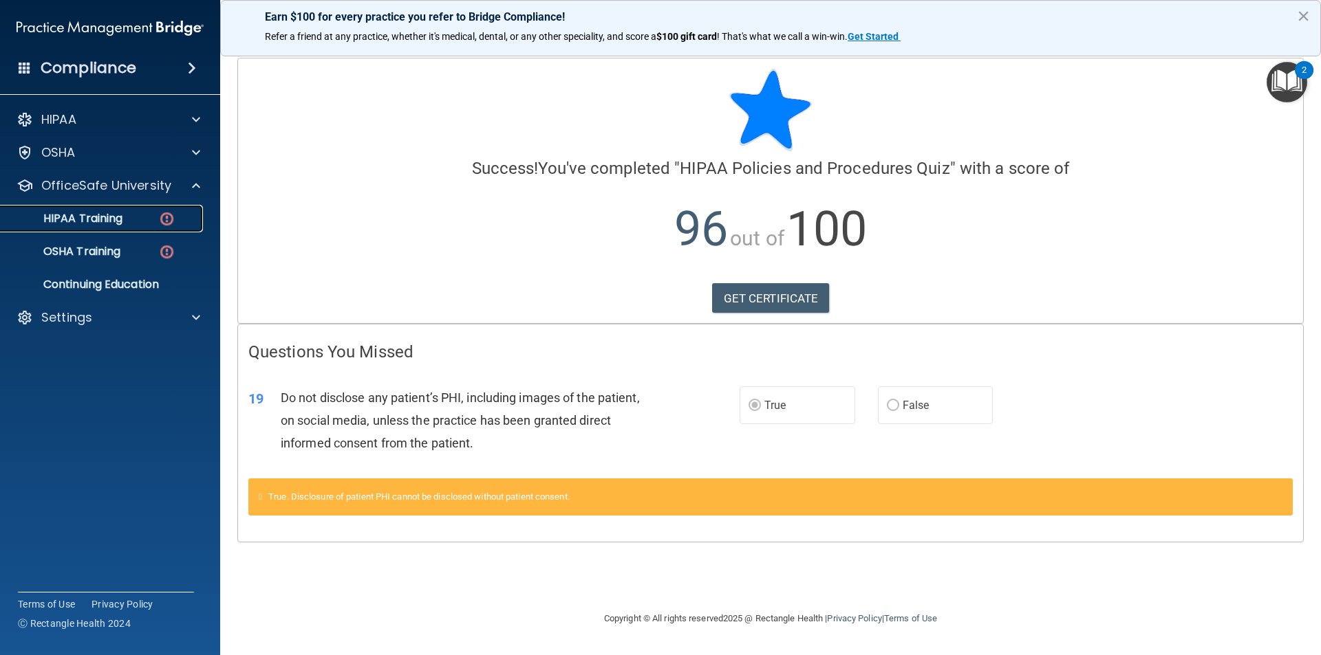
click at [133, 221] on div "HIPAA Training" at bounding box center [103, 219] width 188 height 14
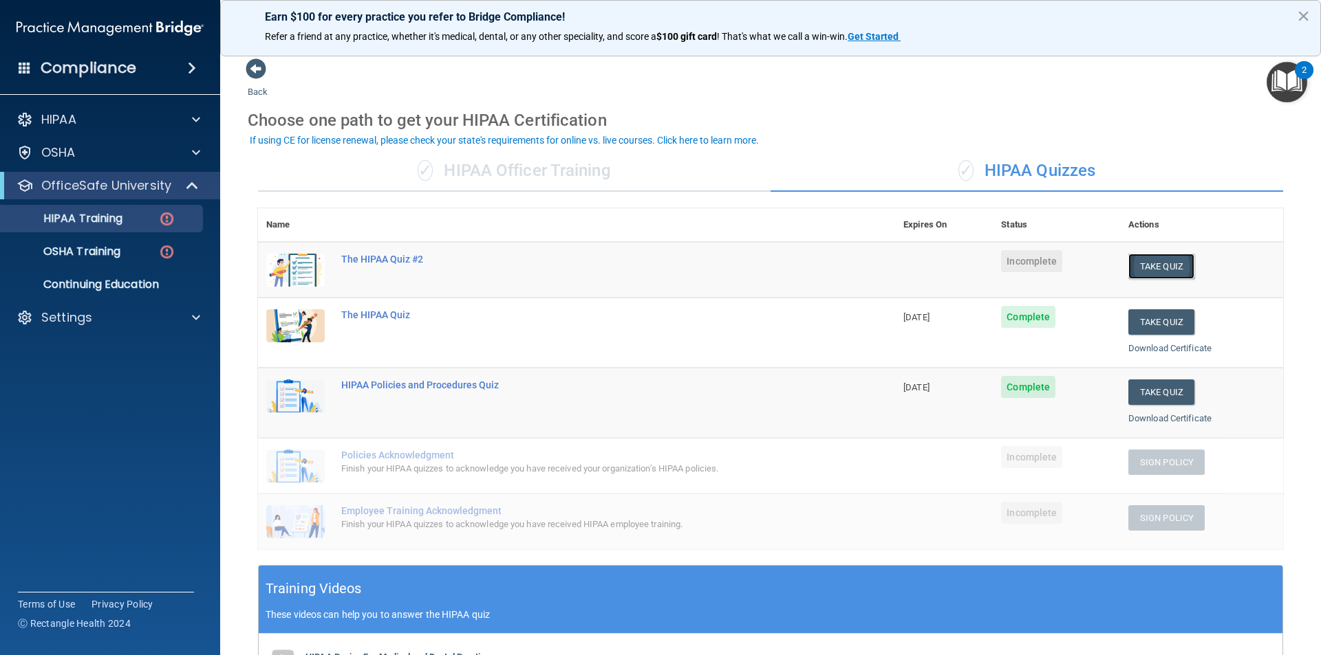
click at [979, 270] on button "Take Quiz" at bounding box center [1161, 266] width 66 height 25
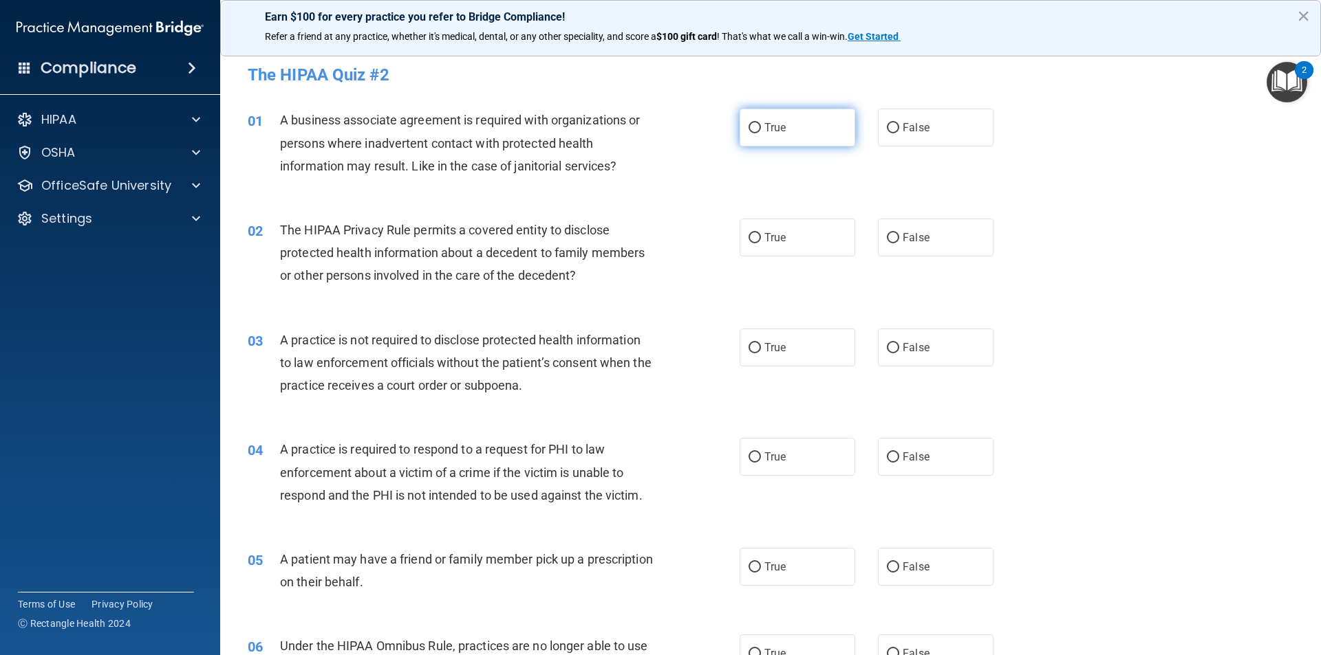
click at [770, 127] on span "True" at bounding box center [774, 127] width 21 height 13
click at [761, 127] on input "True" at bounding box center [754, 128] width 12 height 10
radio input "true"
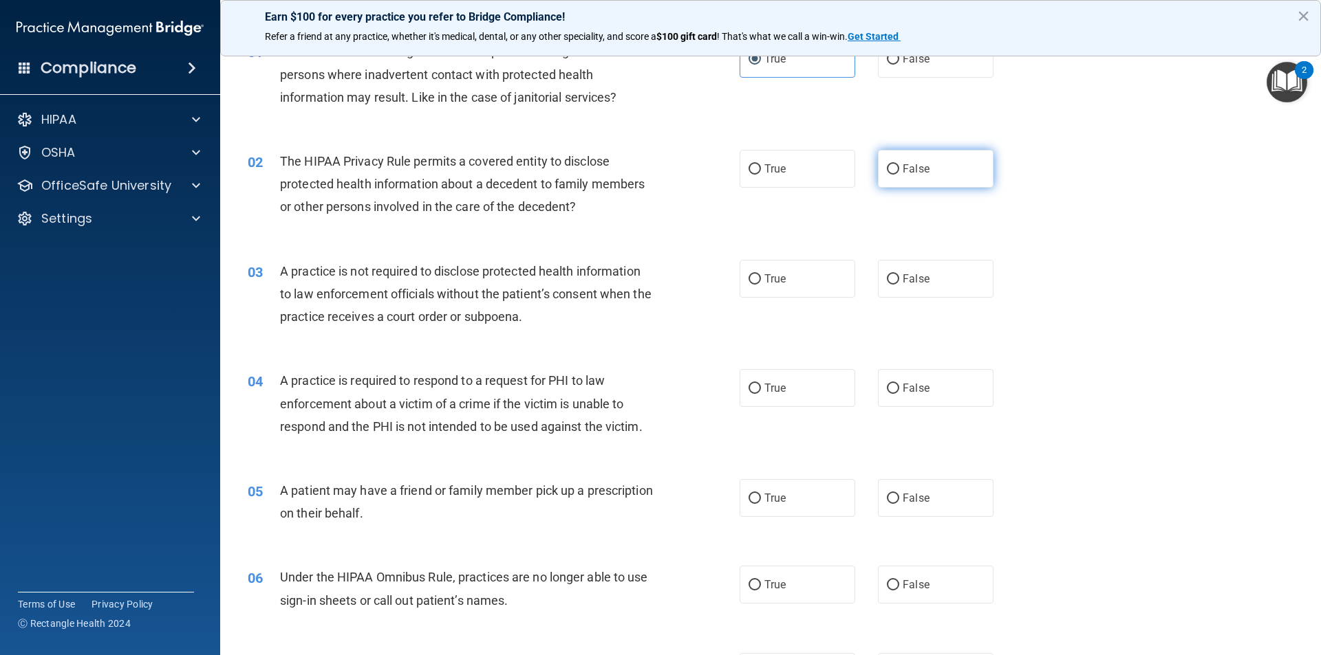
click at [905, 177] on label "False" at bounding box center [936, 169] width 116 height 38
click at [899, 175] on input "False" at bounding box center [893, 169] width 12 height 10
radio input "true"
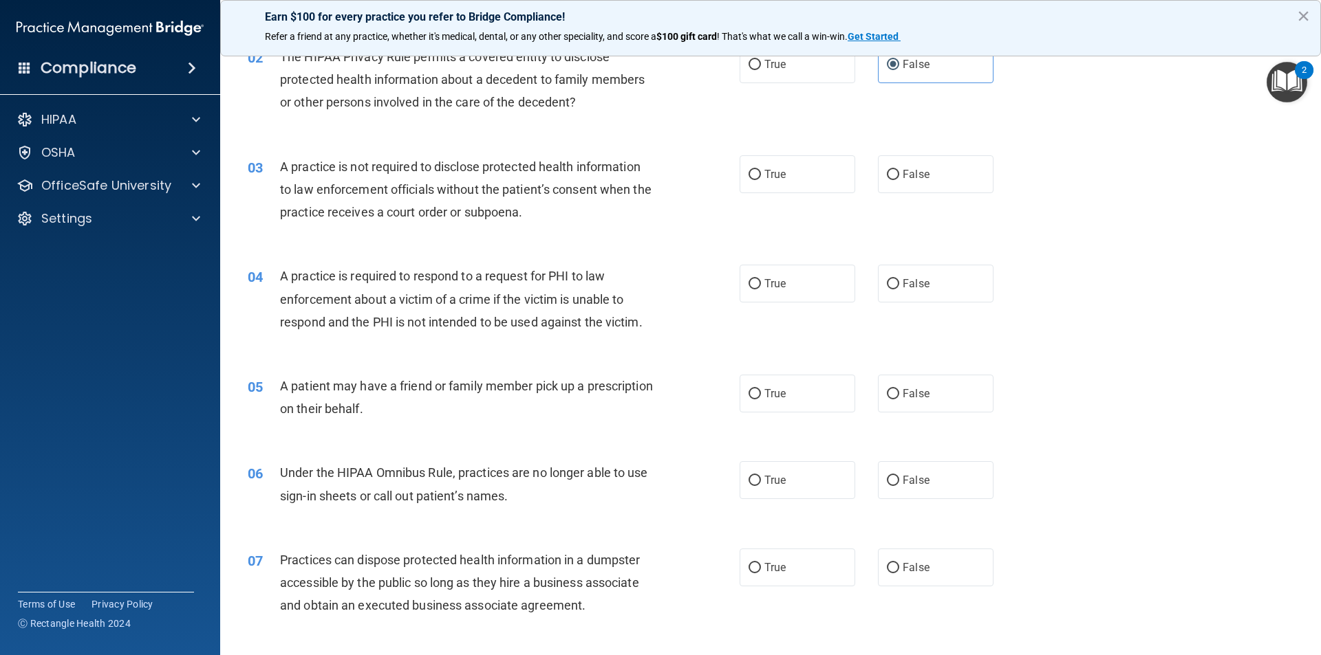
scroll to position [206, 0]
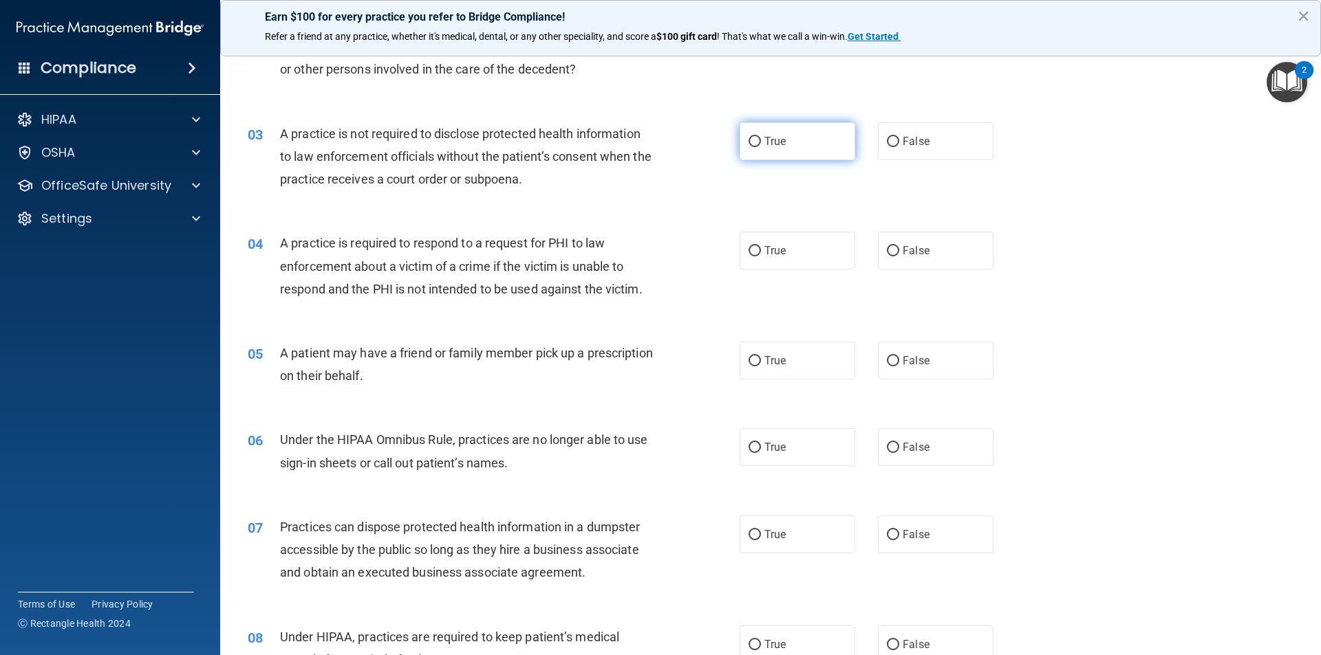
click at [778, 147] on span "True" at bounding box center [774, 141] width 21 height 13
click at [761, 147] on input "True" at bounding box center [754, 142] width 12 height 10
radio input "true"
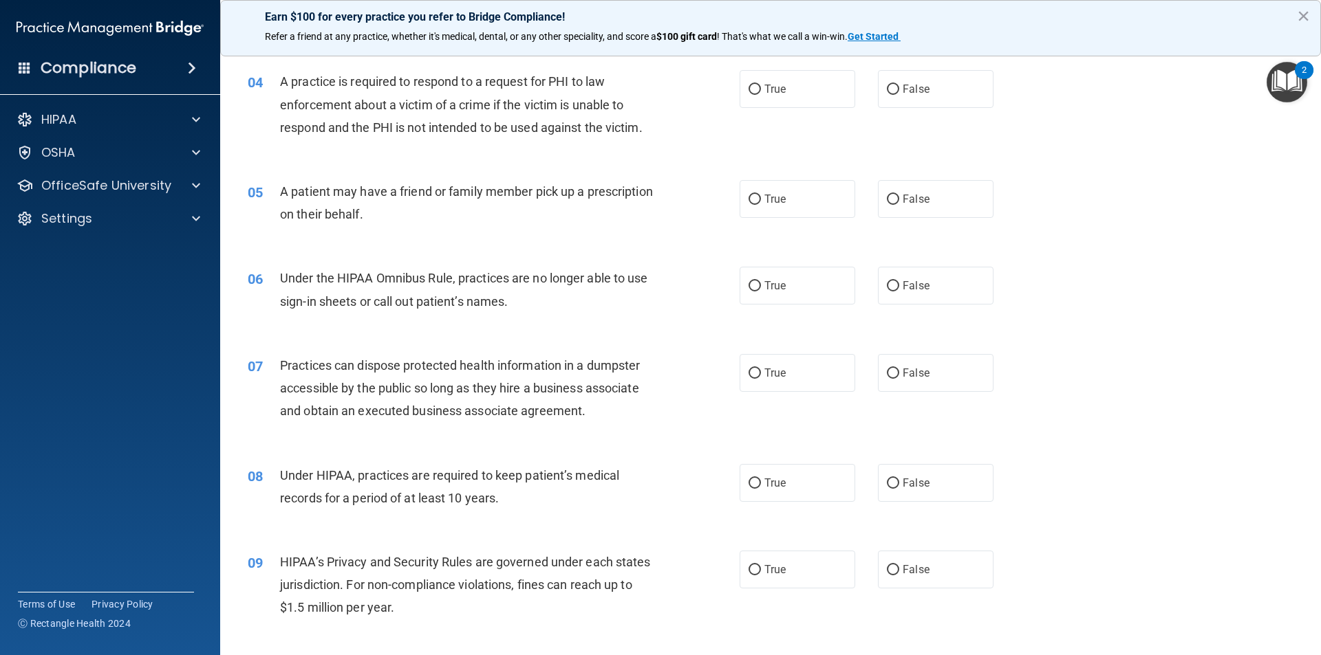
scroll to position [344, 0]
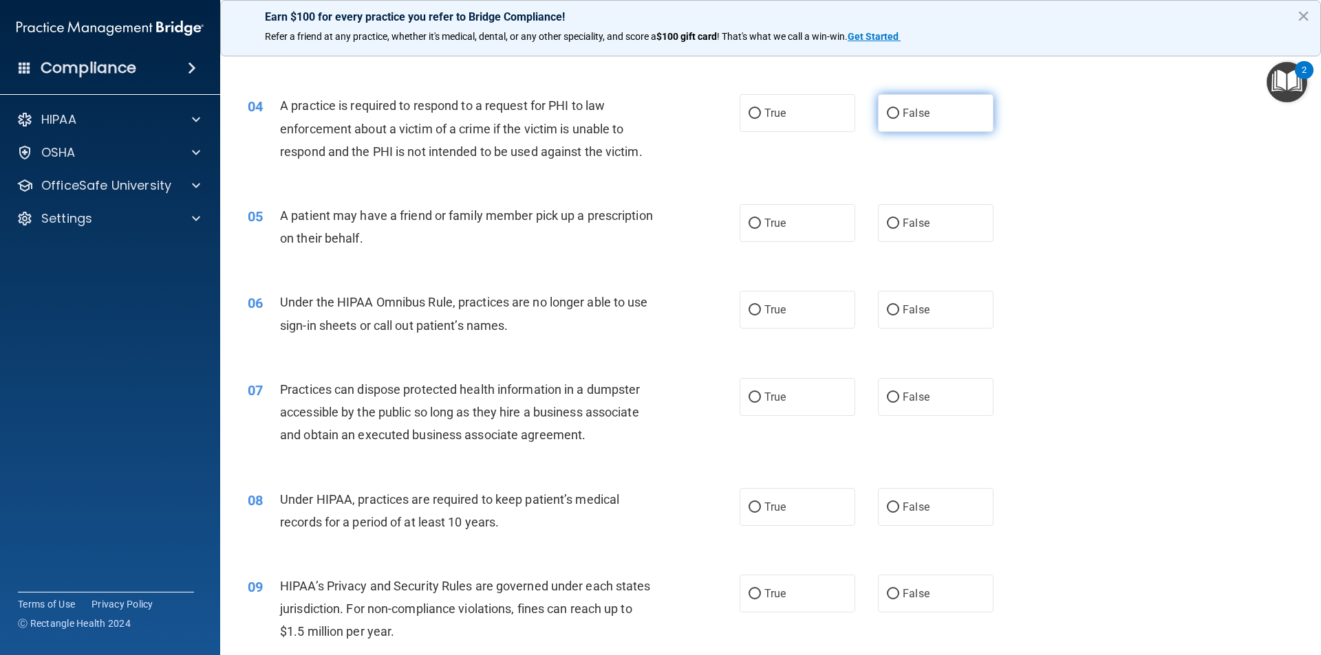
click at [923, 116] on label "False" at bounding box center [936, 113] width 116 height 38
click at [899, 116] on input "False" at bounding box center [893, 114] width 12 height 10
radio input "true"
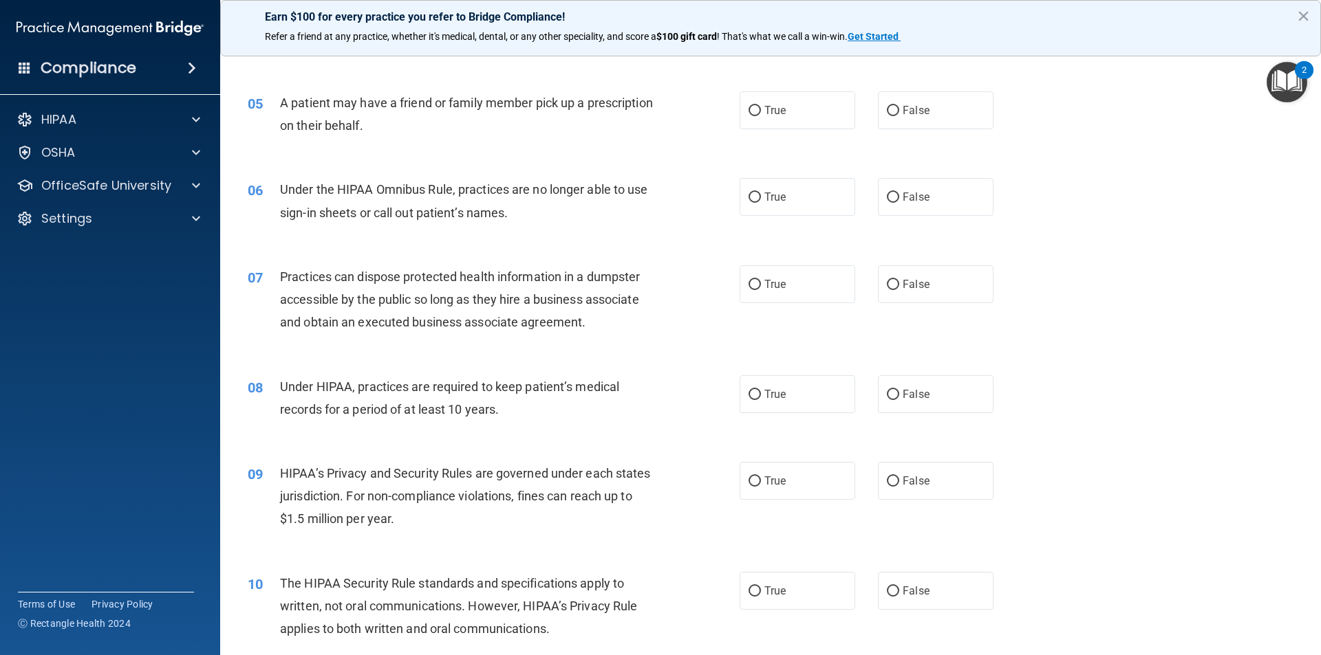
scroll to position [481, 0]
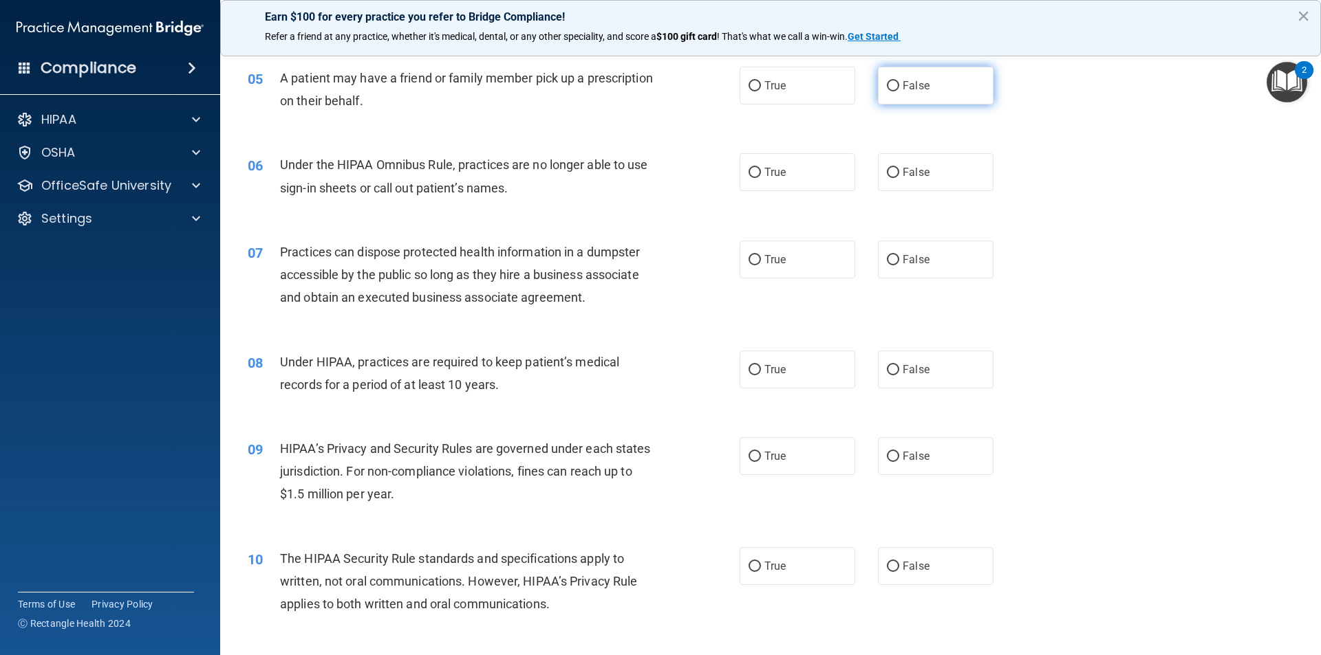
click at [902, 91] on span "False" at bounding box center [915, 85] width 27 height 13
click at [899, 91] on input "False" at bounding box center [893, 86] width 12 height 10
radio input "true"
click at [807, 175] on label "True" at bounding box center [797, 172] width 116 height 38
click at [761, 175] on input "True" at bounding box center [754, 173] width 12 height 10
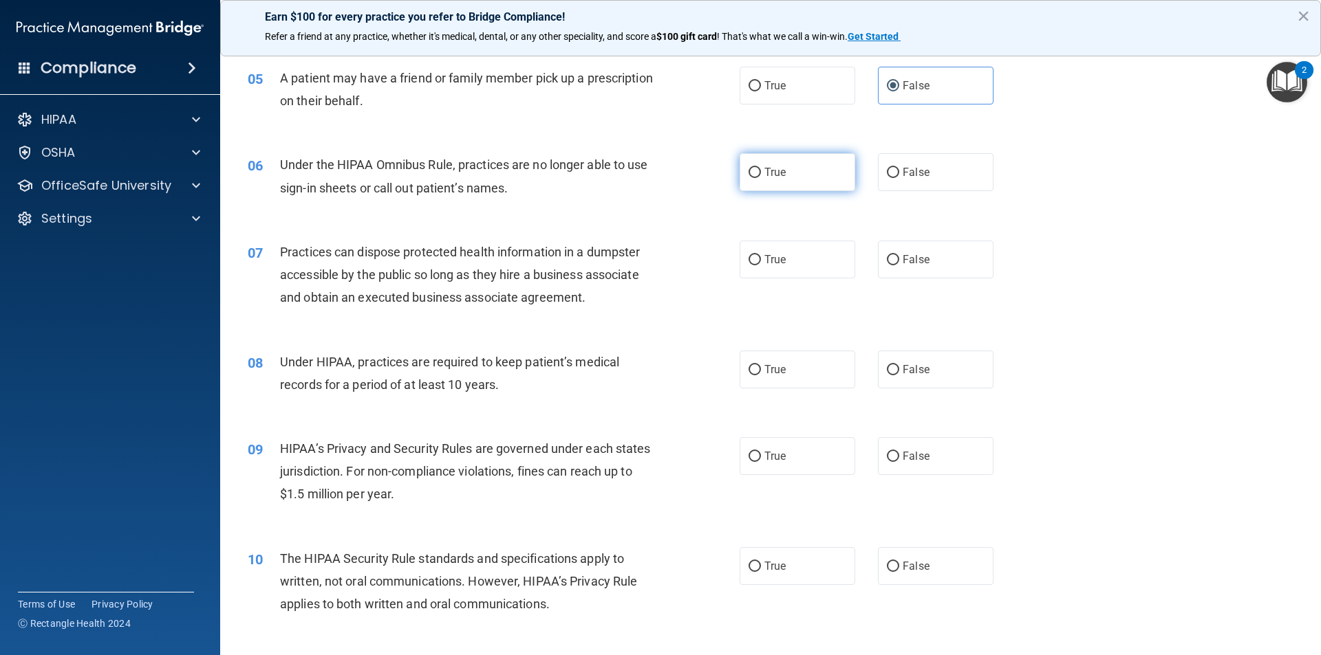
radio input "true"
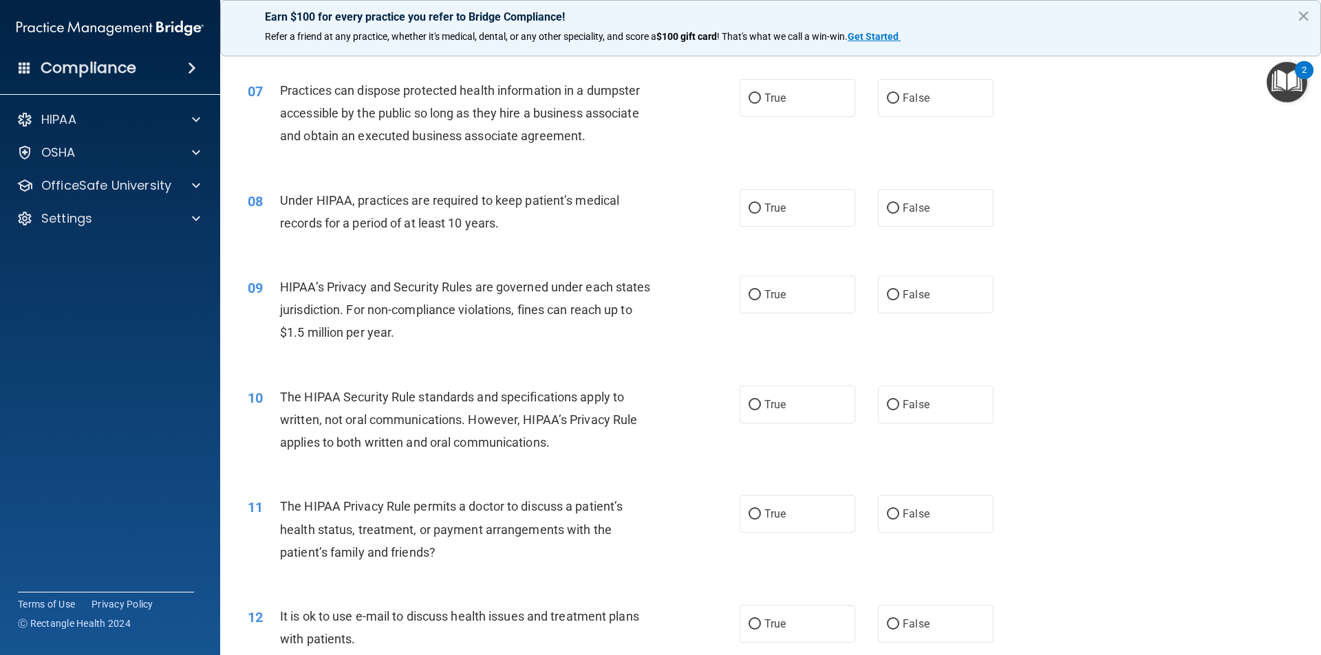
scroll to position [619, 0]
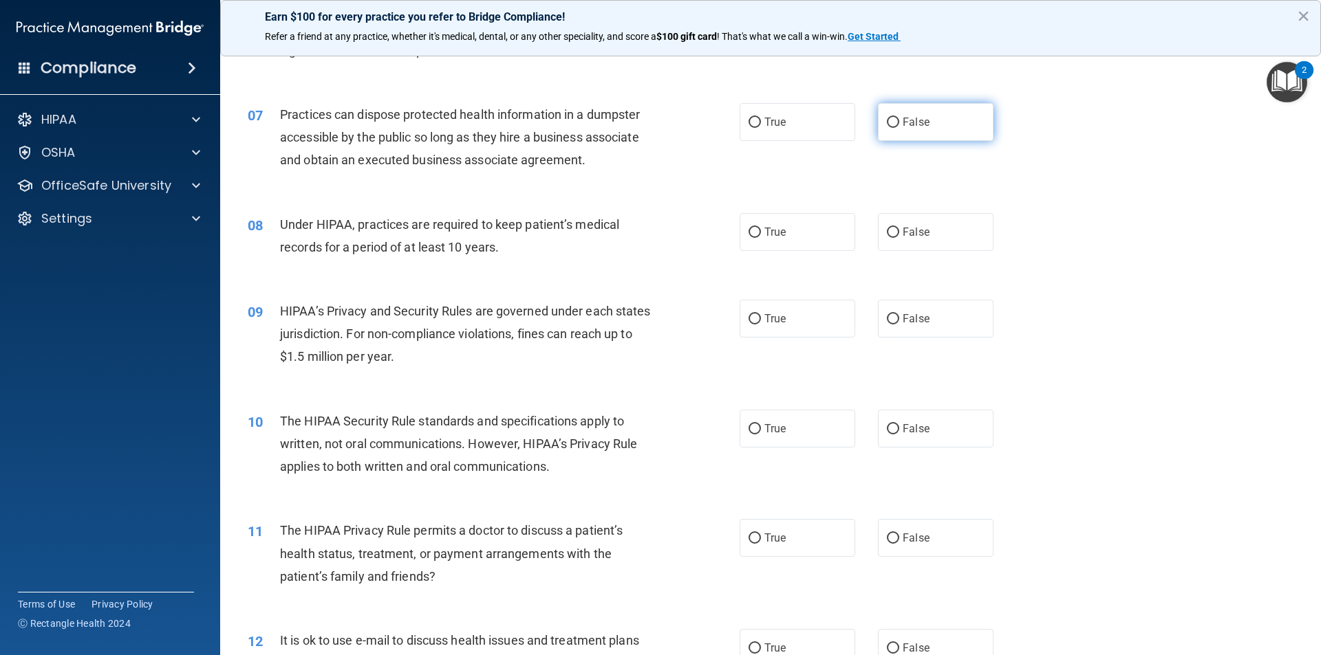
click at [899, 114] on label "False" at bounding box center [936, 122] width 116 height 38
click at [899, 118] on input "False" at bounding box center [893, 123] width 12 height 10
radio input "true"
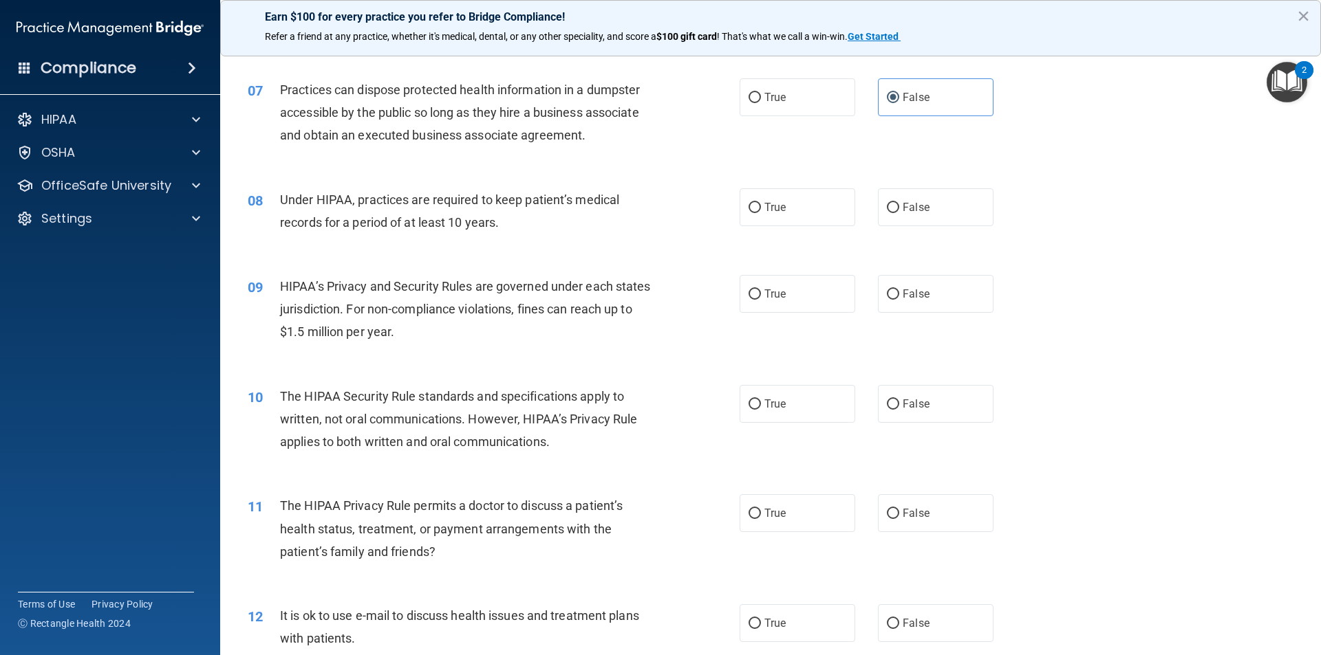
scroll to position [688, 0]
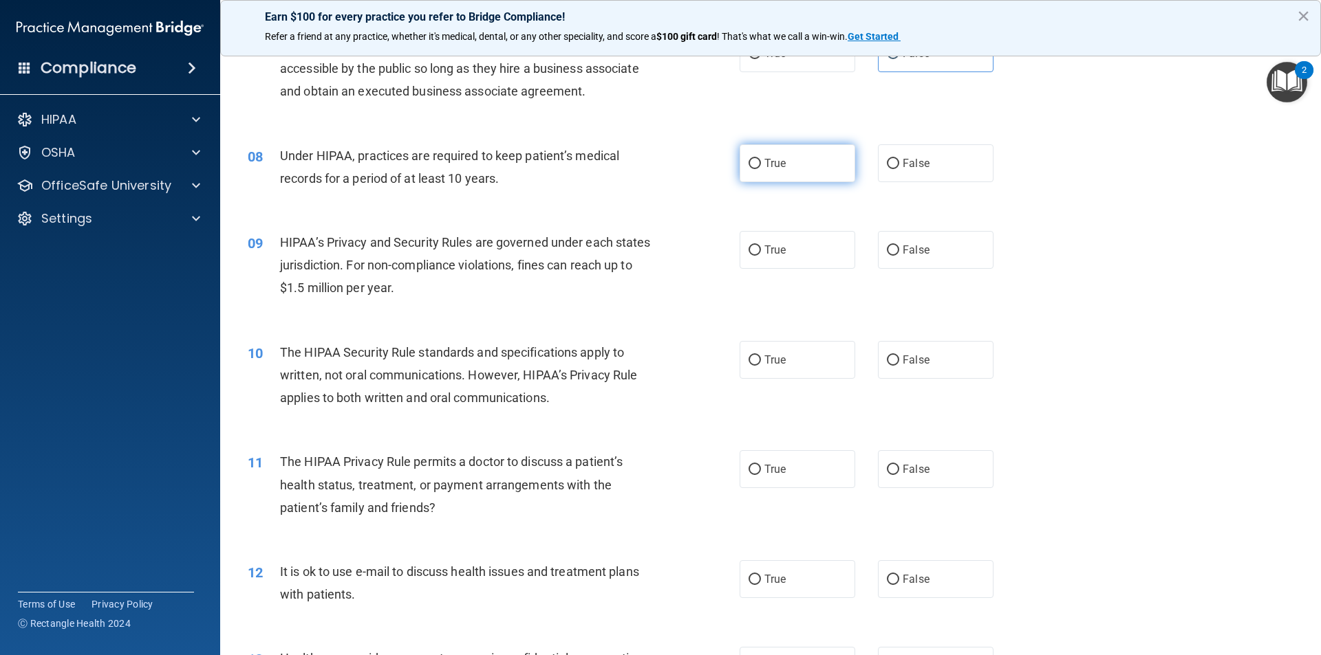
click at [810, 180] on label "True" at bounding box center [797, 163] width 116 height 38
click at [761, 169] on input "True" at bounding box center [754, 164] width 12 height 10
radio input "true"
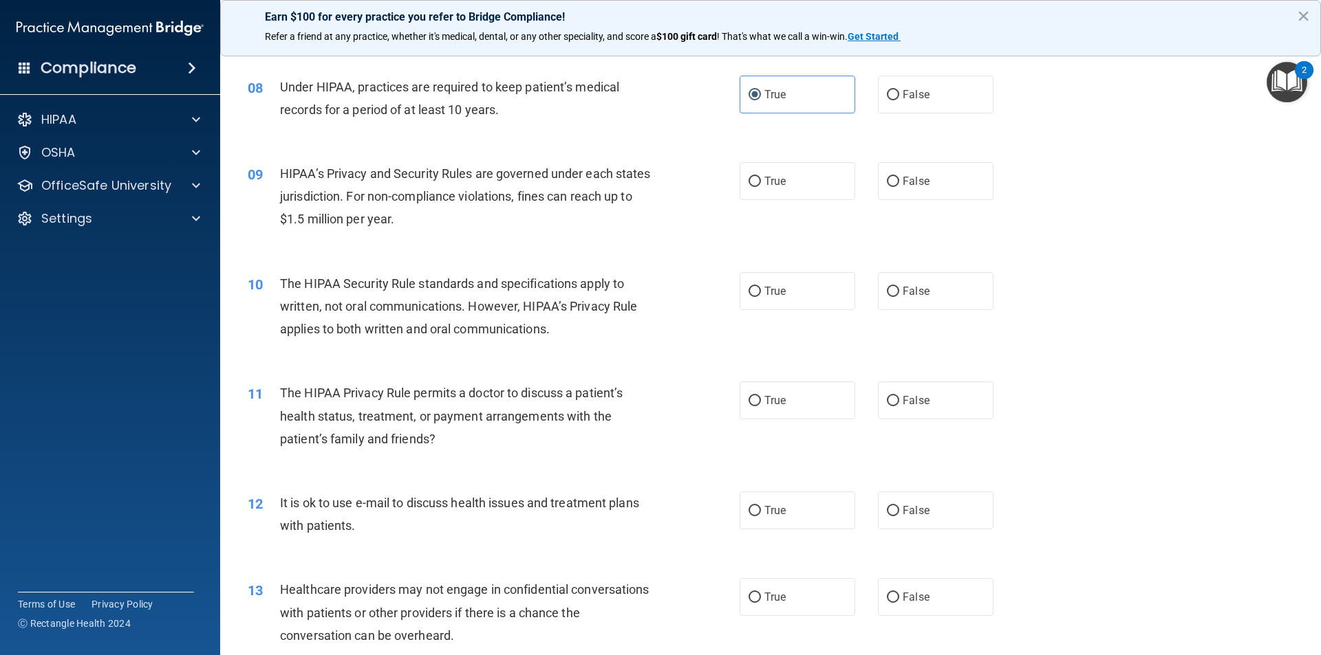
scroll to position [825, 0]
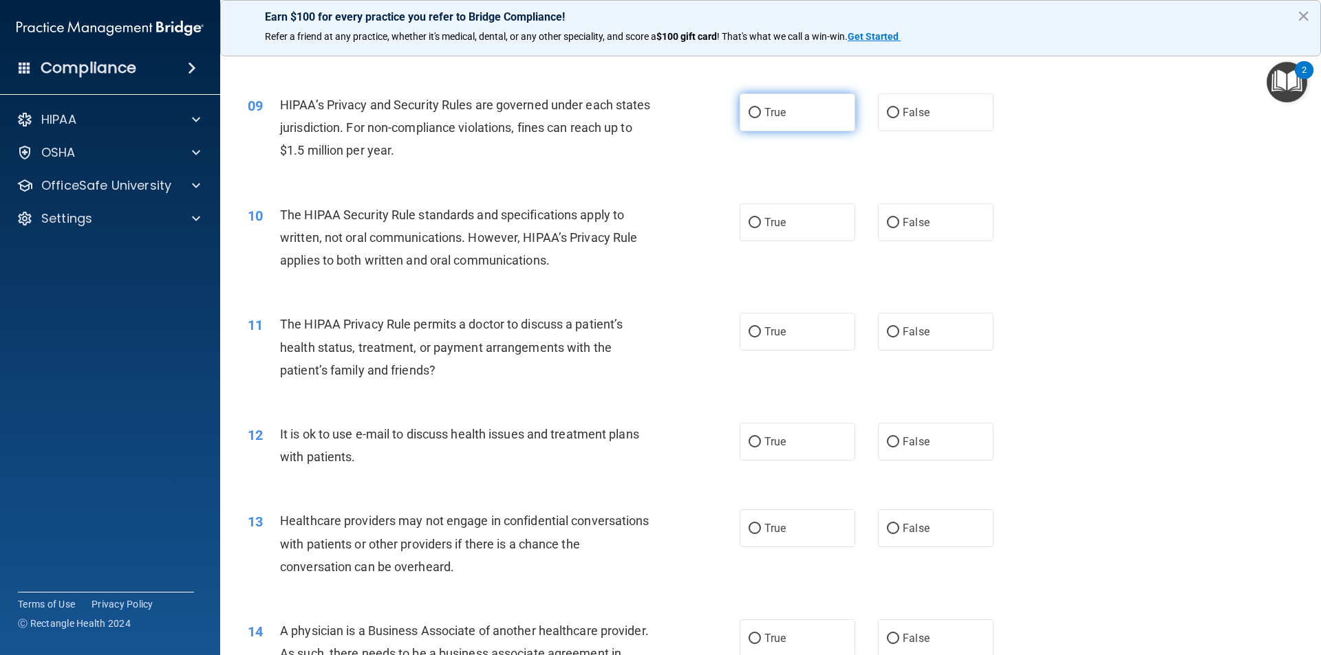
click at [774, 115] on span "True" at bounding box center [774, 112] width 21 height 13
click at [761, 115] on input "True" at bounding box center [754, 113] width 12 height 10
radio input "true"
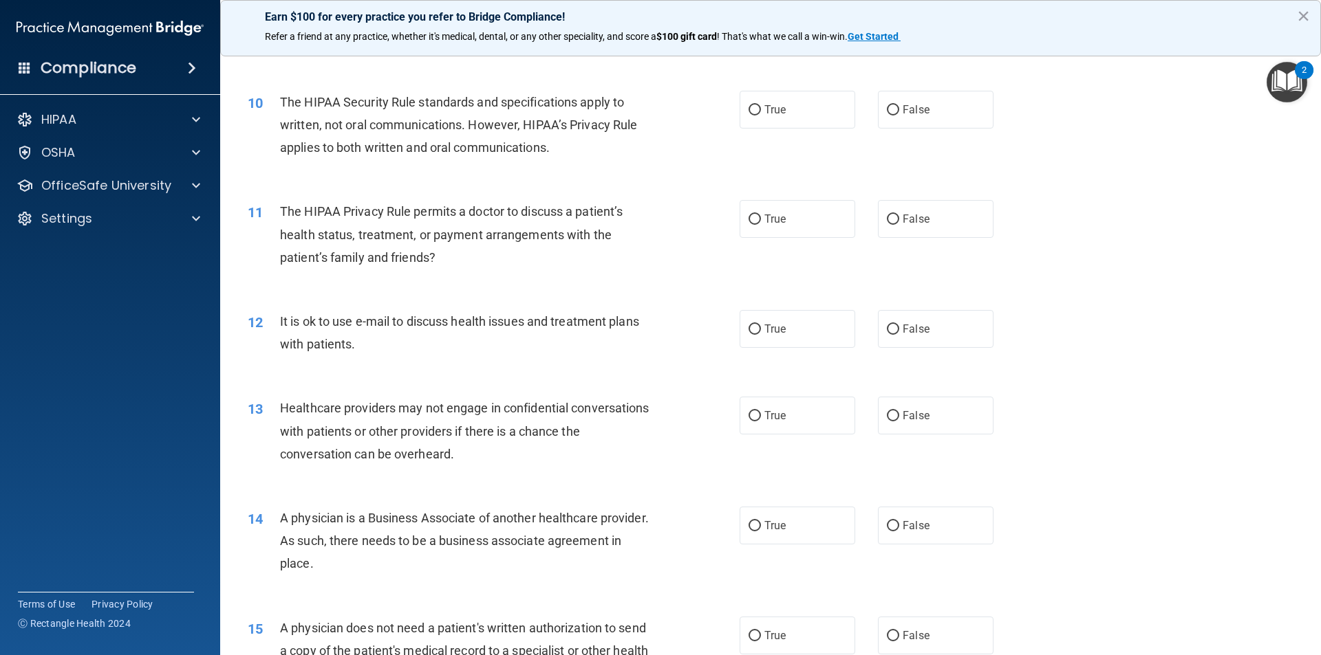
scroll to position [963, 0]
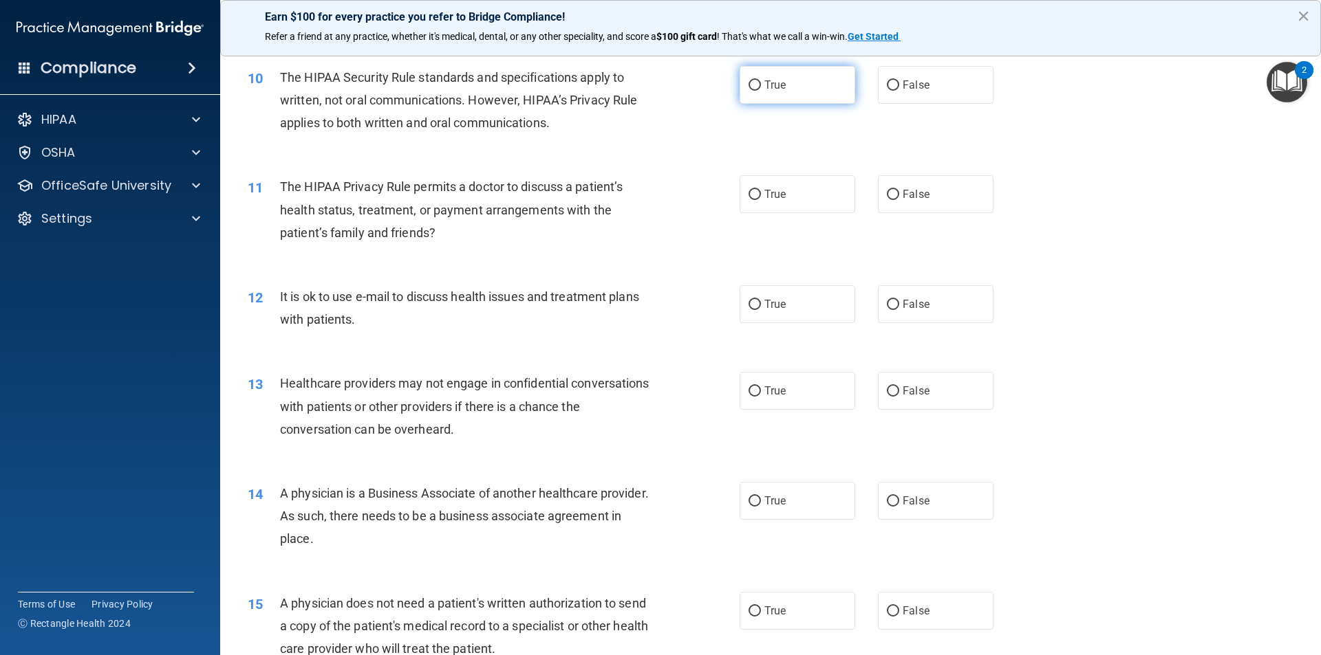
click at [764, 89] on span "True" at bounding box center [774, 84] width 21 height 13
click at [761, 89] on input "True" at bounding box center [754, 85] width 12 height 10
radio input "true"
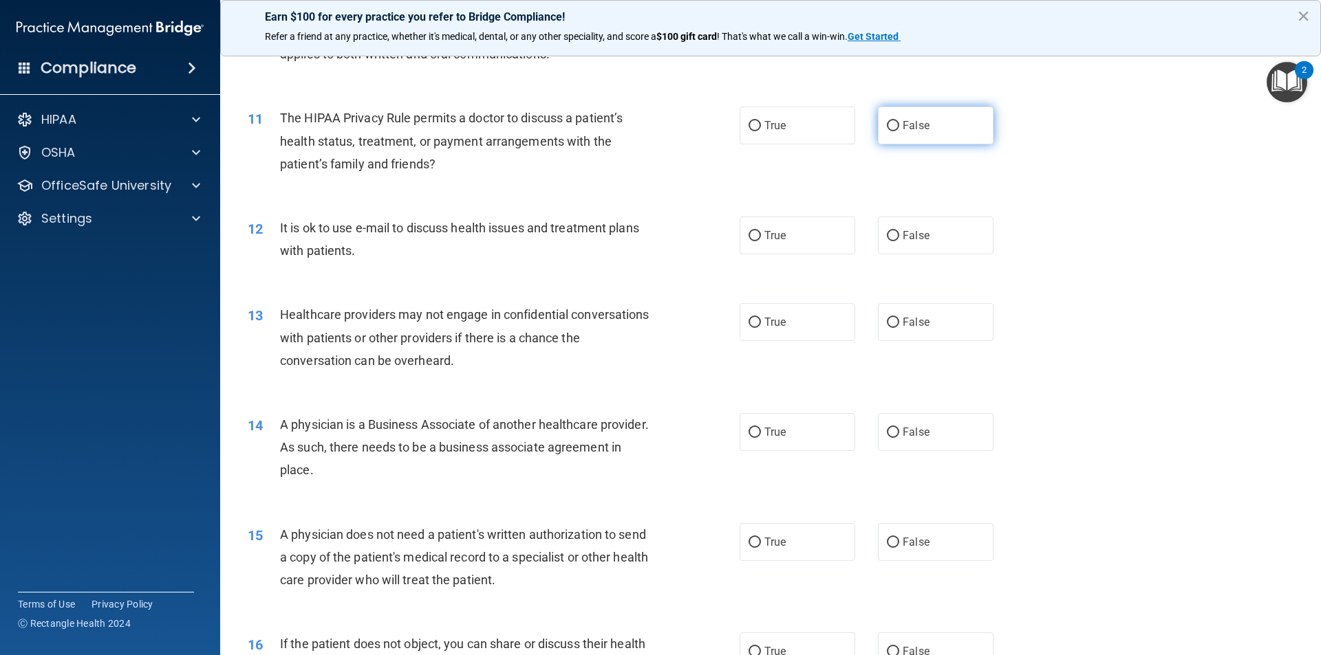
click at [893, 129] on label "False" at bounding box center [936, 126] width 116 height 38
click at [893, 129] on input "False" at bounding box center [893, 126] width 12 height 10
radio input "true"
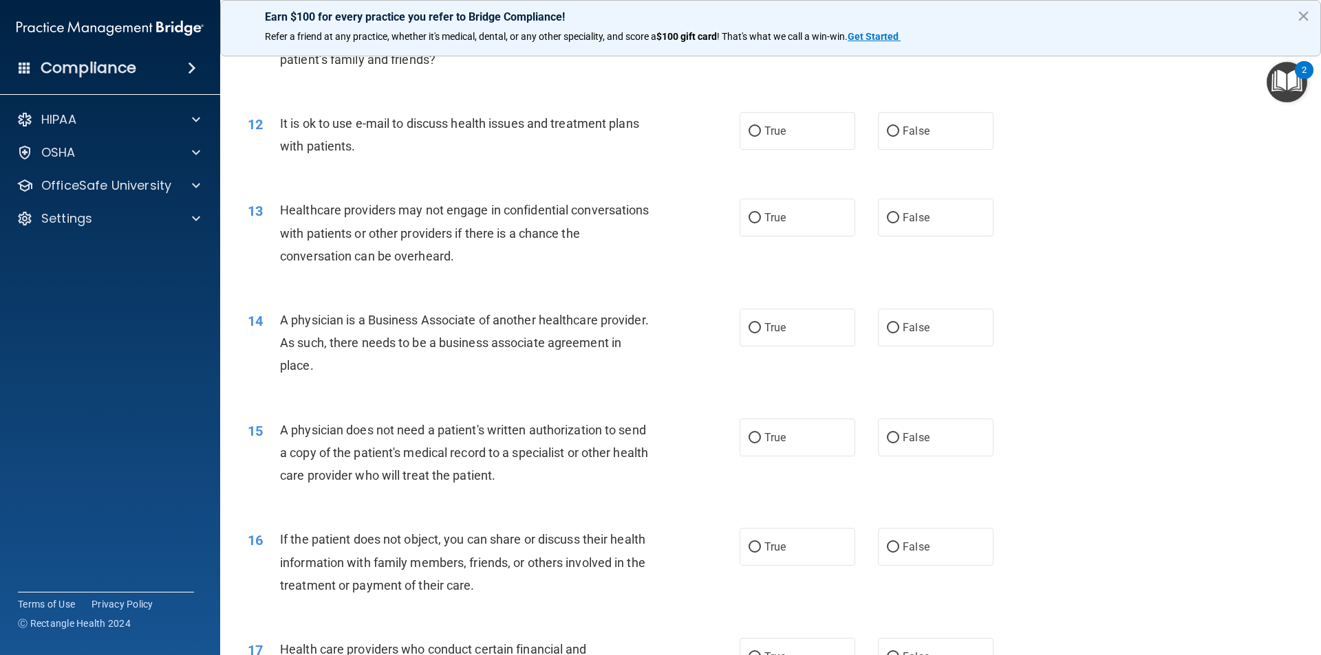
scroll to position [1169, 0]
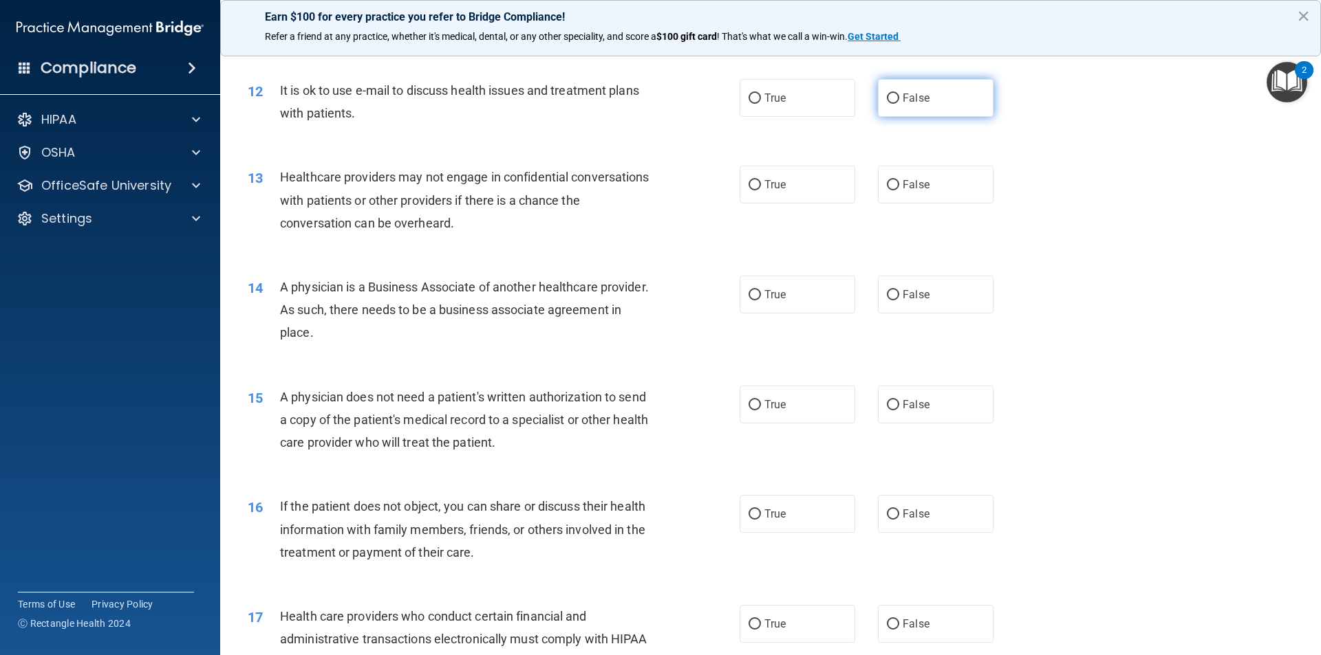
click at [902, 100] on span "False" at bounding box center [915, 97] width 27 height 13
click at [898, 100] on input "False" at bounding box center [893, 99] width 12 height 10
radio input "true"
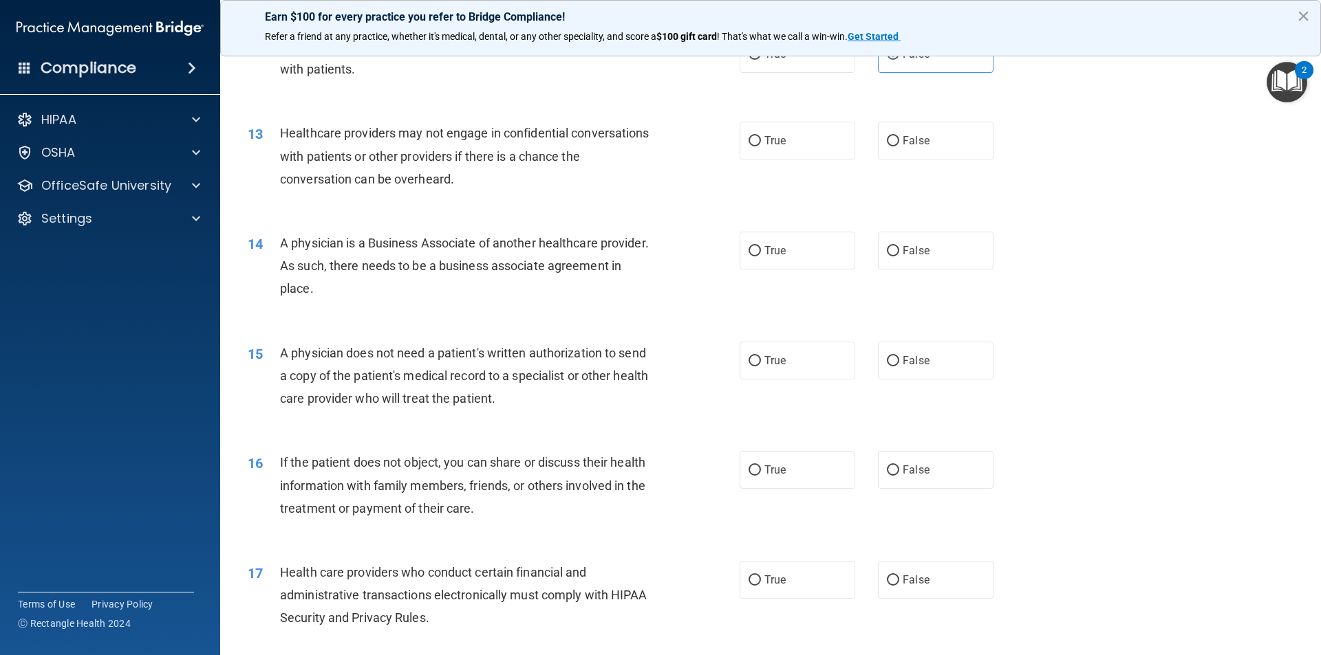
scroll to position [1238, 0]
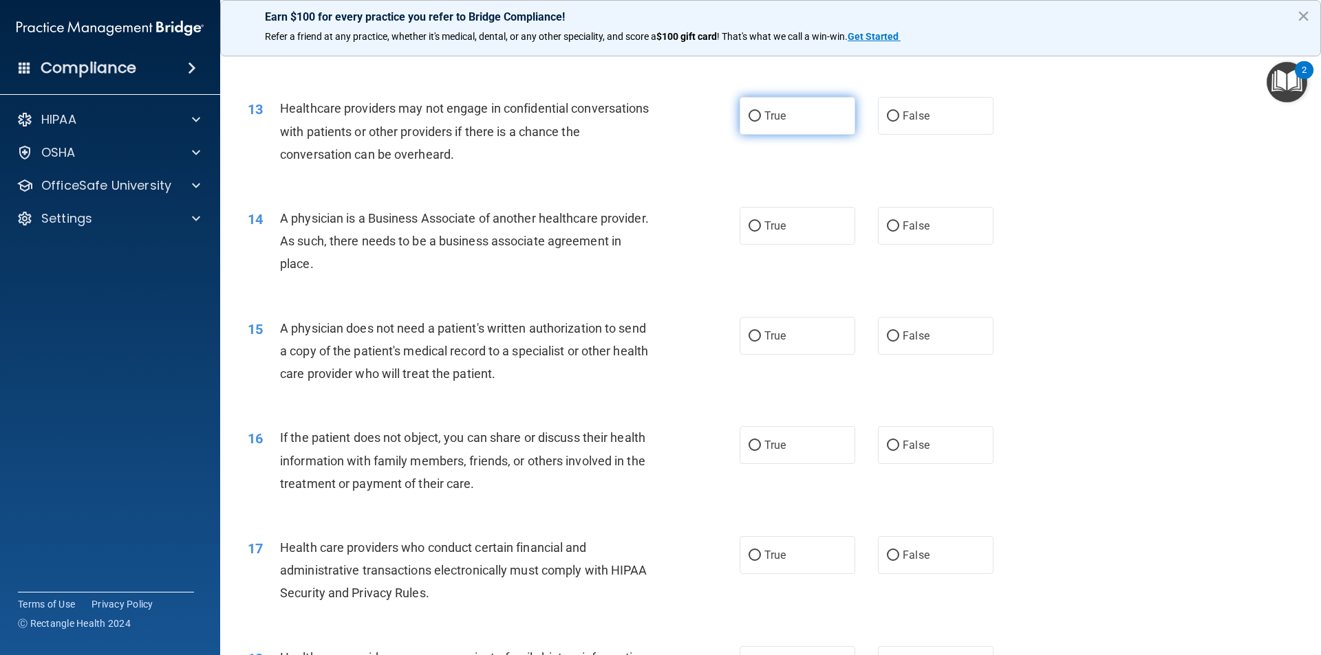
click at [795, 120] on label "True" at bounding box center [797, 116] width 116 height 38
click at [761, 120] on input "True" at bounding box center [754, 116] width 12 height 10
radio input "true"
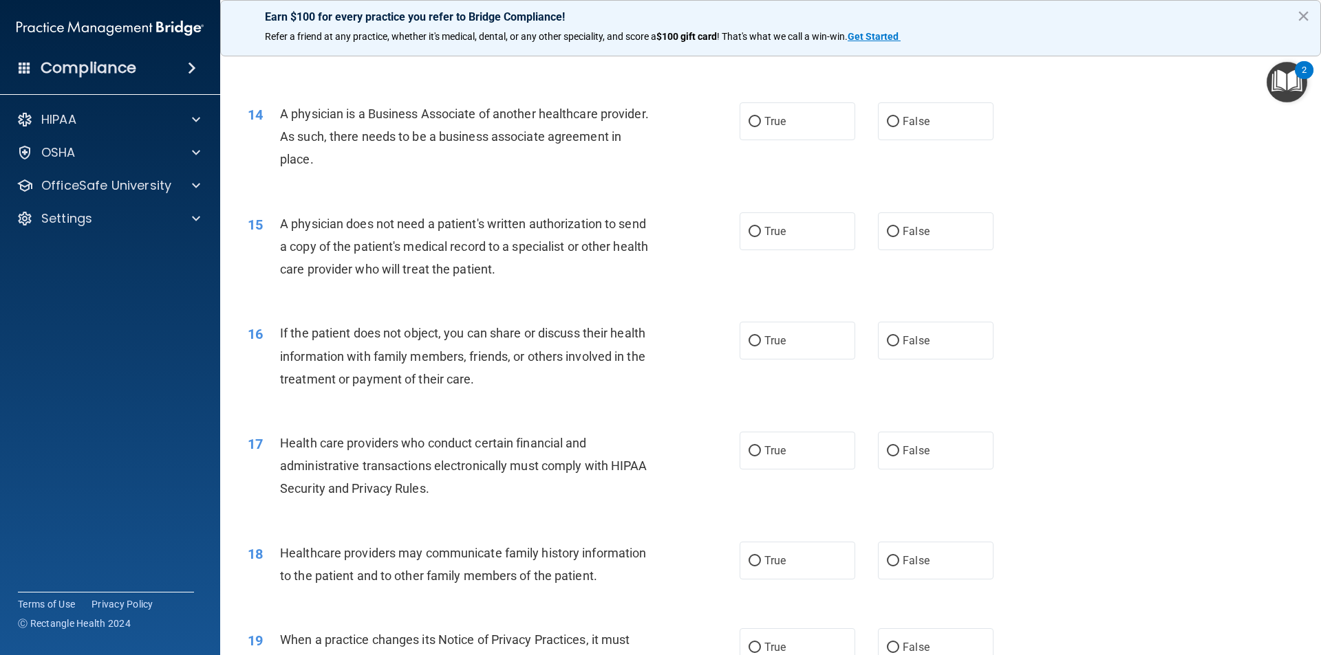
scroll to position [1376, 0]
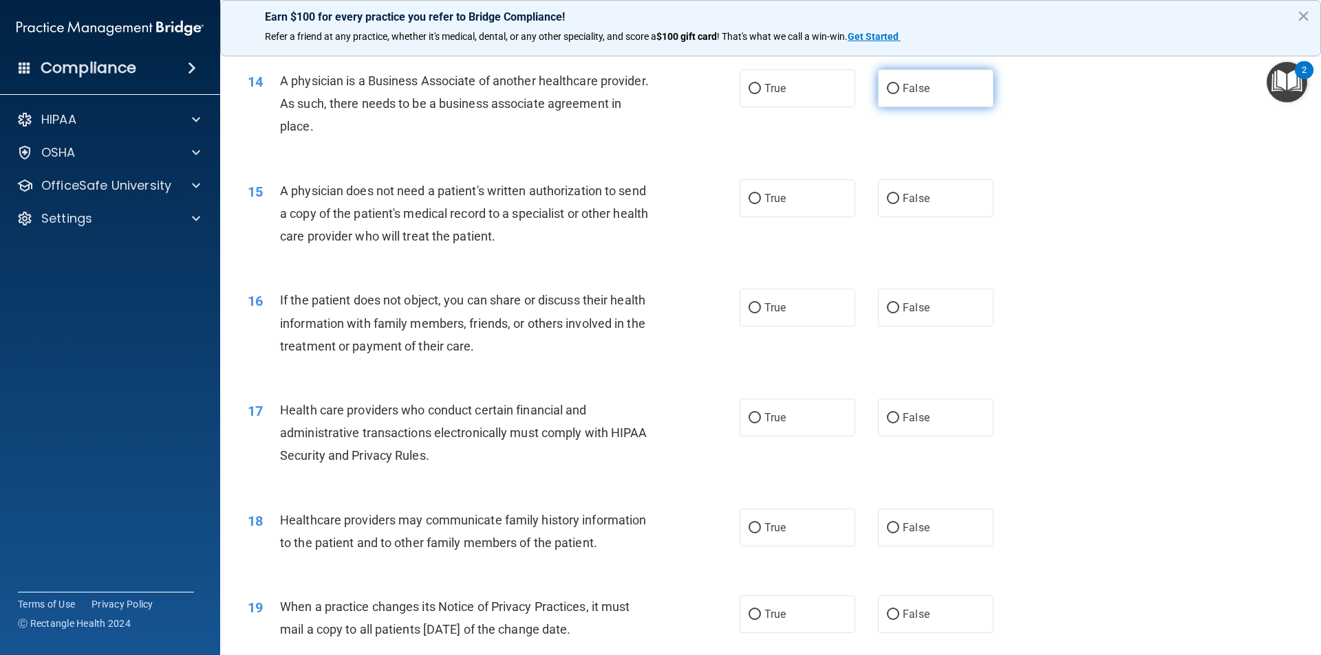
click at [880, 79] on label "False" at bounding box center [936, 88] width 116 height 38
click at [887, 84] on input "False" at bounding box center [893, 89] width 12 height 10
radio input "true"
click at [761, 97] on label "True" at bounding box center [797, 88] width 116 height 38
click at [761, 94] on input "True" at bounding box center [754, 89] width 12 height 10
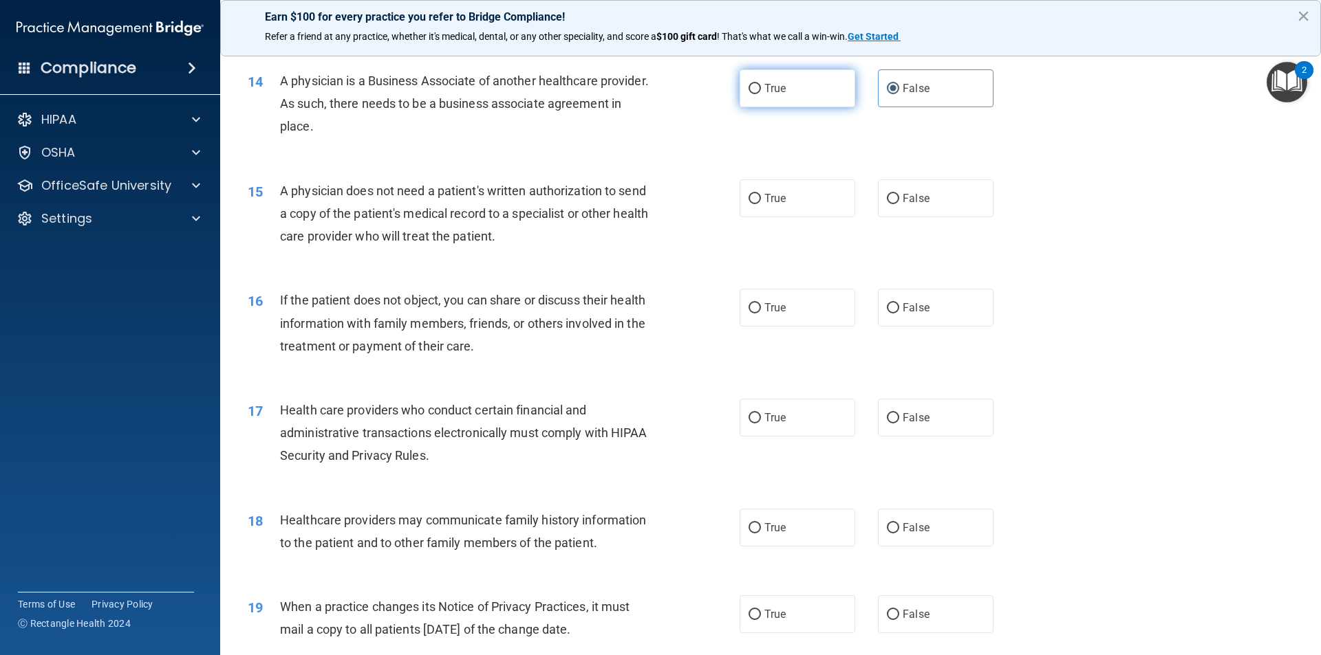
radio input "true"
radio input "false"
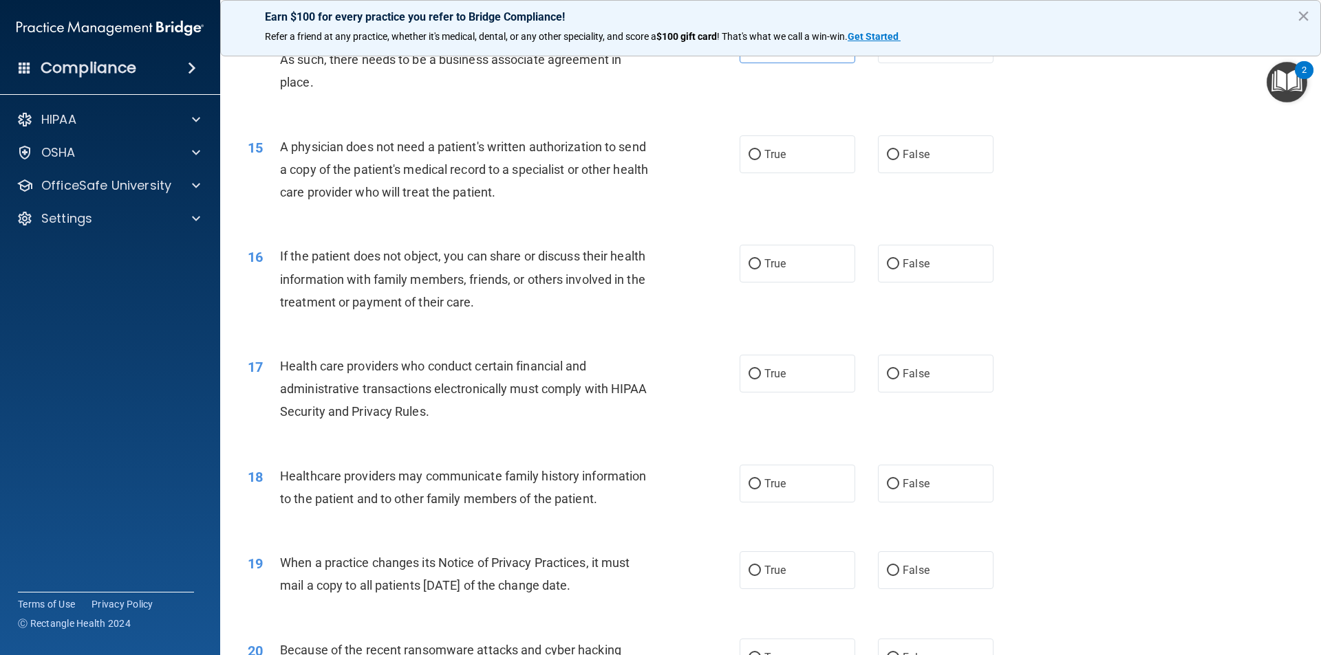
scroll to position [1444, 0]
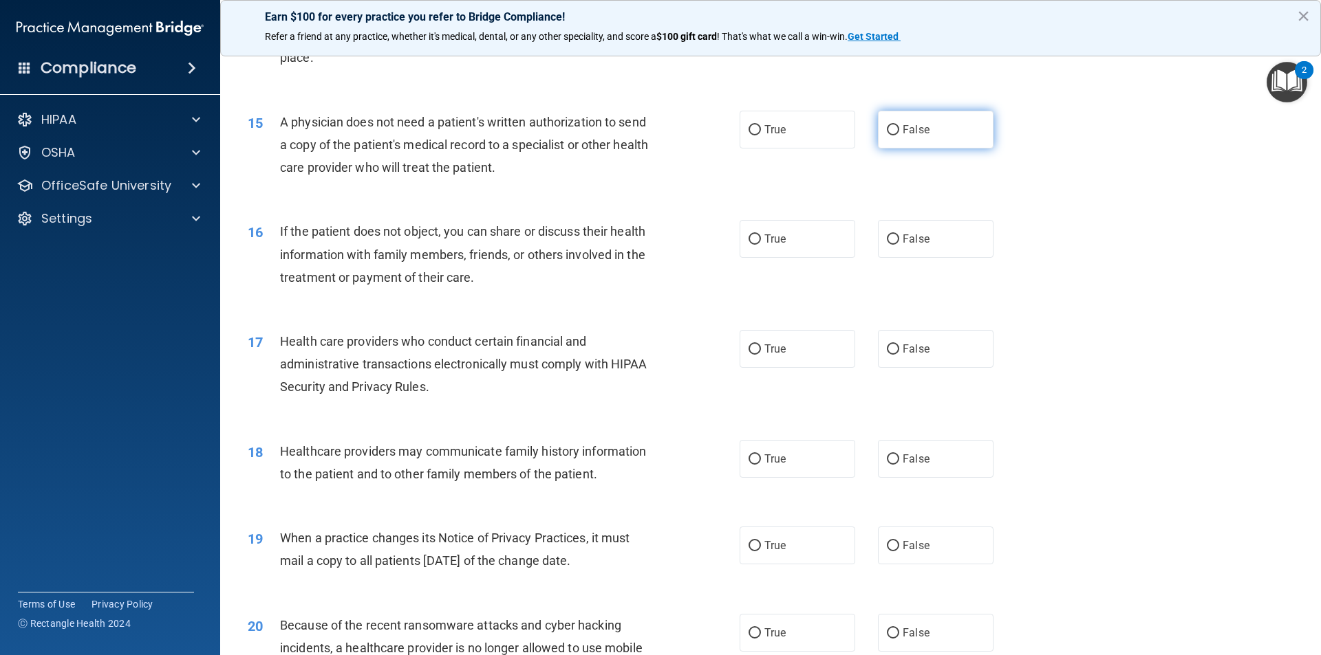
click at [887, 131] on input "False" at bounding box center [893, 130] width 12 height 10
radio input "true"
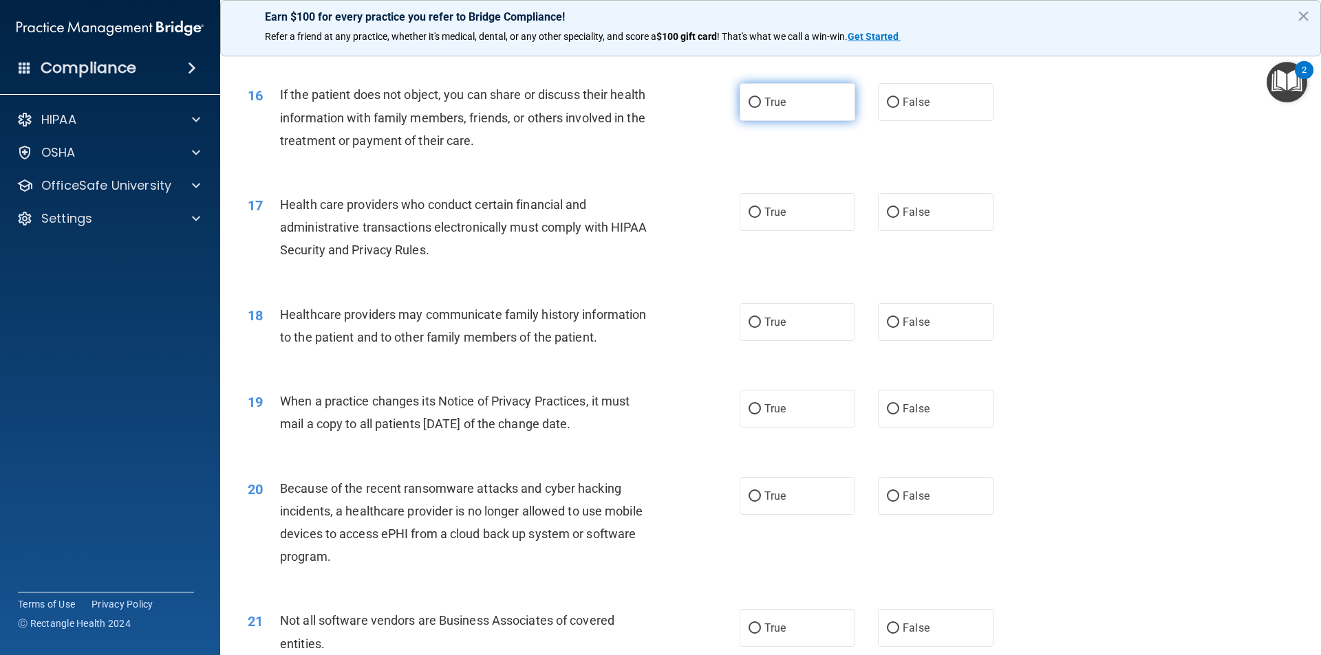
scroll to position [1582, 0]
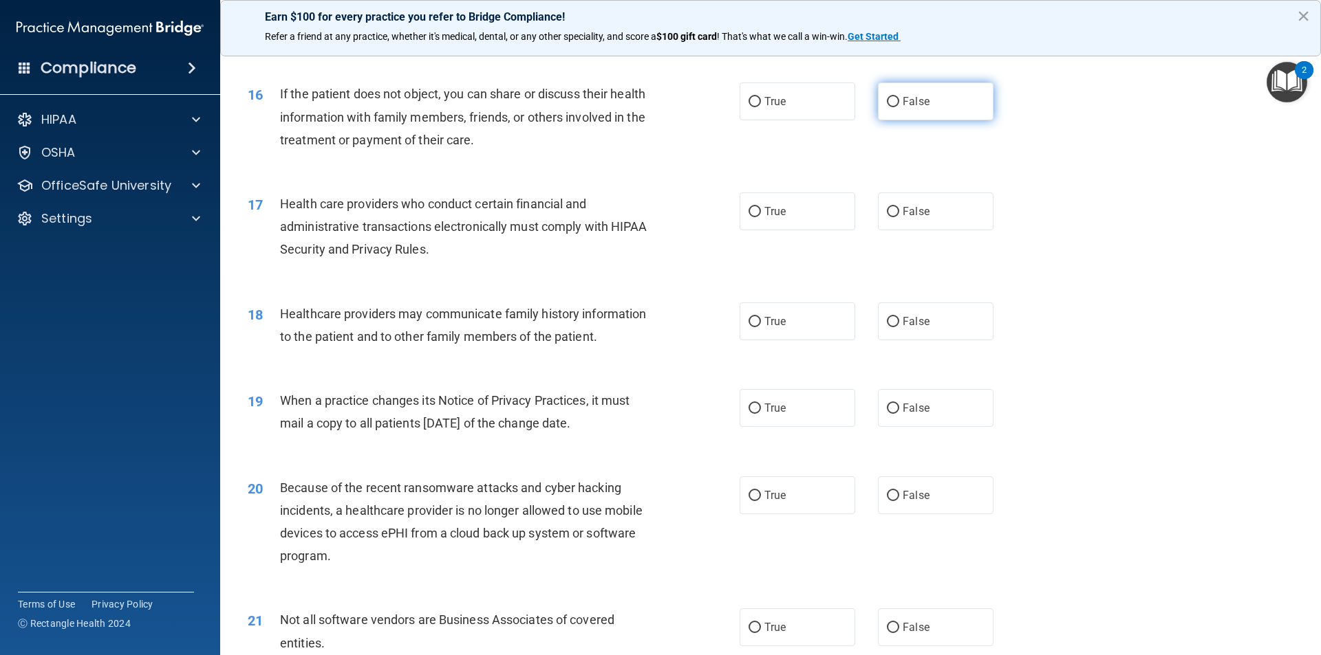
click at [902, 99] on span "False" at bounding box center [915, 101] width 27 height 13
click at [899, 99] on input "False" at bounding box center [893, 102] width 12 height 10
radio input "true"
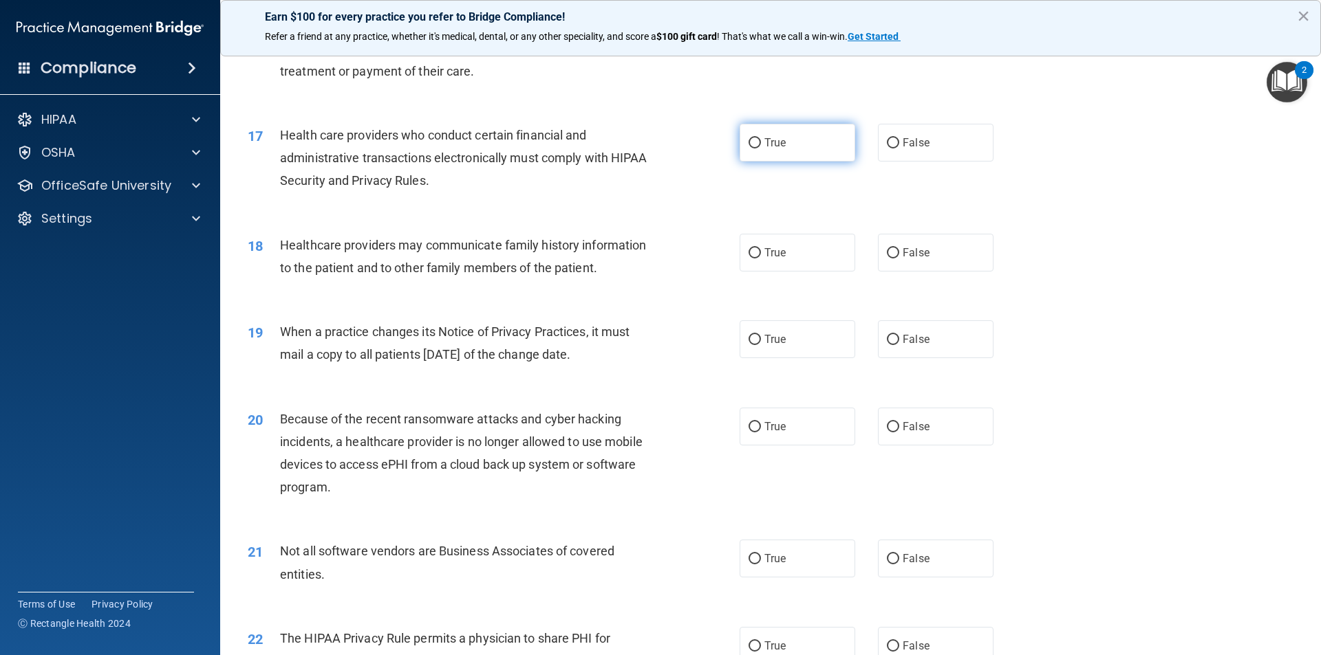
click at [764, 142] on span "True" at bounding box center [774, 142] width 21 height 13
click at [761, 142] on input "True" at bounding box center [754, 143] width 12 height 10
radio input "true"
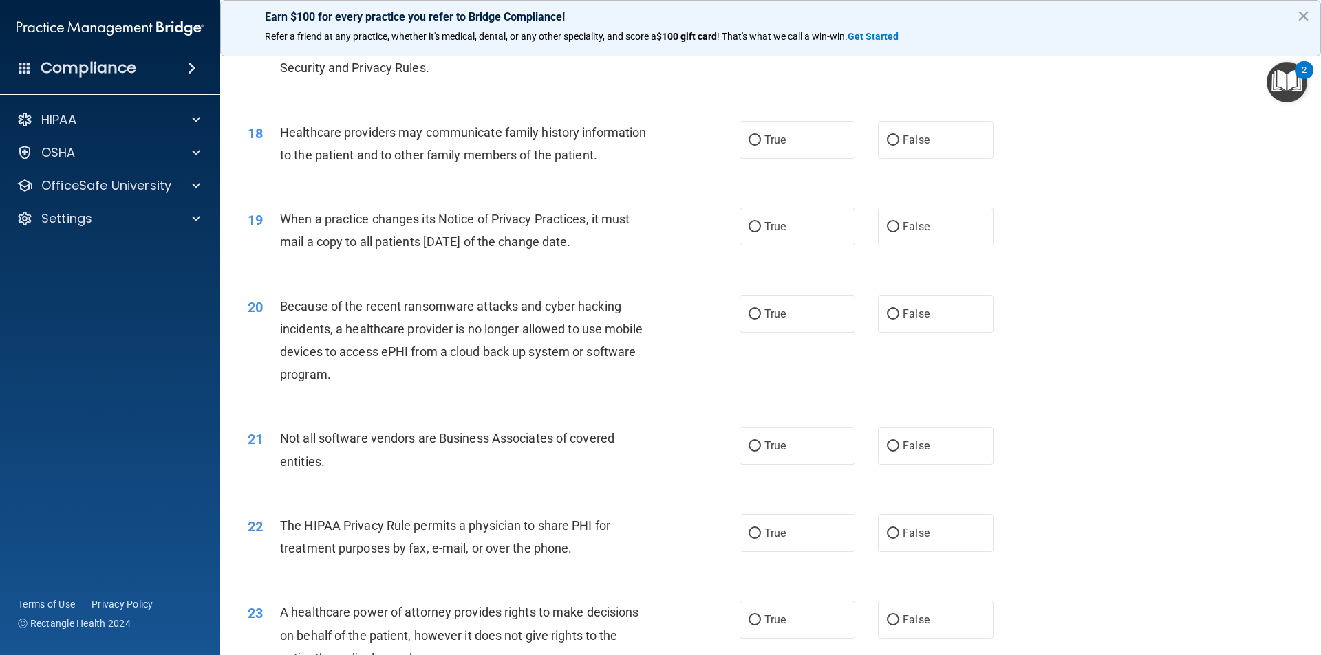
scroll to position [1788, 0]
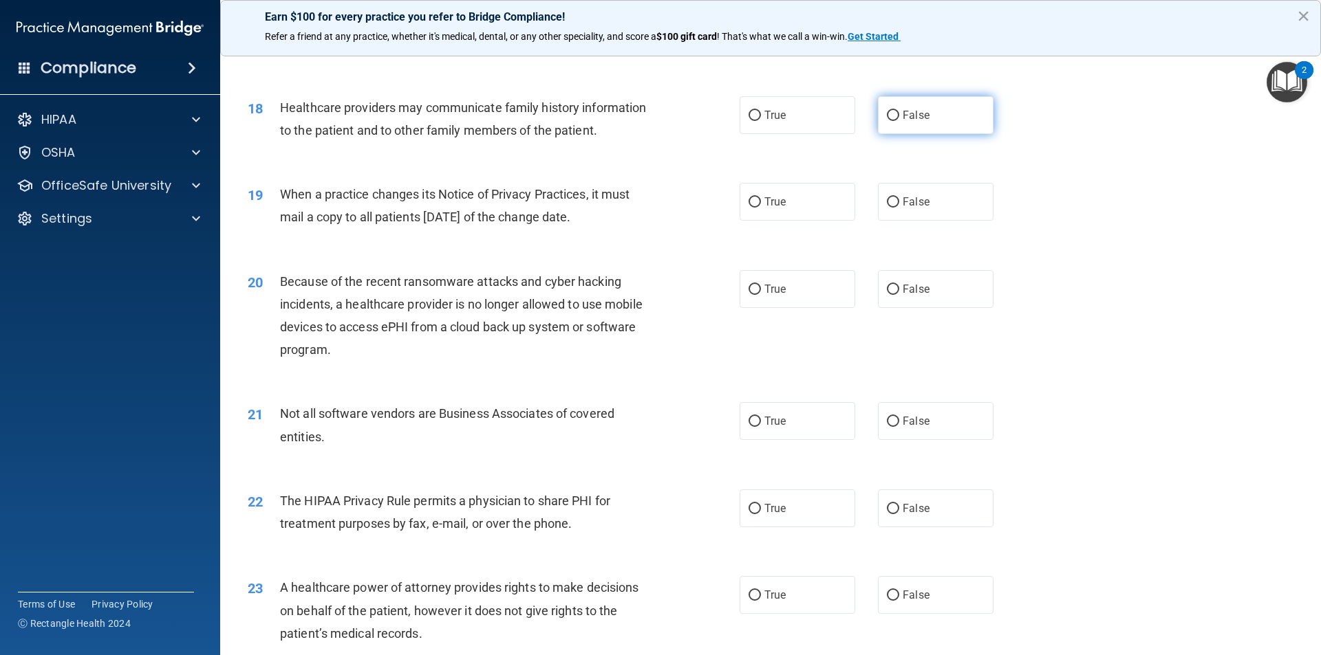
click at [902, 114] on span "False" at bounding box center [915, 115] width 27 height 13
click at [896, 114] on input "False" at bounding box center [893, 116] width 12 height 10
radio input "true"
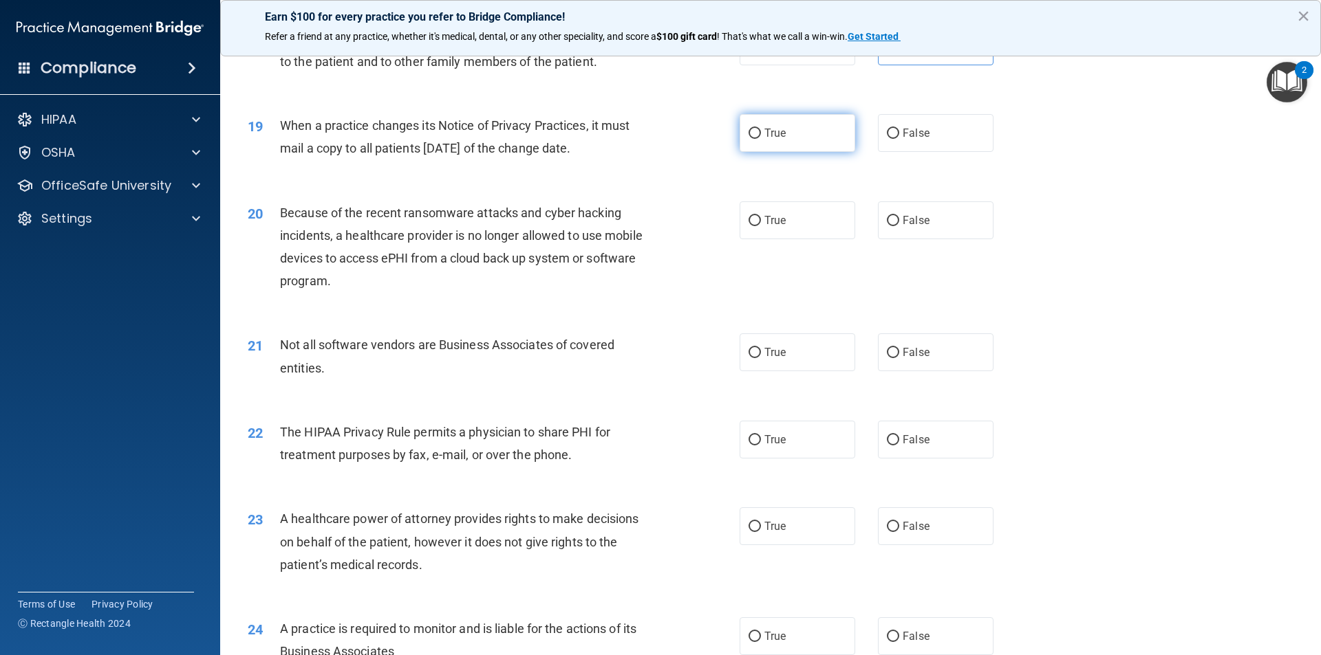
click at [803, 141] on label "True" at bounding box center [797, 133] width 116 height 38
click at [761, 139] on input "True" at bounding box center [754, 134] width 12 height 10
radio input "true"
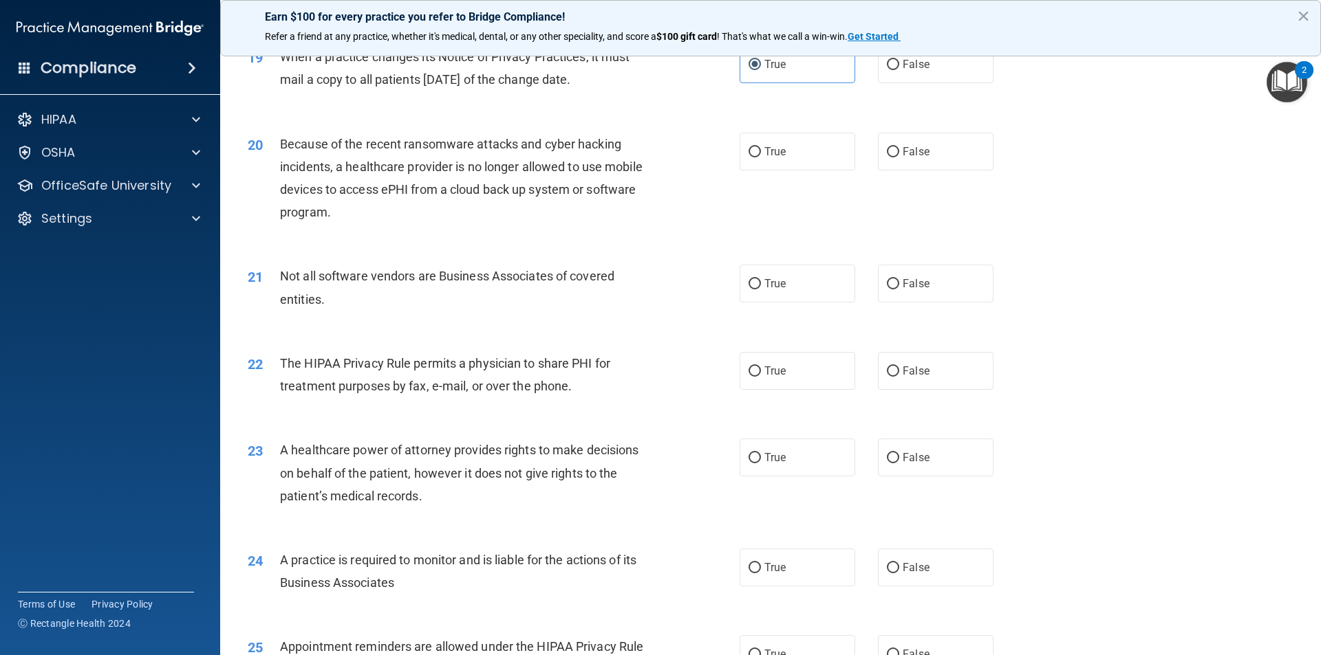
scroll to position [1995, 0]
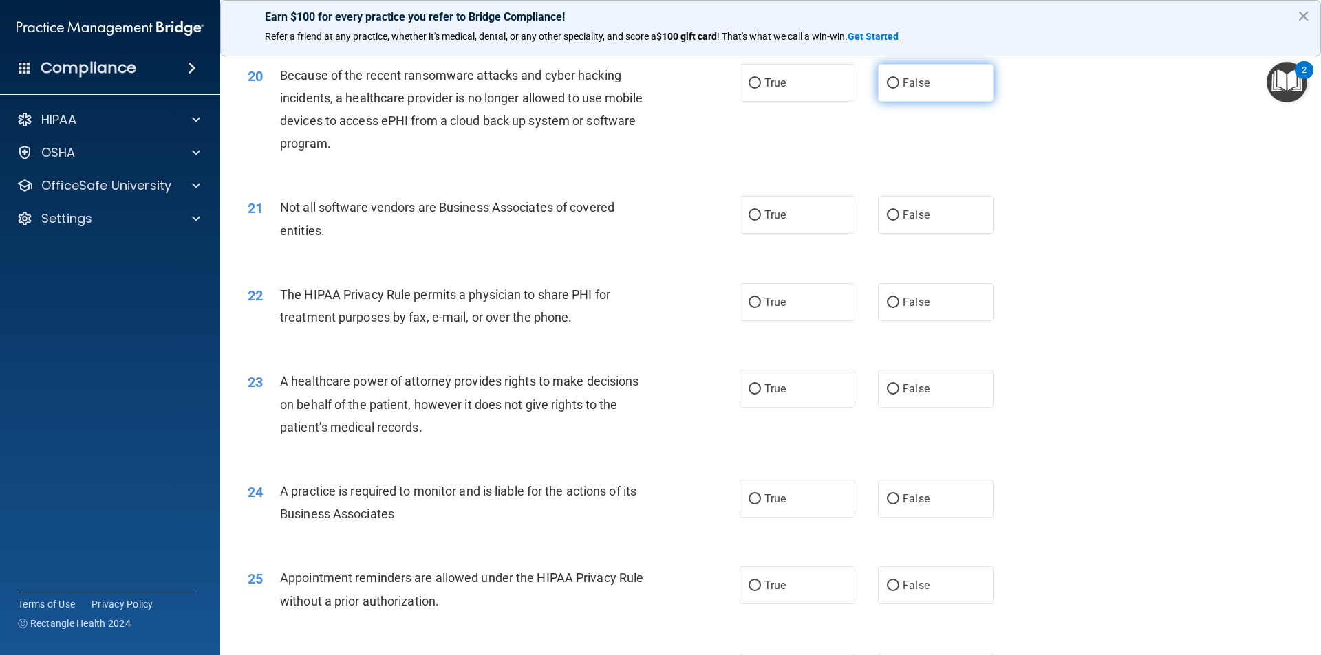
click at [904, 74] on label "False" at bounding box center [936, 83] width 116 height 38
click at [899, 78] on input "False" at bounding box center [893, 83] width 12 height 10
radio input "true"
click at [774, 85] on span "True" at bounding box center [774, 82] width 21 height 13
click at [761, 85] on input "True" at bounding box center [754, 83] width 12 height 10
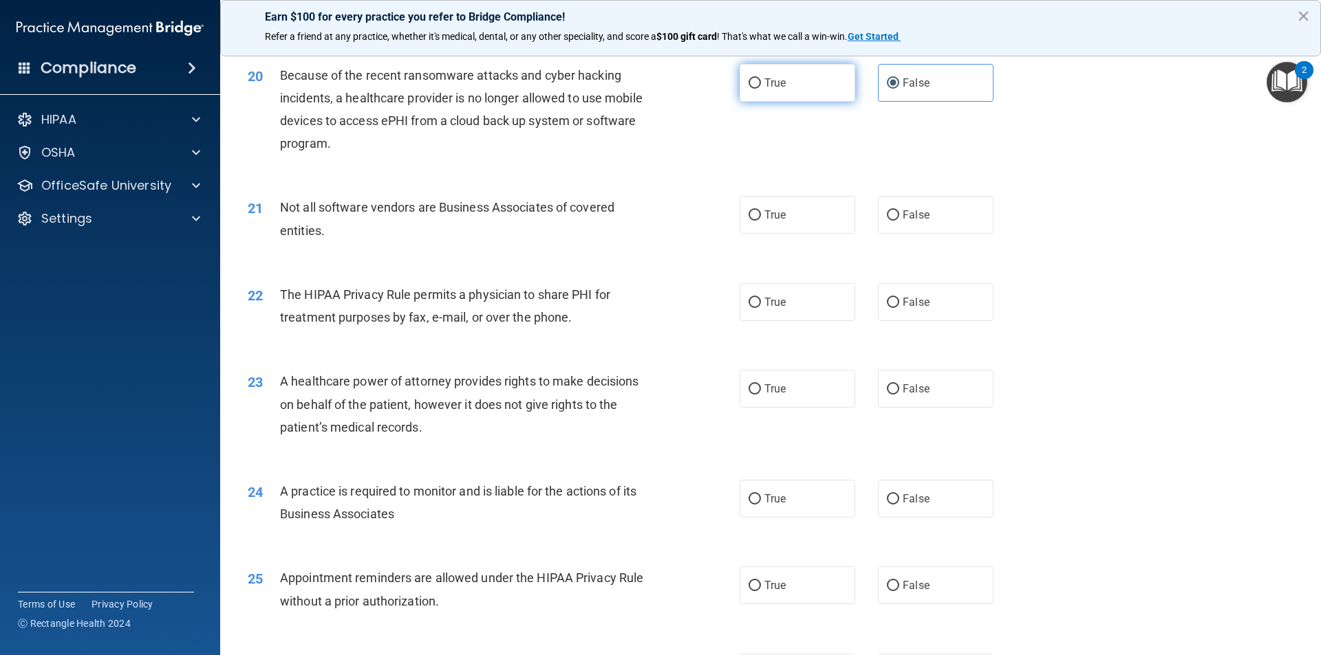
radio input "true"
radio input "false"
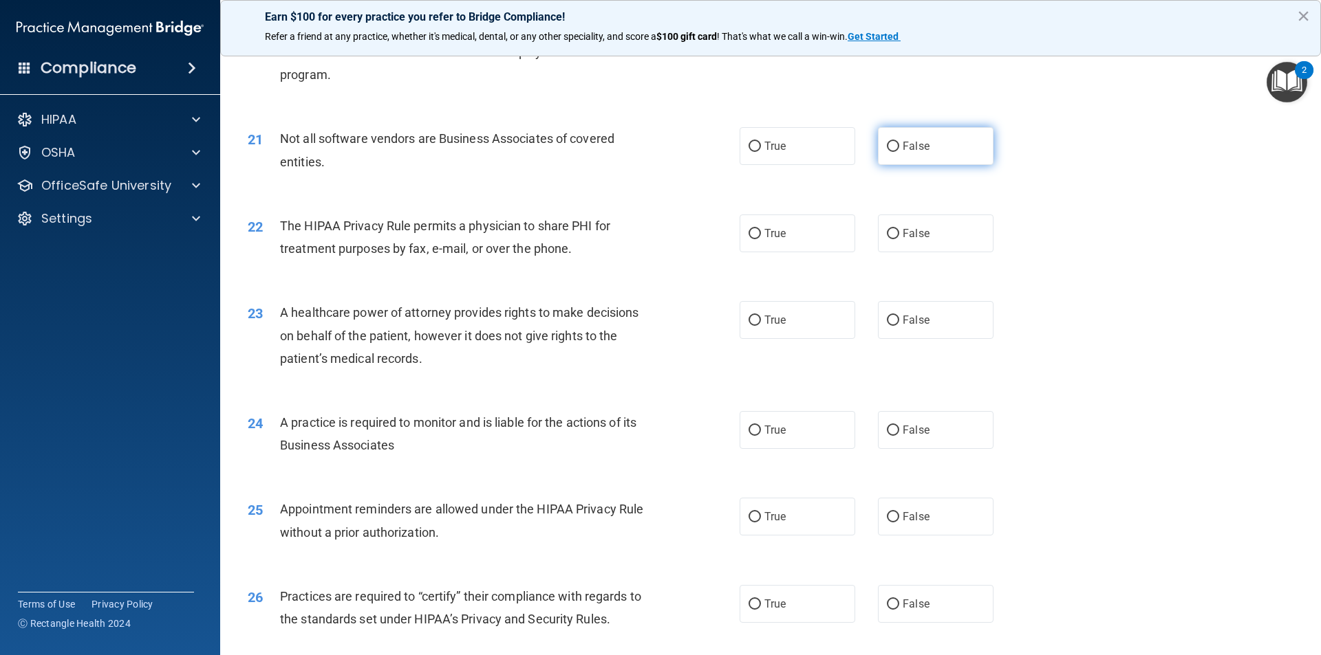
click at [878, 143] on label "False" at bounding box center [936, 146] width 116 height 38
click at [887, 143] on input "False" at bounding box center [893, 147] width 12 height 10
radio input "true"
click at [766, 152] on span "True" at bounding box center [774, 146] width 21 height 13
click at [761, 152] on input "True" at bounding box center [754, 147] width 12 height 10
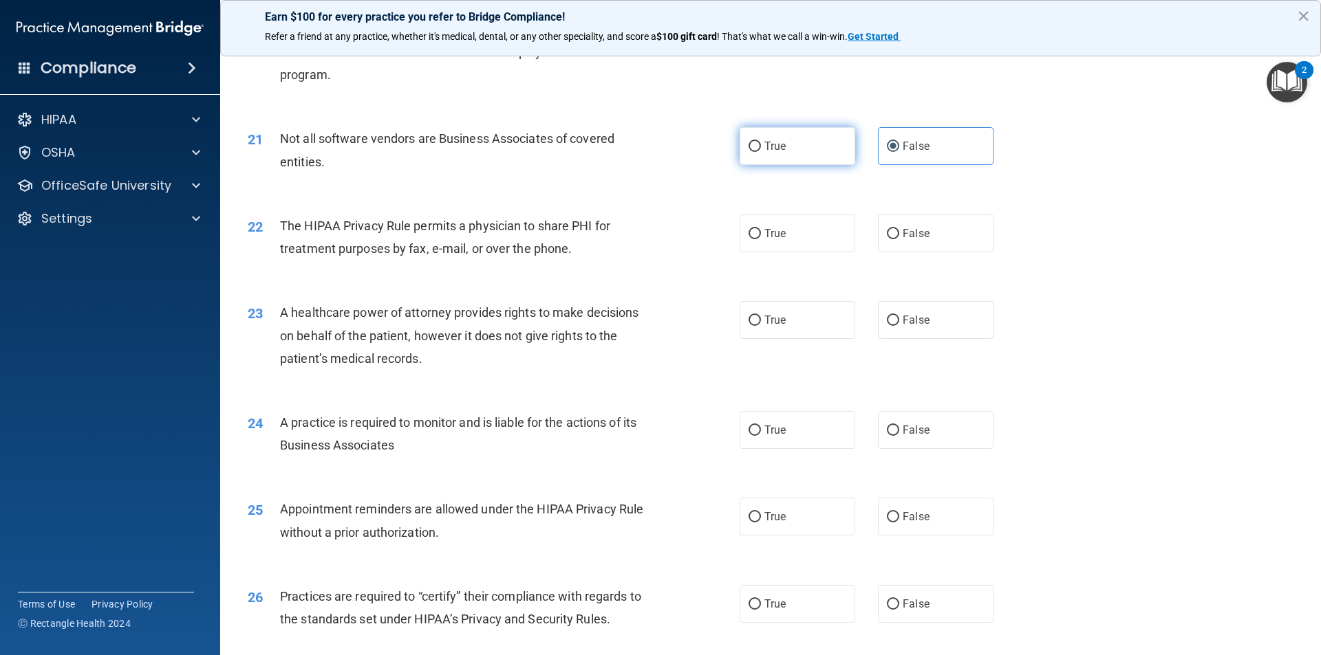
radio input "true"
radio input "false"
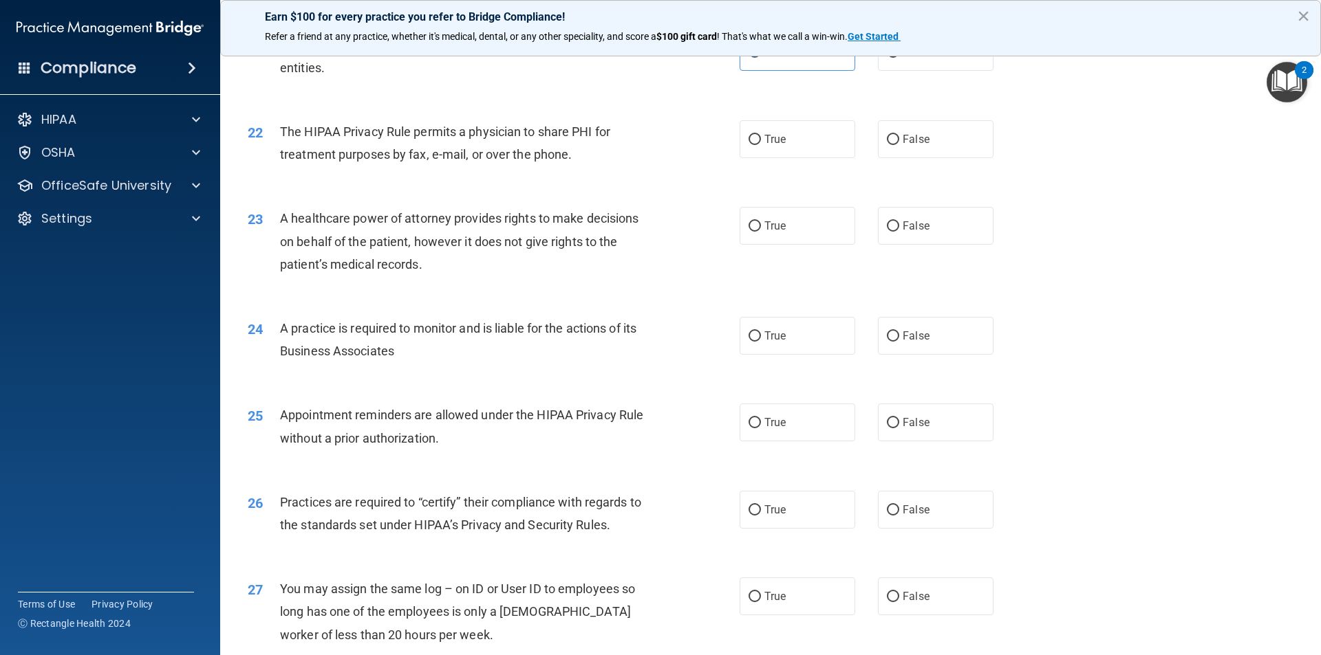
scroll to position [2201, 0]
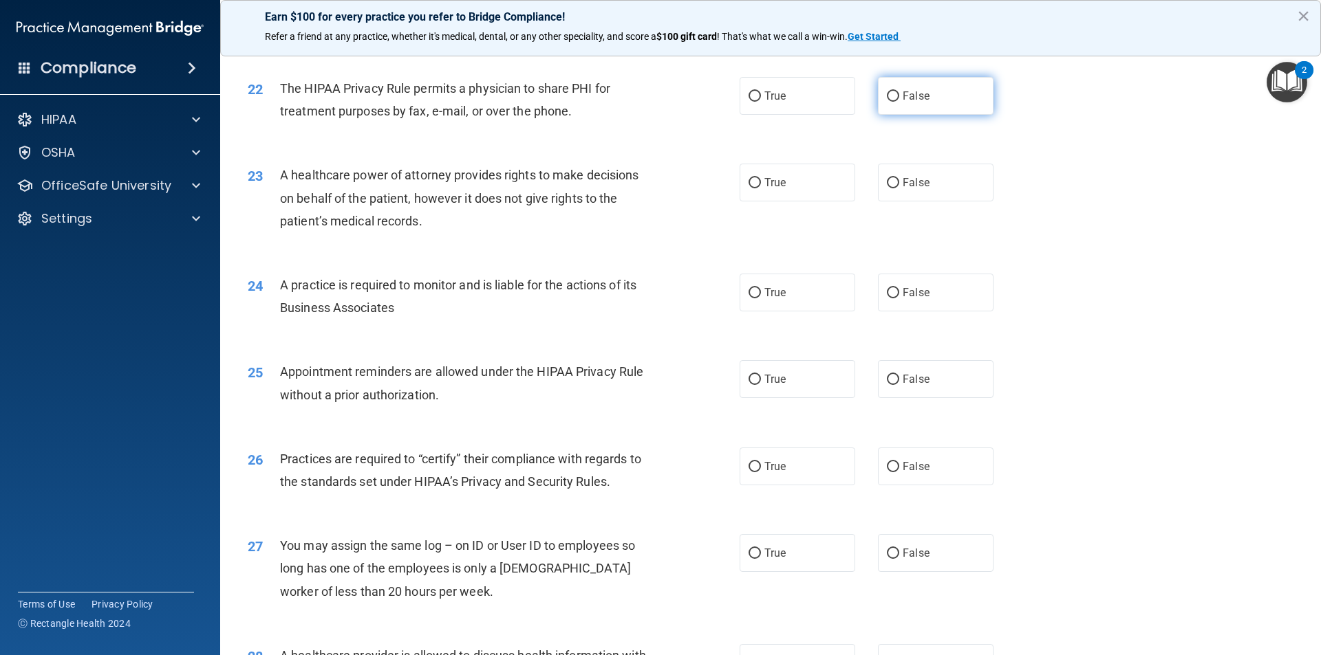
click at [944, 102] on label "False" at bounding box center [936, 96] width 116 height 38
click at [899, 102] on input "False" at bounding box center [893, 96] width 12 height 10
radio input "true"
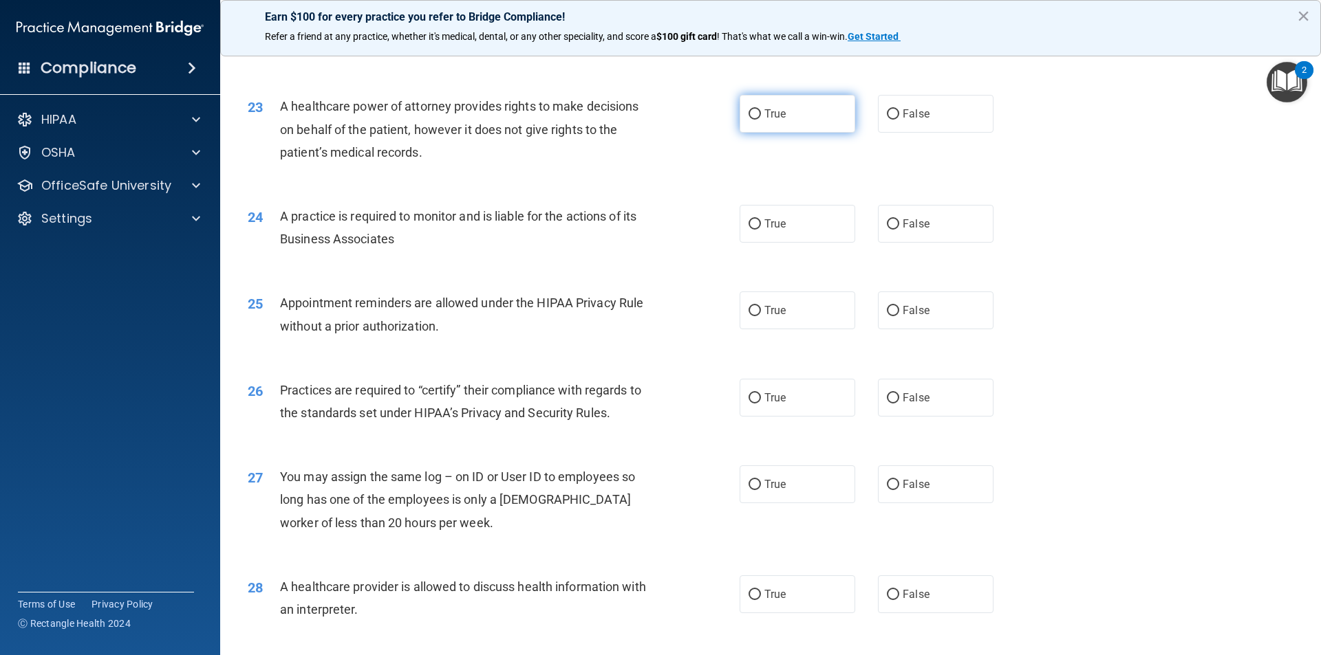
click at [817, 117] on label "True" at bounding box center [797, 114] width 116 height 38
click at [761, 117] on input "True" at bounding box center [754, 114] width 12 height 10
radio input "true"
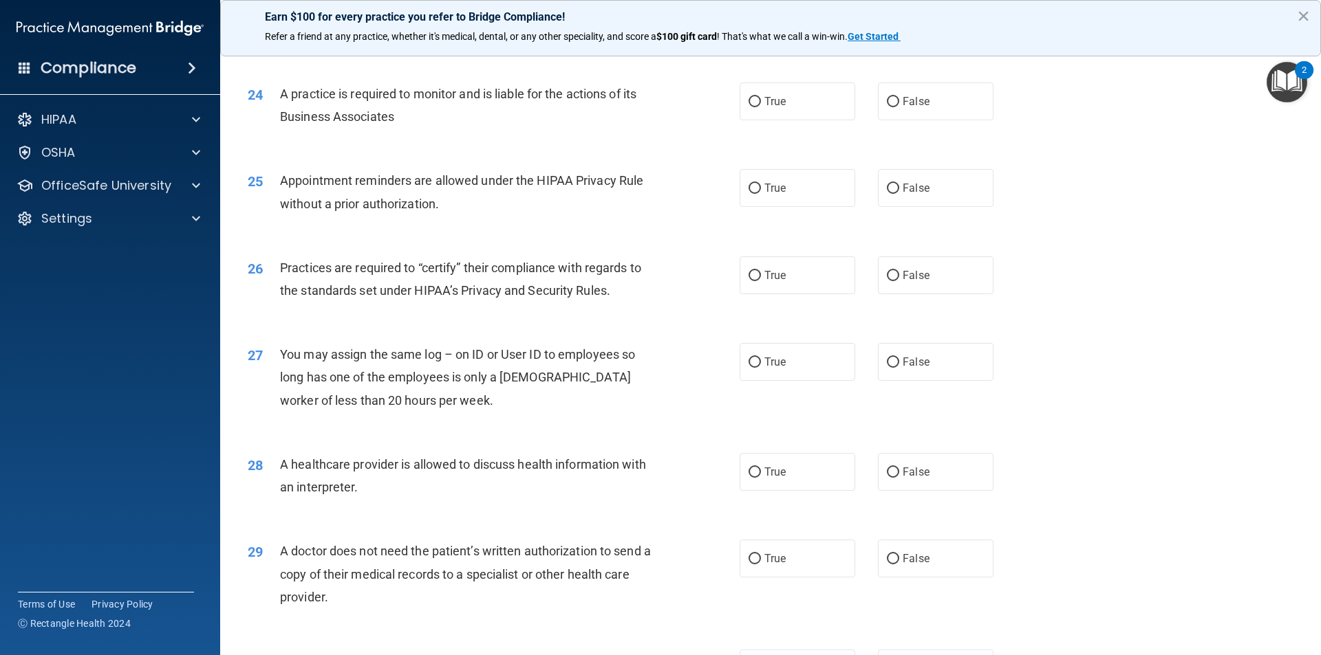
scroll to position [2407, 0]
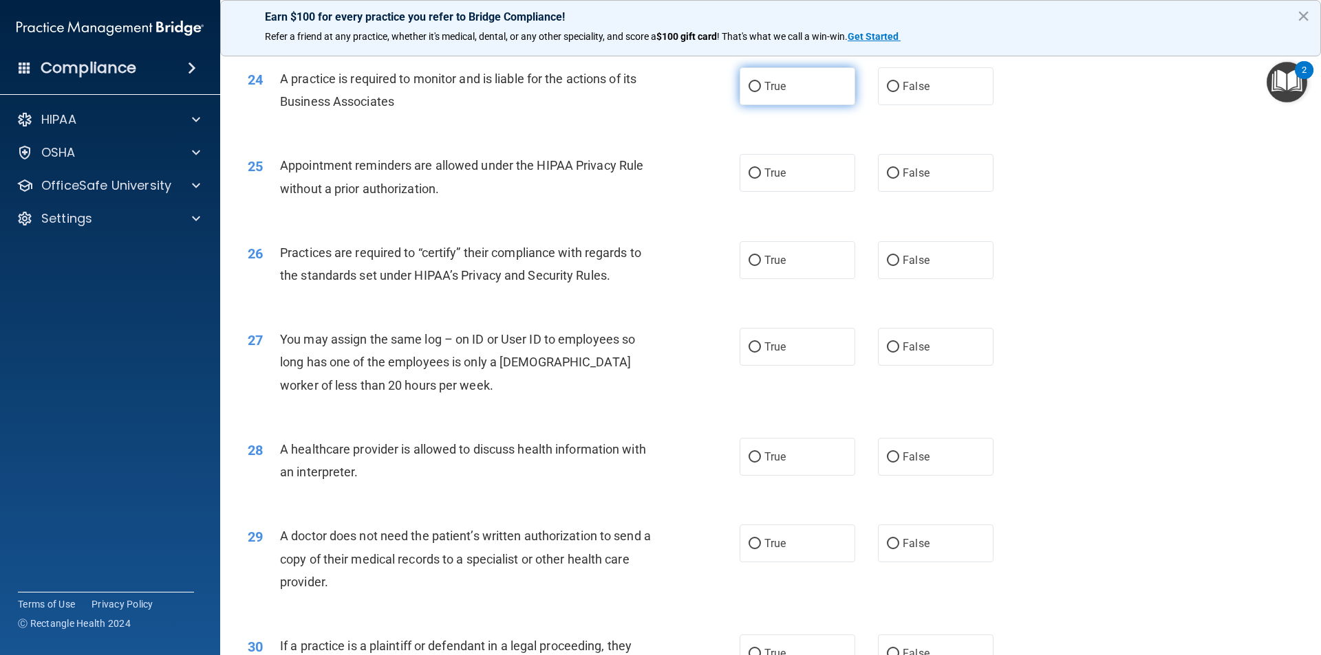
click at [807, 102] on label "True" at bounding box center [797, 86] width 116 height 38
click at [761, 92] on input "True" at bounding box center [754, 87] width 12 height 10
radio input "true"
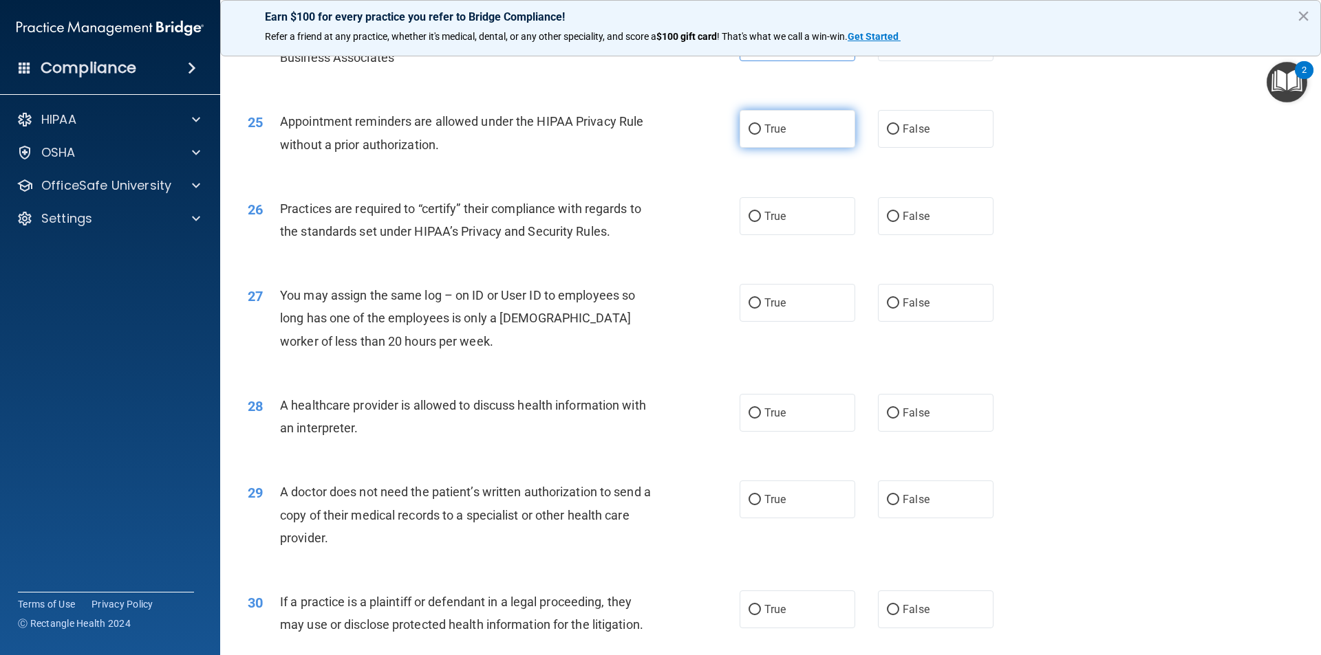
scroll to position [2476, 0]
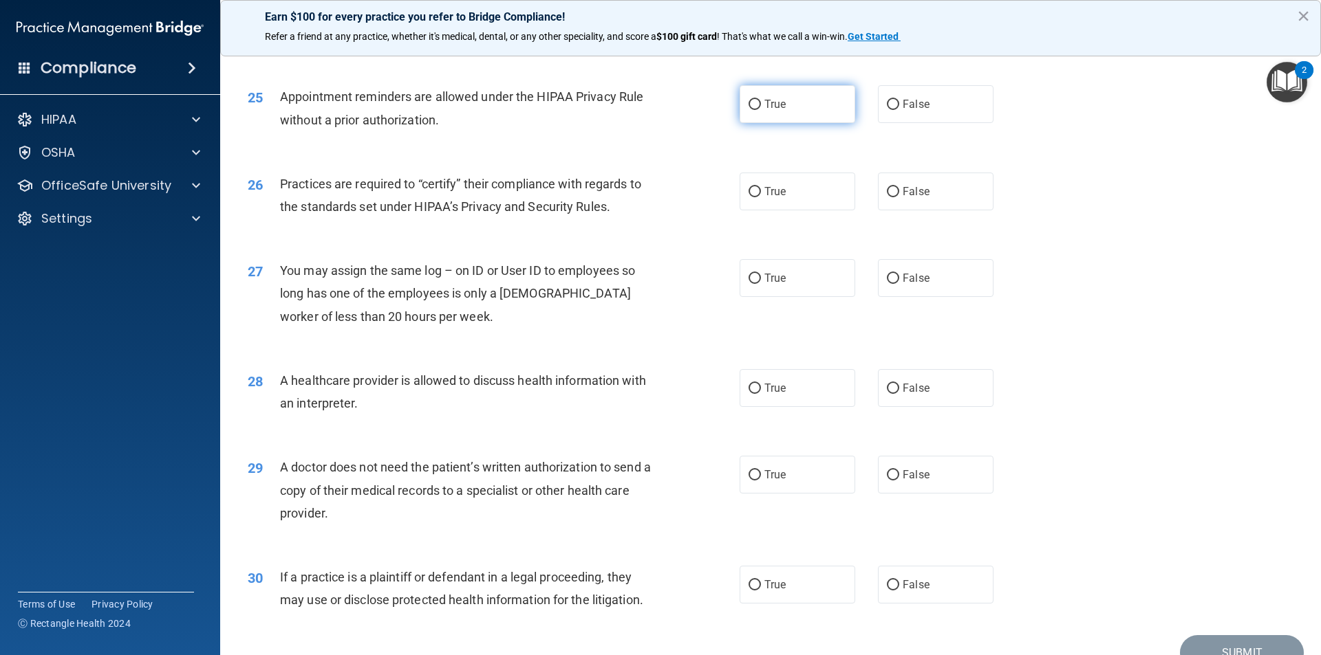
click at [770, 101] on span "True" at bounding box center [774, 104] width 21 height 13
click at [761, 101] on input "True" at bounding box center [754, 105] width 12 height 10
radio input "true"
click at [904, 95] on label "False" at bounding box center [936, 104] width 116 height 38
click at [899, 100] on input "False" at bounding box center [893, 105] width 12 height 10
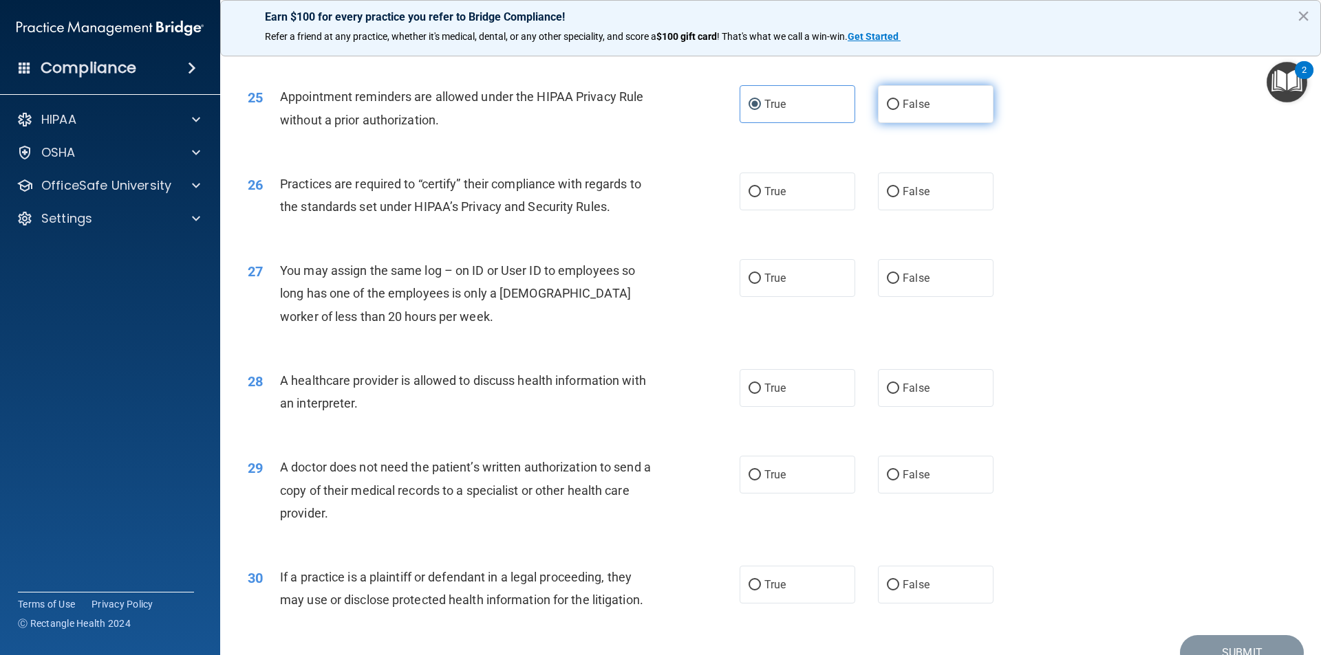
radio input "true"
radio input "false"
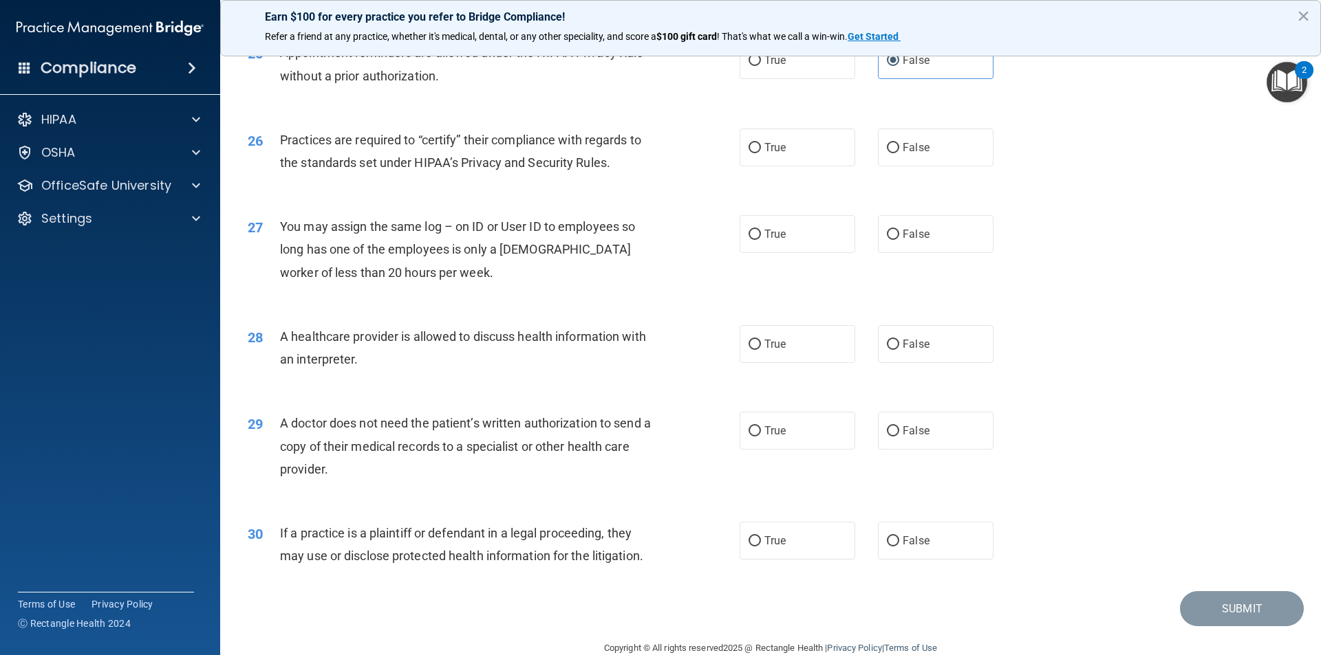
scroll to position [2545, 0]
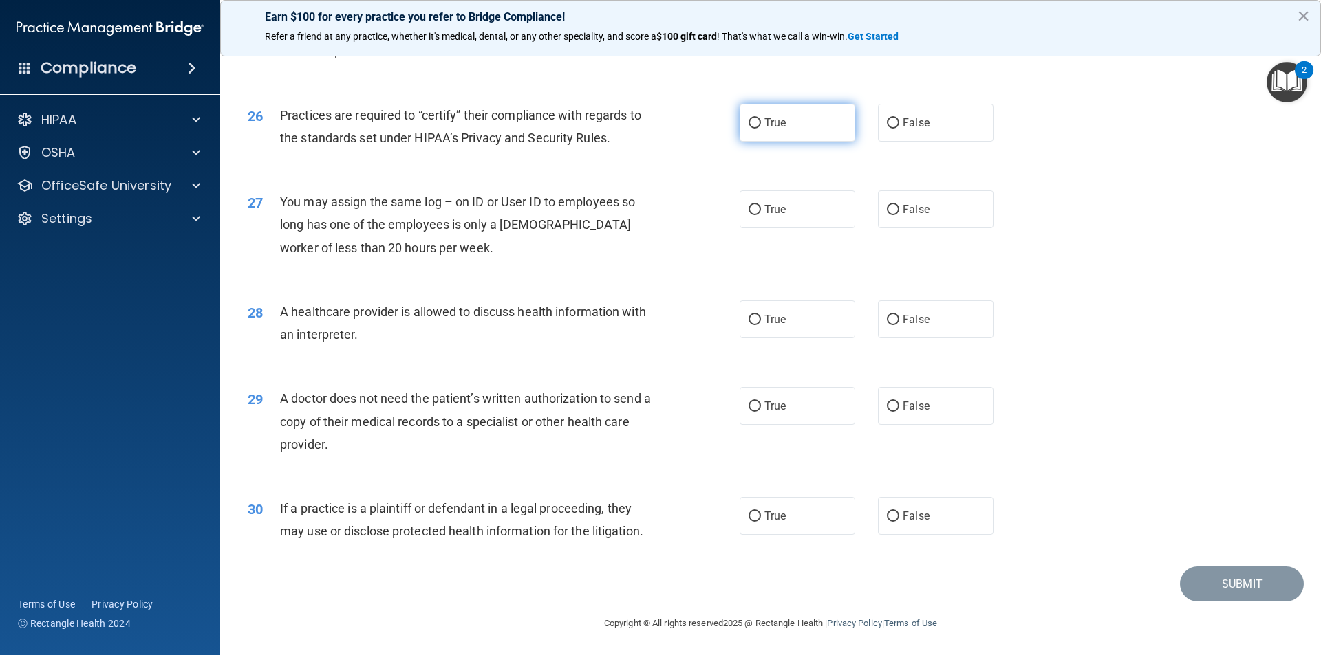
click at [809, 114] on label "True" at bounding box center [797, 123] width 116 height 38
click at [761, 118] on input "True" at bounding box center [754, 123] width 12 height 10
radio input "true"
click at [902, 212] on span "False" at bounding box center [915, 209] width 27 height 13
click at [897, 212] on input "False" at bounding box center [893, 210] width 12 height 10
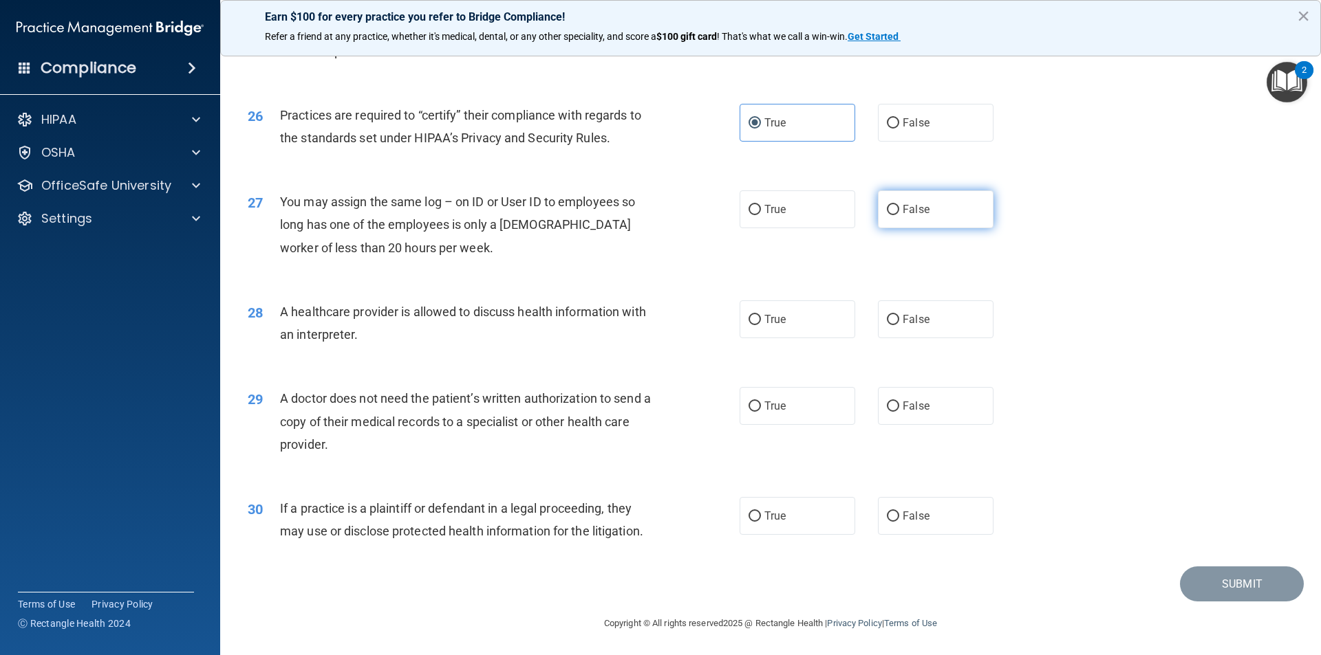
radio input "true"
click at [902, 316] on span "False" at bounding box center [915, 318] width 27 height 13
click at [898, 316] on input "False" at bounding box center [893, 319] width 12 height 10
radio input "true"
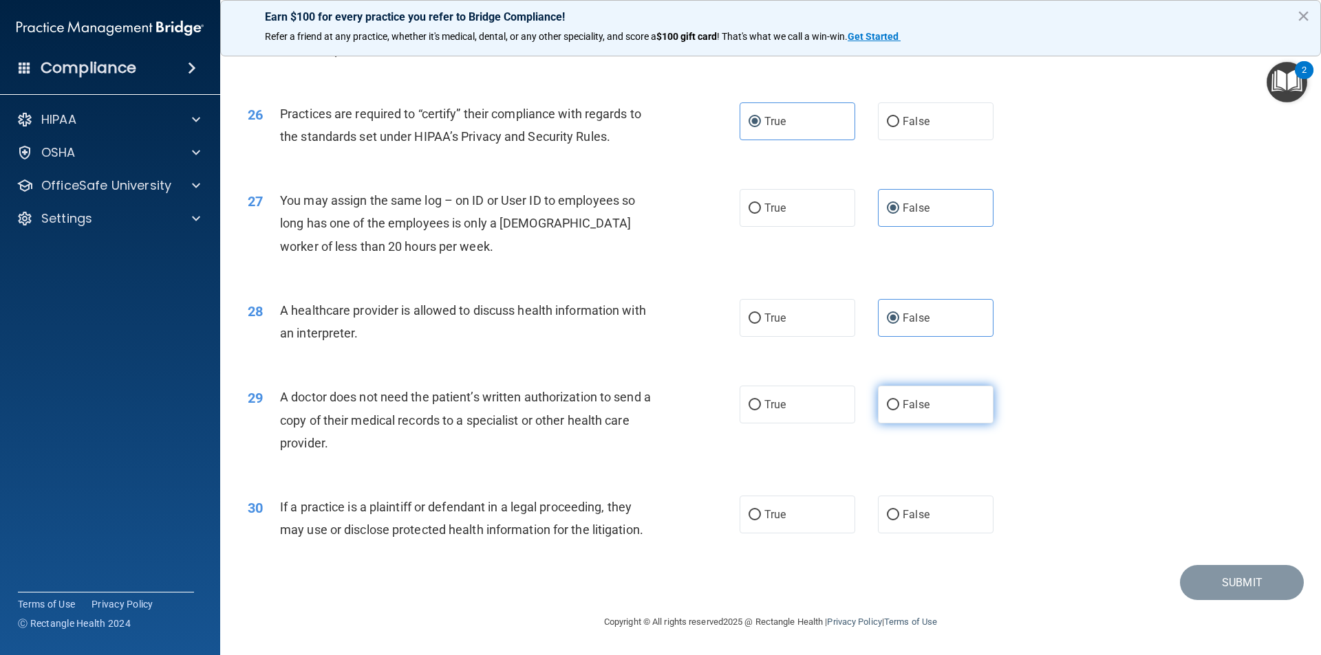
click at [902, 403] on span "False" at bounding box center [915, 404] width 27 height 13
click at [899, 403] on input "False" at bounding box center [893, 405] width 12 height 10
radio input "true"
click at [937, 512] on label "False" at bounding box center [936, 515] width 116 height 38
click at [899, 512] on input "False" at bounding box center [893, 515] width 12 height 10
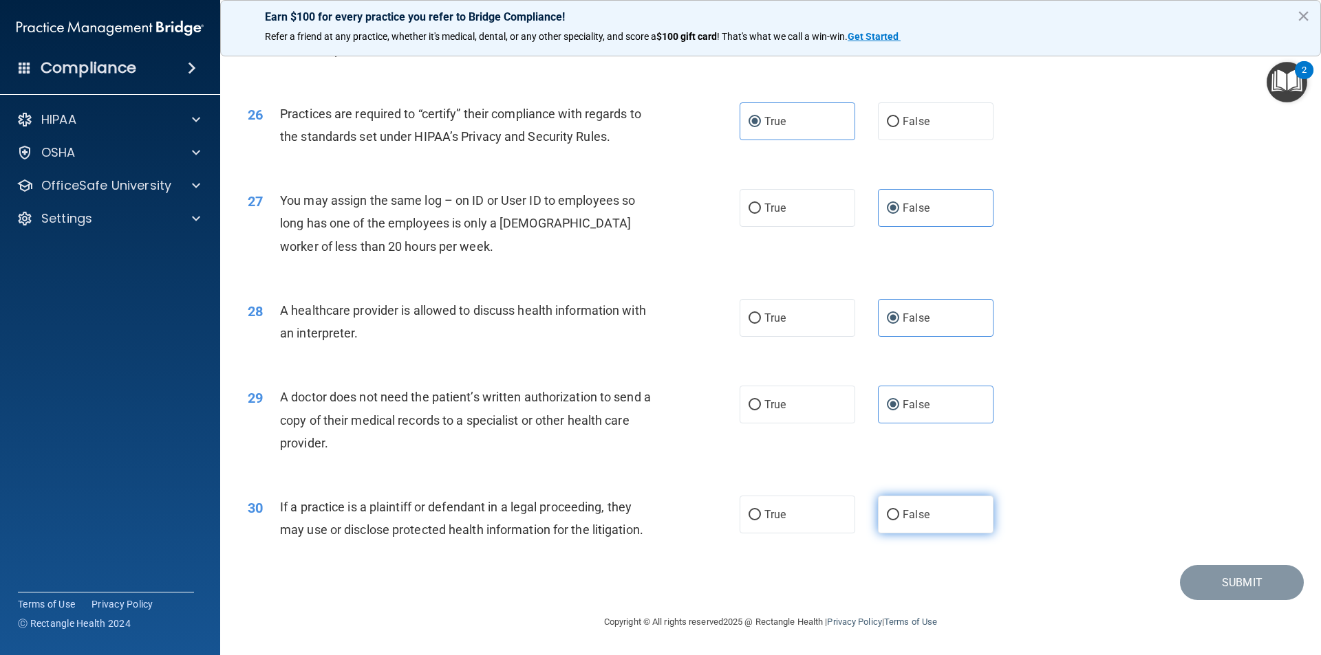
radio input "true"
click at [979, 531] on button "Submit" at bounding box center [1242, 582] width 124 height 35
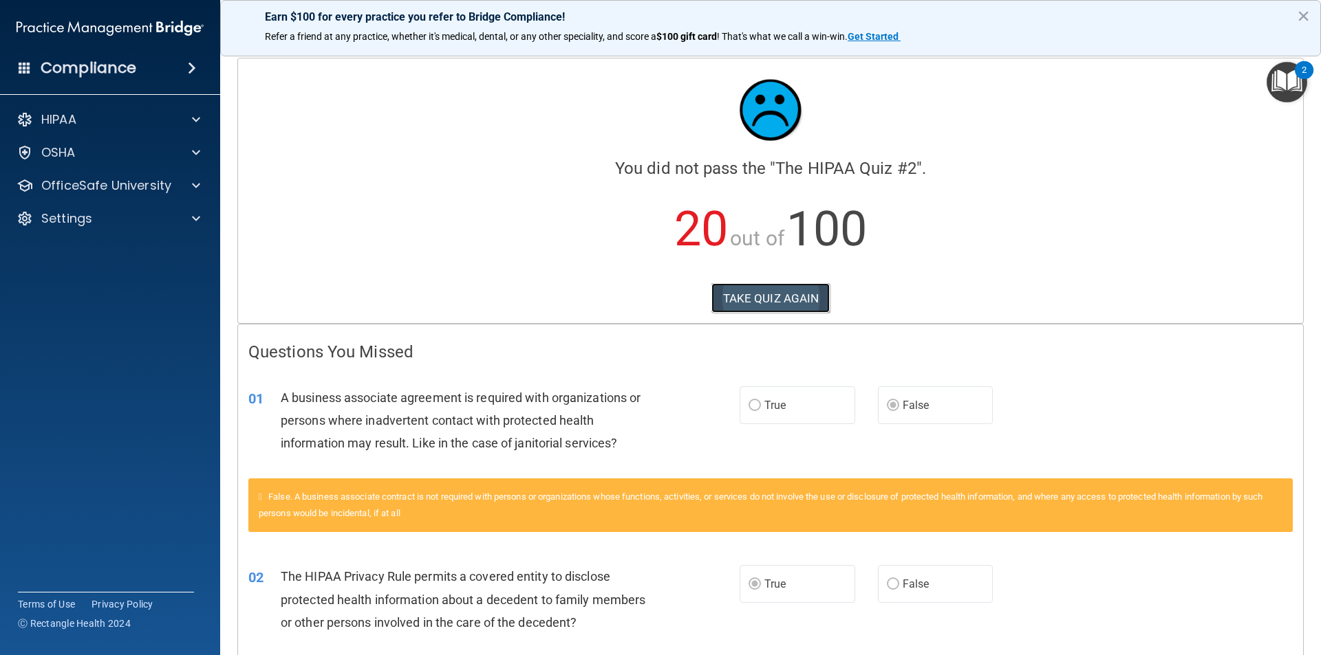
click at [798, 302] on button "TAKE QUIZ AGAIN" at bounding box center [770, 298] width 119 height 30
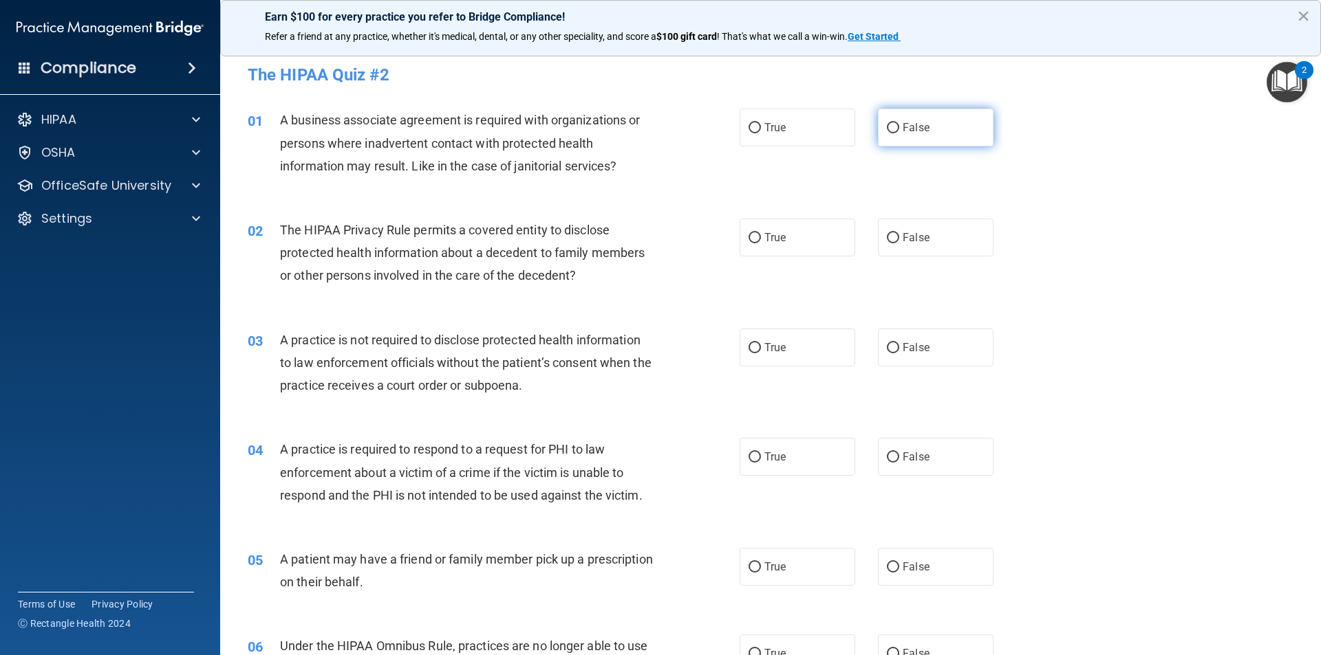
click at [887, 133] on input "False" at bounding box center [893, 128] width 12 height 10
radio input "true"
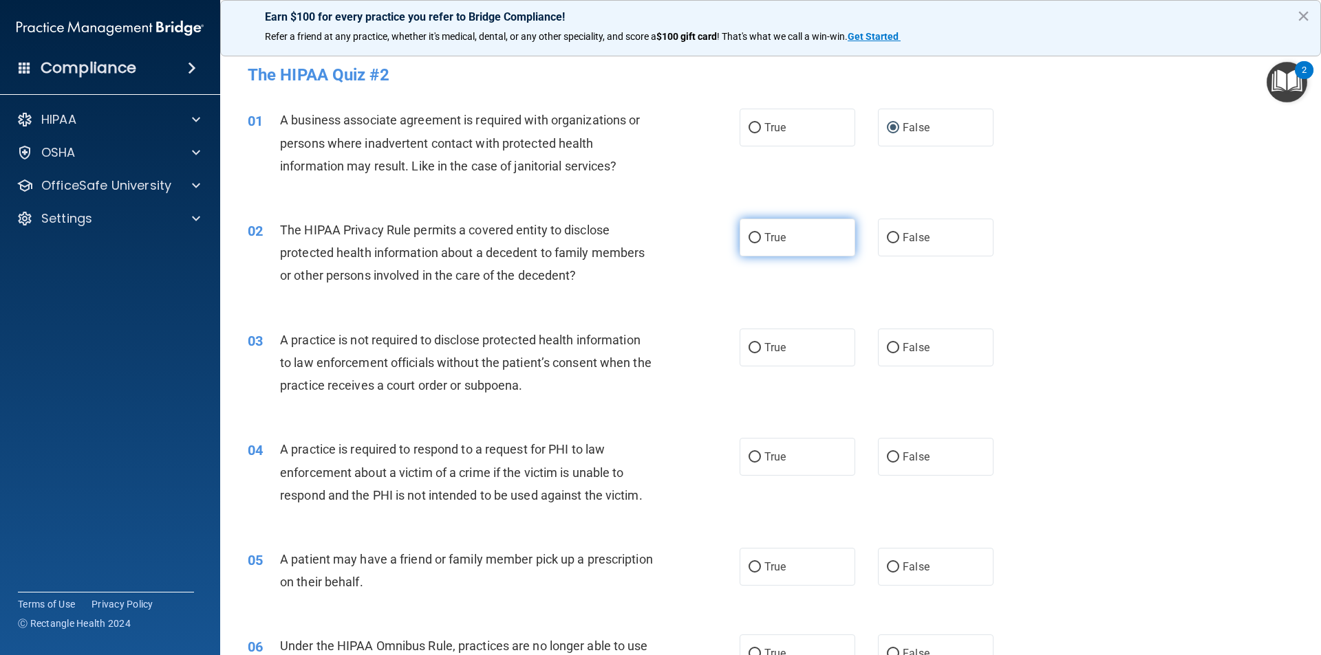
click at [758, 249] on label "True" at bounding box center [797, 238] width 116 height 38
click at [758, 243] on input "True" at bounding box center [754, 238] width 12 height 10
radio input "true"
click at [902, 343] on span "False" at bounding box center [915, 347] width 27 height 13
click at [896, 343] on input "False" at bounding box center [893, 348] width 12 height 10
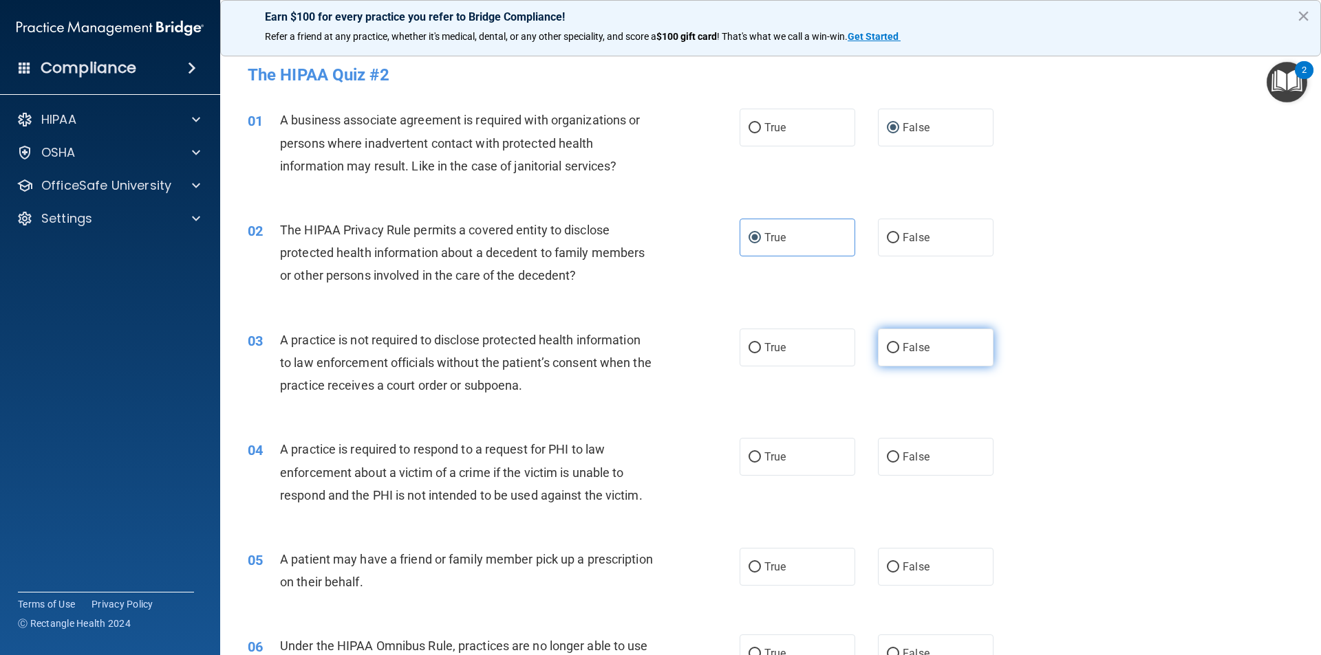
radio input "true"
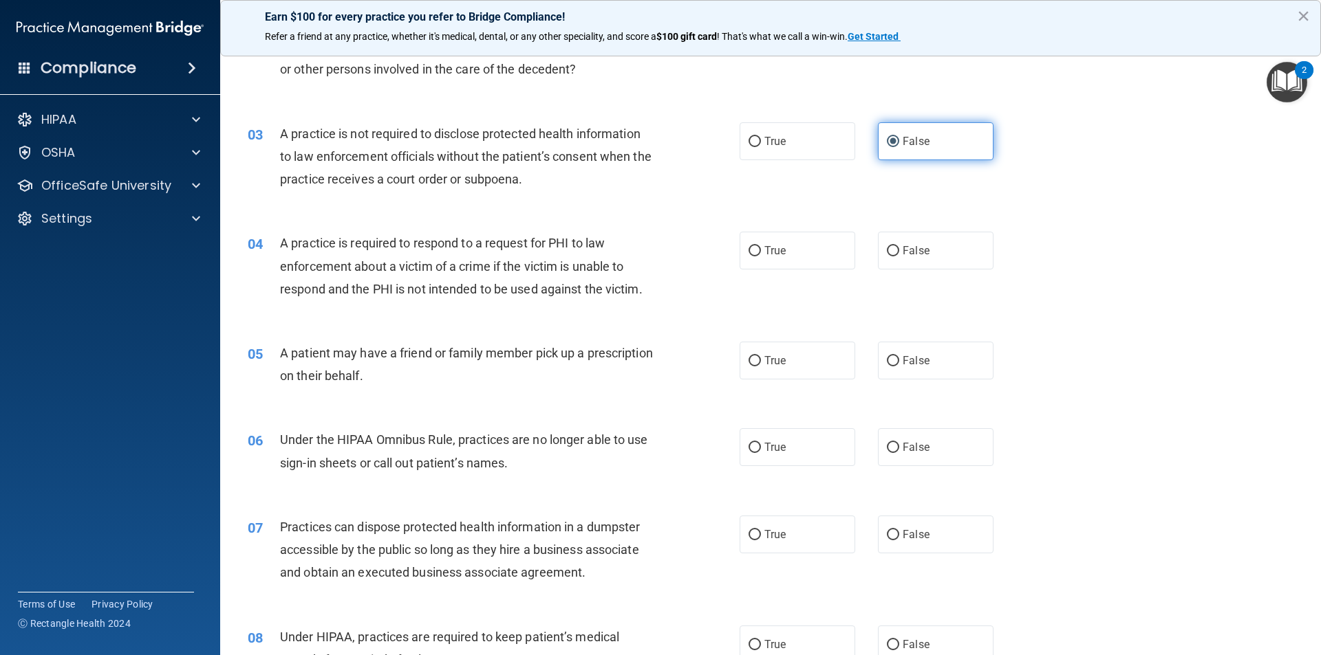
scroll to position [275, 0]
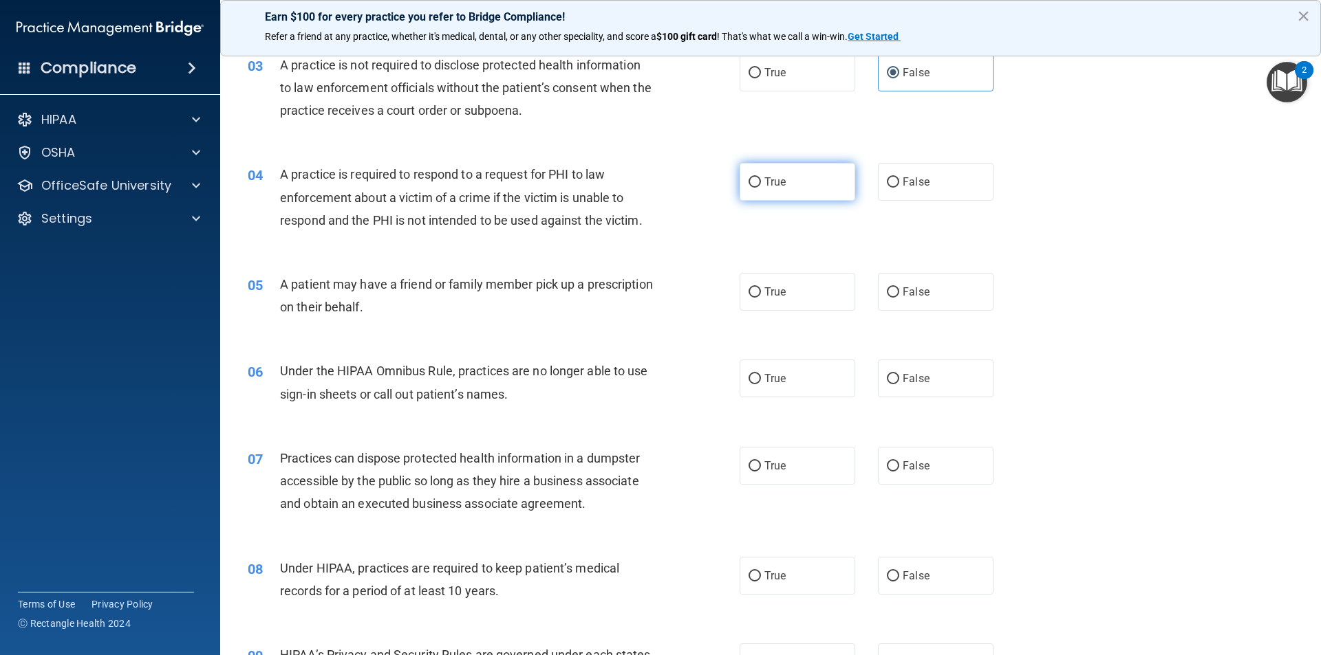
click at [777, 192] on label "True" at bounding box center [797, 182] width 116 height 38
click at [761, 188] on input "True" at bounding box center [754, 182] width 12 height 10
radio input "true"
click at [770, 298] on span "True" at bounding box center [774, 291] width 21 height 13
click at [761, 298] on input "True" at bounding box center [754, 293] width 12 height 10
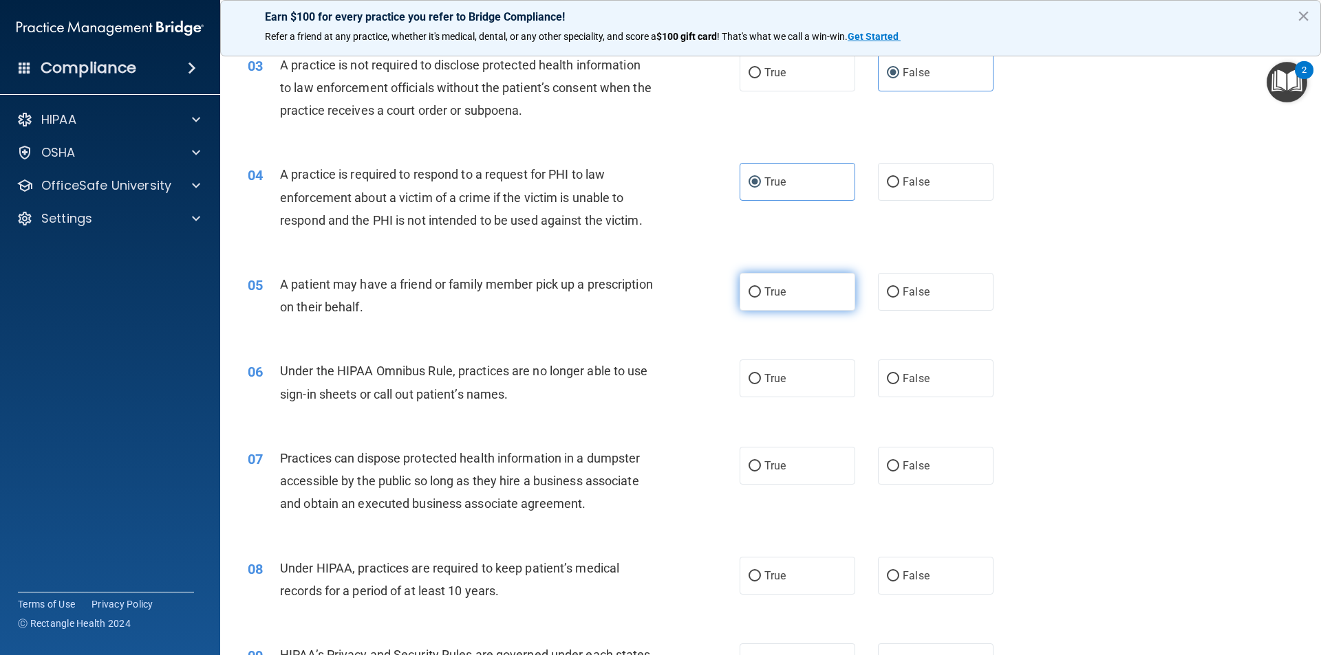
radio input "true"
click at [907, 365] on label "False" at bounding box center [936, 379] width 116 height 38
click at [899, 374] on input "False" at bounding box center [893, 379] width 12 height 10
radio input "true"
click at [914, 531] on span "False" at bounding box center [915, 576] width 27 height 13
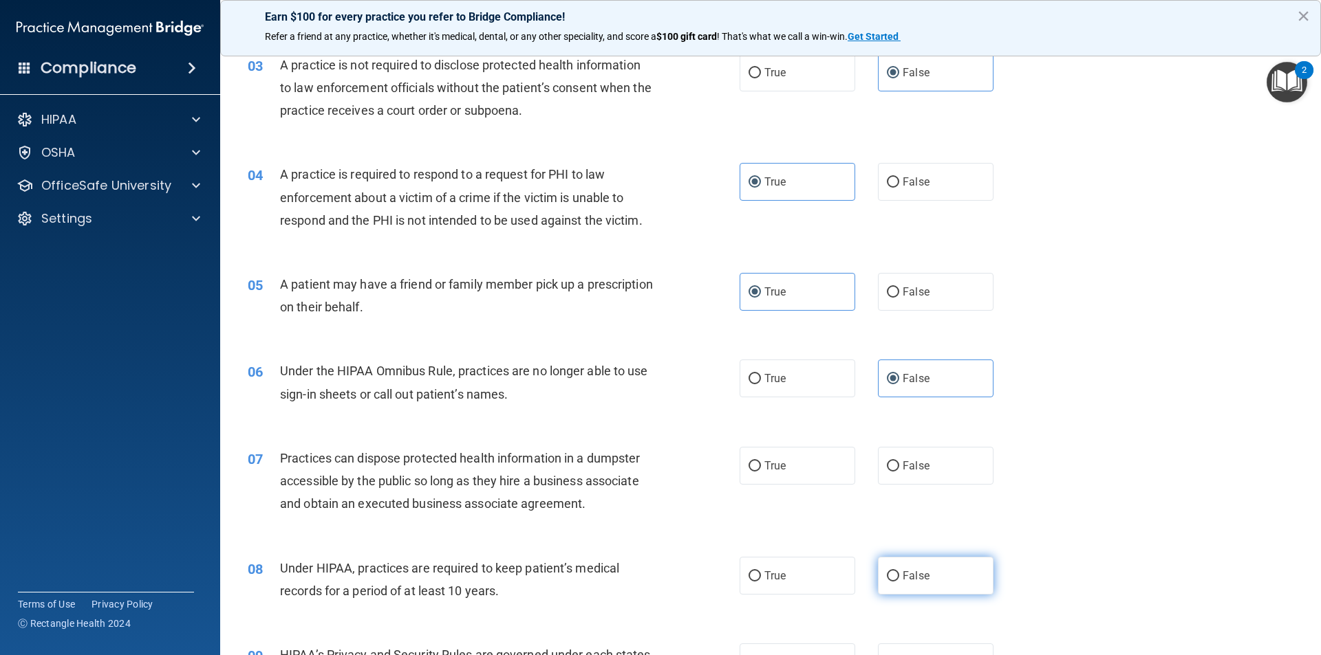
click at [899, 531] on input "False" at bounding box center [893, 577] width 12 height 10
radio input "true"
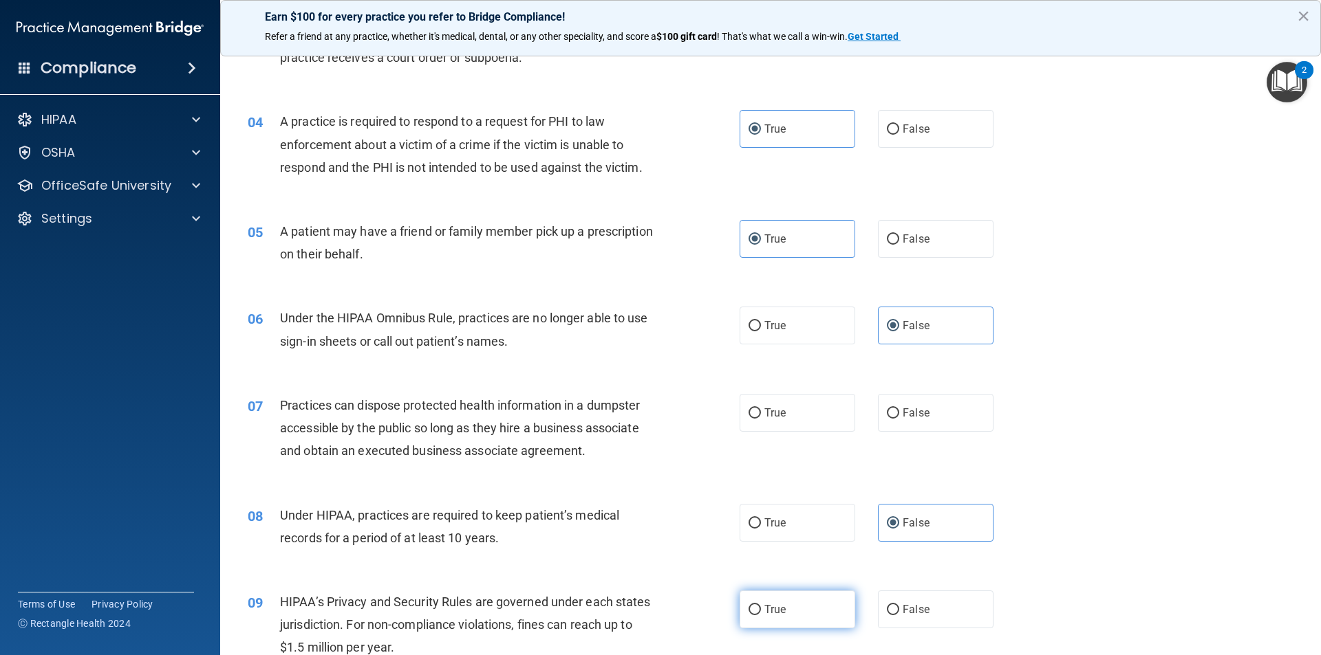
scroll to position [413, 0]
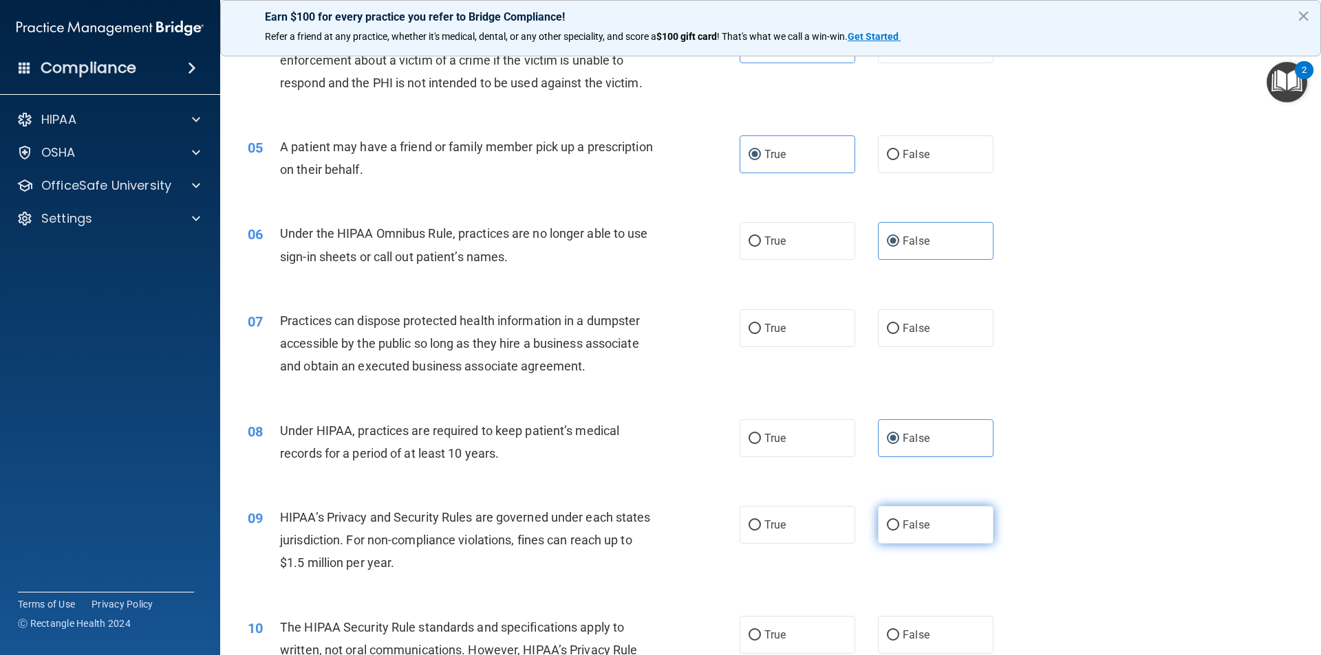
click at [887, 525] on input "False" at bounding box center [893, 526] width 12 height 10
radio input "true"
click at [887, 334] on label "False" at bounding box center [936, 329] width 116 height 38
click at [887, 334] on input "False" at bounding box center [893, 329] width 12 height 10
radio input "true"
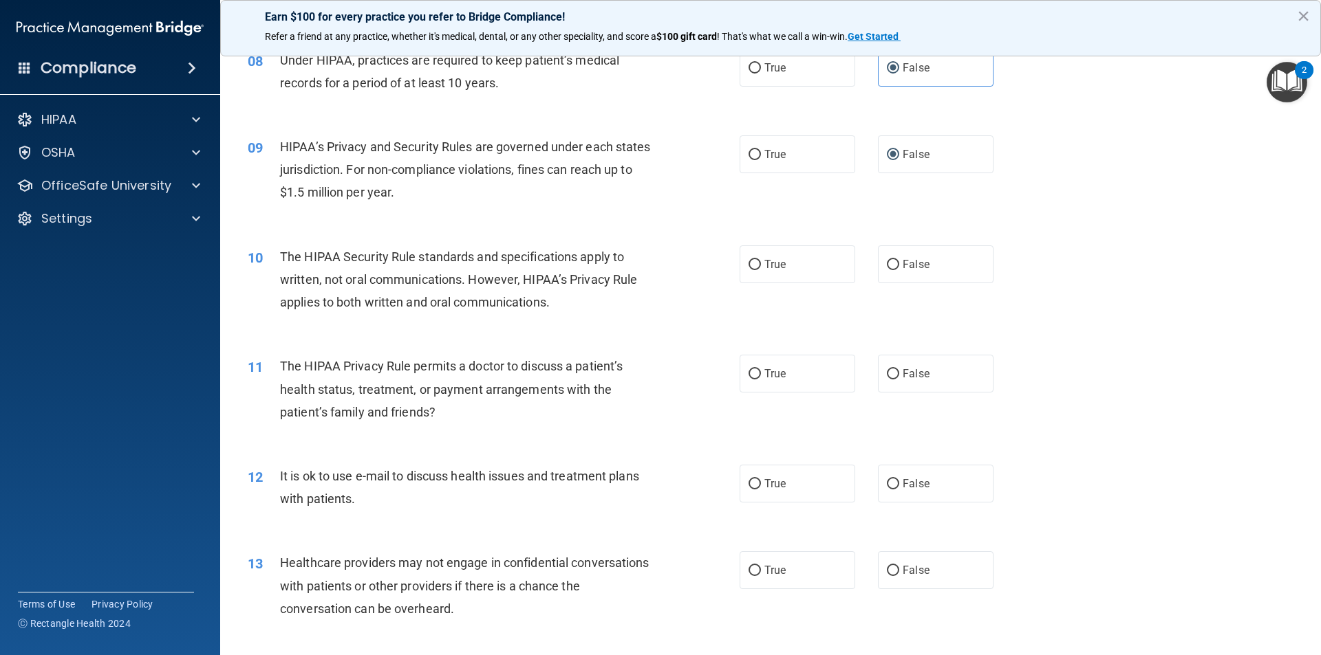
scroll to position [825, 0]
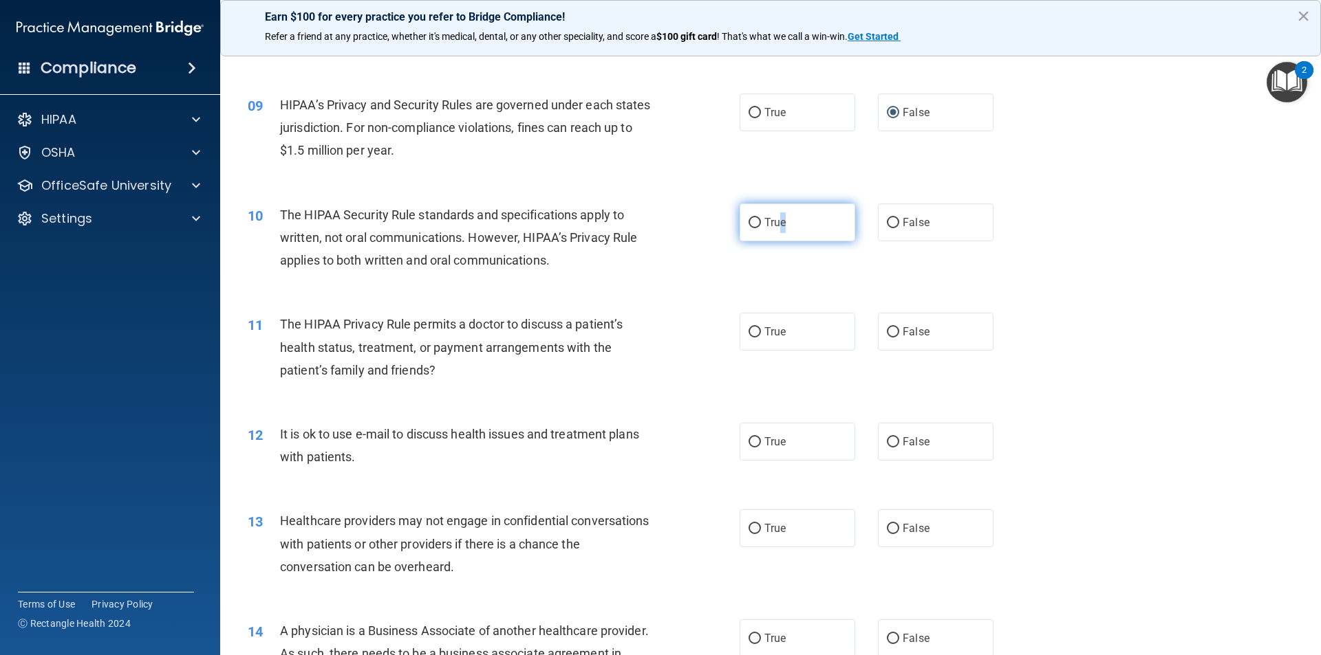
click at [779, 226] on span "True" at bounding box center [774, 222] width 21 height 13
click at [739, 230] on label "True" at bounding box center [797, 223] width 116 height 38
click at [748, 228] on input "True" at bounding box center [754, 223] width 12 height 10
radio input "true"
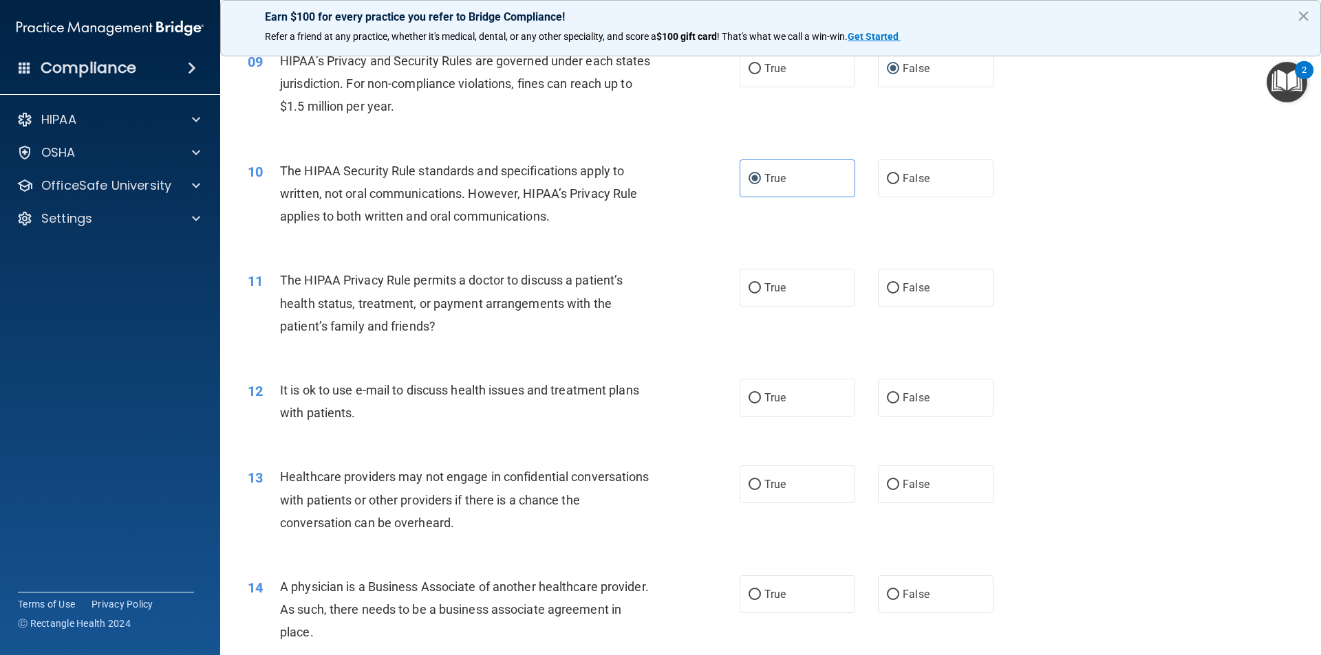
scroll to position [894, 0]
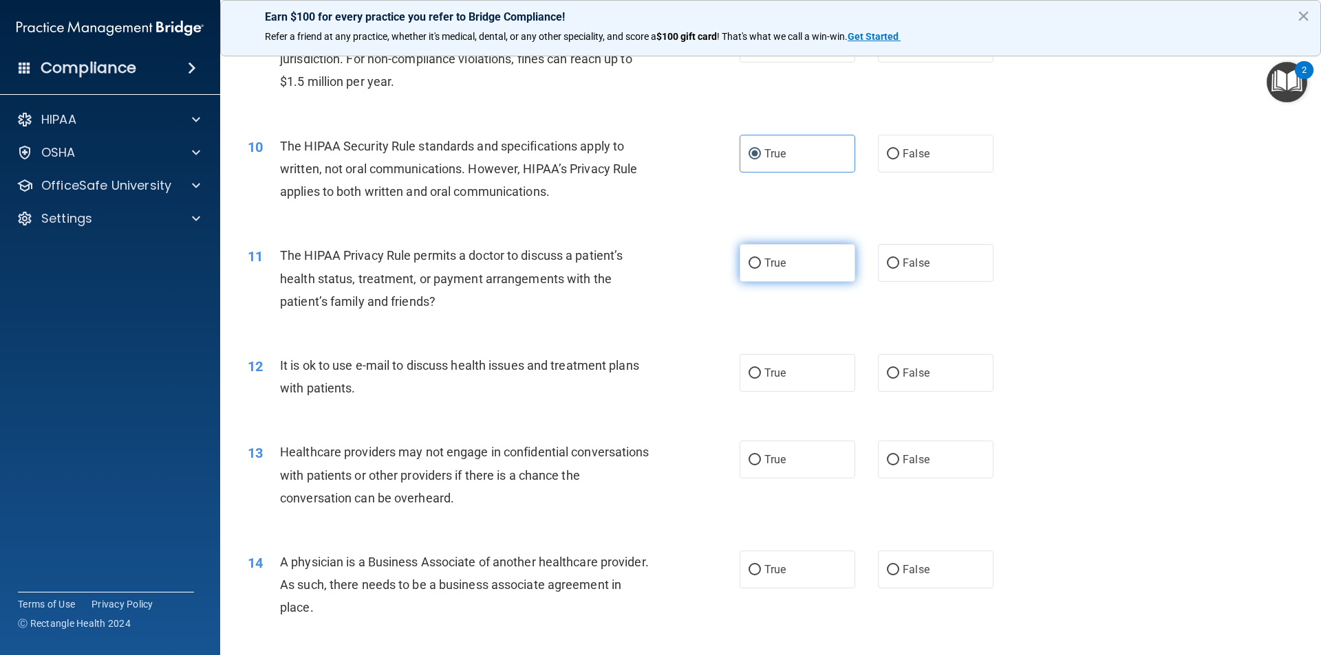
click at [796, 254] on label "True" at bounding box center [797, 263] width 116 height 38
click at [761, 259] on input "True" at bounding box center [754, 264] width 12 height 10
radio input "true"
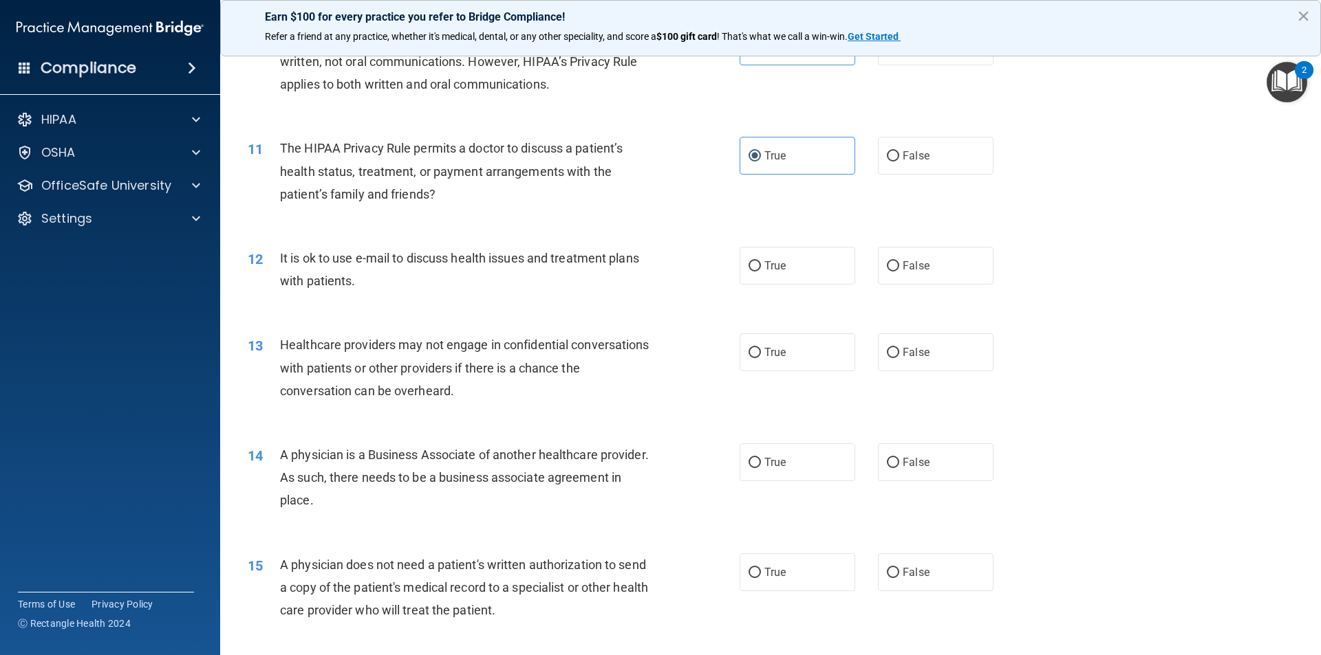
scroll to position [1032, 0]
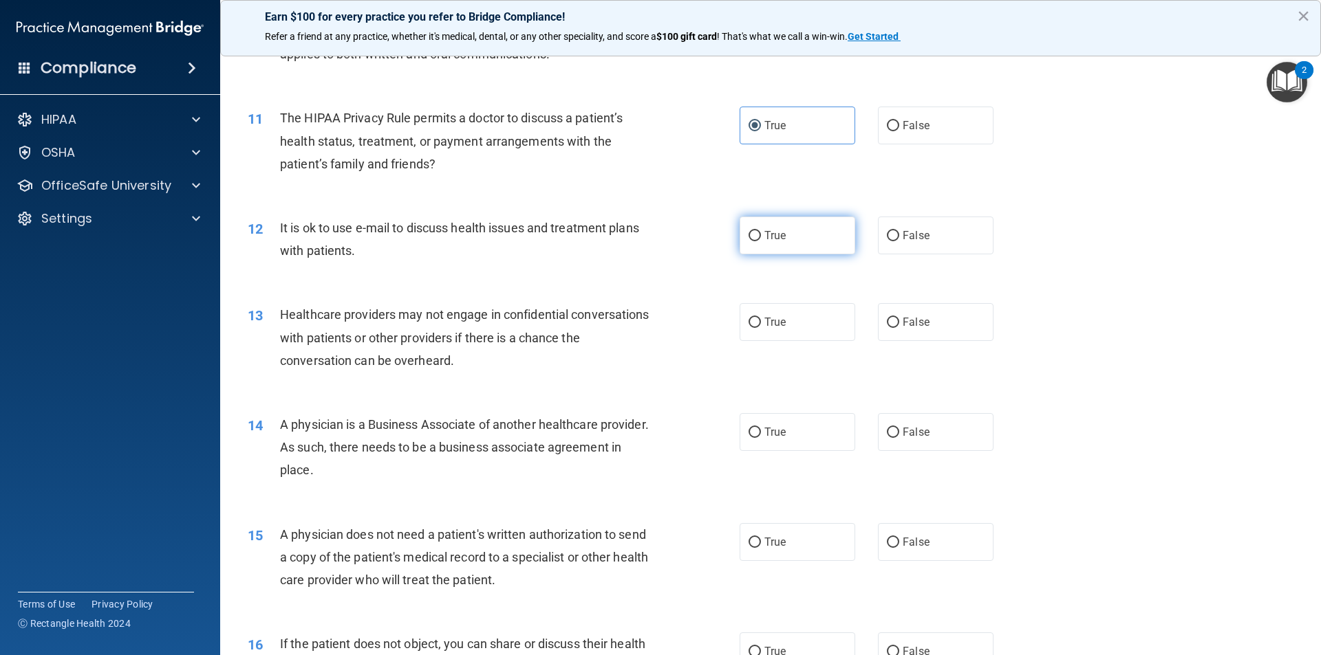
click at [759, 244] on label "True" at bounding box center [797, 236] width 116 height 38
click at [759, 241] on input "True" at bounding box center [754, 236] width 12 height 10
radio input "true"
click at [929, 327] on label "False" at bounding box center [936, 322] width 116 height 38
click at [899, 327] on input "False" at bounding box center [893, 323] width 12 height 10
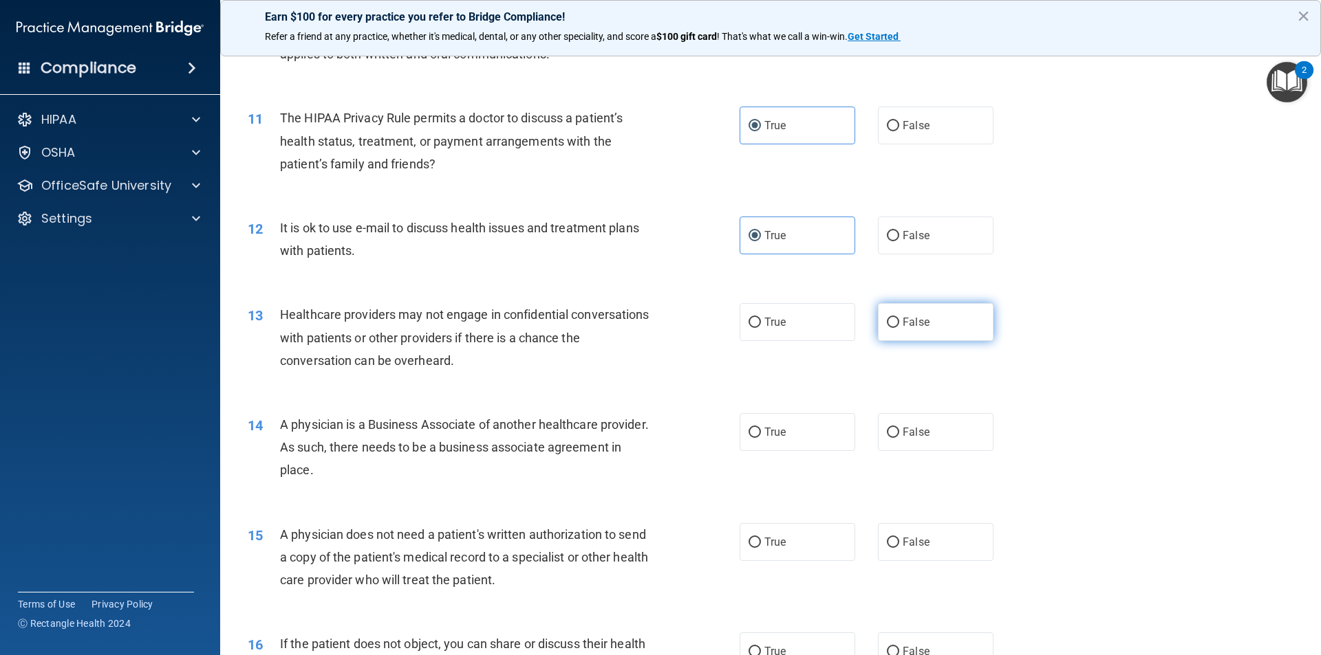
radio input "true"
click at [907, 439] on label "False" at bounding box center [936, 432] width 116 height 38
click at [899, 438] on input "False" at bounding box center [893, 433] width 12 height 10
radio input "true"
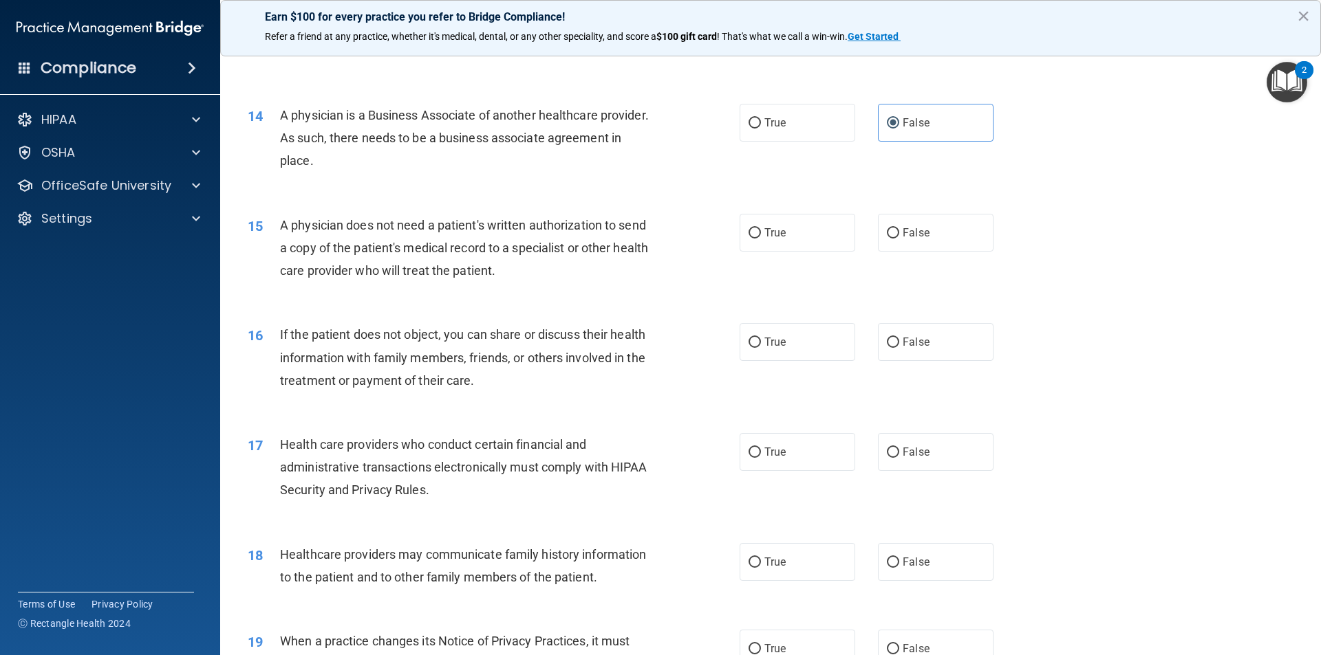
scroll to position [1376, 0]
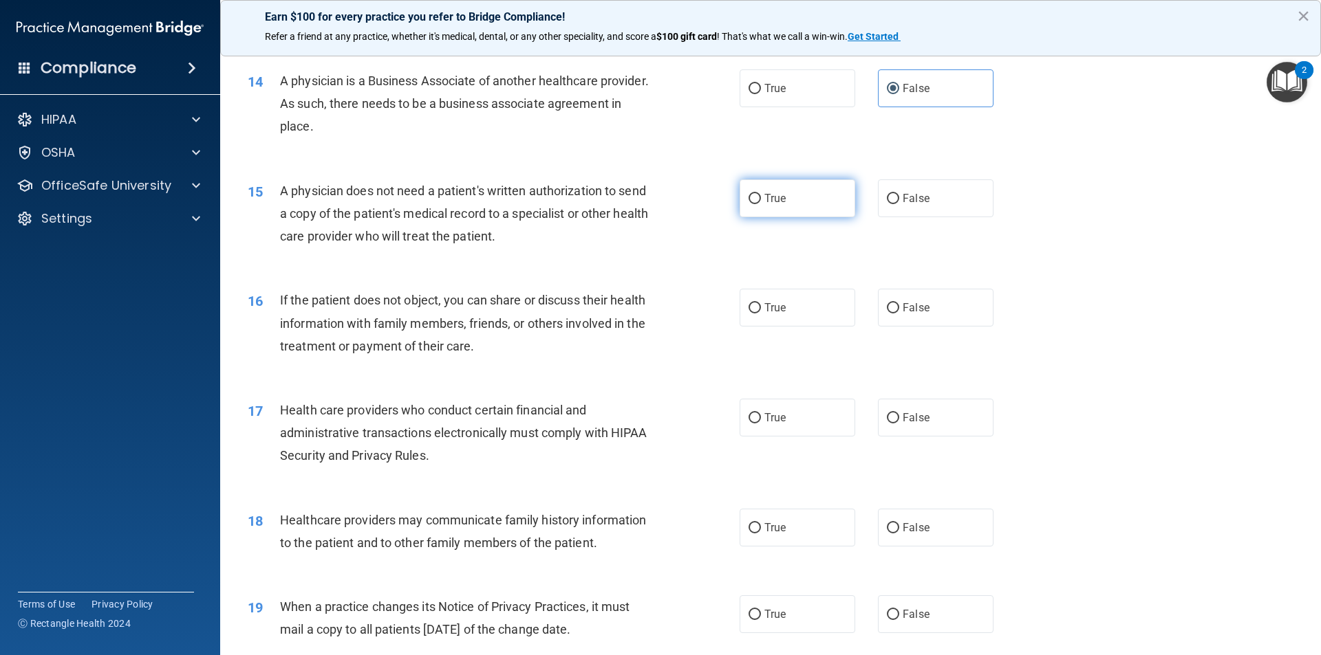
click at [776, 199] on span "True" at bounding box center [774, 198] width 21 height 13
click at [761, 199] on input "True" at bounding box center [754, 199] width 12 height 10
radio input "true"
click at [764, 310] on span "True" at bounding box center [774, 307] width 21 height 13
click at [761, 310] on input "True" at bounding box center [754, 308] width 12 height 10
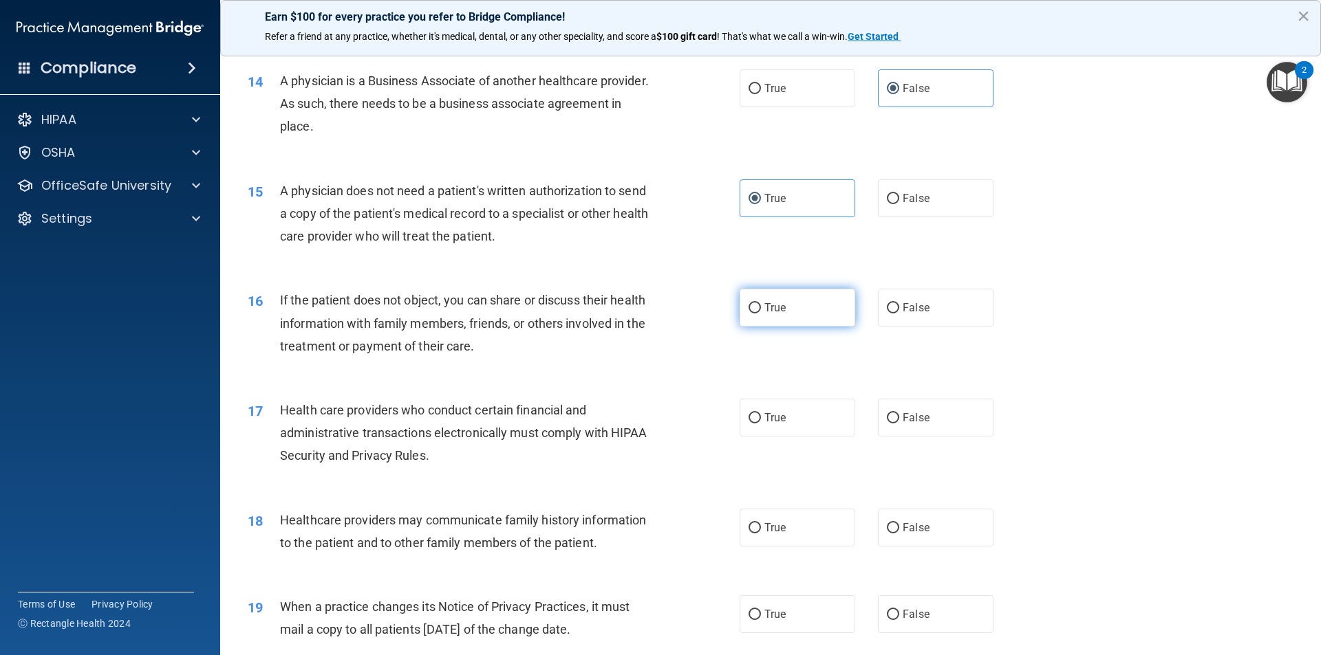
radio input "true"
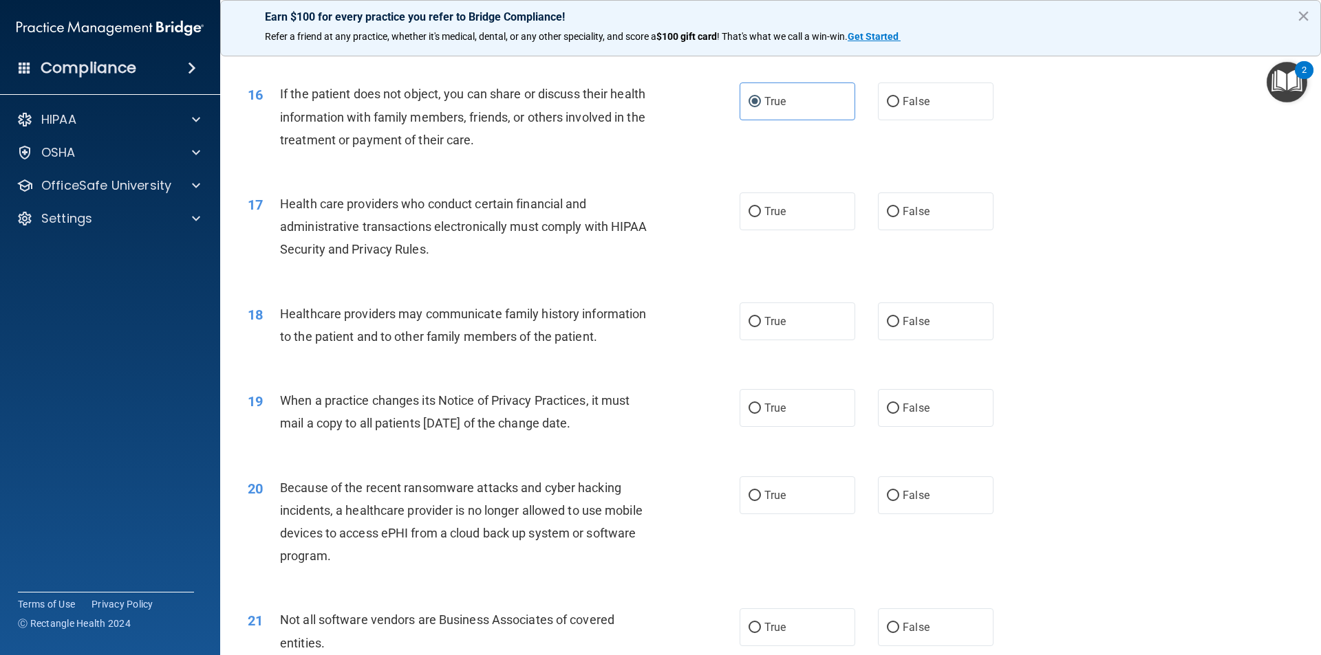
scroll to position [1651, 0]
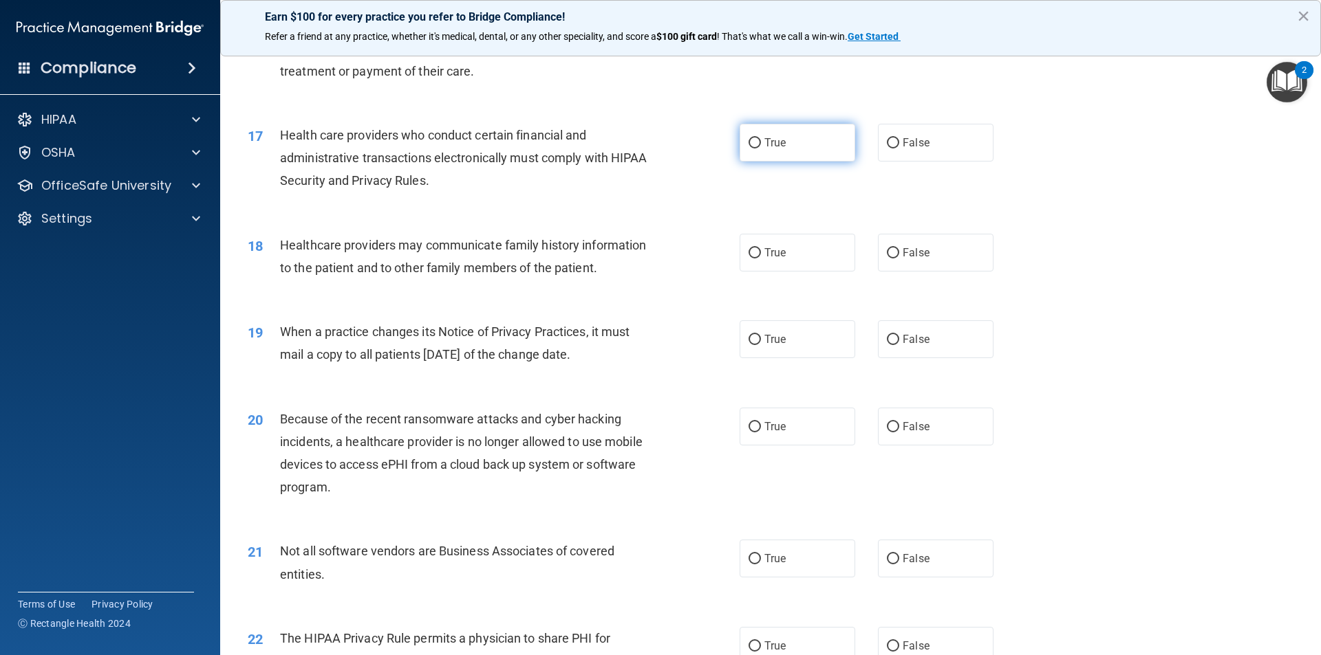
click at [782, 149] on label "True" at bounding box center [797, 143] width 116 height 38
click at [761, 149] on input "True" at bounding box center [754, 143] width 12 height 10
radio input "true"
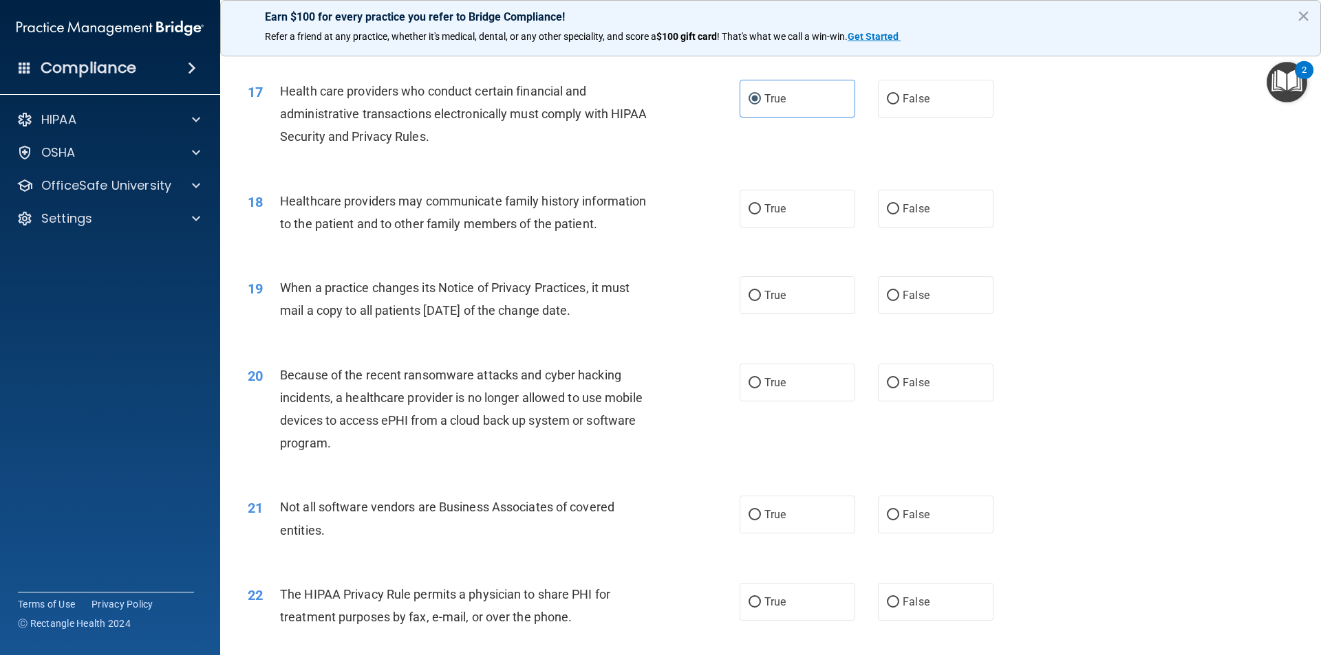
scroll to position [1720, 0]
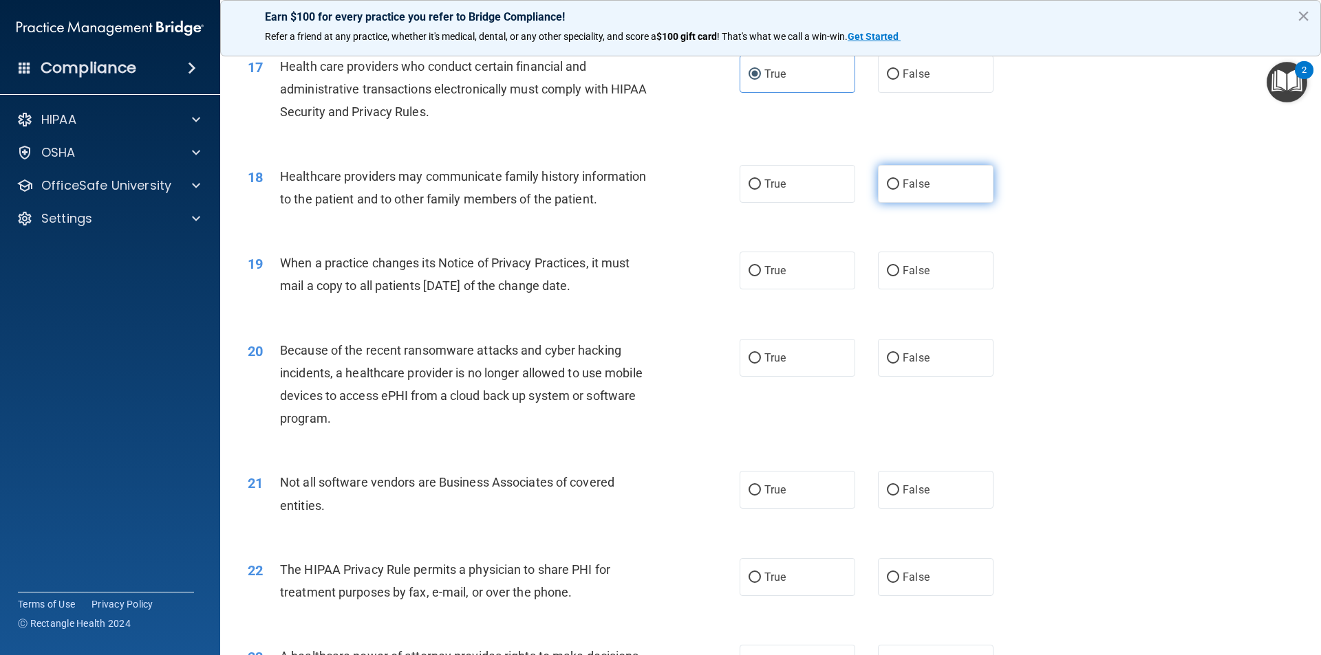
click at [893, 181] on label "False" at bounding box center [936, 184] width 116 height 38
click at [893, 181] on input "False" at bounding box center [893, 185] width 12 height 10
radio input "true"
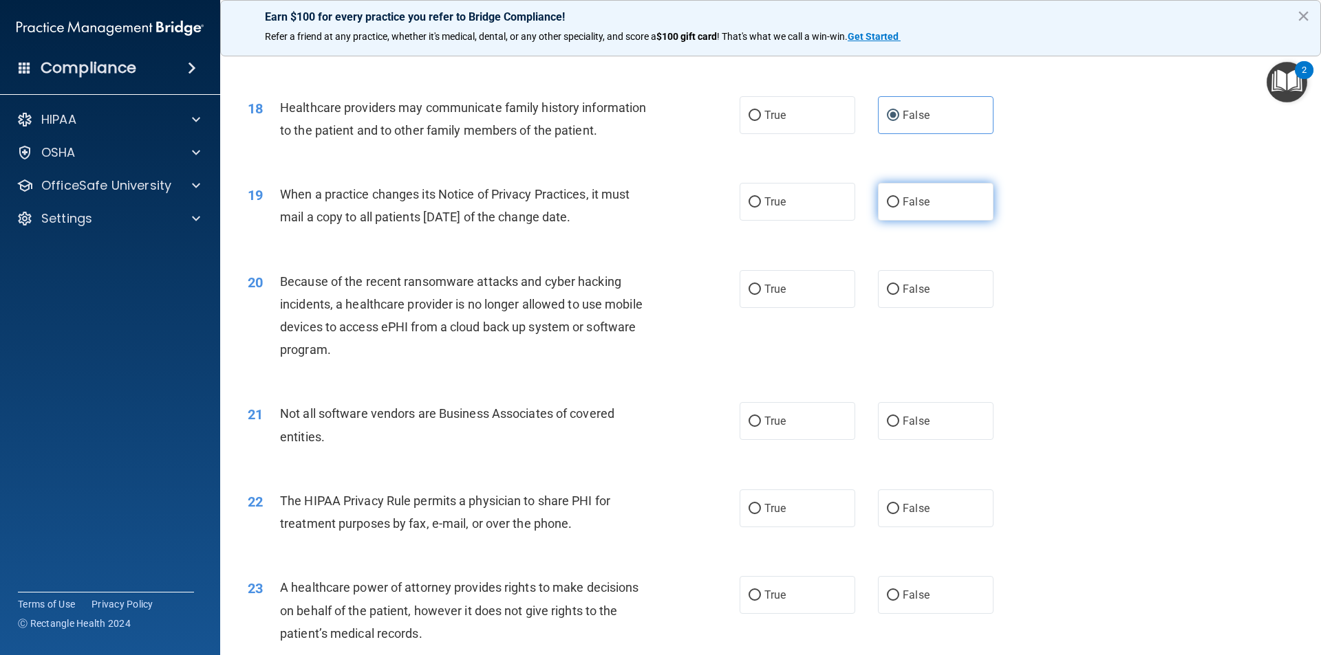
click at [902, 204] on span "False" at bounding box center [915, 201] width 27 height 13
click at [899, 204] on input "False" at bounding box center [893, 202] width 12 height 10
radio input "true"
drag, startPoint x: 904, startPoint y: 286, endPoint x: 911, endPoint y: 280, distance: 9.3
click at [903, 286] on span "False" at bounding box center [915, 289] width 27 height 13
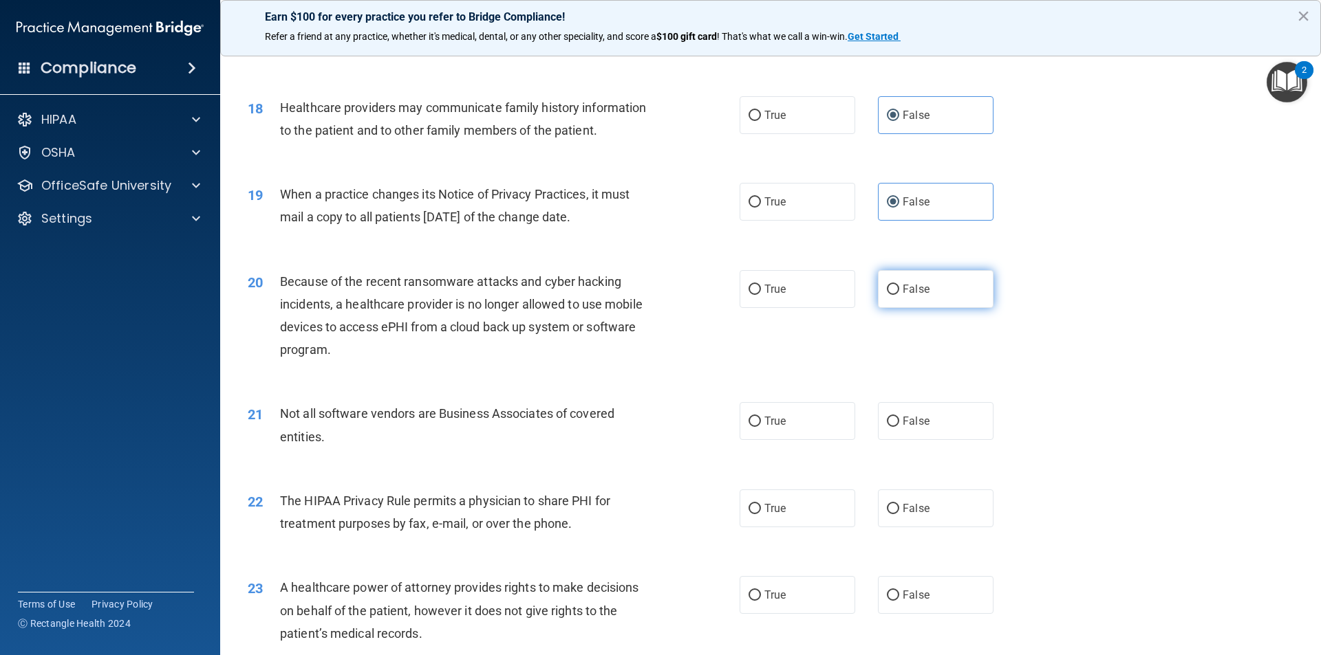
click at [899, 286] on input "False" at bounding box center [893, 290] width 12 height 10
radio input "true"
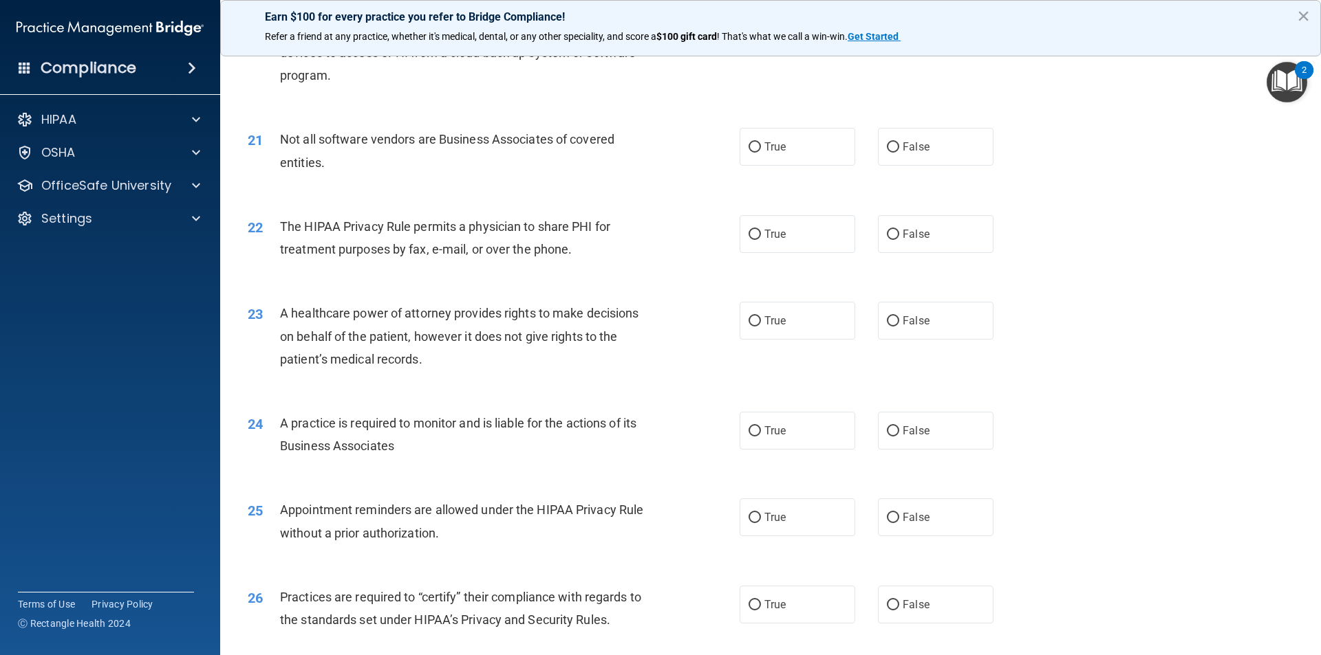
scroll to position [2063, 0]
click at [911, 153] on label "False" at bounding box center [936, 146] width 116 height 38
click at [899, 152] on input "False" at bounding box center [893, 147] width 12 height 10
radio input "true"
click at [817, 158] on label "True" at bounding box center [797, 146] width 116 height 38
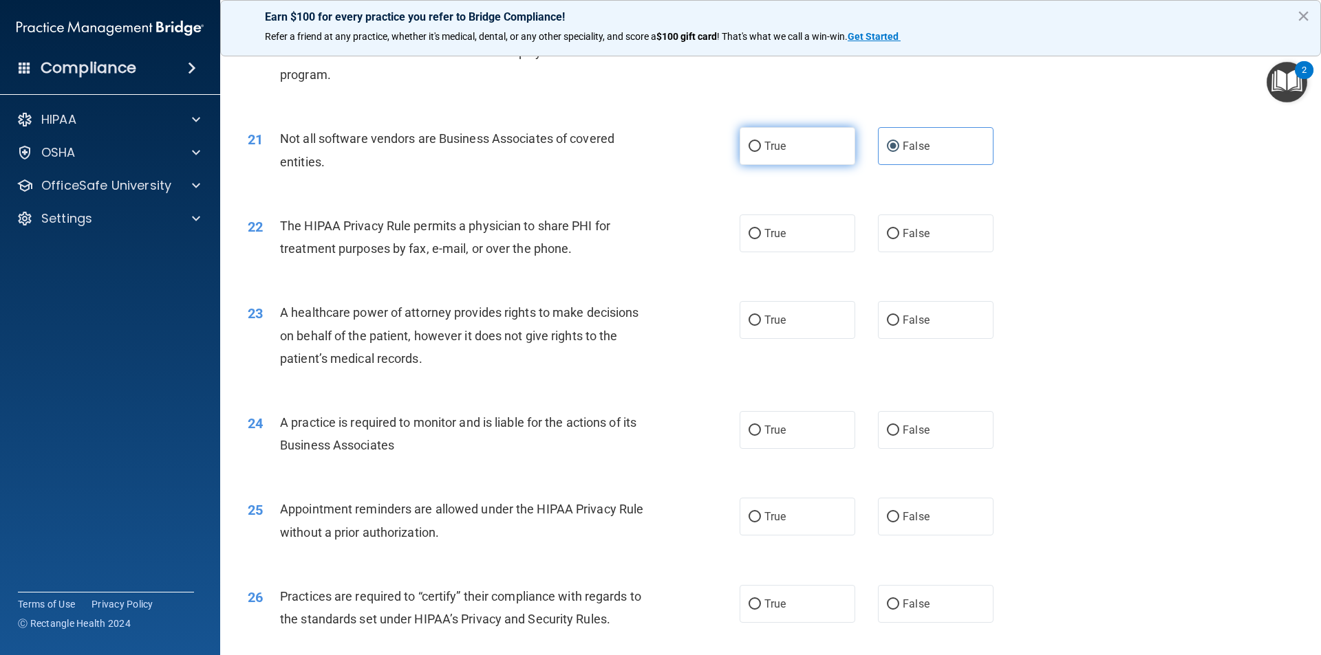
click at [761, 152] on input "True" at bounding box center [754, 147] width 12 height 10
radio input "true"
radio input "false"
click at [757, 226] on label "True" at bounding box center [797, 234] width 116 height 38
click at [757, 229] on input "True" at bounding box center [754, 234] width 12 height 10
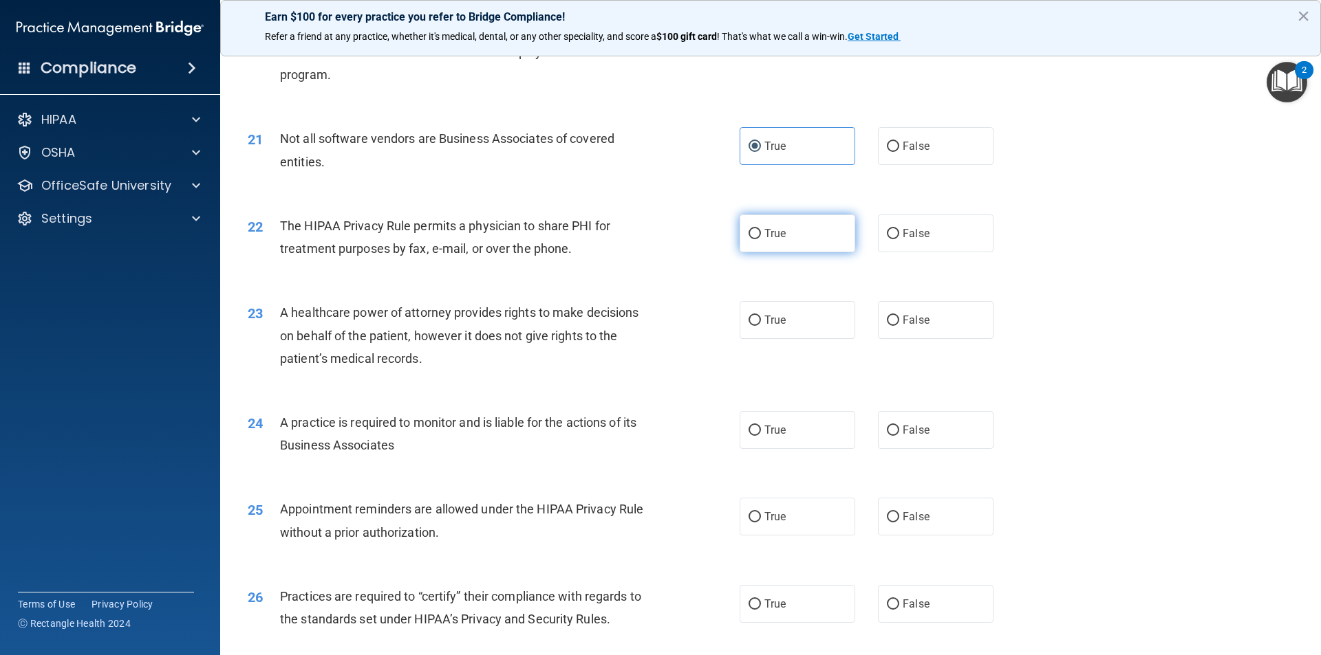
radio input "true"
click at [902, 316] on span "False" at bounding box center [915, 320] width 27 height 13
click at [899, 316] on input "False" at bounding box center [893, 321] width 12 height 10
radio input "true"
click at [925, 418] on label "False" at bounding box center [936, 430] width 116 height 38
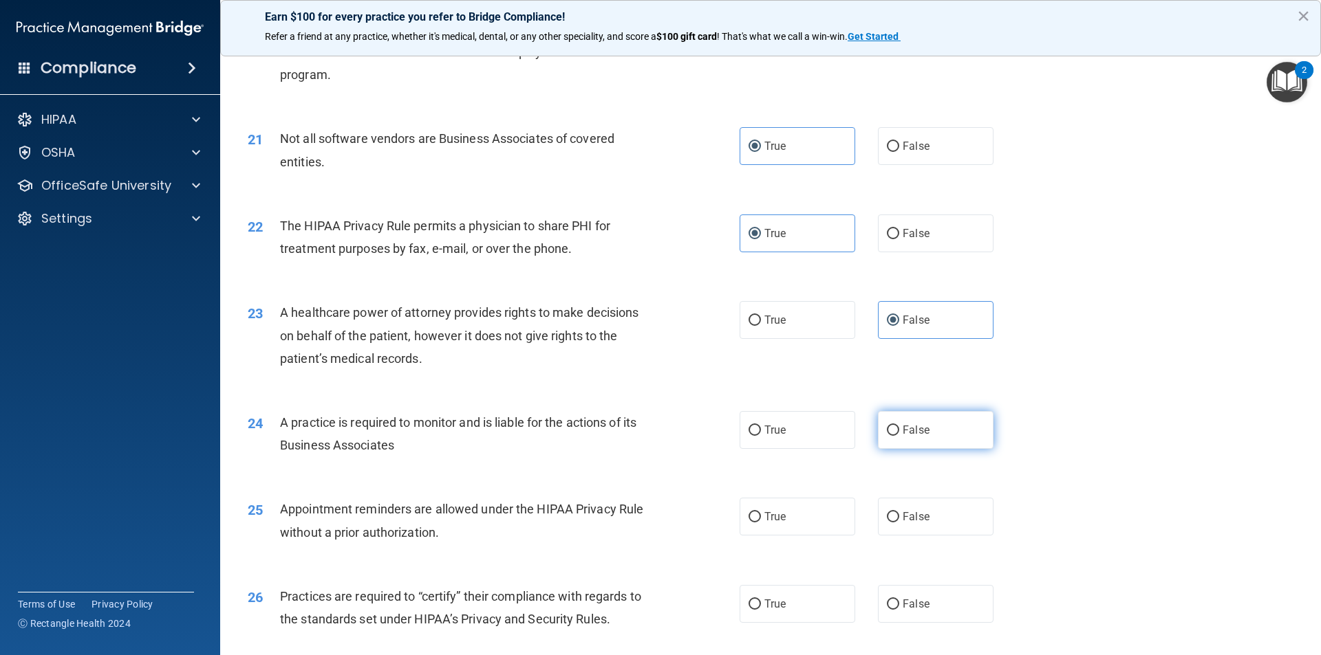
click at [899, 426] on input "False" at bounding box center [893, 431] width 12 height 10
radio input "true"
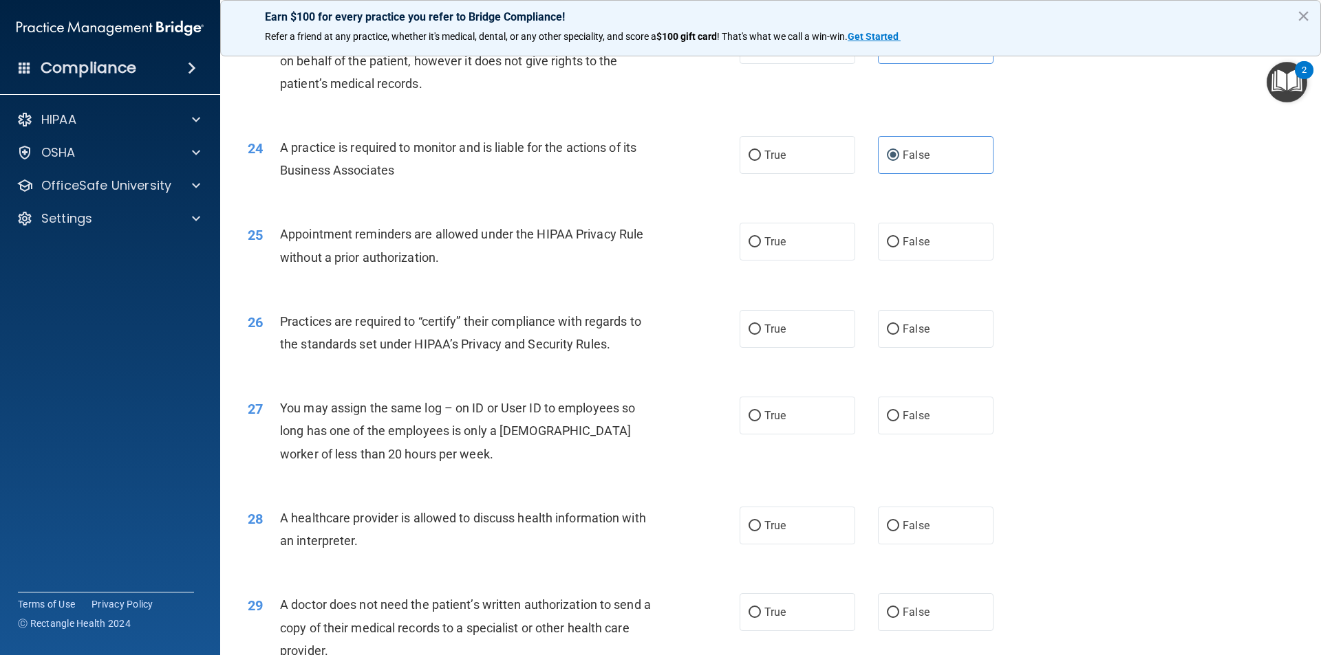
scroll to position [2407, 0]
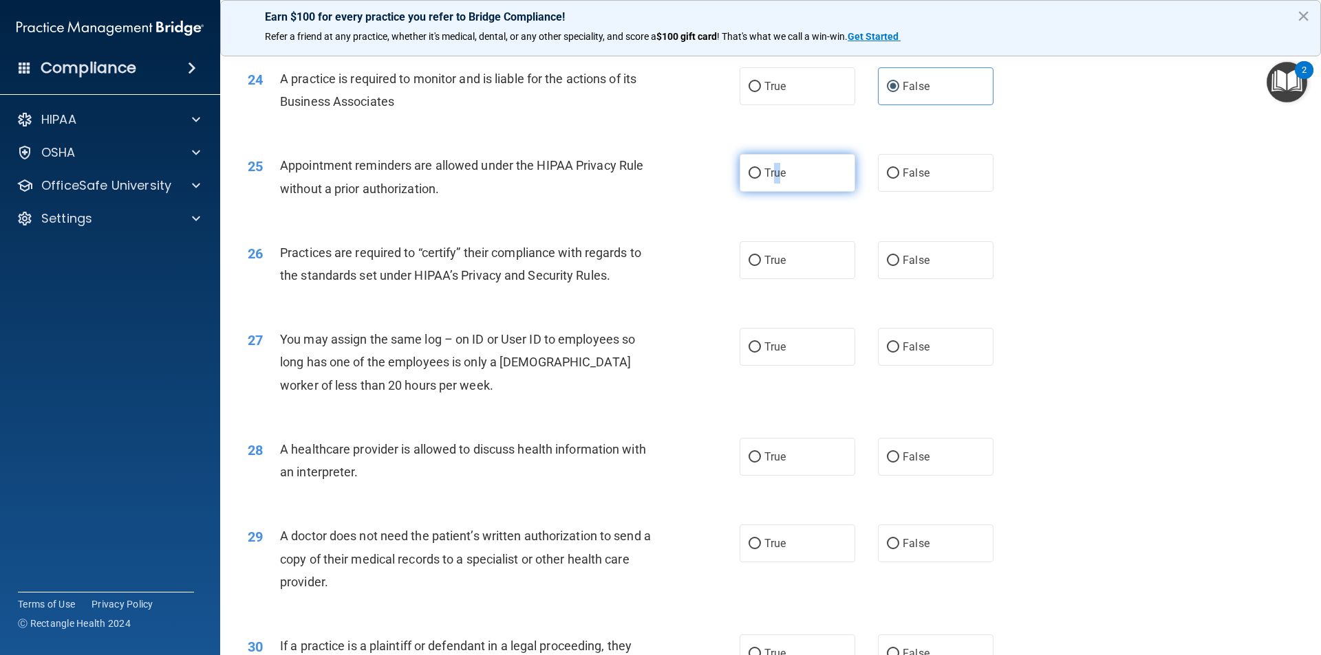
click at [772, 184] on label "True" at bounding box center [797, 173] width 116 height 38
click at [920, 270] on label "False" at bounding box center [936, 260] width 116 height 38
click at [899, 266] on input "False" at bounding box center [893, 261] width 12 height 10
radio input "true"
click at [781, 180] on label "True" at bounding box center [797, 173] width 116 height 38
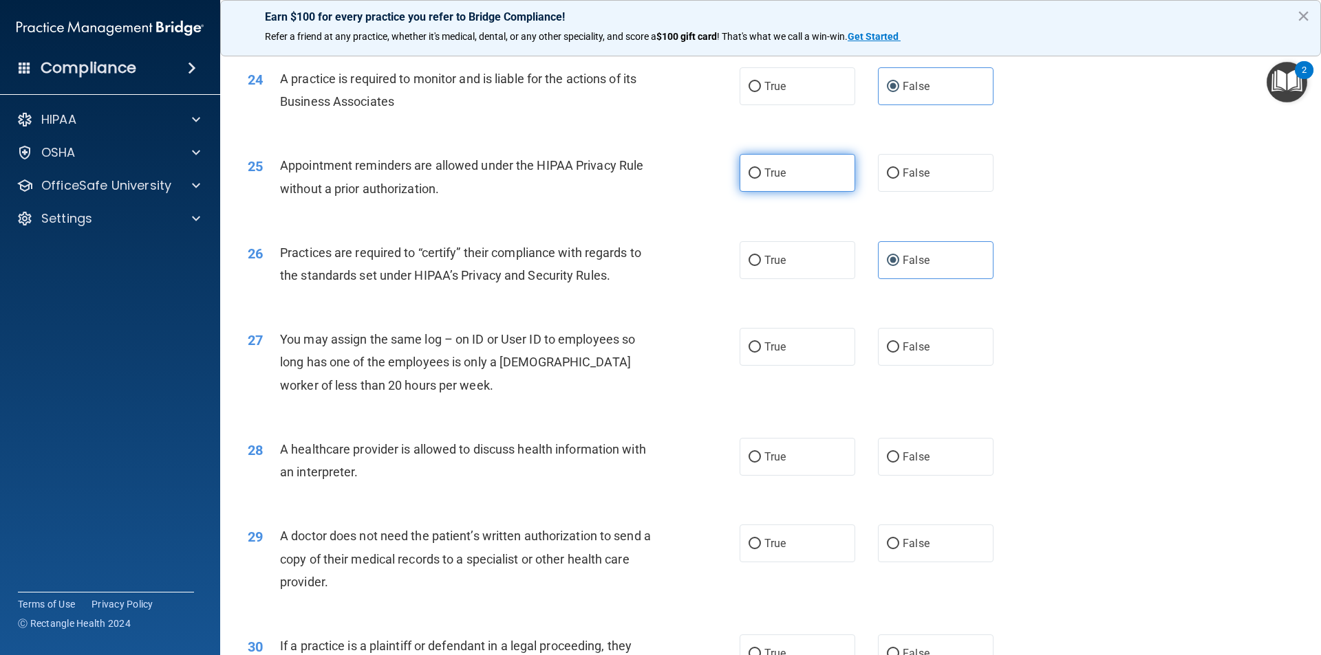
click at [761, 179] on input "True" at bounding box center [754, 174] width 12 height 10
radio input "true"
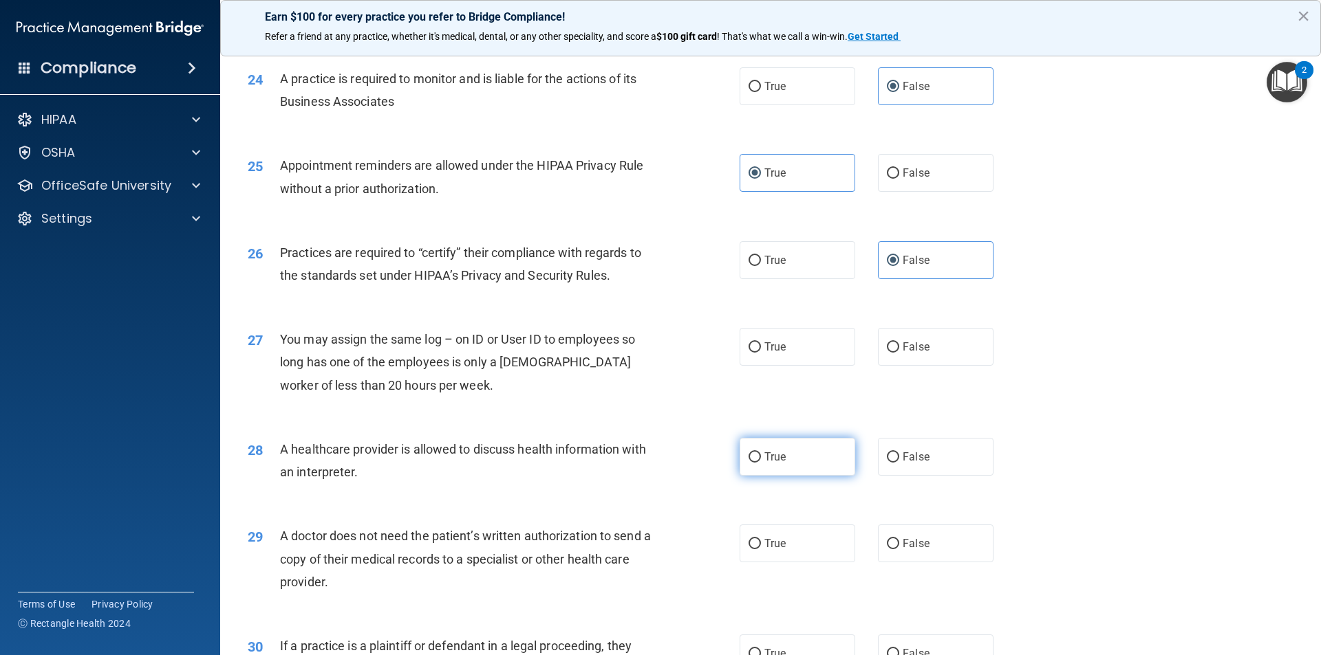
click at [764, 455] on span "True" at bounding box center [774, 457] width 21 height 13
click at [761, 455] on input "True" at bounding box center [754, 458] width 12 height 10
radio input "true"
click at [913, 340] on label "False" at bounding box center [936, 347] width 116 height 38
click at [899, 343] on input "False" at bounding box center [893, 348] width 12 height 10
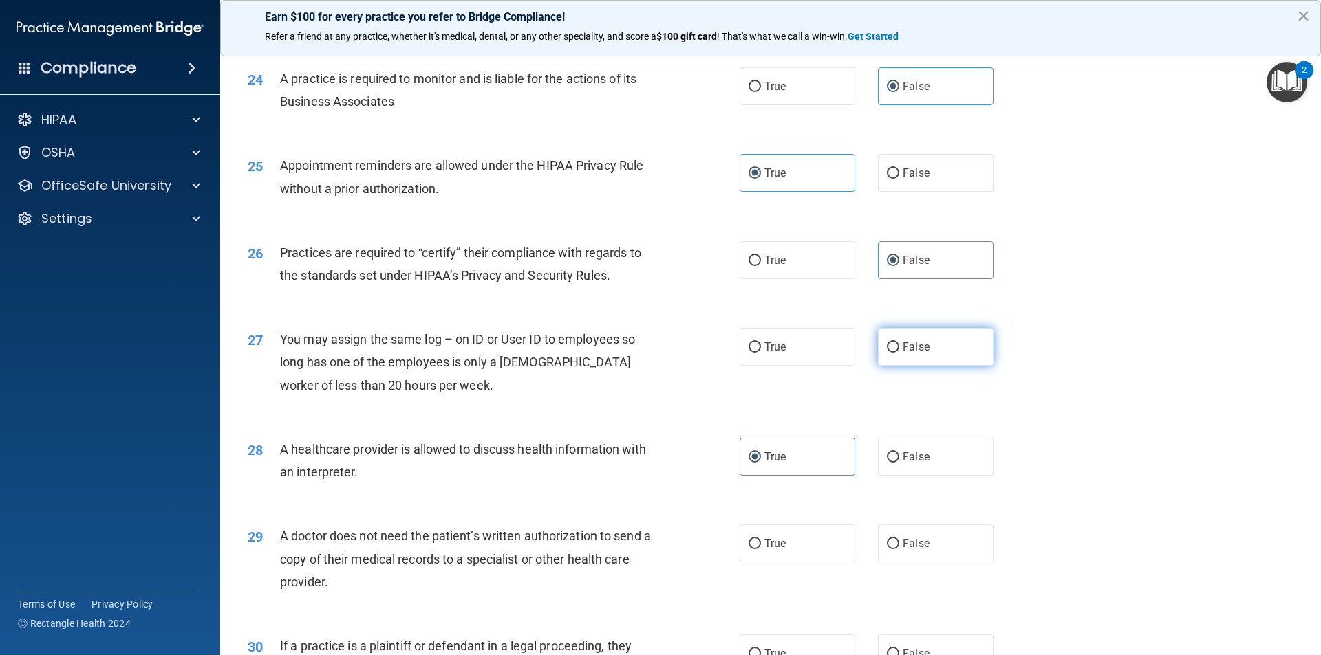
radio input "true"
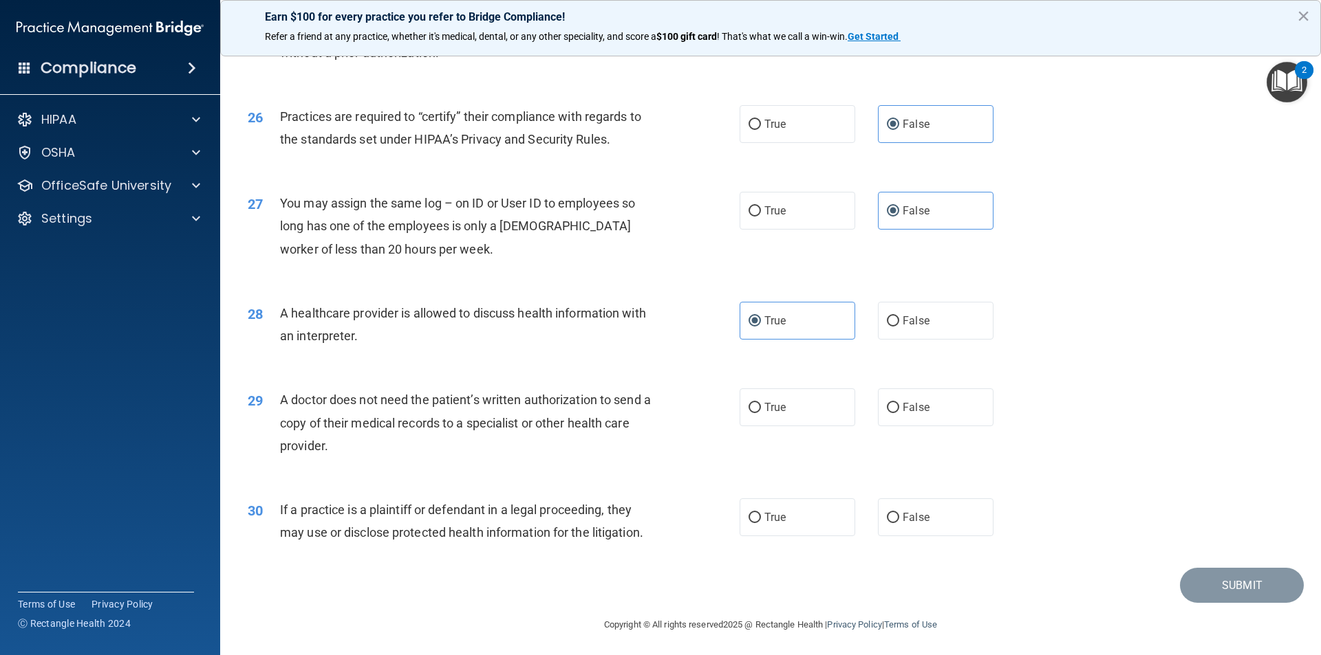
scroll to position [2546, 0]
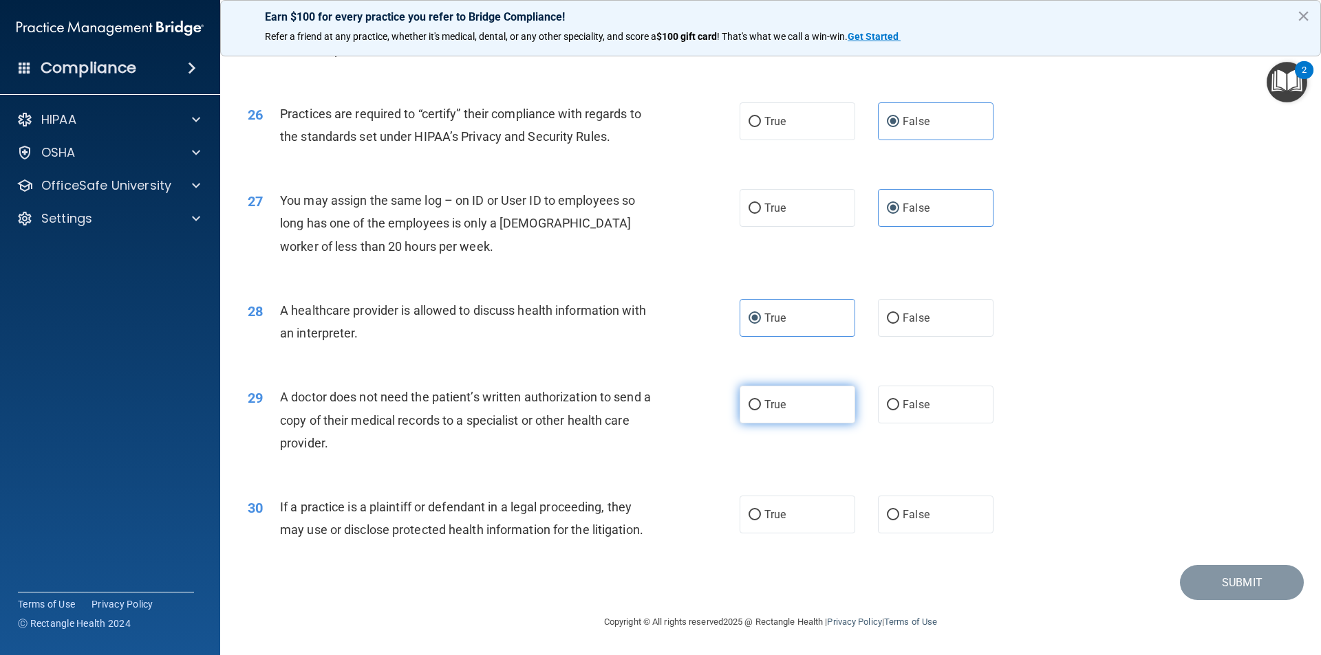
click at [821, 417] on label "True" at bounding box center [797, 405] width 116 height 38
click at [761, 411] on input "True" at bounding box center [754, 405] width 12 height 10
radio input "true"
click at [776, 525] on label "True" at bounding box center [797, 515] width 116 height 38
click at [761, 521] on input "True" at bounding box center [754, 515] width 12 height 10
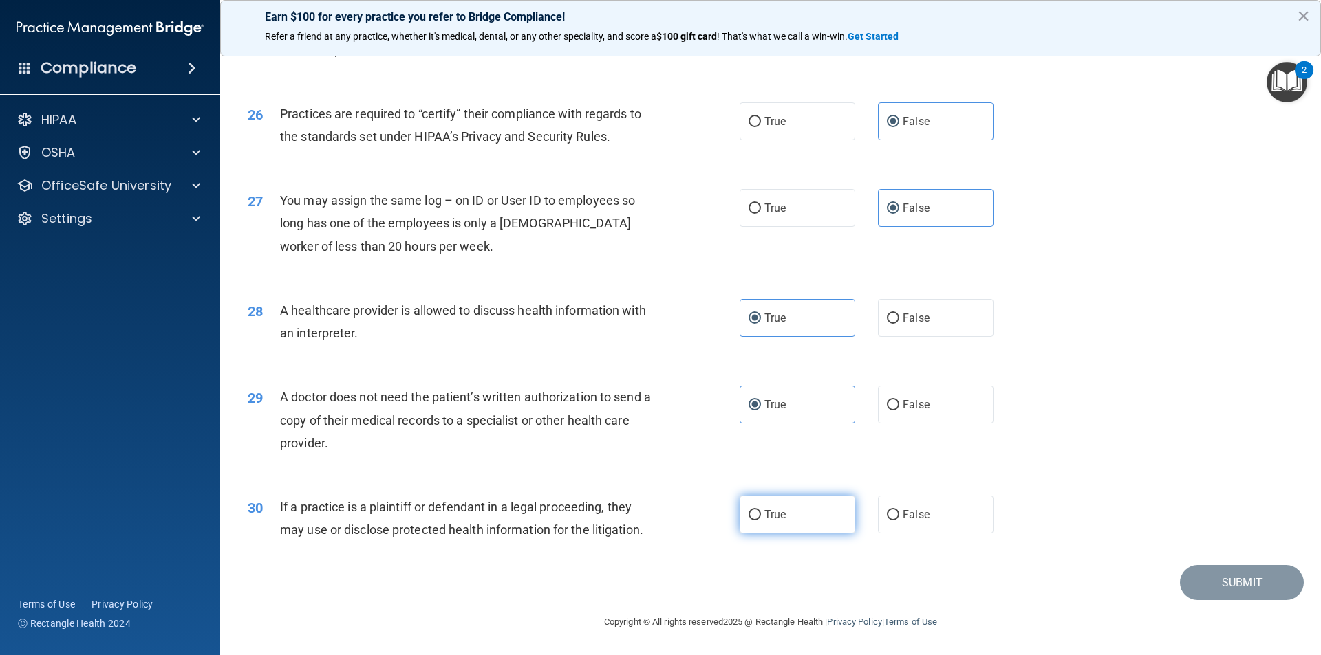
radio input "true"
click at [979, 531] on button "Submit" at bounding box center [1242, 582] width 124 height 35
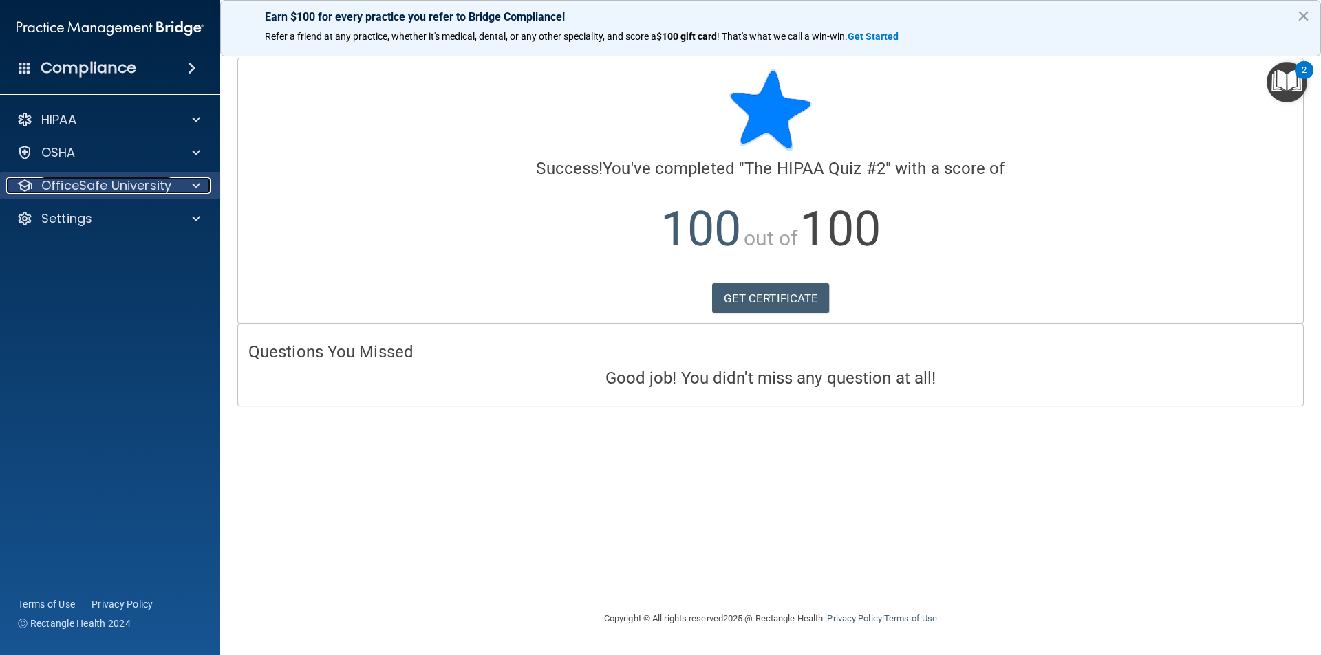
click at [107, 191] on p "OfficeSafe University" at bounding box center [106, 185] width 130 height 17
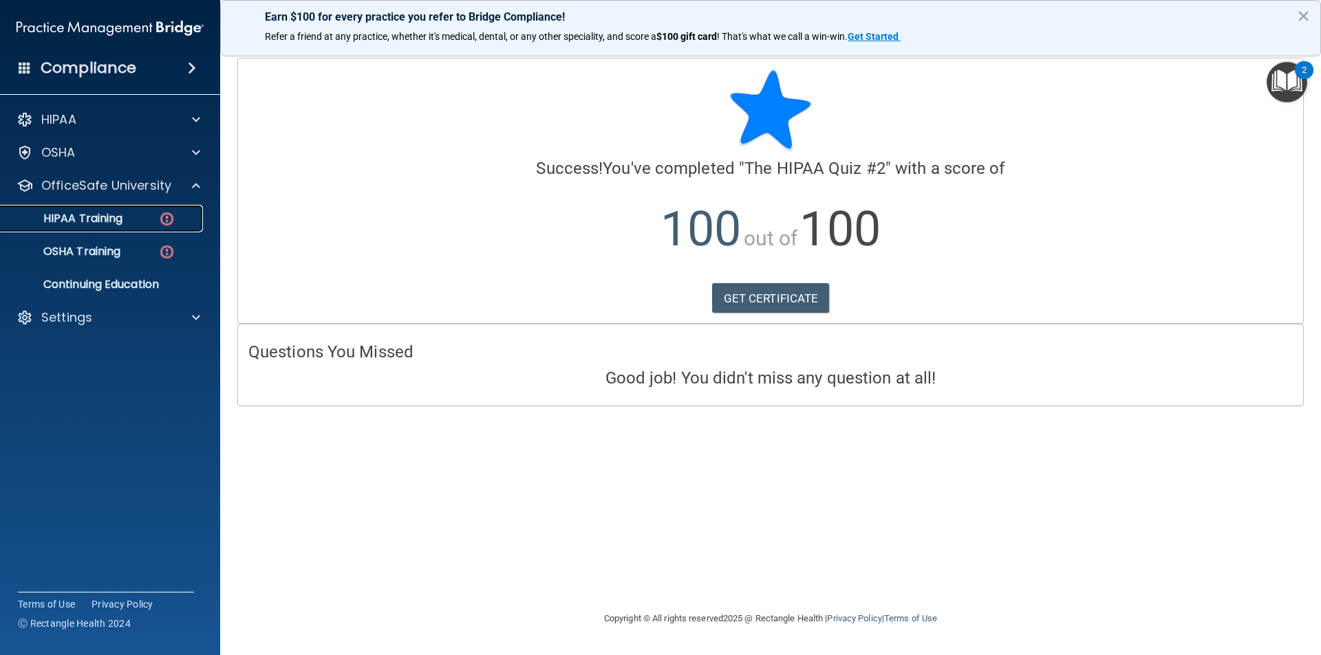
click at [130, 226] on link "HIPAA Training" at bounding box center [94, 219] width 217 height 28
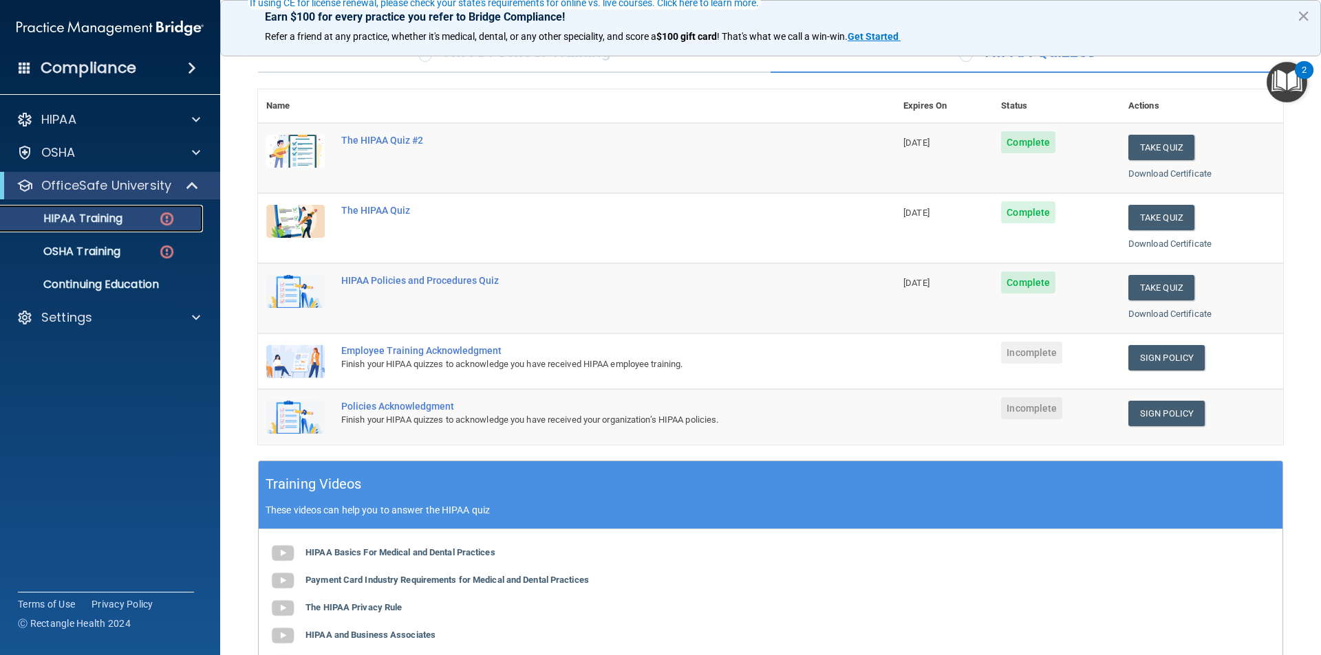
scroll to position [138, 0]
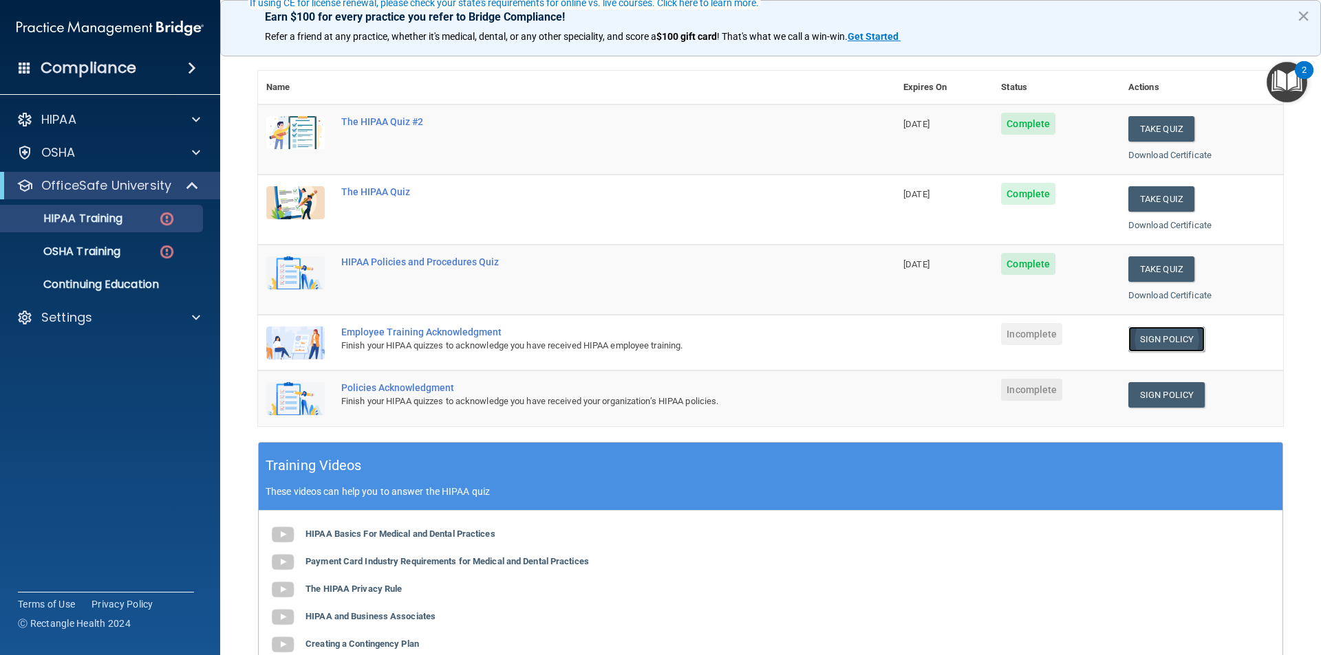
click at [979, 347] on link "Sign Policy" at bounding box center [1166, 339] width 76 height 25
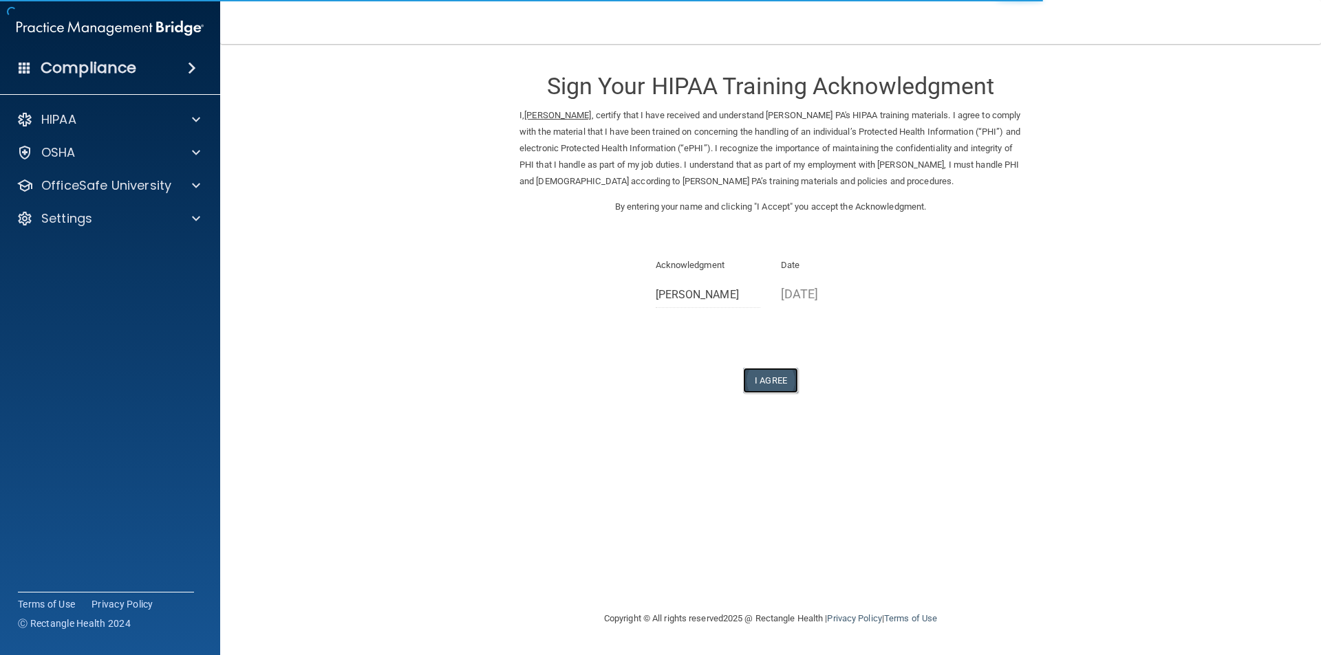
click at [765, 382] on button "I Agree" at bounding box center [770, 380] width 55 height 25
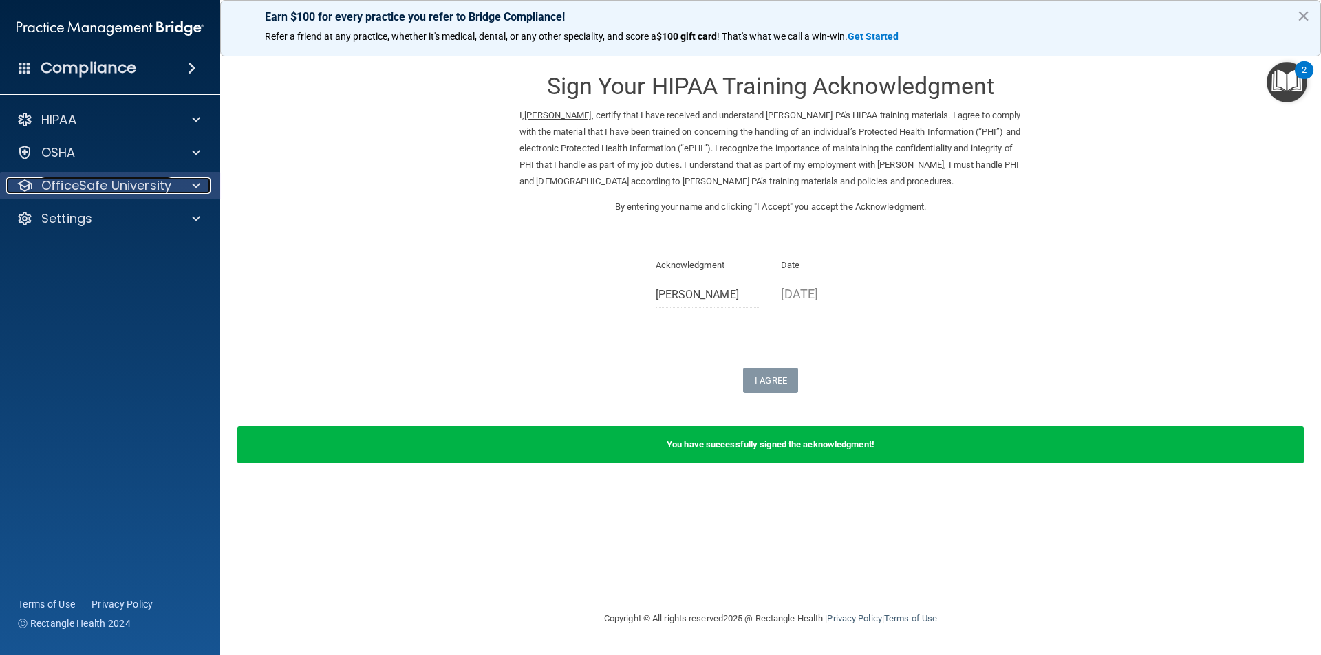
click at [130, 183] on p "OfficeSafe University" at bounding box center [106, 185] width 130 height 17
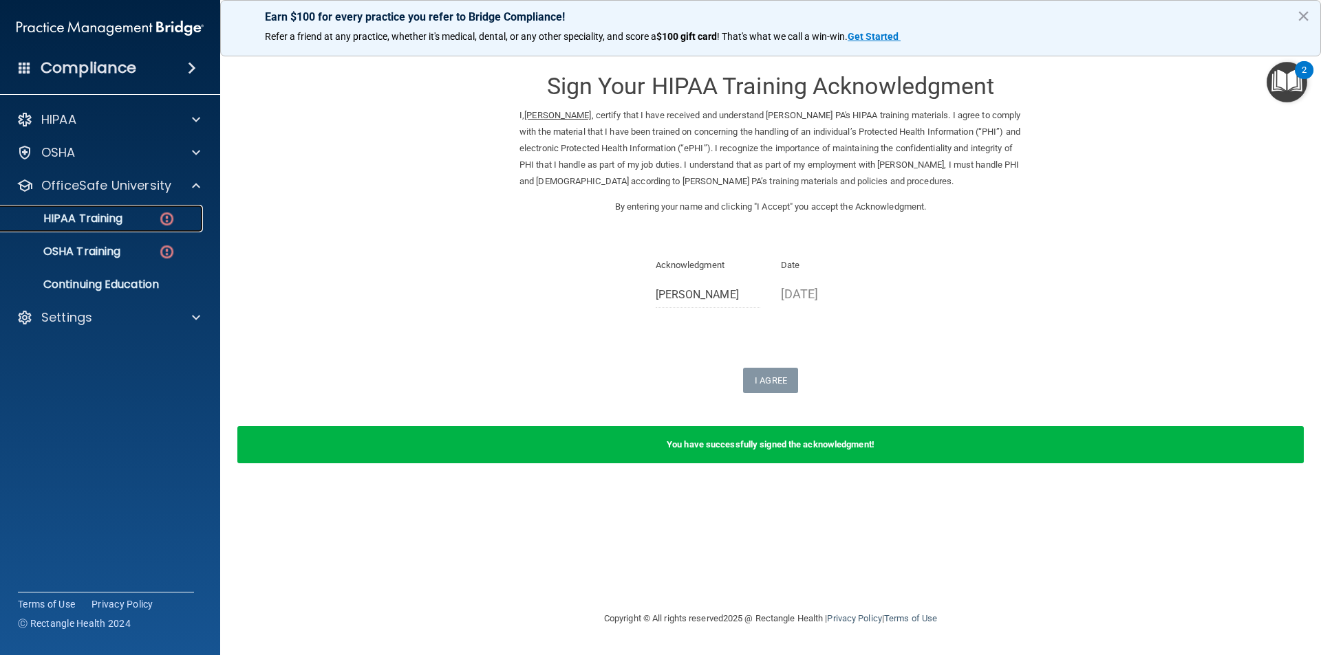
click at [136, 224] on div "HIPAA Training" at bounding box center [103, 219] width 188 height 14
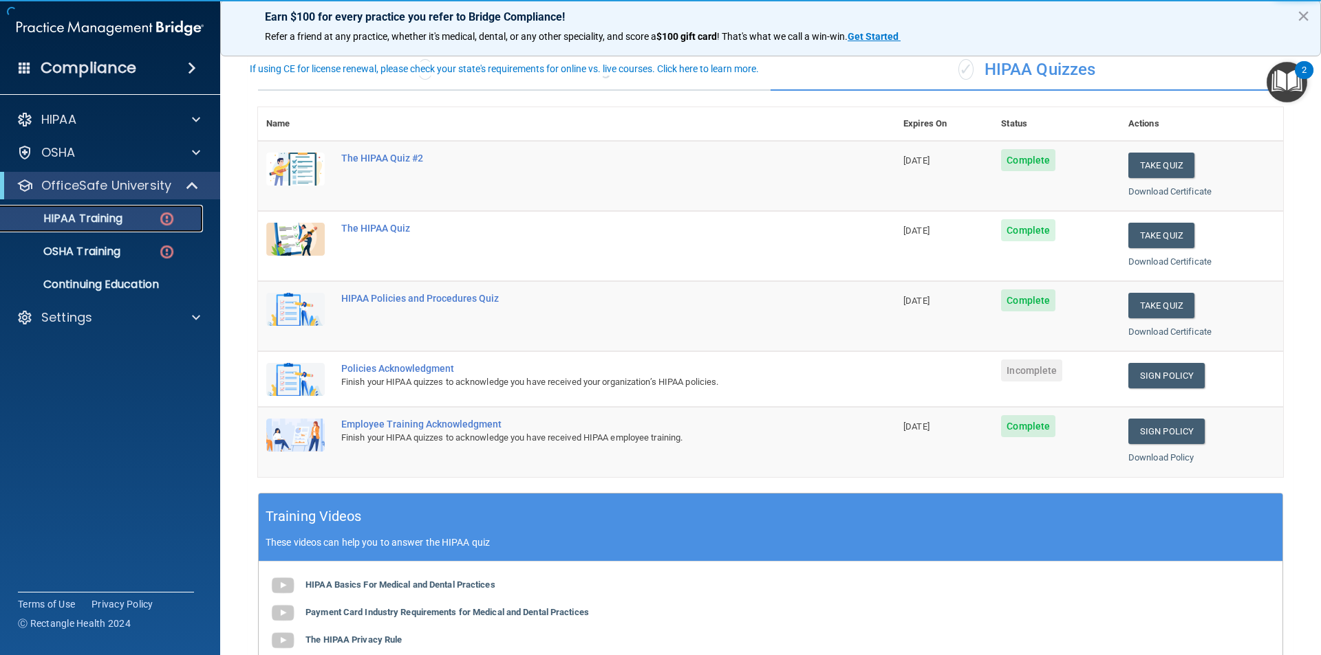
scroll to position [138, 0]
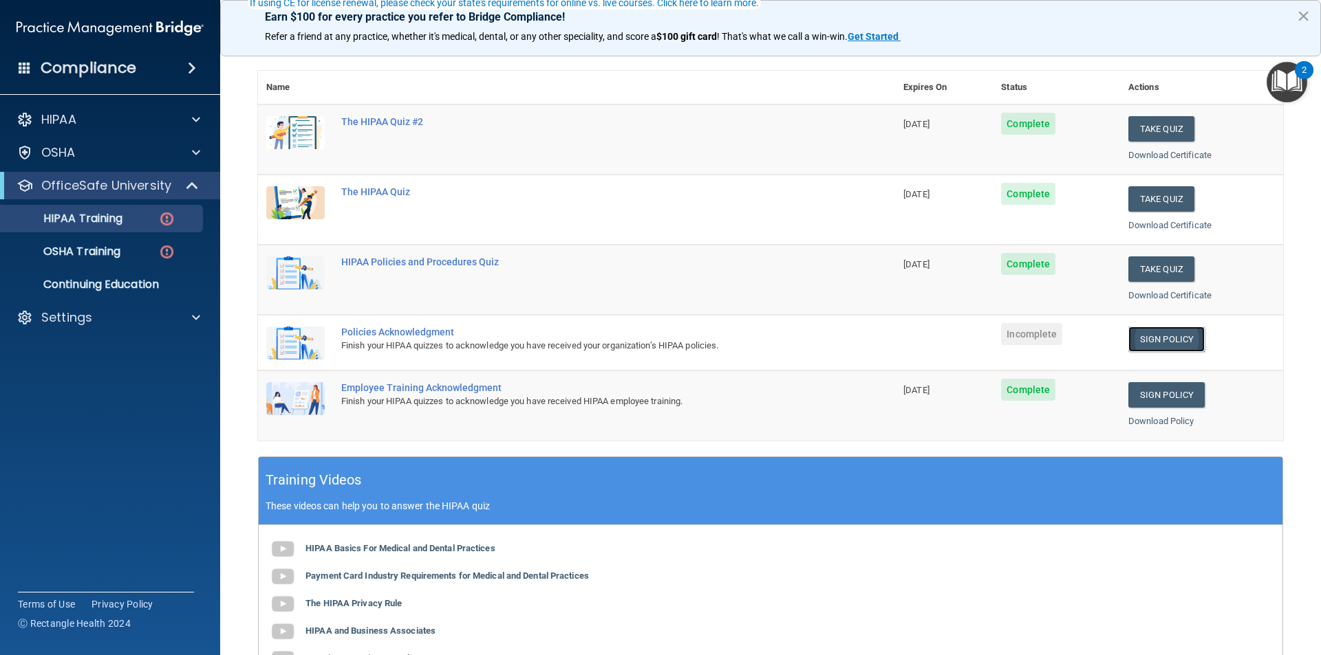
click at [1151, 339] on link "Sign Policy" at bounding box center [1166, 339] width 76 height 25
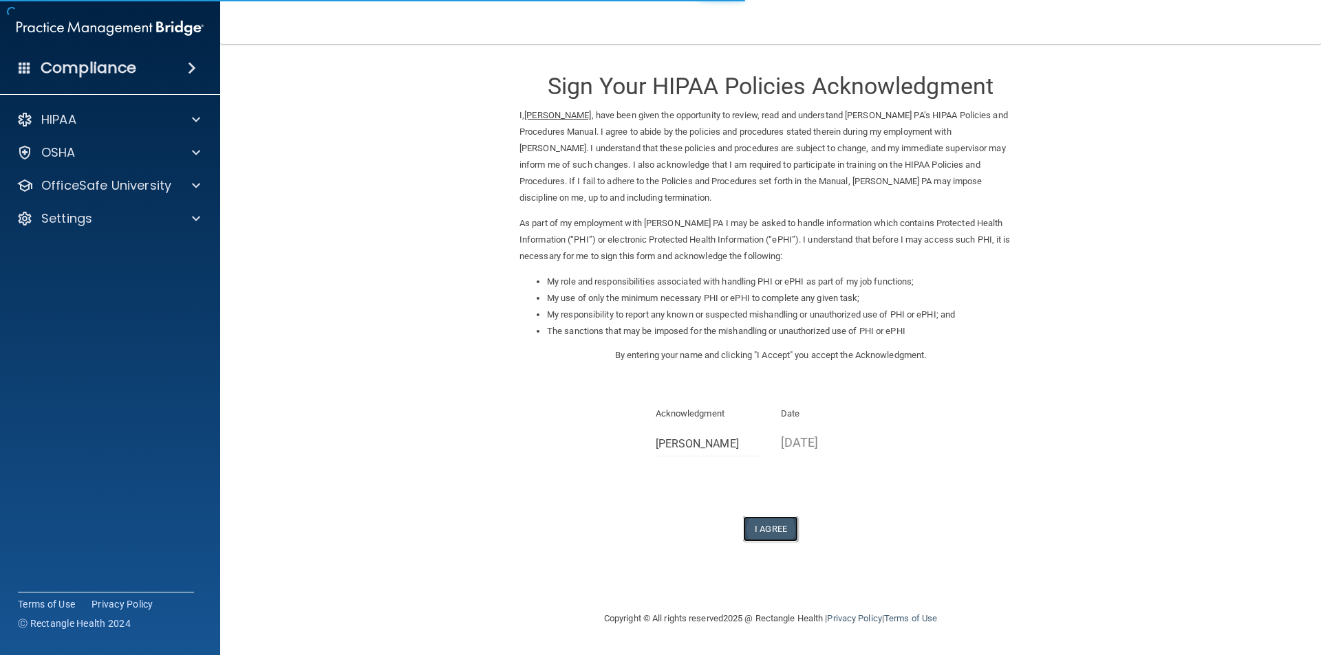
click at [767, 528] on button "I Agree" at bounding box center [770, 529] width 55 height 25
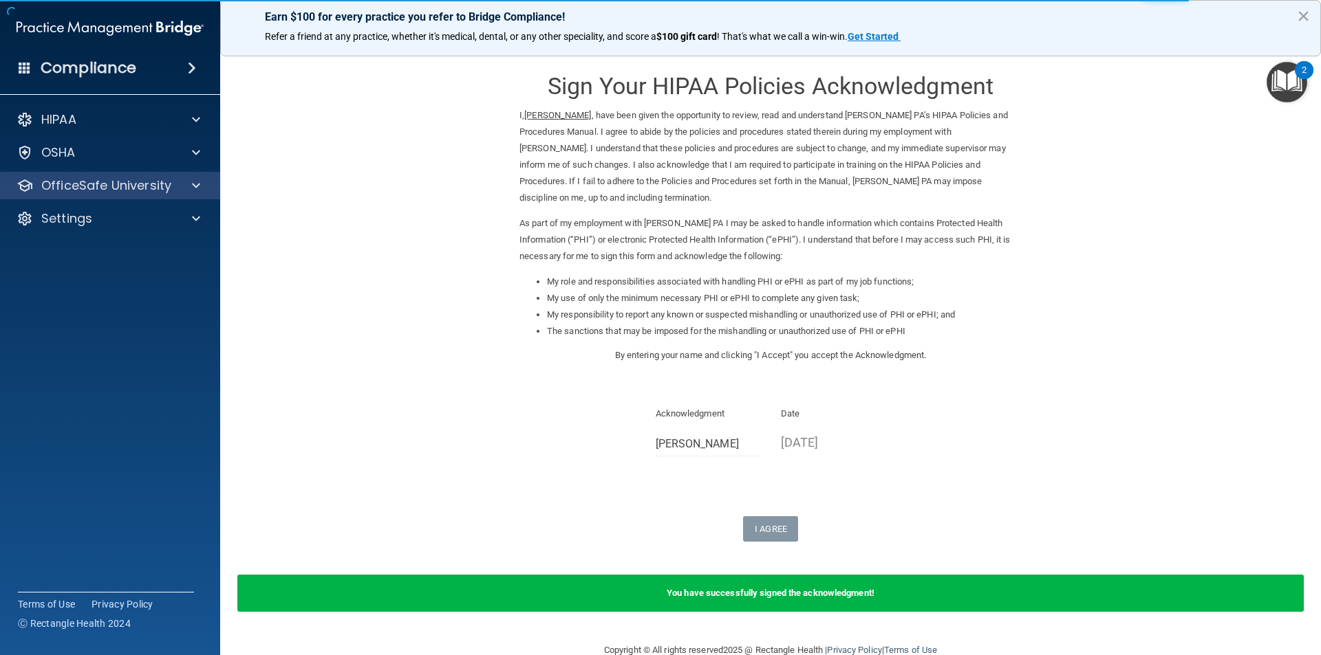
click at [122, 174] on div "OfficeSafe University" at bounding box center [110, 186] width 221 height 28
click at [125, 181] on p "OfficeSafe University" at bounding box center [106, 185] width 130 height 17
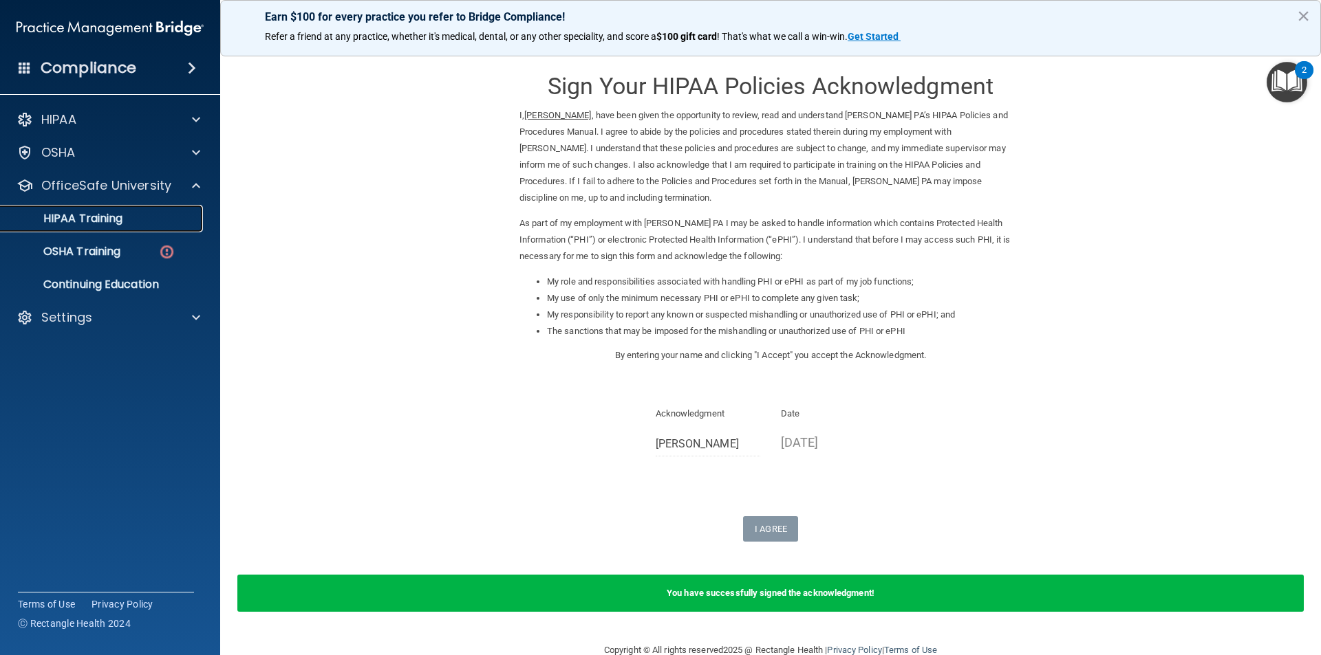
click at [139, 215] on div "HIPAA Training" at bounding box center [103, 219] width 188 height 14
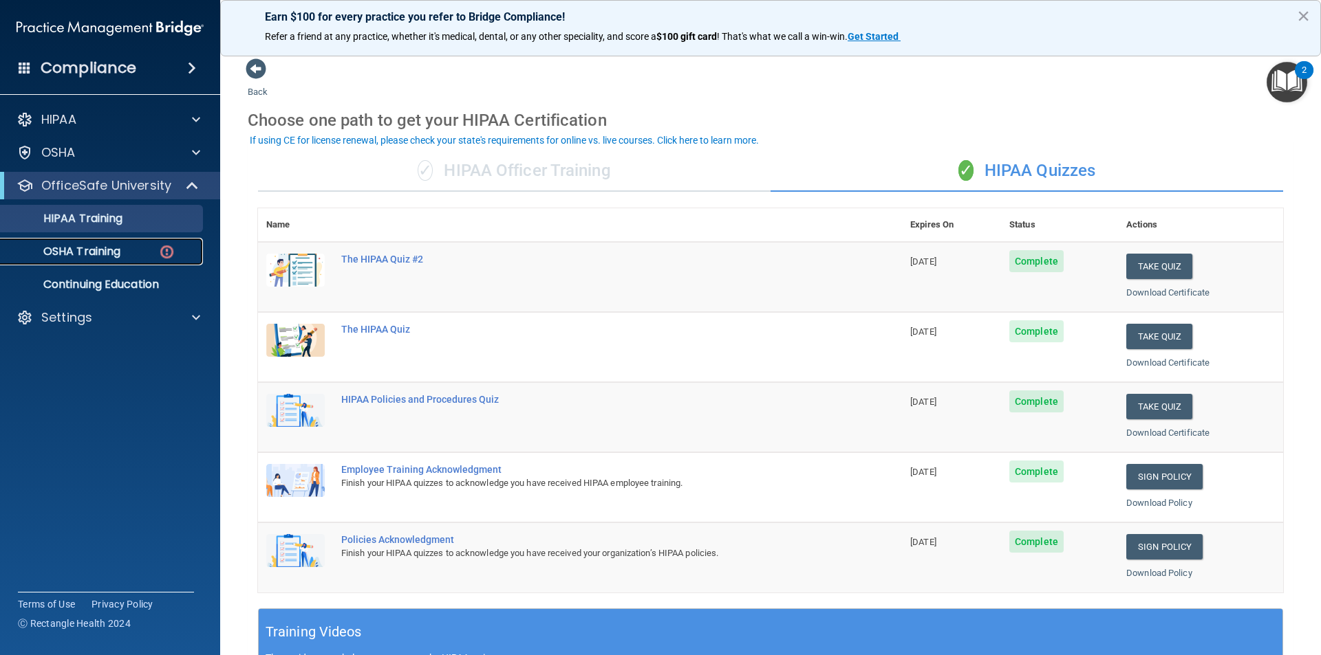
click at [138, 250] on div "OSHA Training" at bounding box center [103, 252] width 188 height 14
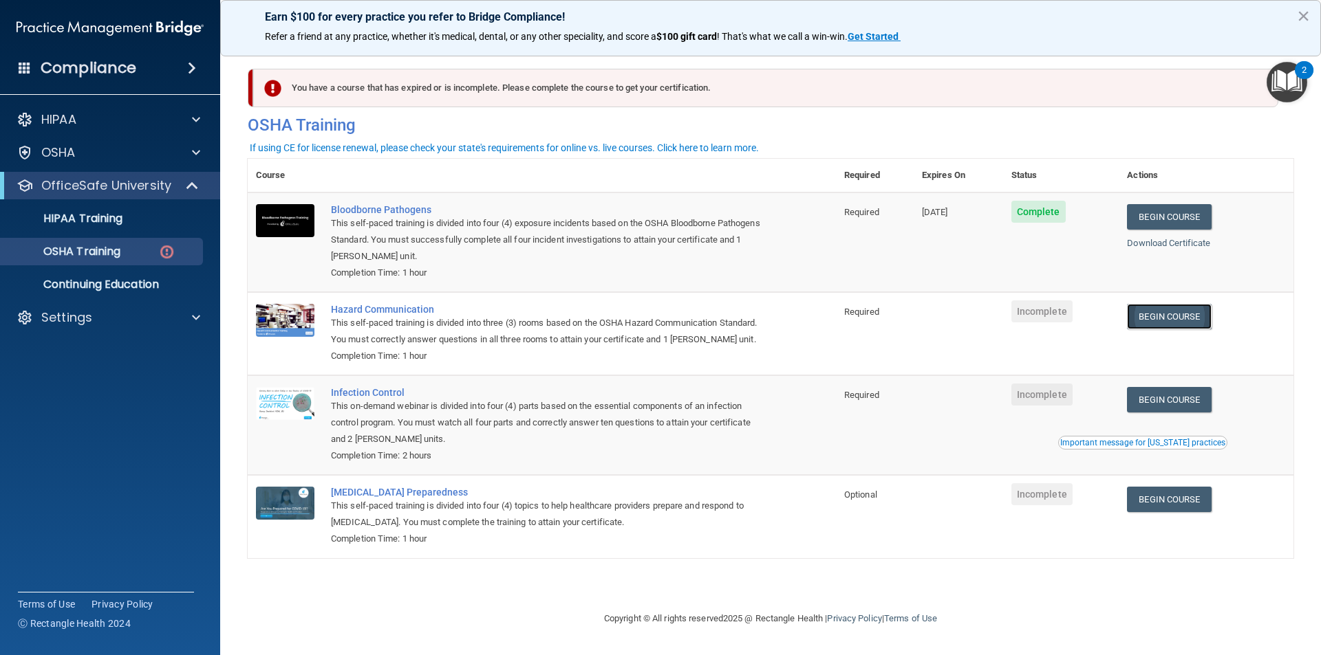
click at [1167, 316] on link "Begin Course" at bounding box center [1169, 316] width 84 height 25
